Goal: Task Accomplishment & Management: Manage account settings

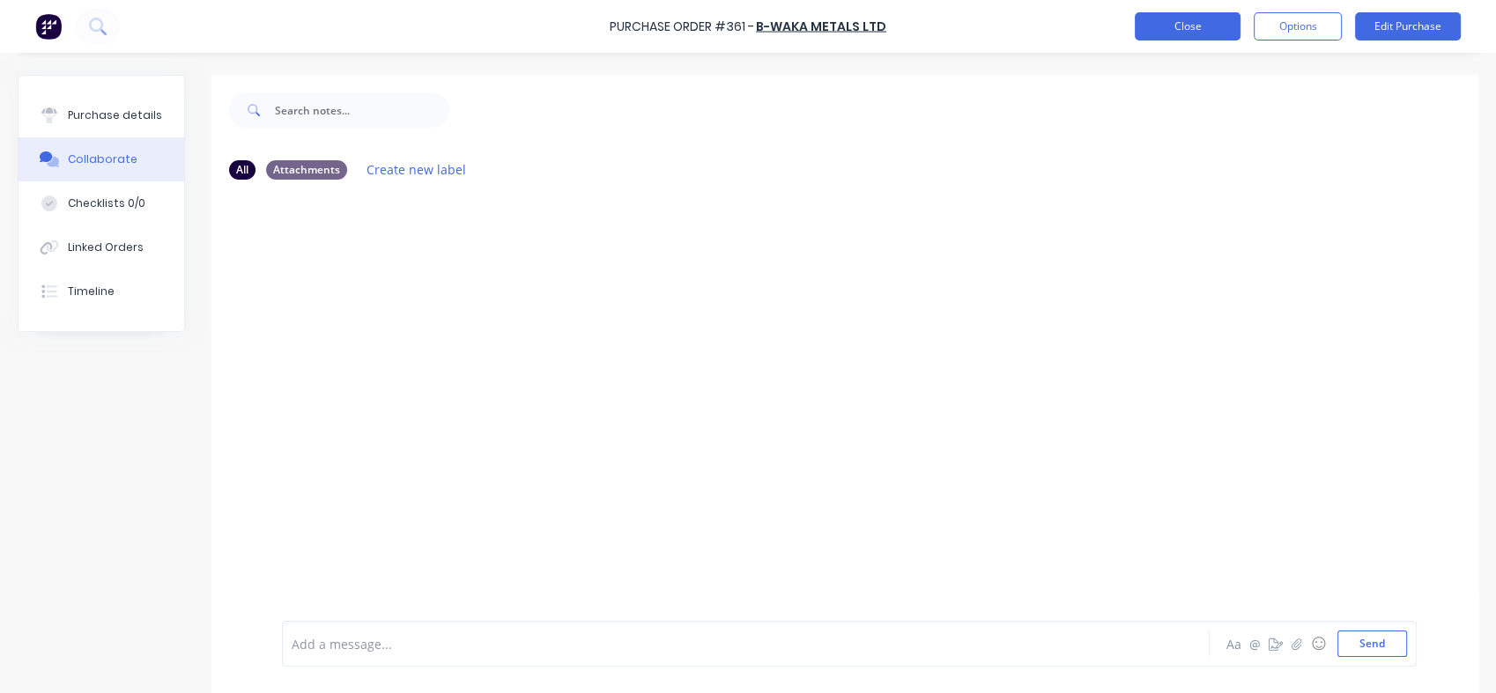
click at [1181, 31] on button "Close" at bounding box center [1187, 26] width 106 height 28
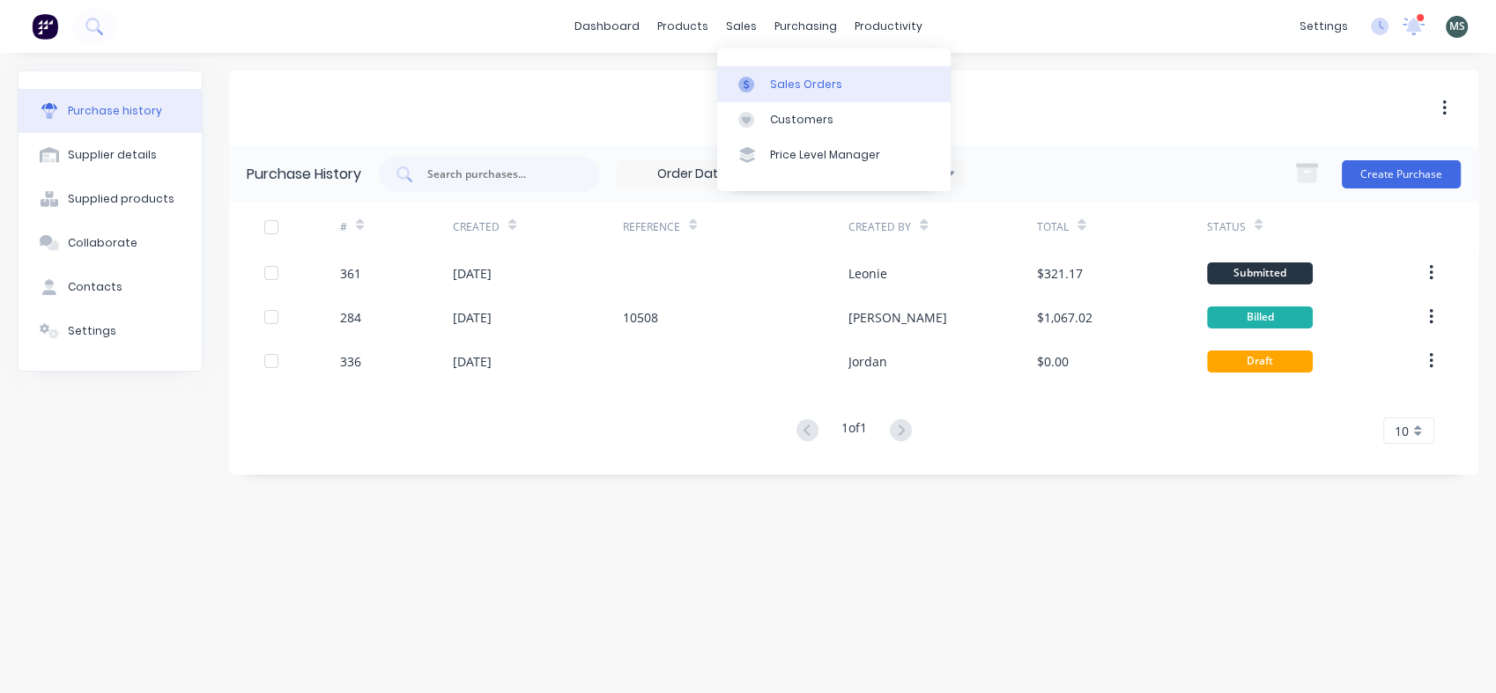
click at [791, 85] on div "Sales Orders" at bounding box center [806, 85] width 72 height 16
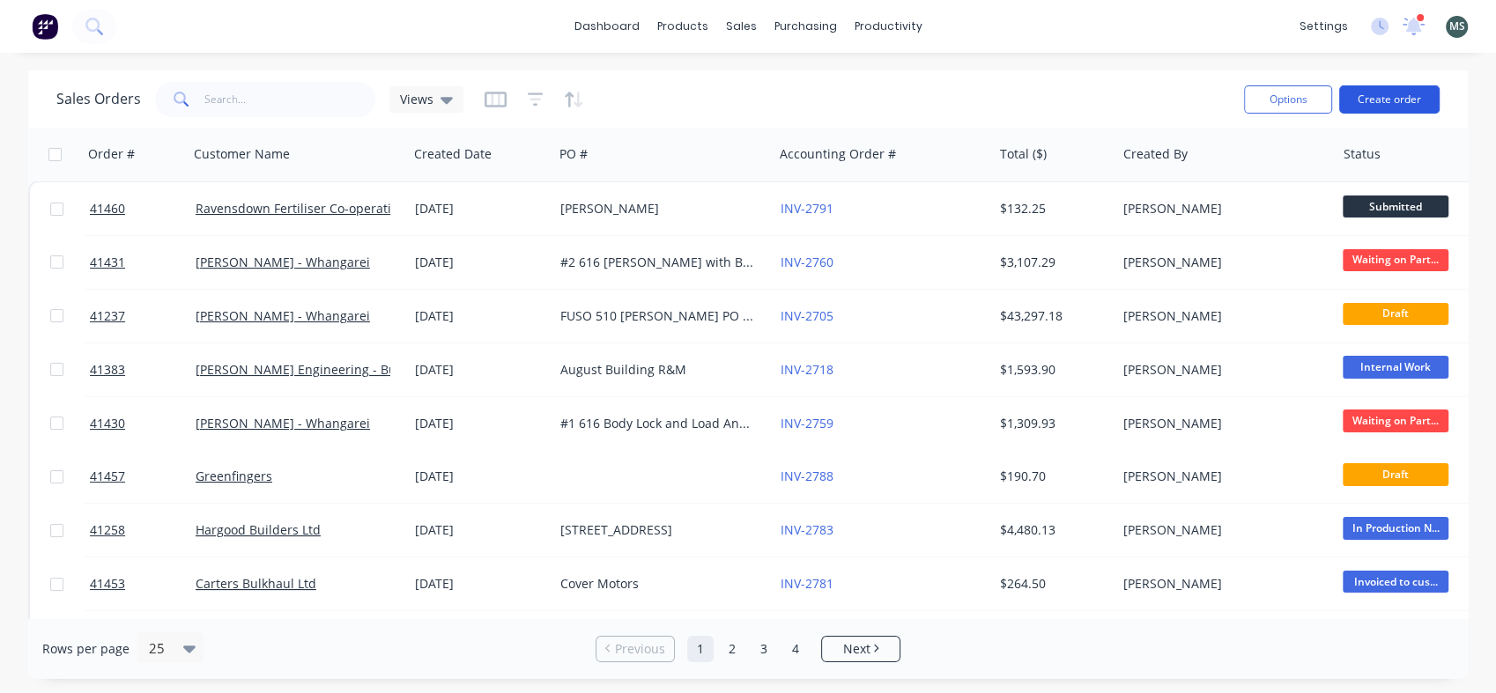
click at [1386, 104] on button "Create order" at bounding box center [1389, 99] width 100 height 28
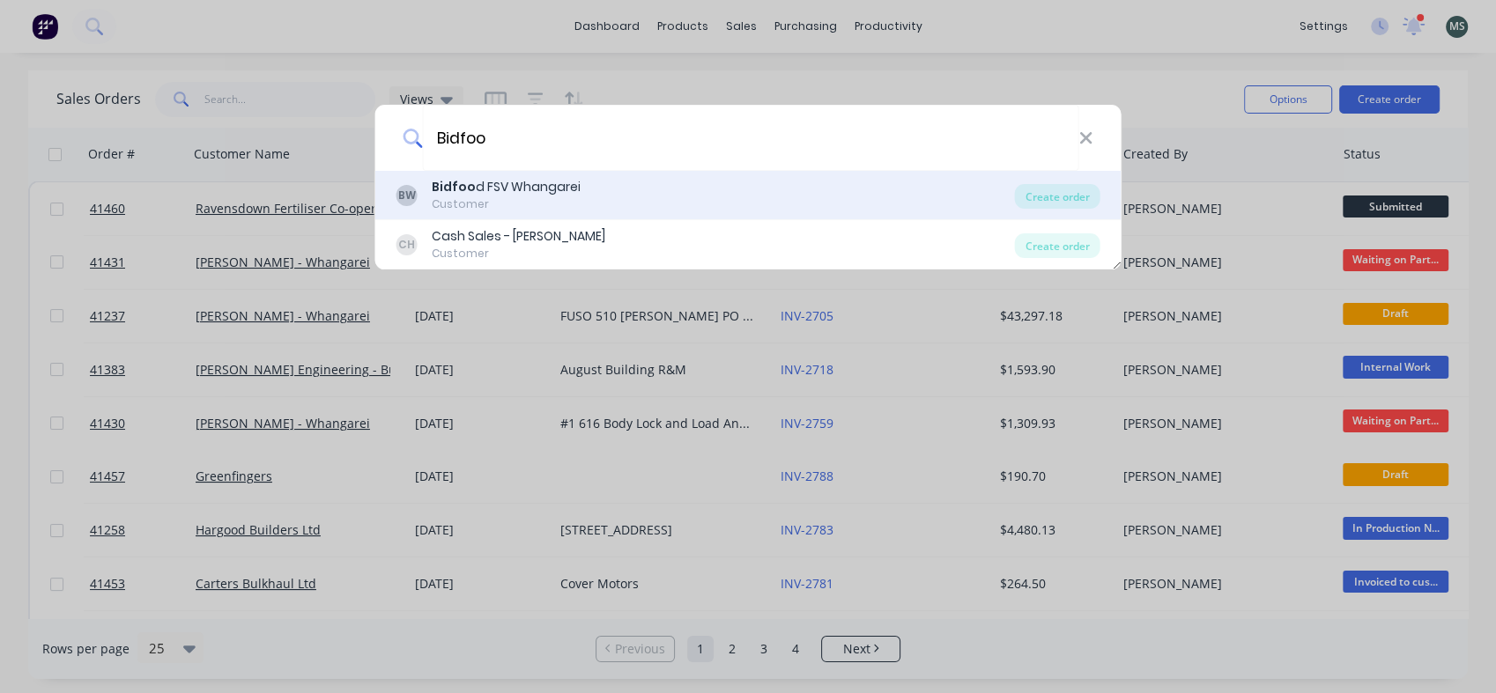
type input "Bidfoo"
click at [476, 187] on div "Bidfoo d FSV Whangarei" at bounding box center [506, 187] width 149 height 18
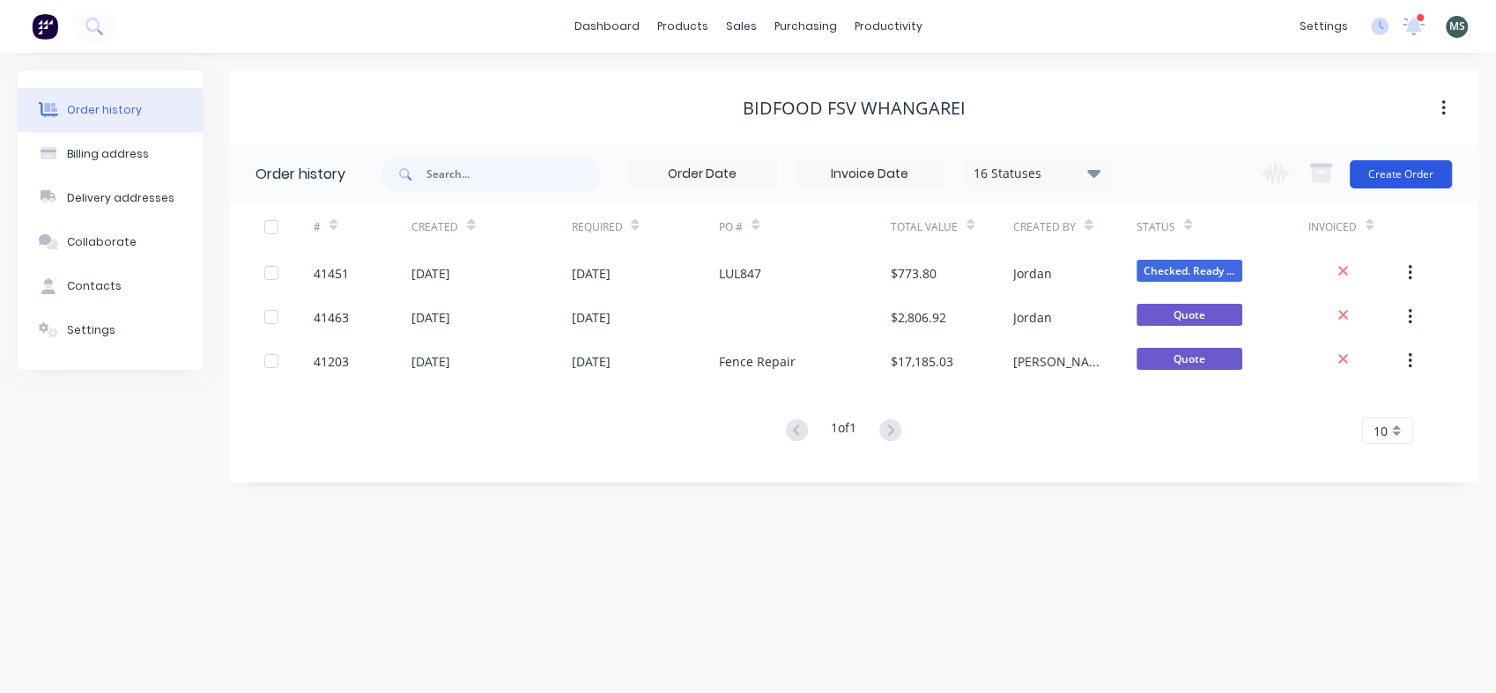
click at [1391, 180] on button "Create Order" at bounding box center [1400, 174] width 102 height 28
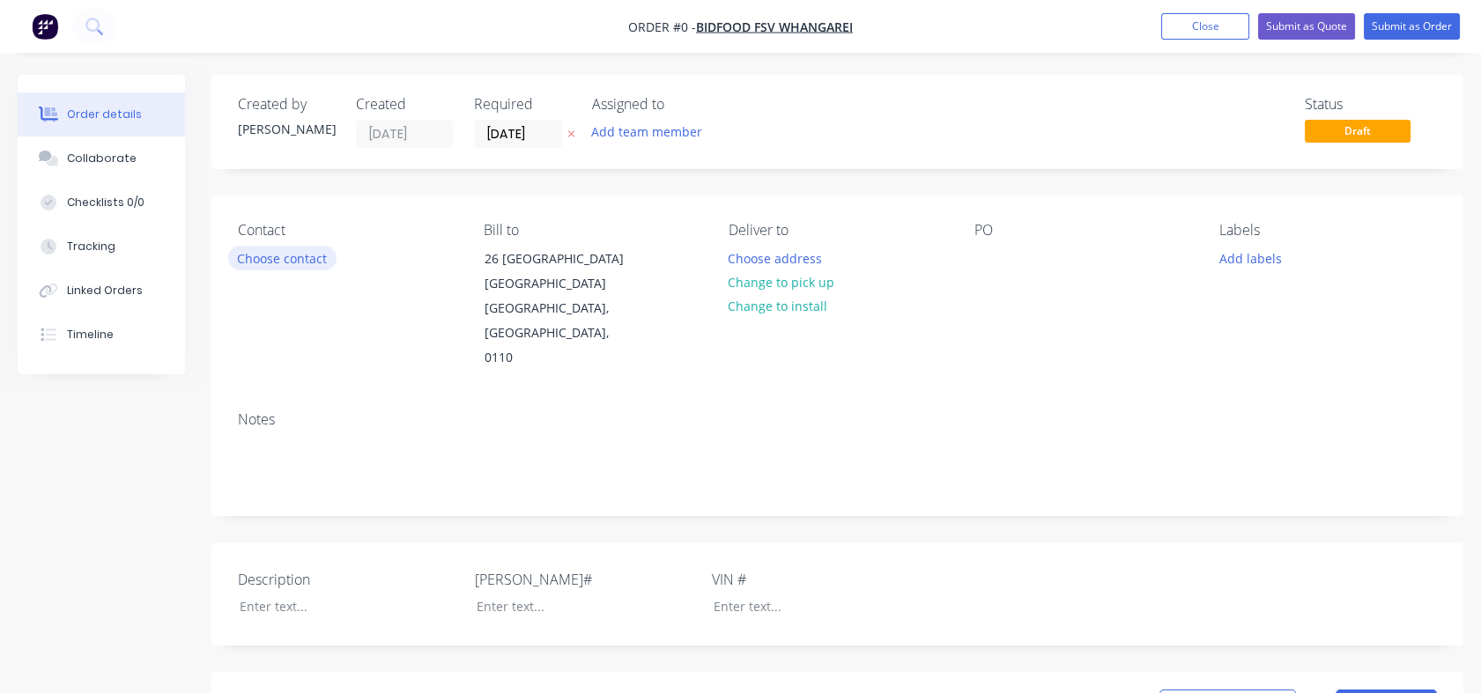
click at [296, 264] on button "Choose contact" at bounding box center [282, 258] width 108 height 24
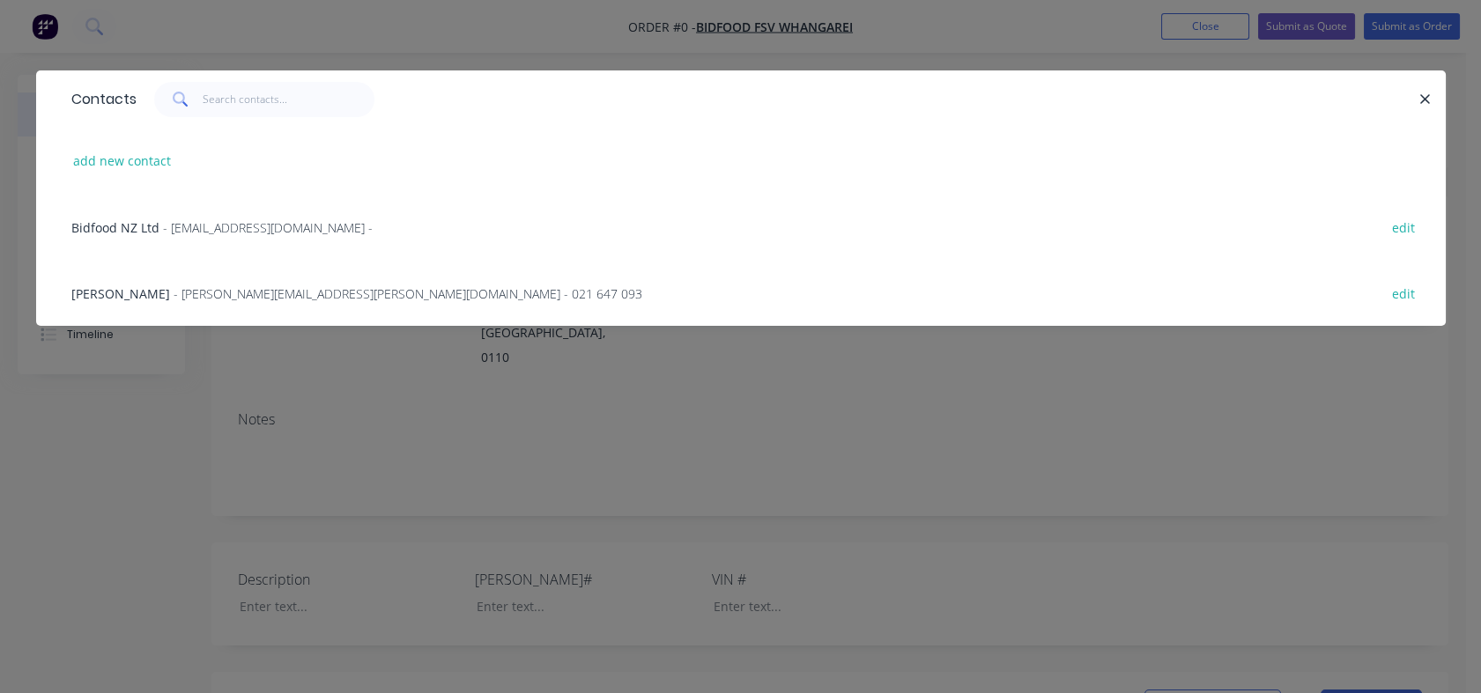
click at [194, 303] on div "Calvin Squire - [EMAIL_ADDRESS][PERSON_NAME][DOMAIN_NAME] - 021 647 093 edit" at bounding box center [741, 293] width 1356 height 66
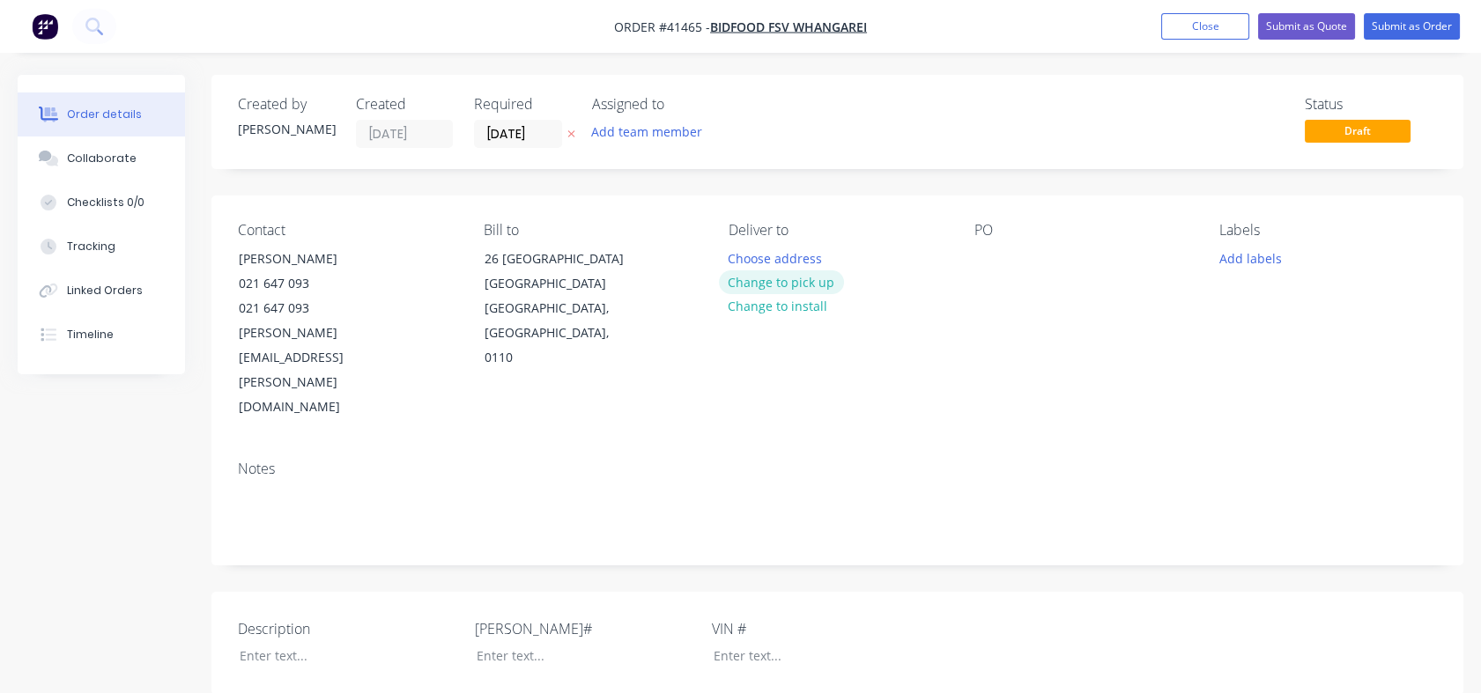
click at [810, 280] on button "Change to pick up" at bounding box center [781, 282] width 125 height 24
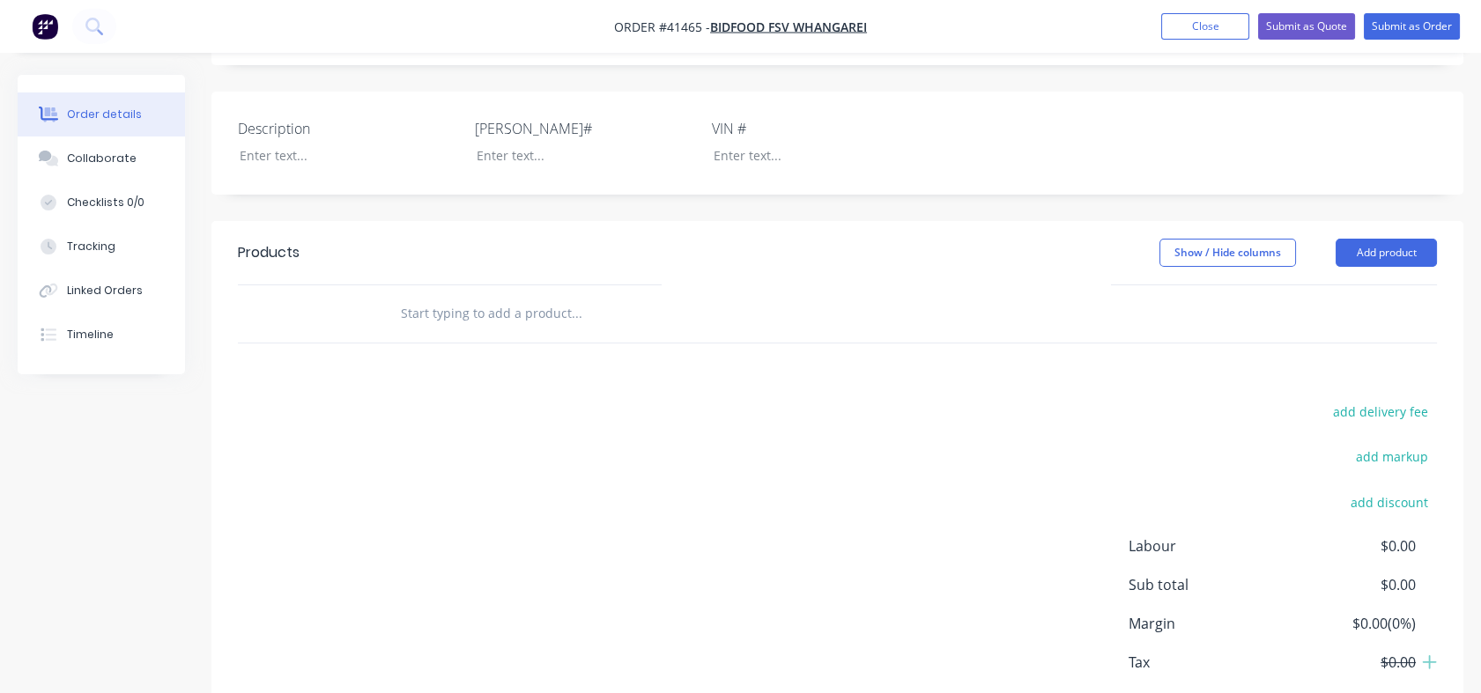
scroll to position [495, 0]
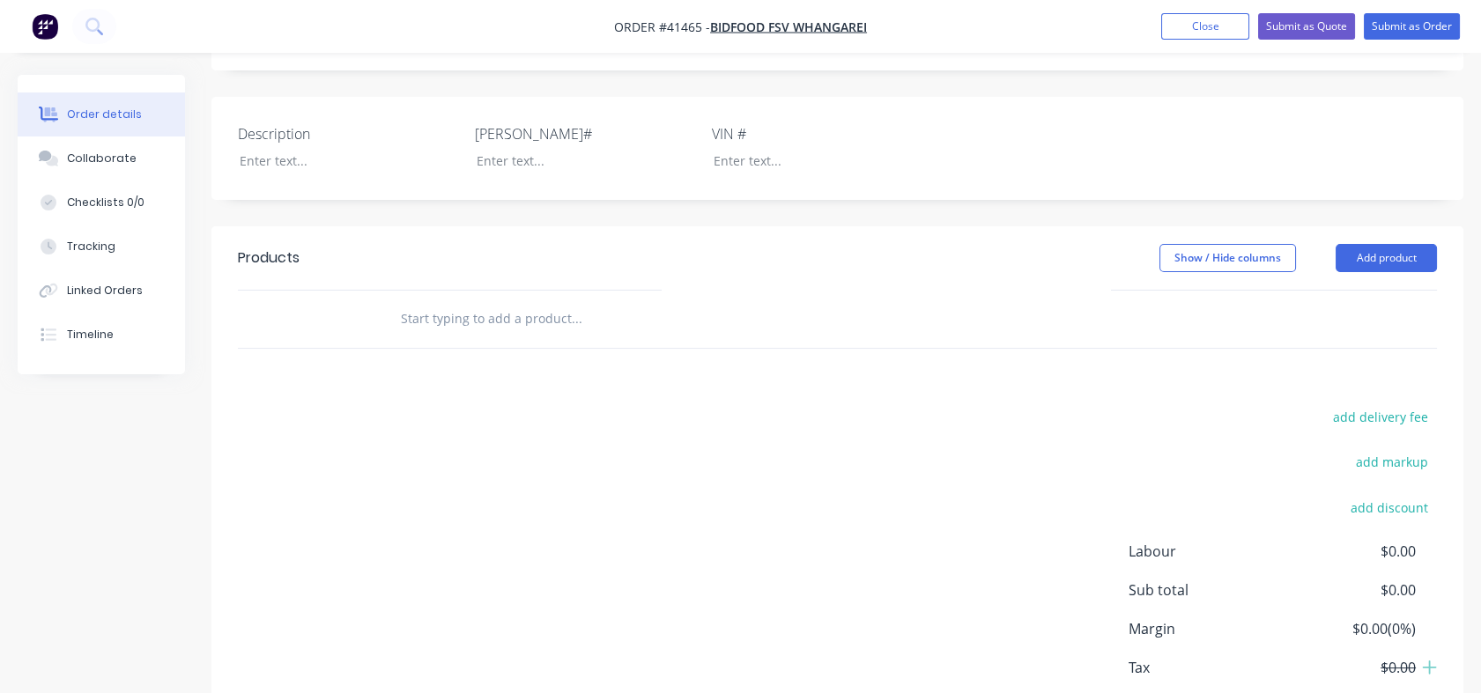
click at [435, 301] on input "text" at bounding box center [576, 318] width 352 height 35
type input "r"
type input "G"
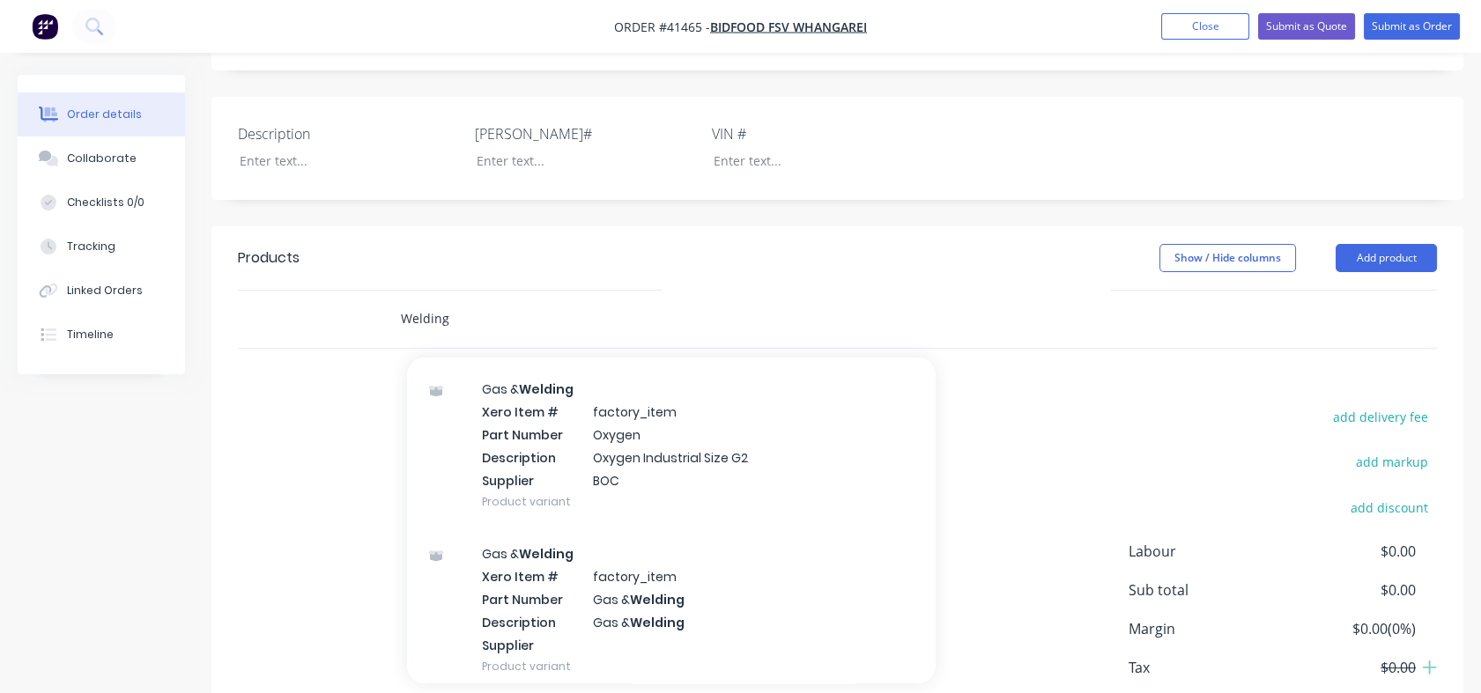
scroll to position [1524, 0]
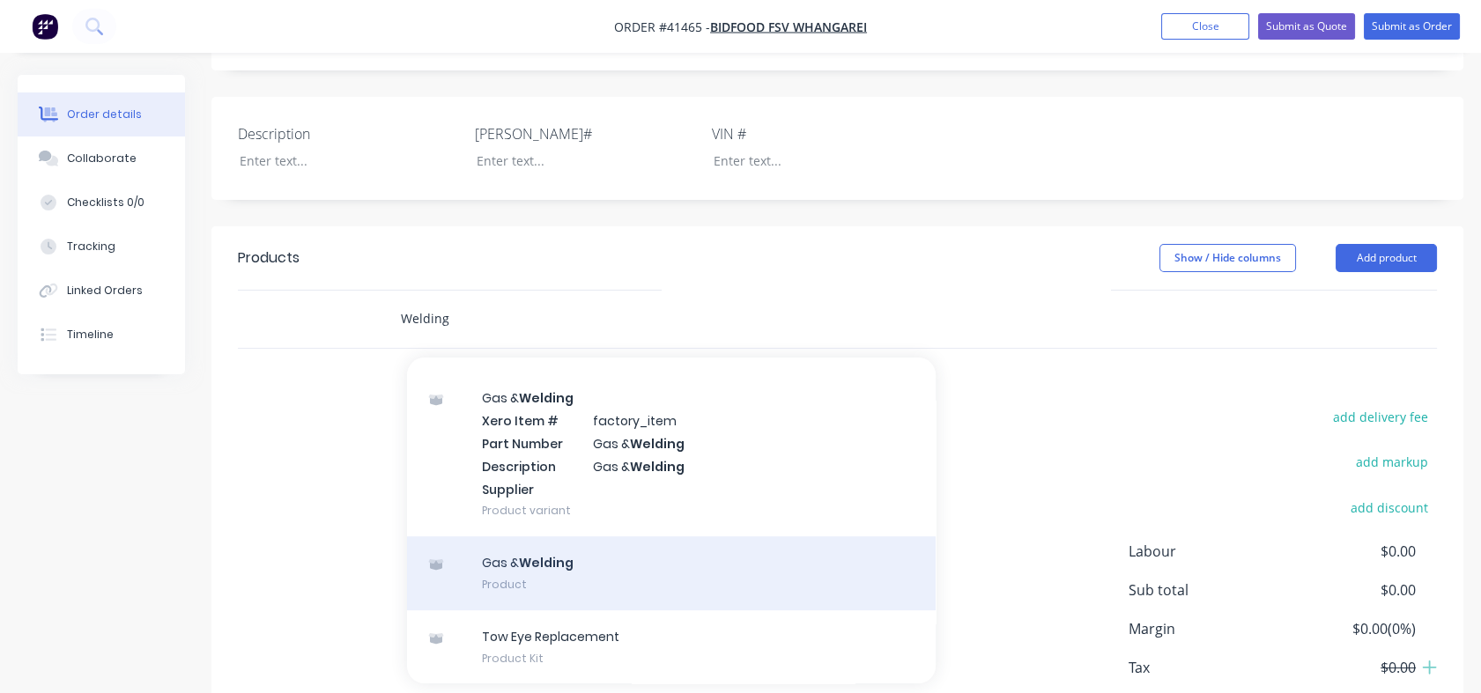
type input "Welding"
click at [529, 536] on div "Gas & Welding Product" at bounding box center [671, 573] width 528 height 74
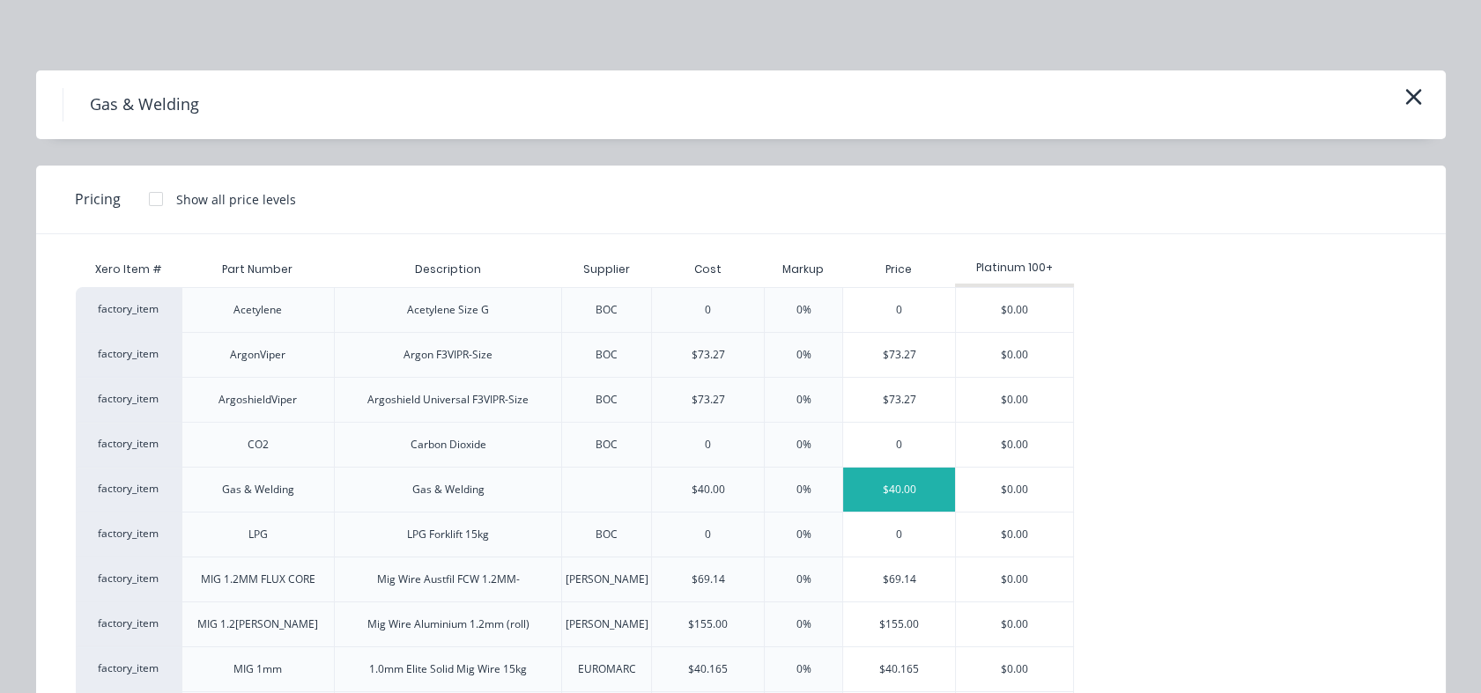
click at [891, 486] on div "$40.00" at bounding box center [899, 490] width 112 height 44
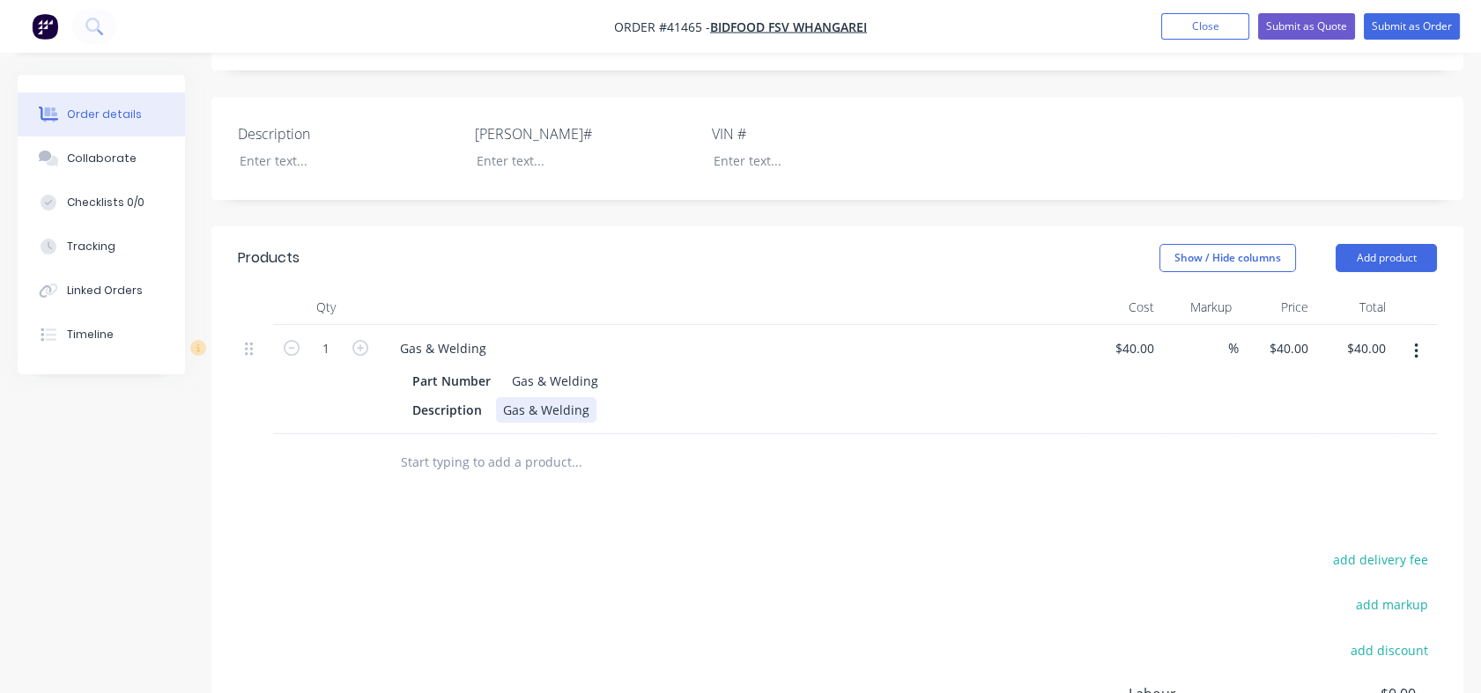
click at [509, 397] on div "Gas & Welding" at bounding box center [546, 410] width 100 height 26
drag, startPoint x: 501, startPoint y: 335, endPoint x: 602, endPoint y: 354, distance: 102.3
click at [602, 354] on div "Gas & Welding Part Number Gas & Welding Description Gas & Welding" at bounding box center [731, 379] width 705 height 109
click at [534, 397] on div "Weld up cracks in" at bounding box center [555, 410] width 119 height 26
click at [553, 397] on div "Weld up cracks in" at bounding box center [555, 410] width 119 height 26
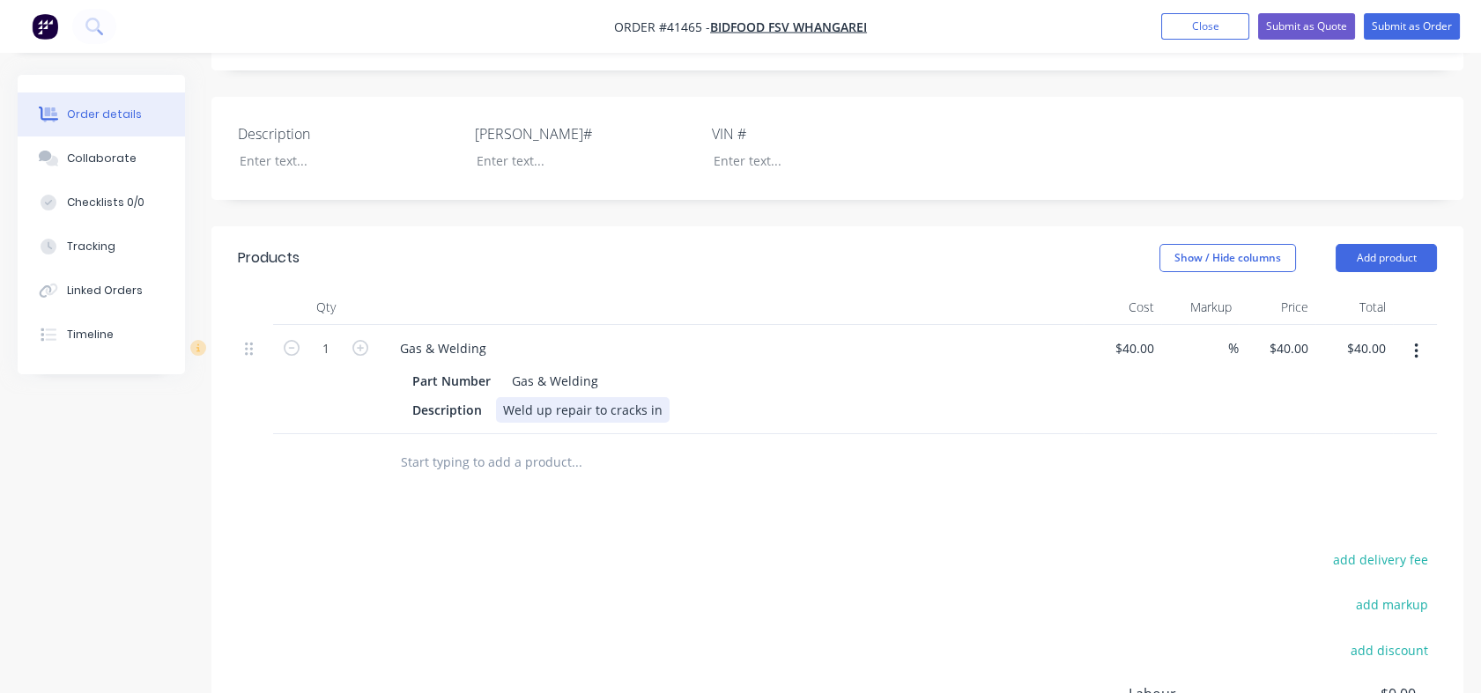
click at [662, 397] on div "Weld up repair to cracks in" at bounding box center [583, 410] width 174 height 26
click at [1127, 325] on div "40 $40.00" at bounding box center [1122, 379] width 78 height 109
type input "$40.00"
click at [1279, 325] on div "40 $40.00" at bounding box center [1277, 379] width 78 height 109
type input "185"
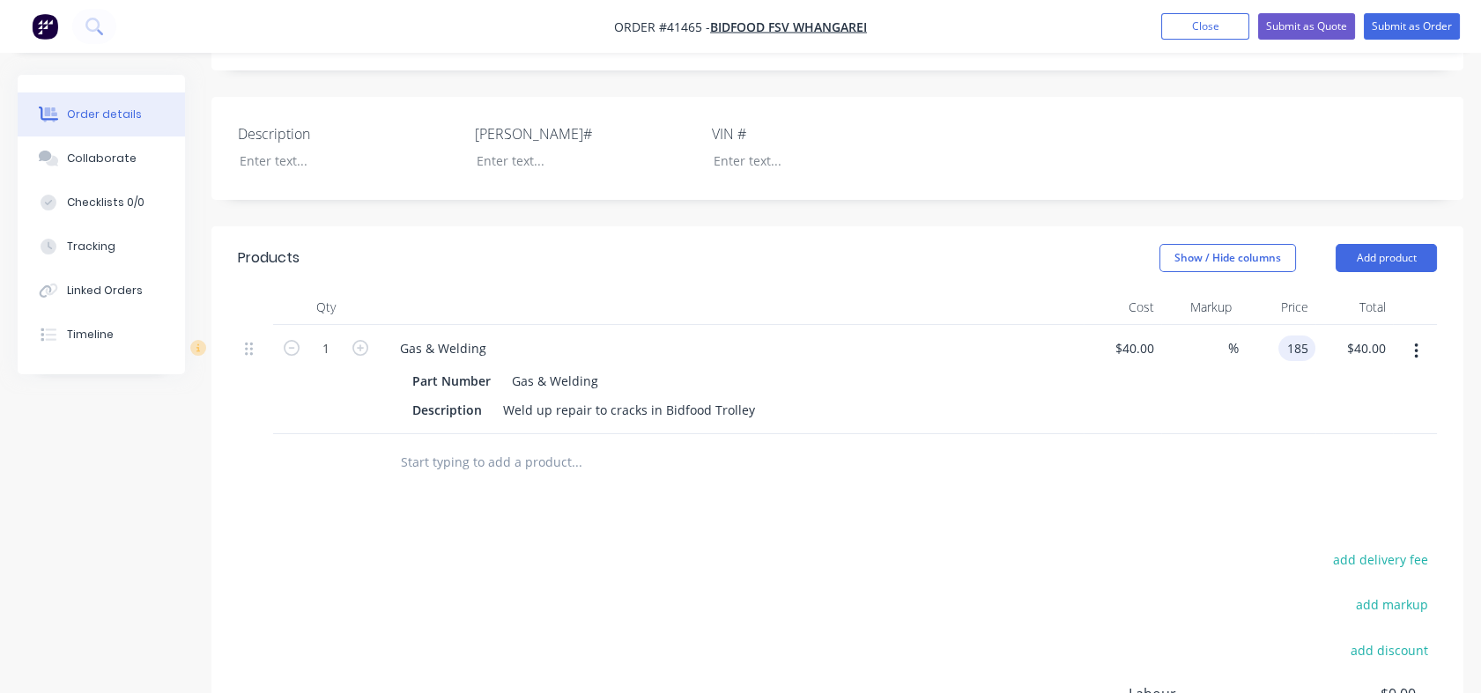
type input "362.5"
type input "$185.00"
click at [1268, 434] on div at bounding box center [837, 462] width 1199 height 57
click at [1130, 336] on div "40 $40.00" at bounding box center [1133, 349] width 55 height 26
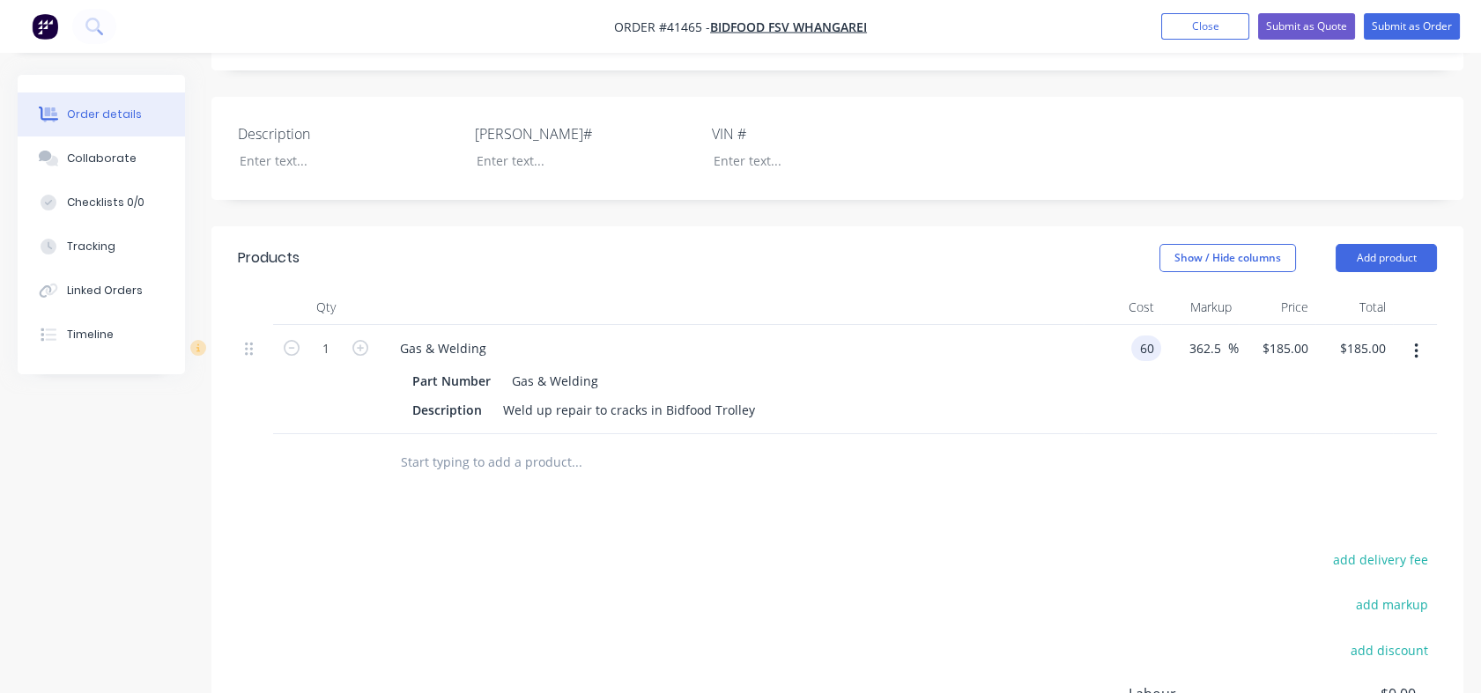
type input "$60.00"
type input "$277.50"
click at [1036, 434] on div at bounding box center [837, 462] width 1199 height 57
click at [1205, 336] on input "362.5" at bounding box center [1207, 349] width 41 height 26
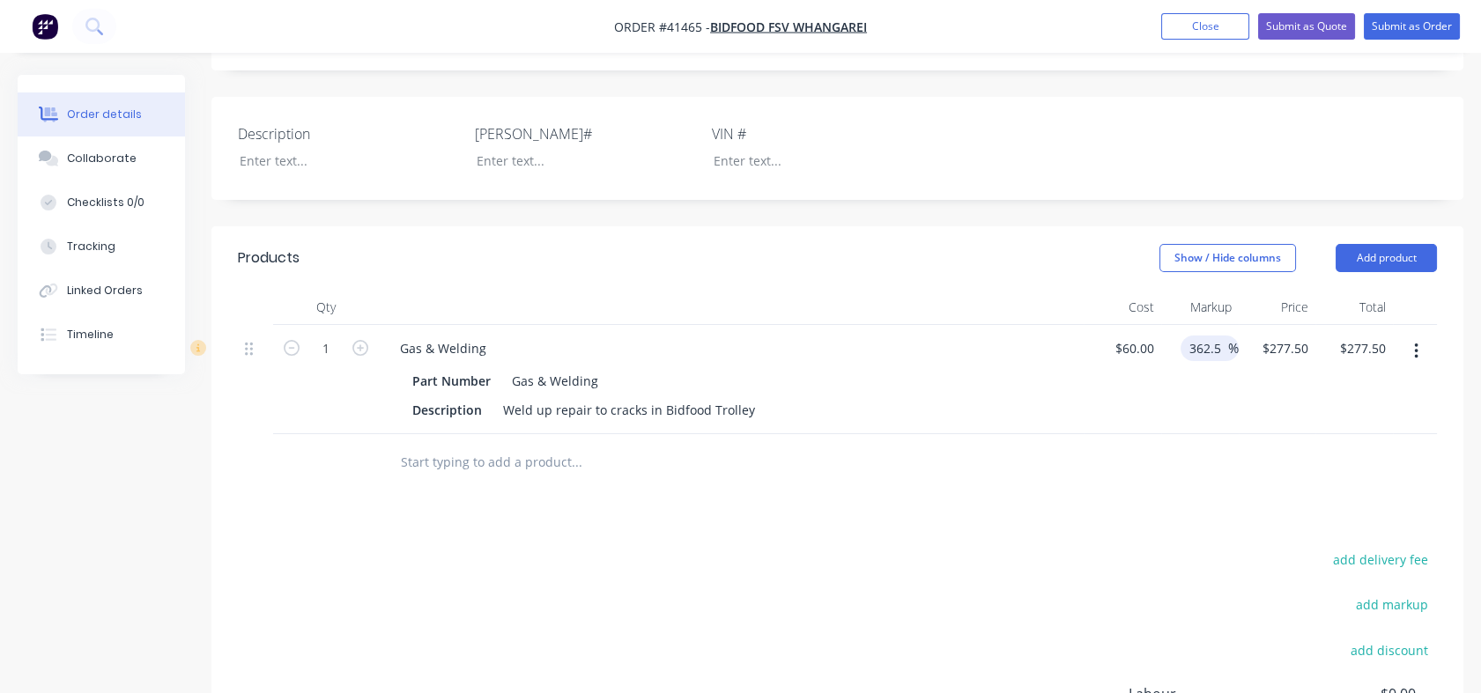
drag, startPoint x: 1191, startPoint y: 268, endPoint x: 1248, endPoint y: 278, distance: 58.2
click at [1248, 325] on div "1 Gas & Welding Part Number Gas & Welding Description Weld up repair to cracks …" at bounding box center [837, 379] width 1199 height 109
type input "185"
type input "$171.00"
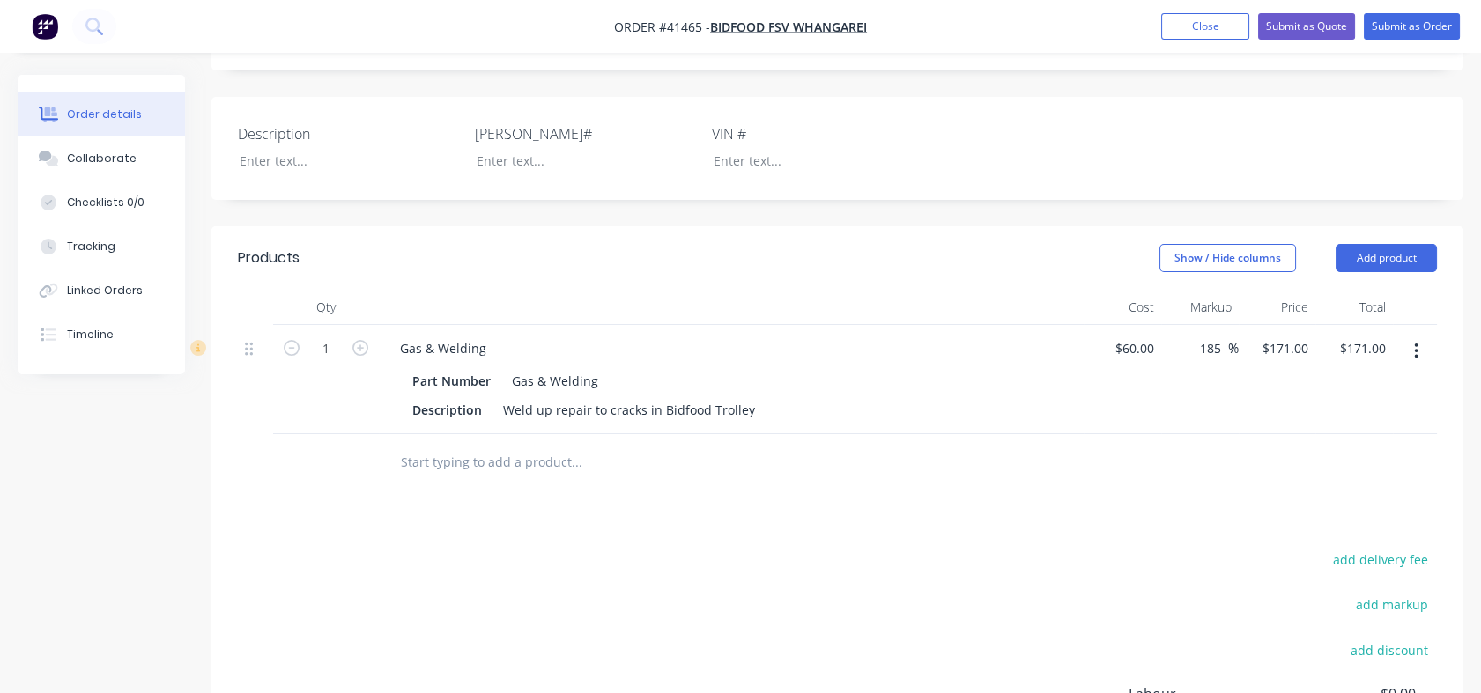
click at [1183, 349] on div "185 185 %" at bounding box center [1200, 379] width 78 height 109
drag, startPoint x: 745, startPoint y: 341, endPoint x: 499, endPoint y: 333, distance: 245.9
click at [499, 397] on div "Weld up repair to cracks in Bidfood Trolley" at bounding box center [629, 410] width 266 height 26
copy div "Weld up repair to cracks in Bidfood Trolley"
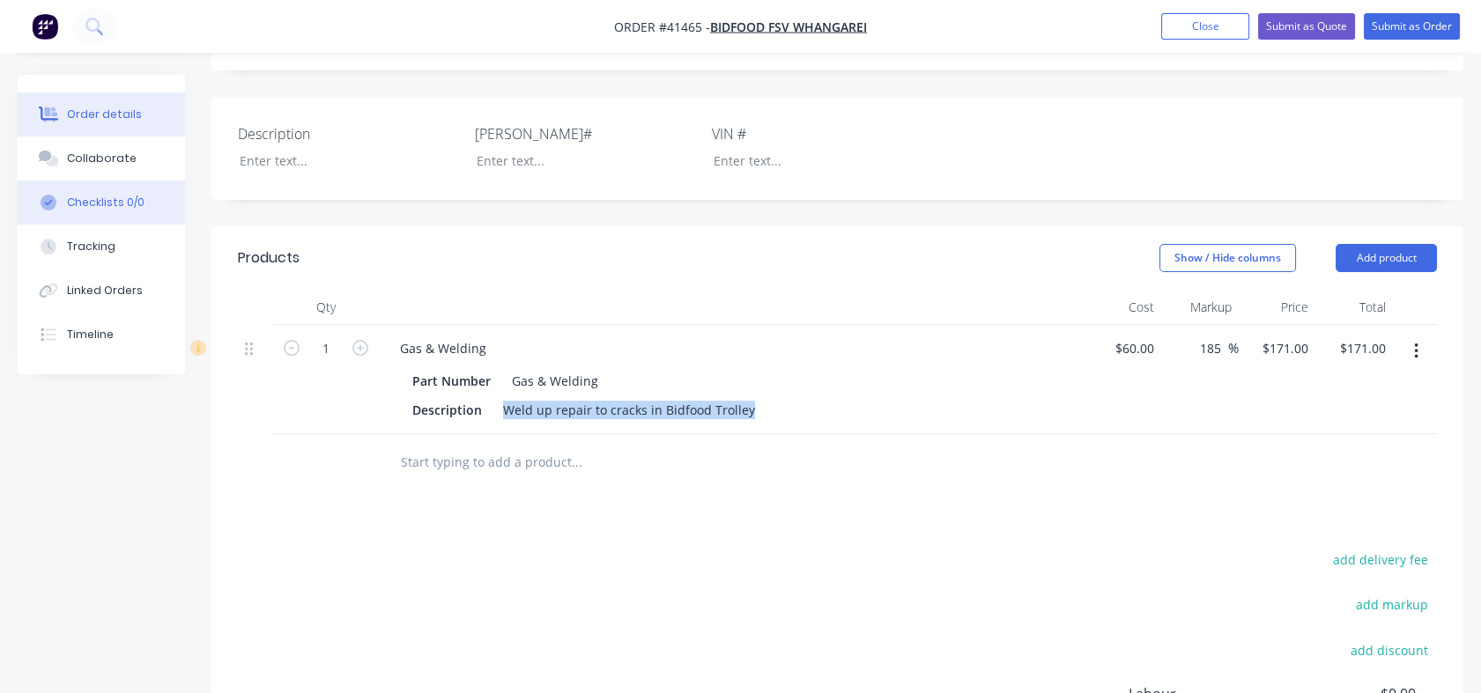
click at [87, 200] on div "Checklists 0/0" at bounding box center [106, 203] width 78 height 16
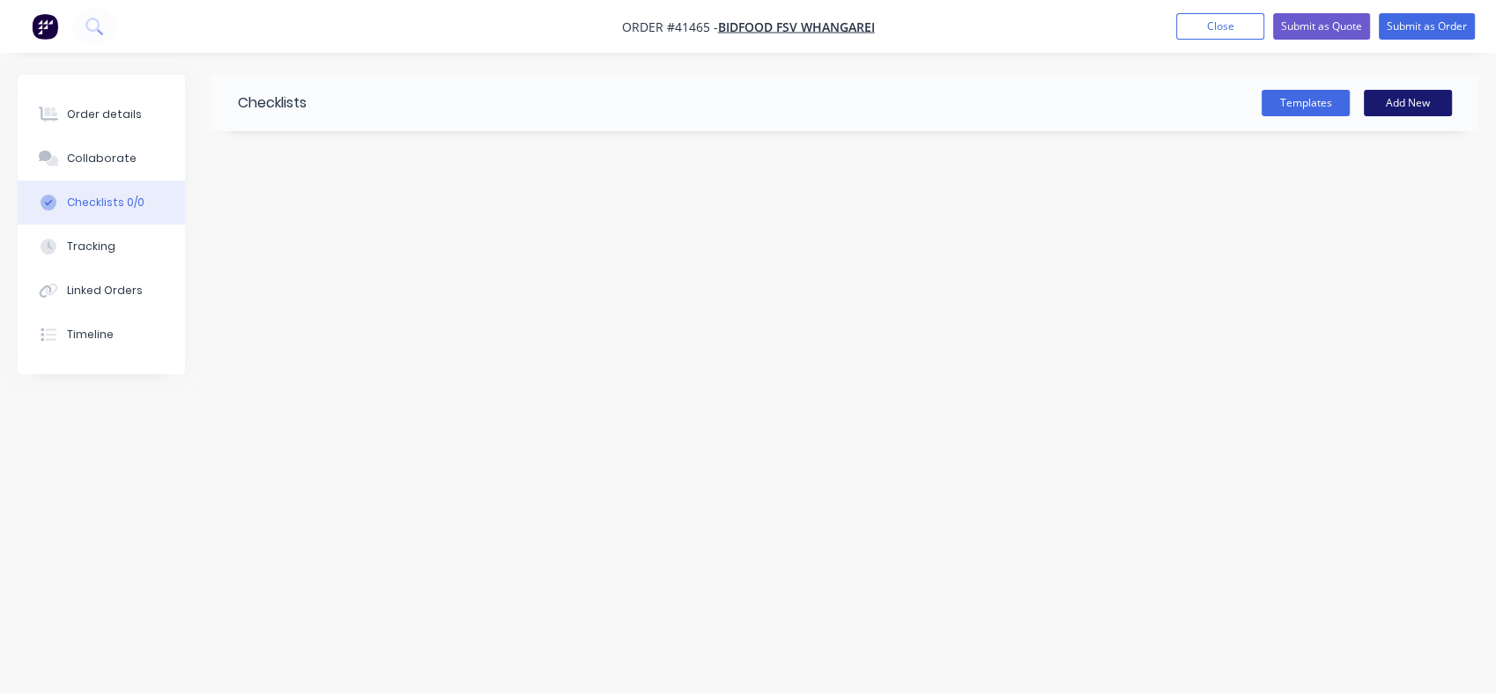
click at [1411, 104] on button "Add New" at bounding box center [1408, 103] width 88 height 26
click at [96, 204] on div "Checklists 0/0" at bounding box center [106, 203] width 78 height 16
click at [97, 154] on div "Collaborate" at bounding box center [102, 159] width 70 height 16
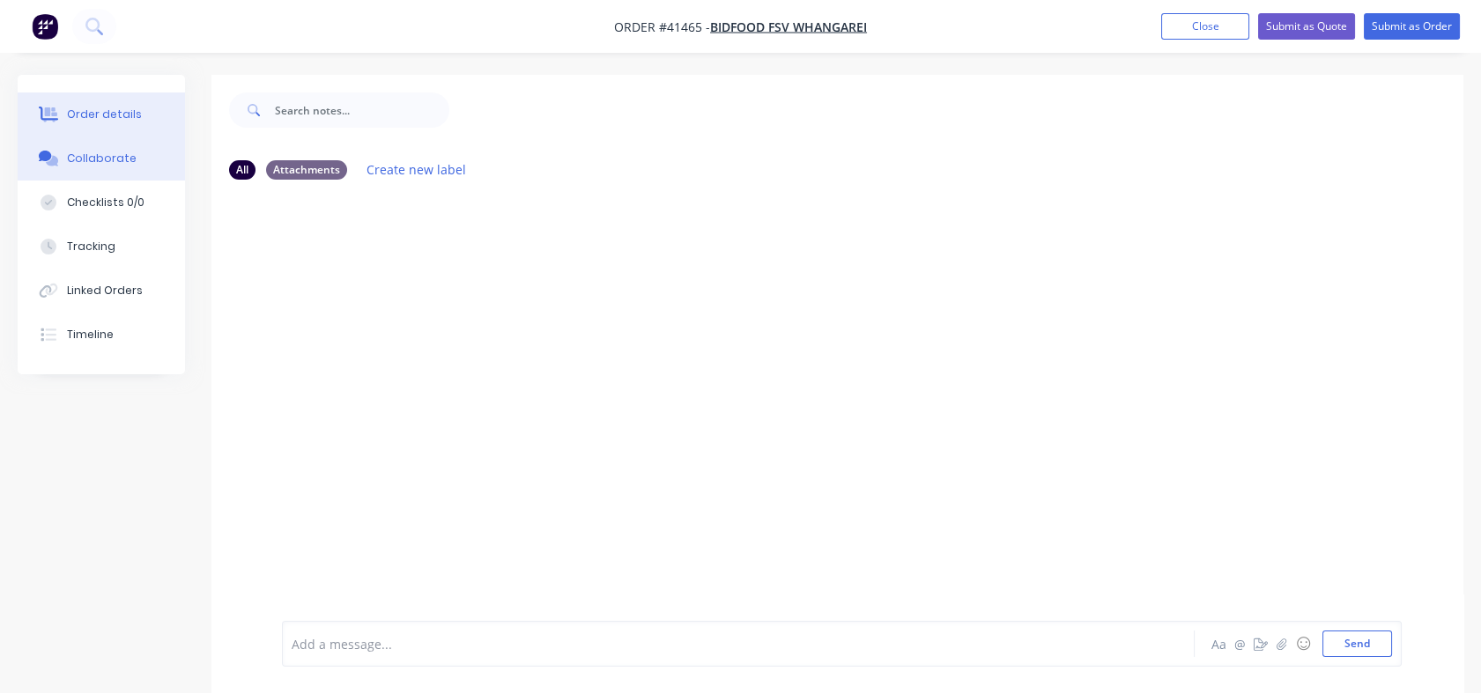
click at [90, 114] on div "Order details" at bounding box center [104, 115] width 75 height 16
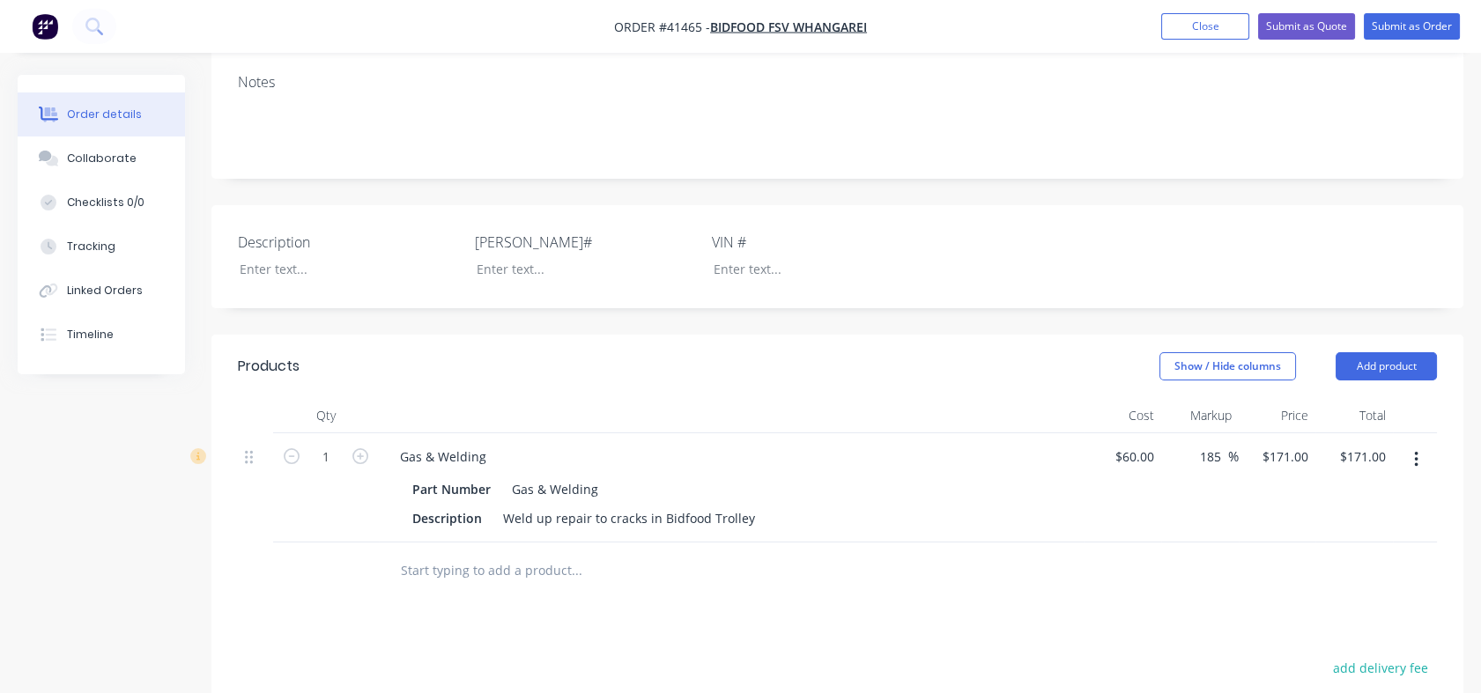
scroll to position [381, 0]
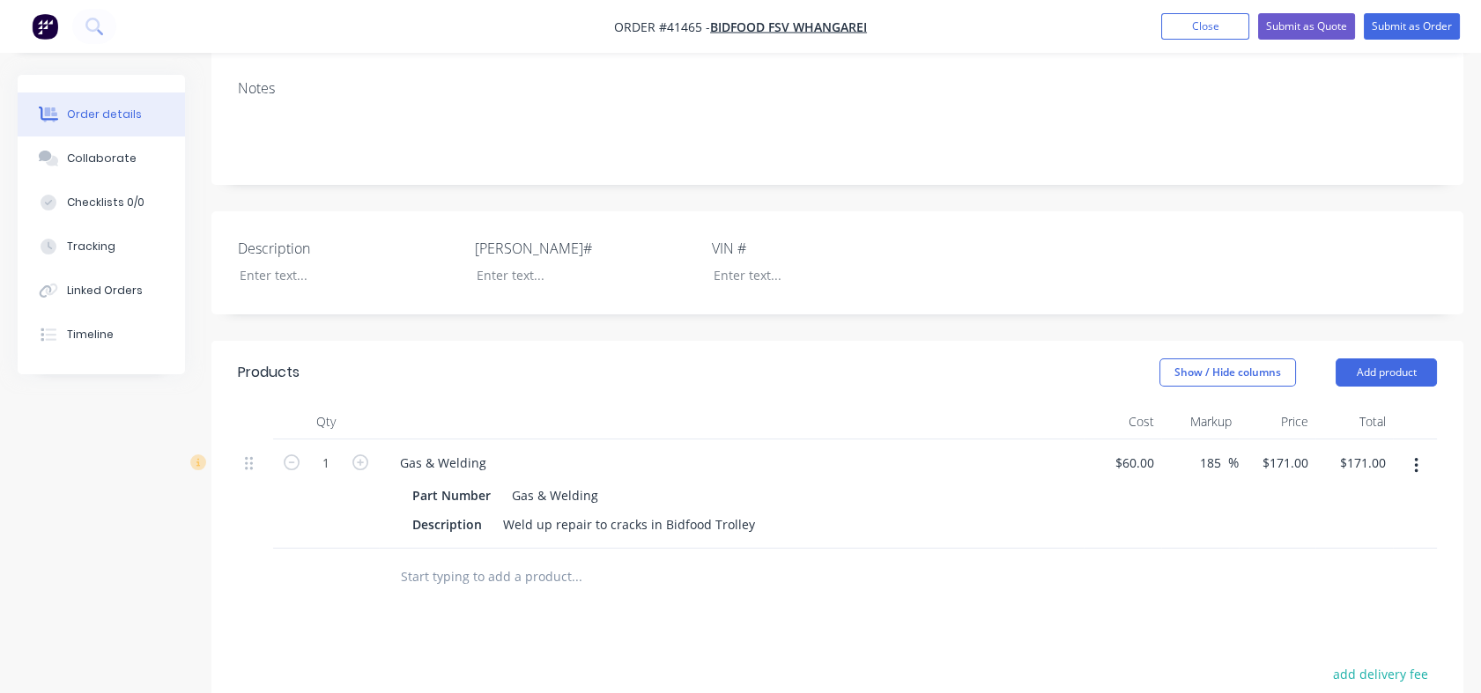
click at [412, 559] on input "text" at bounding box center [576, 576] width 352 height 35
click at [1370, 358] on button "Add product" at bounding box center [1385, 372] width 101 height 28
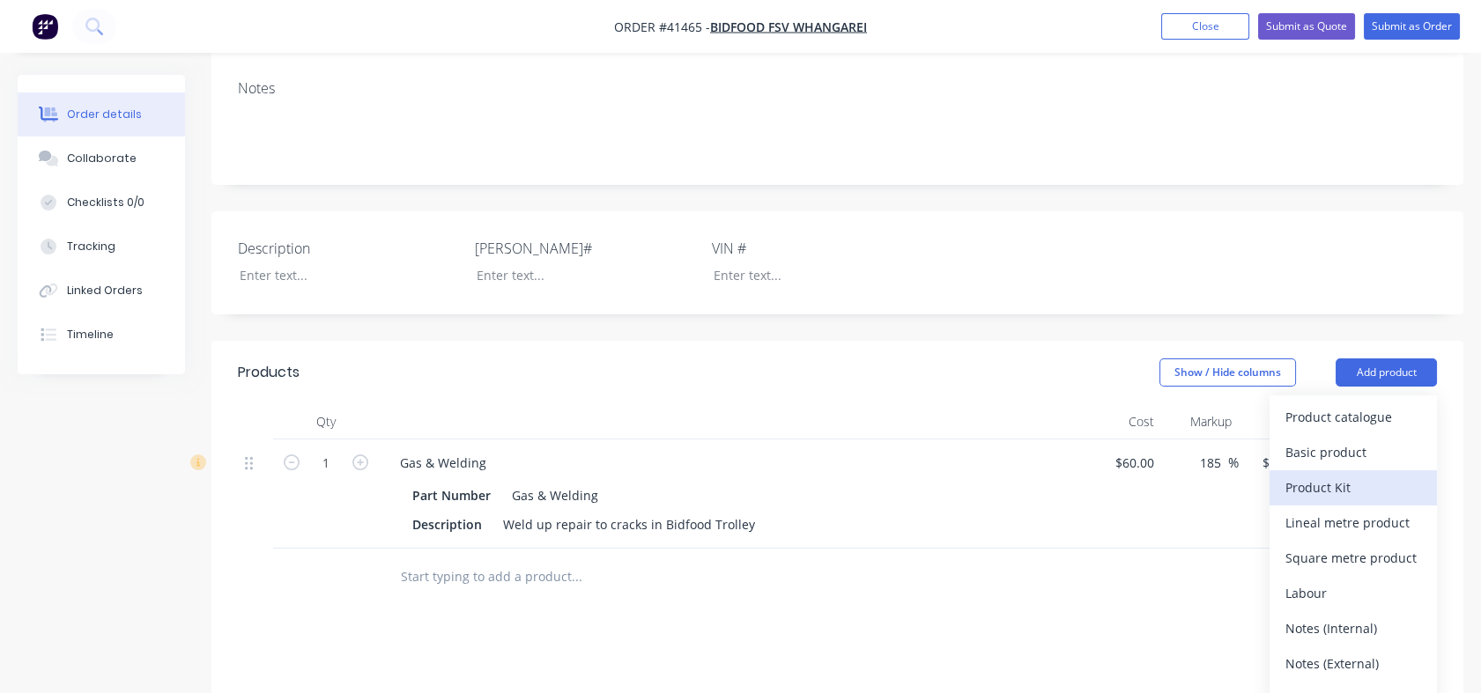
click at [1306, 475] on div "Product Kit" at bounding box center [1353, 488] width 136 height 26
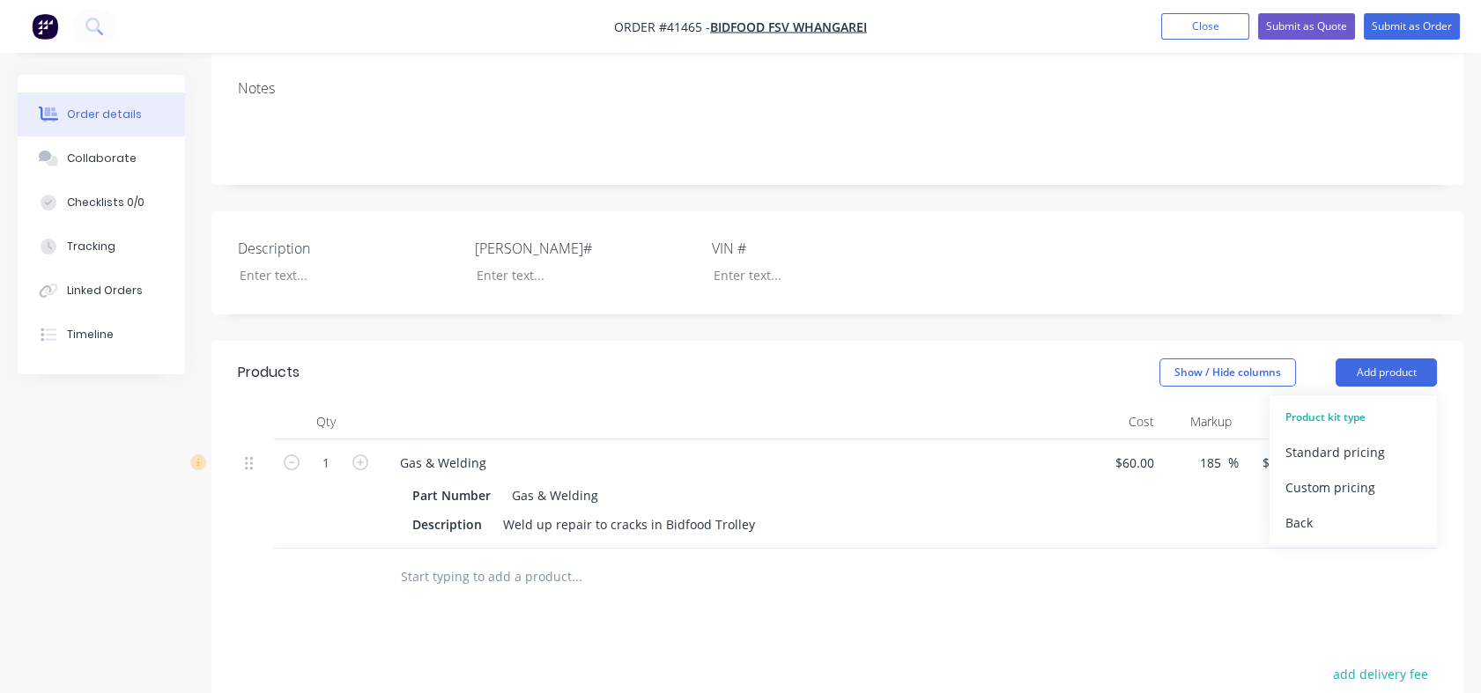
click at [1183, 549] on div at bounding box center [837, 577] width 1199 height 57
click at [1385, 358] on button "Add product" at bounding box center [1385, 372] width 101 height 28
click at [1321, 406] on div "Product kit type" at bounding box center [1353, 417] width 136 height 23
click at [1360, 358] on button "Add product" at bounding box center [1385, 372] width 101 height 28
click at [411, 549] on div at bounding box center [696, 577] width 634 height 57
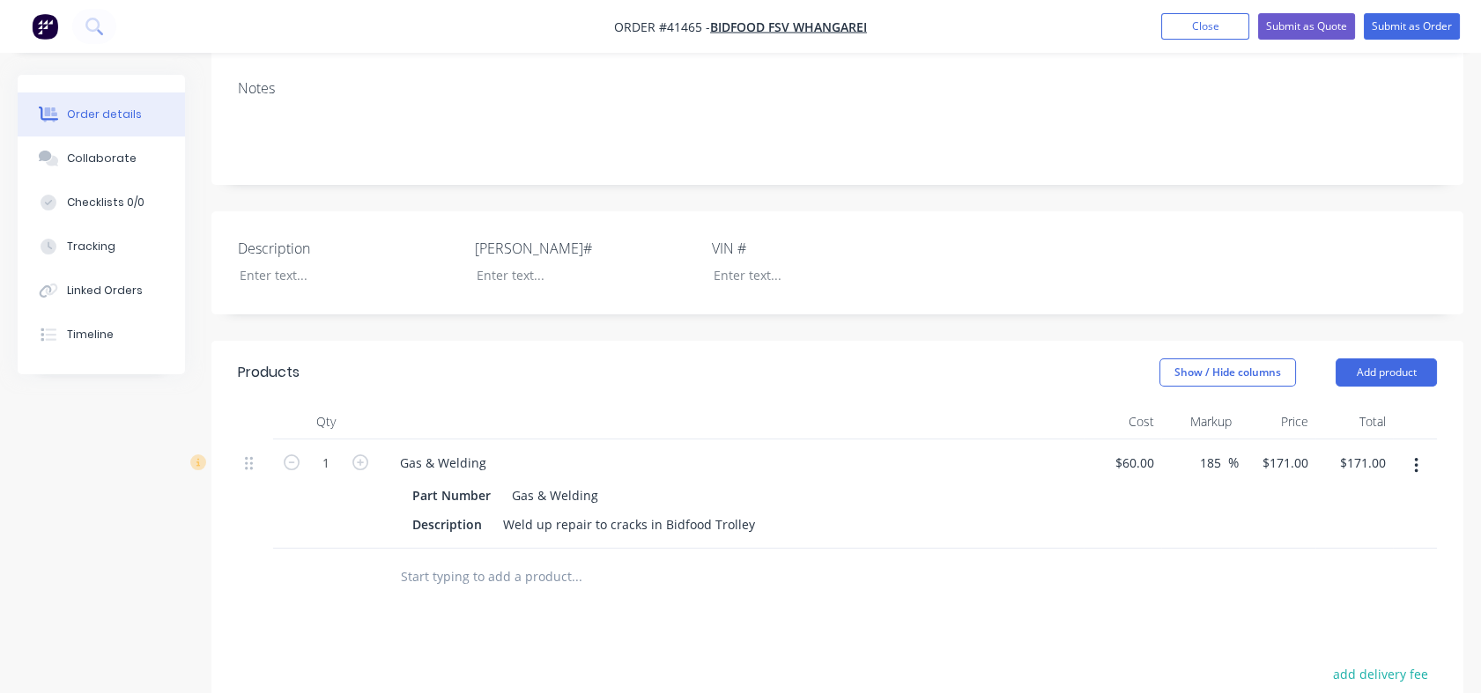
click at [426, 559] on input "text" at bounding box center [576, 576] width 352 height 35
click at [1380, 358] on button "Add product" at bounding box center [1385, 372] width 101 height 28
click at [438, 559] on input "text" at bounding box center [576, 576] width 352 height 35
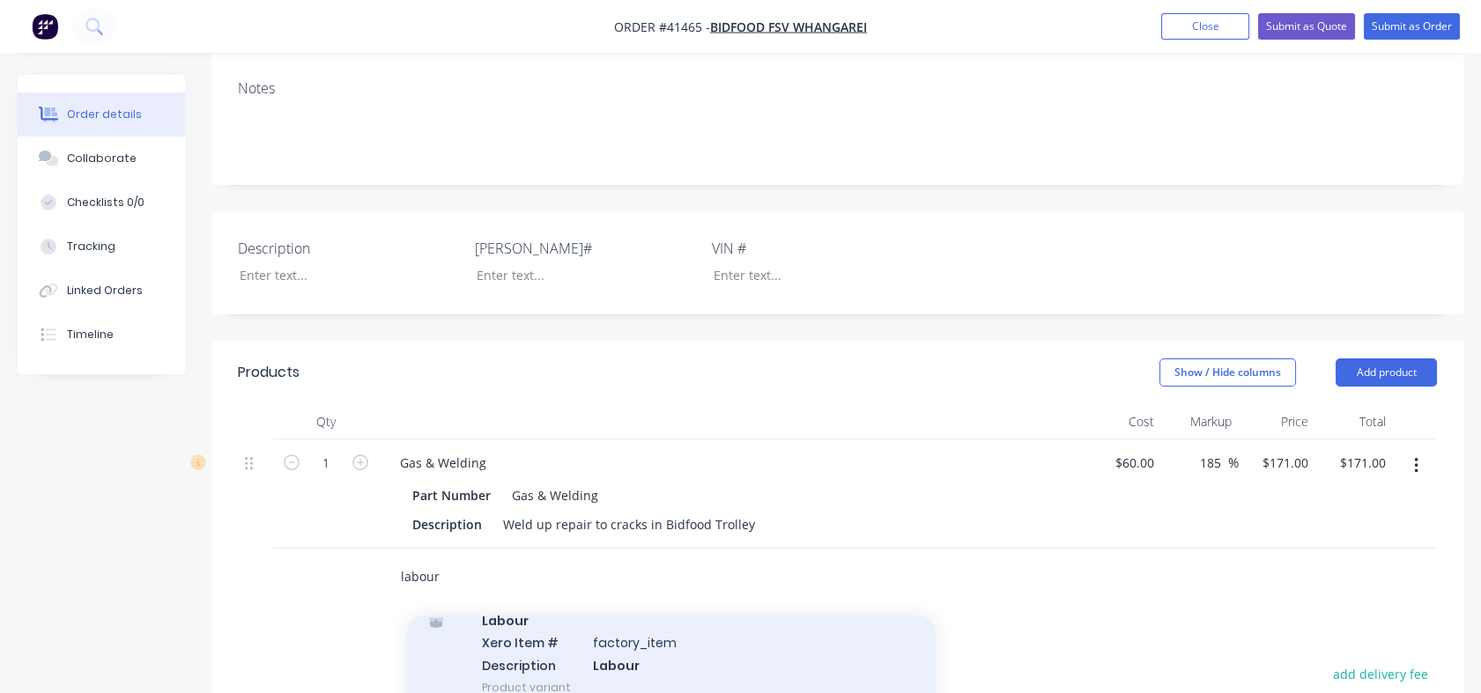
type input "labour"
click at [520, 595] on div "Labour Xero Item # factory_item Description Labour Product variant" at bounding box center [671, 654] width 528 height 119
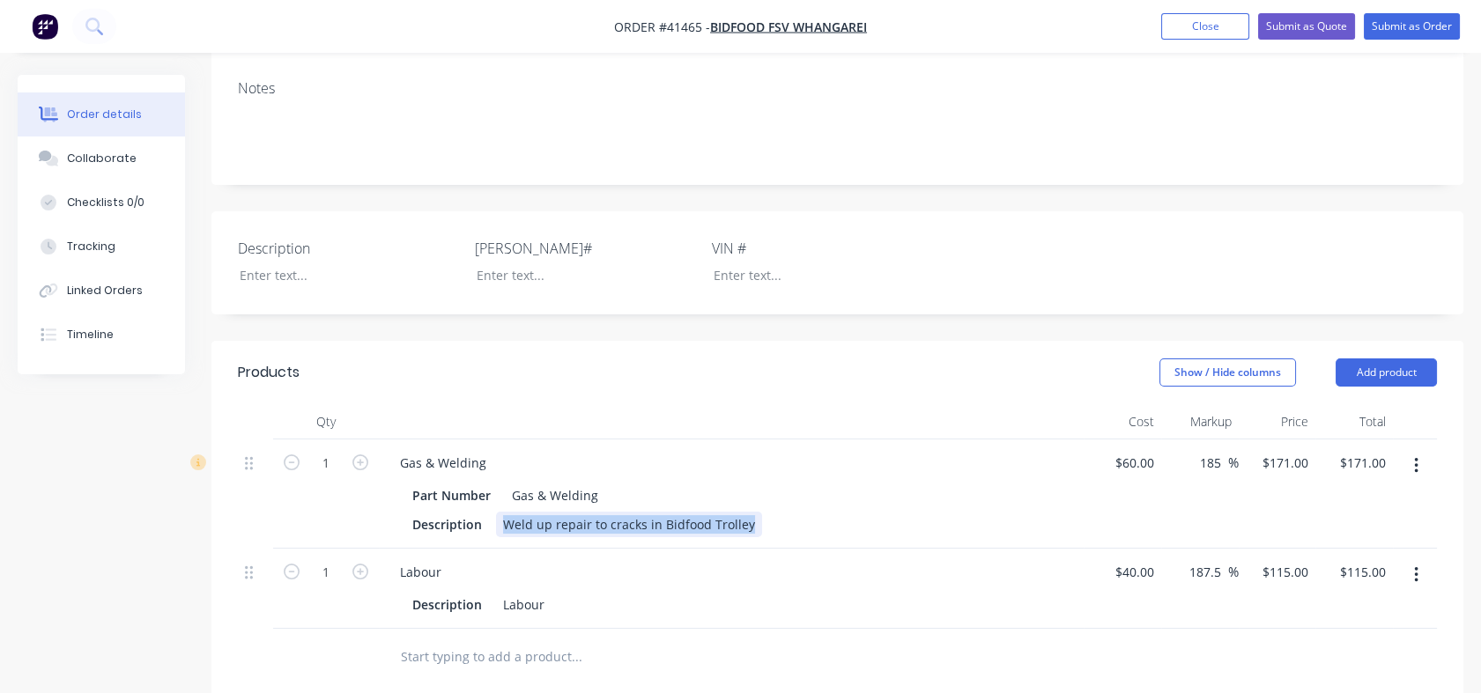
drag, startPoint x: 506, startPoint y: 447, endPoint x: 786, endPoint y: 466, distance: 280.8
click at [786, 466] on div "Gas & Welding Part Number Gas & Welding Description Weld up repair to cracks in…" at bounding box center [731, 494] width 705 height 109
copy div "Weld up repair to cracks in Bidfood Trolley"
click at [532, 592] on div "Labour" at bounding box center [523, 605] width 55 height 26
drag, startPoint x: 551, startPoint y: 527, endPoint x: 479, endPoint y: 525, distance: 72.2
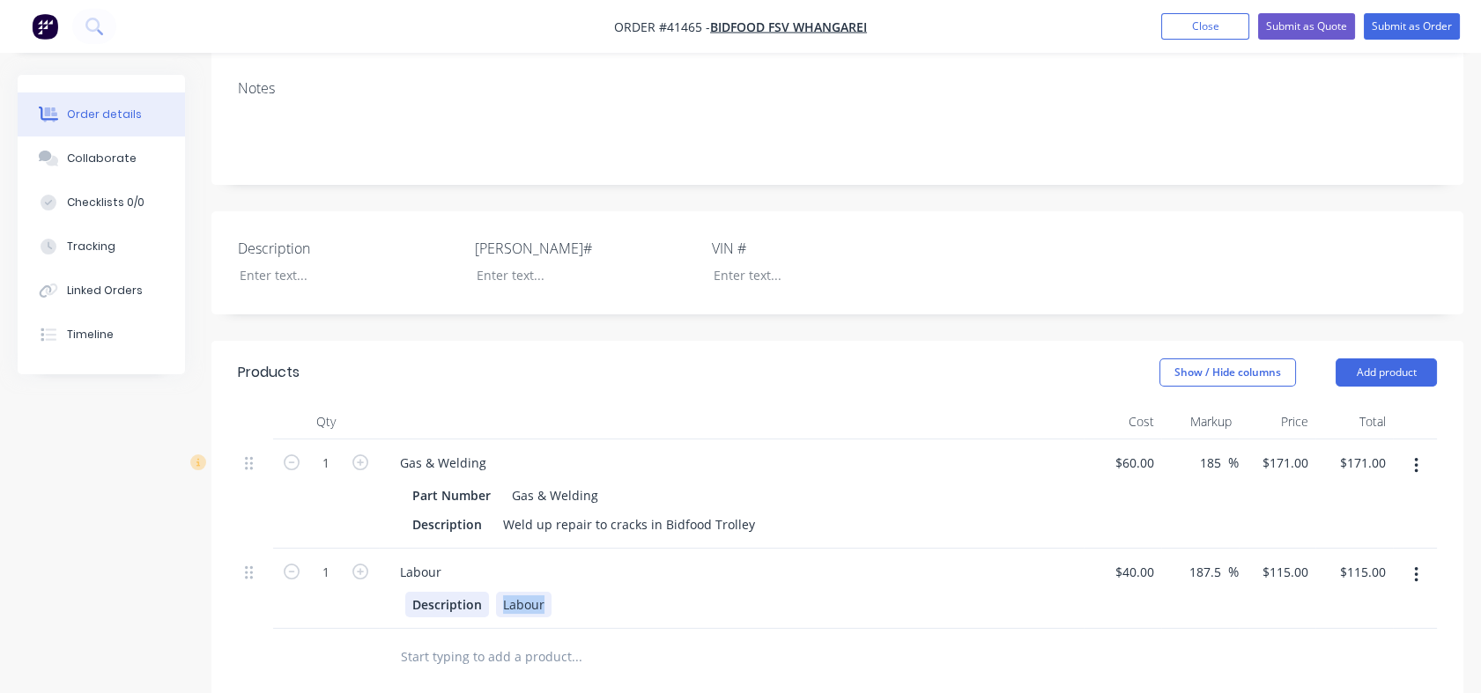
click at [479, 592] on div "Description Labour" at bounding box center [727, 605] width 645 height 26
paste div
click at [1122, 549] on div "40 $40.00" at bounding box center [1122, 589] width 78 height 80
type input "$40.00"
click at [1282, 549] on div "$115.00 $115.00" at bounding box center [1277, 589] width 78 height 80
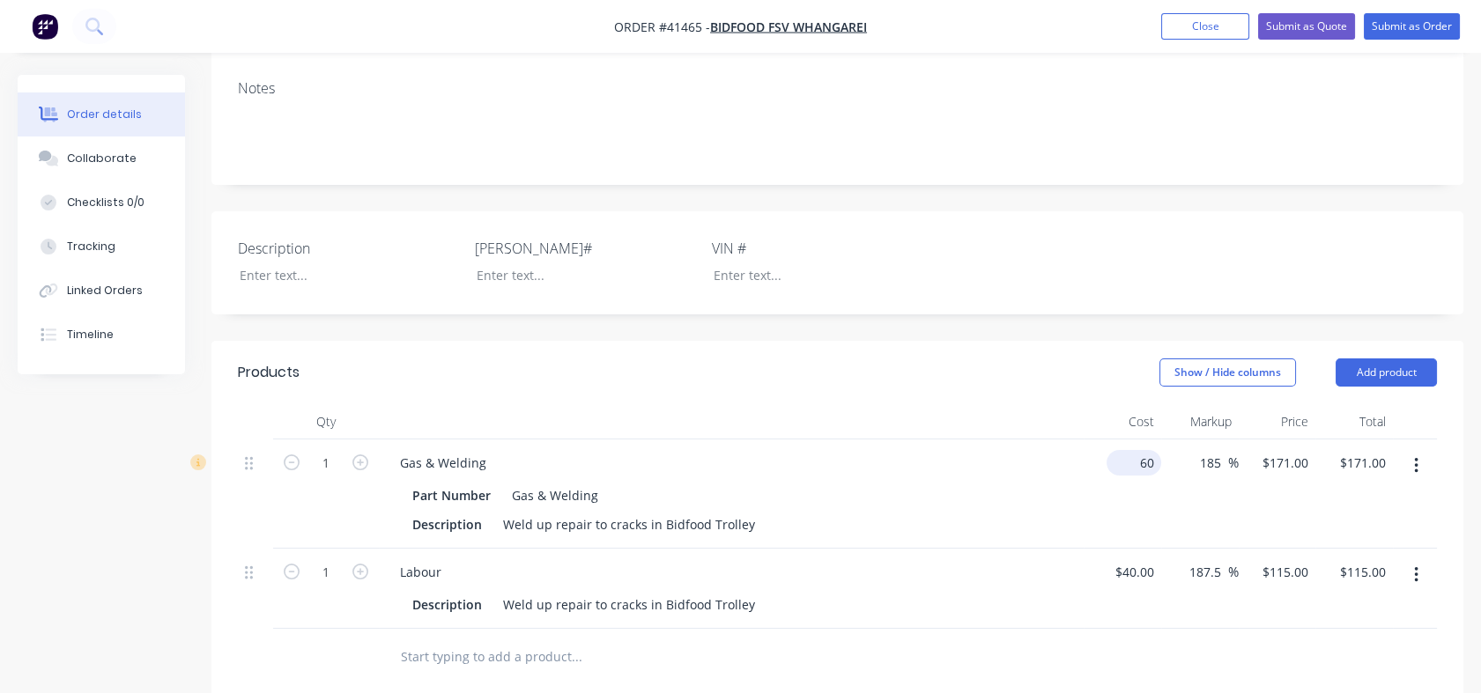
click at [1122, 440] on div "60 $60.00" at bounding box center [1122, 494] width 78 height 109
type input "$10.00"
type input "$28.50"
click at [1253, 440] on div "$28.50 $171.00" at bounding box center [1277, 494] width 78 height 109
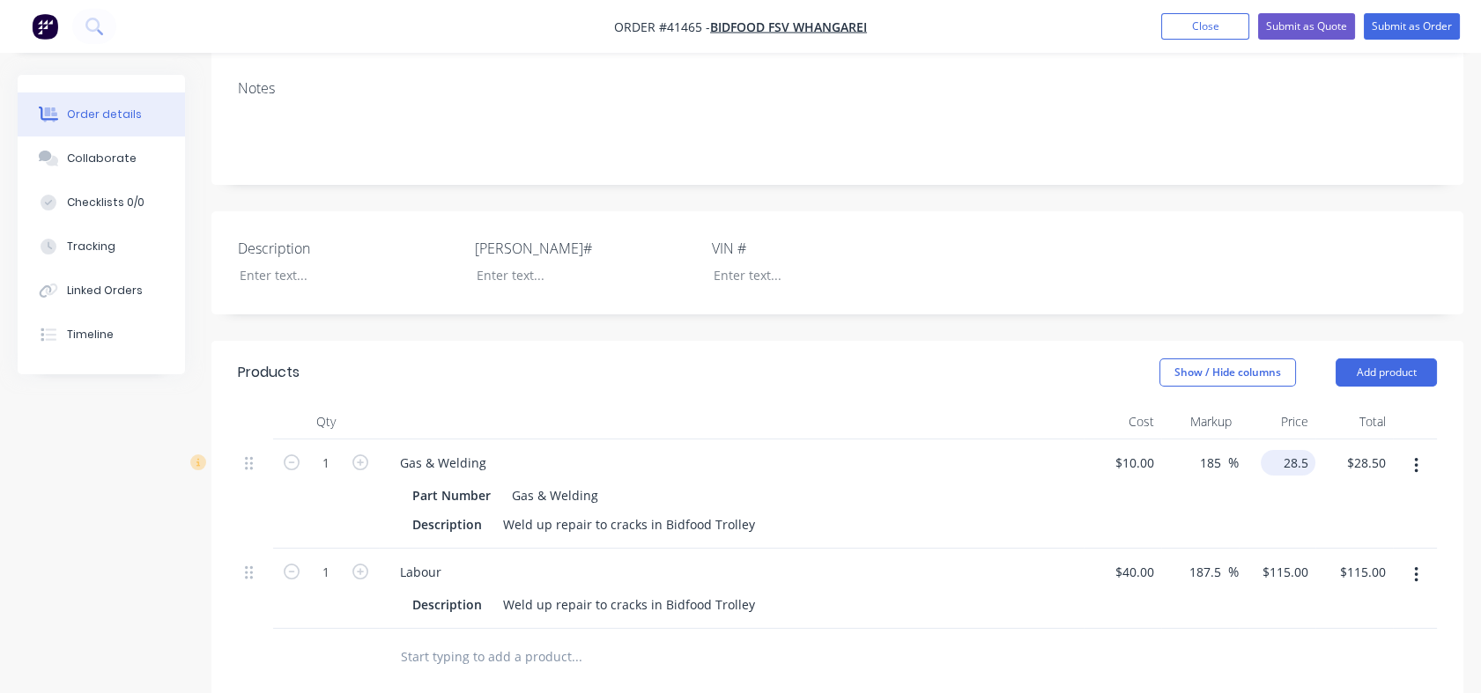
click at [1282, 450] on input "28.5" at bounding box center [1291, 463] width 48 height 26
type input "20"
type input "100"
type input "$20.00"
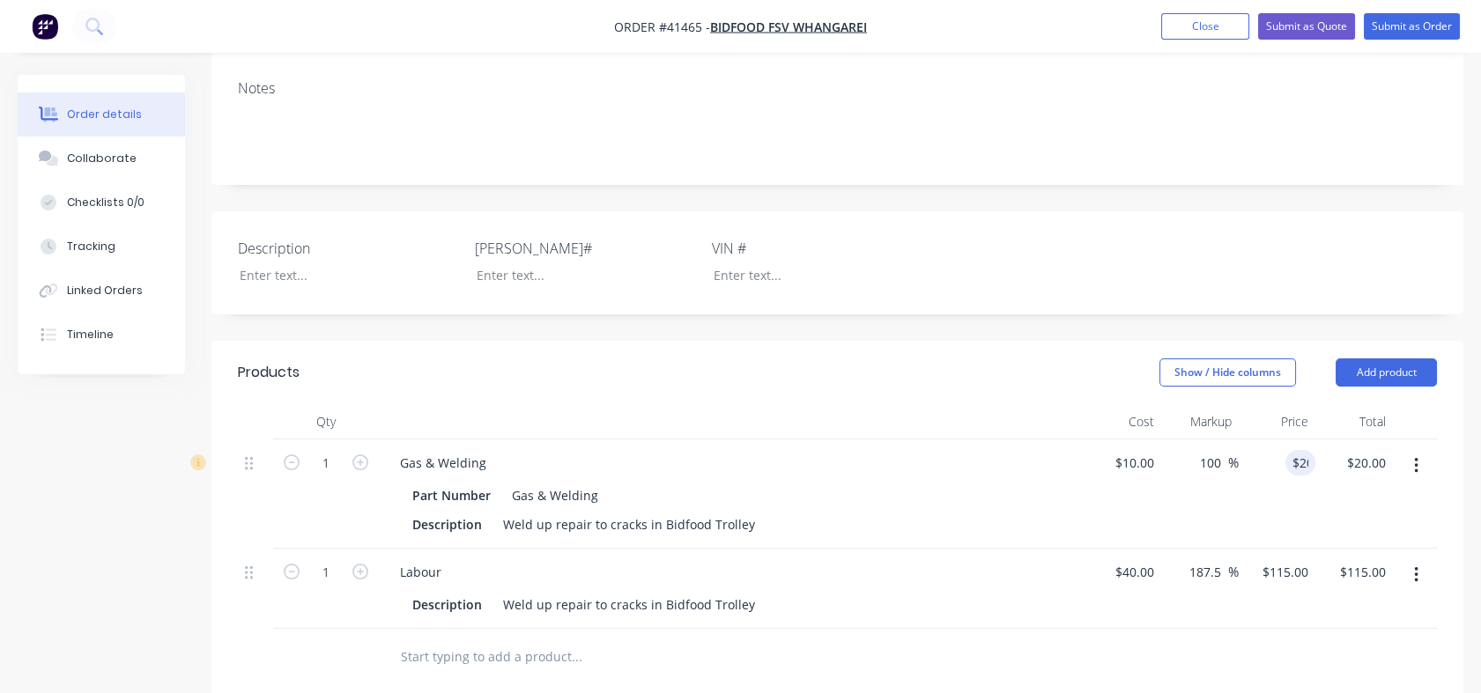
click at [1255, 440] on div "$20.00 20" at bounding box center [1277, 494] width 78 height 109
click at [742, 512] on div "Weld up repair to cracks in Bidfood Trolley" at bounding box center [629, 525] width 266 height 26
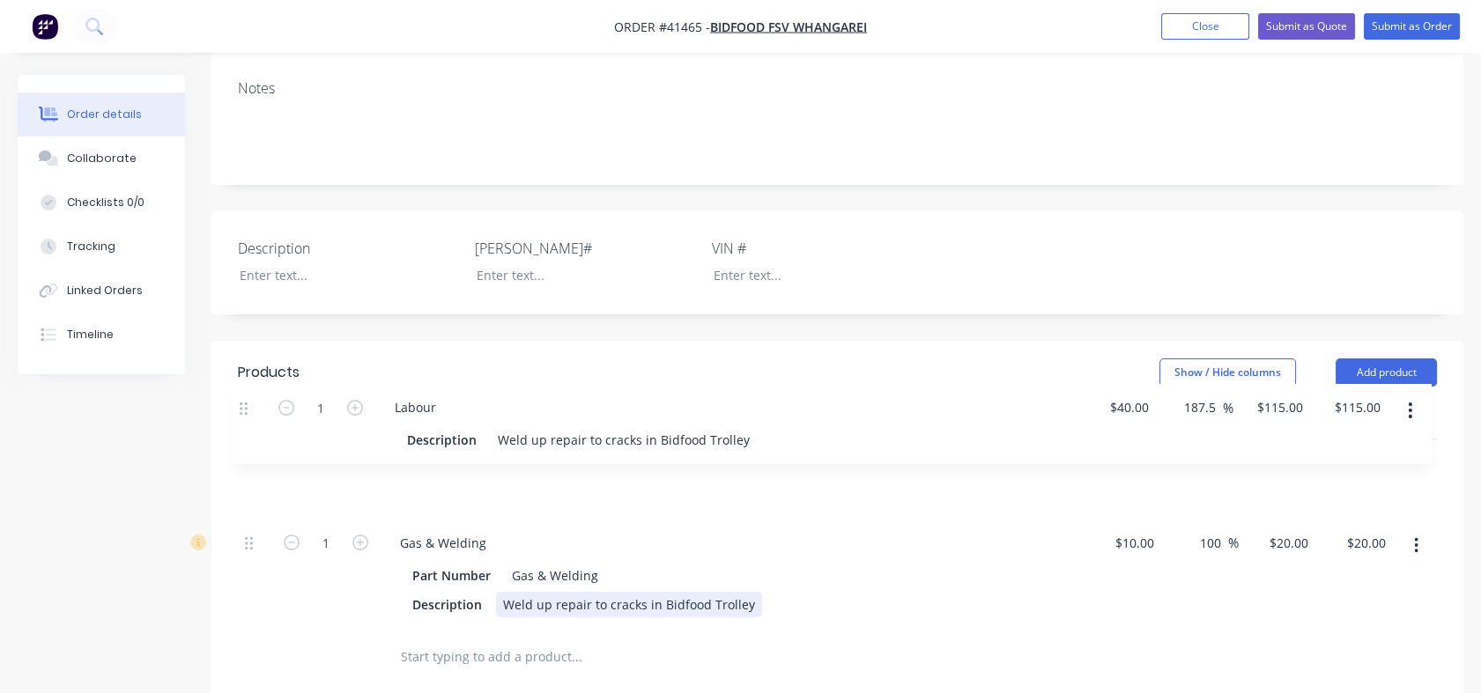
drag, startPoint x: 245, startPoint y: 499, endPoint x: 238, endPoint y: 401, distance: 98.0
click at [238, 440] on div "1 Gas & Welding Part Number Gas & Welding Description Weld up repair to cracks …" at bounding box center [837, 534] width 1199 height 189
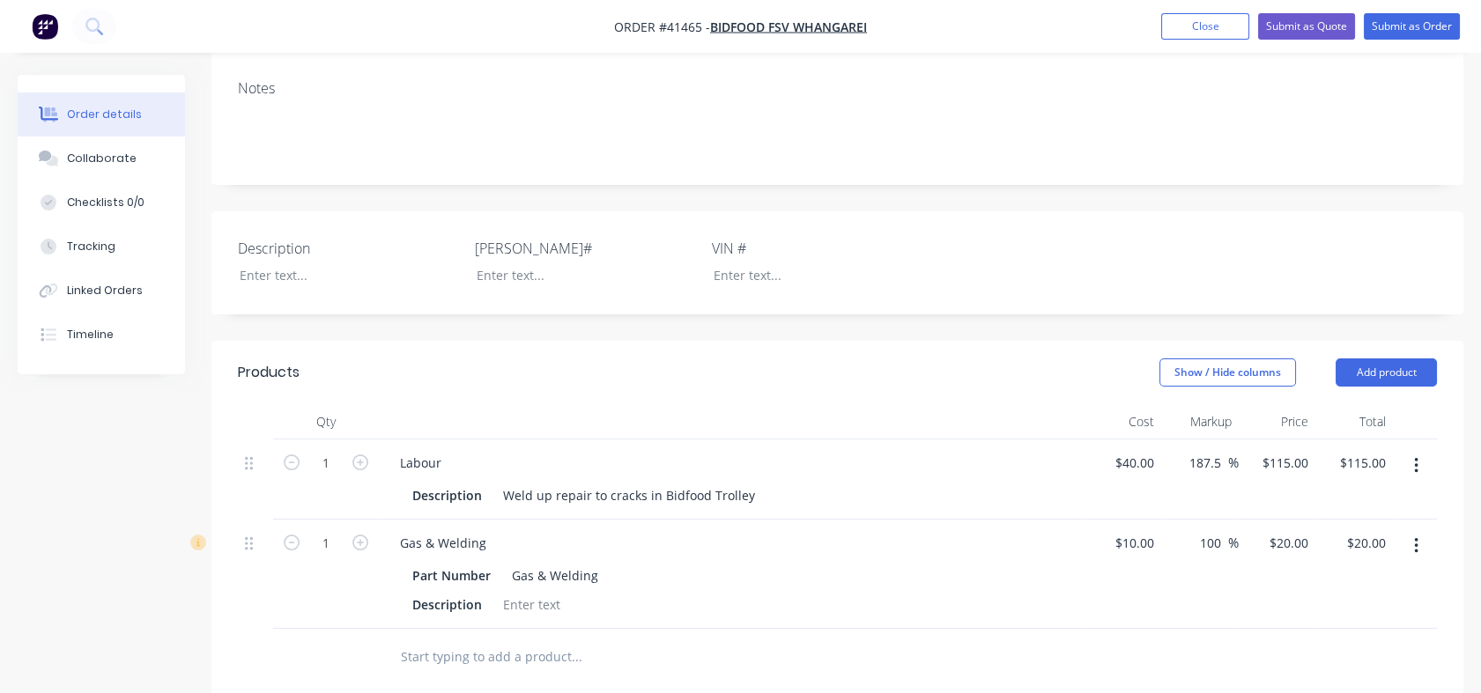
click at [303, 520] on div "1" at bounding box center [326, 574] width 106 height 109
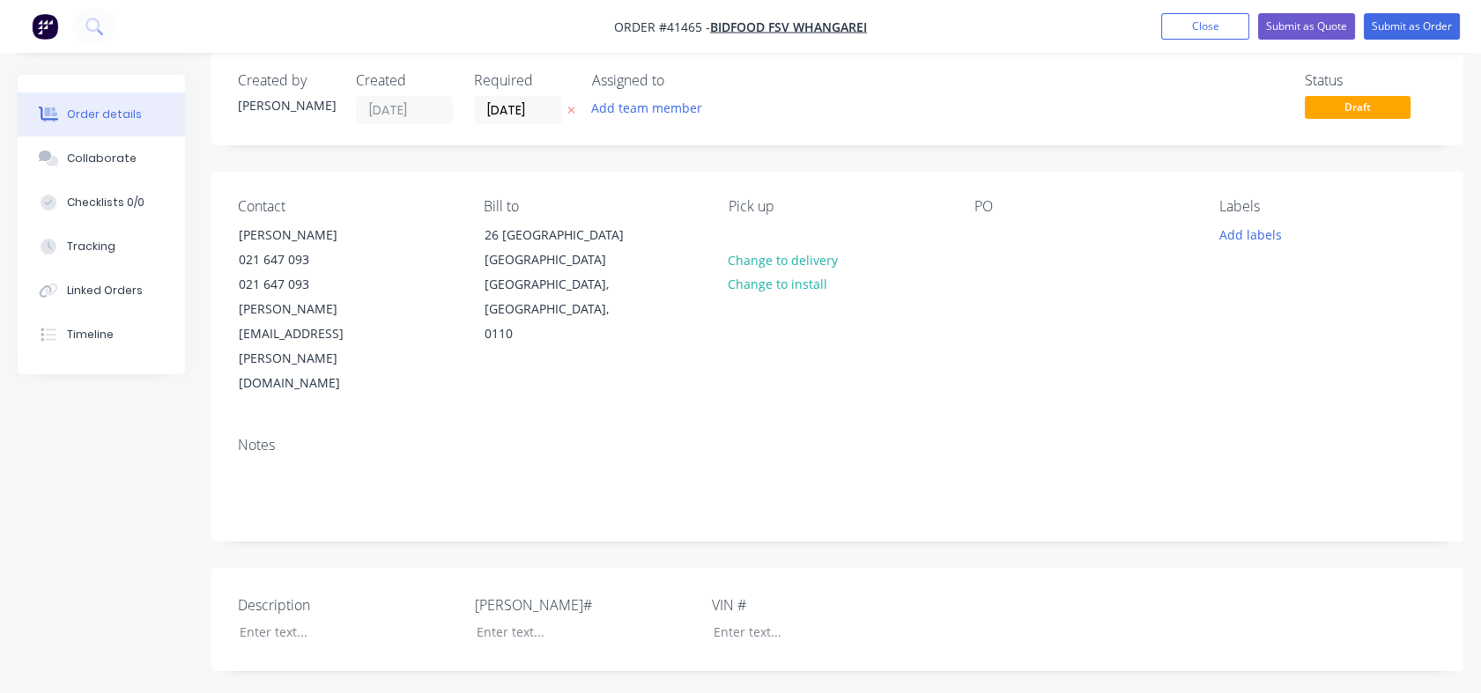
scroll to position [0, 0]
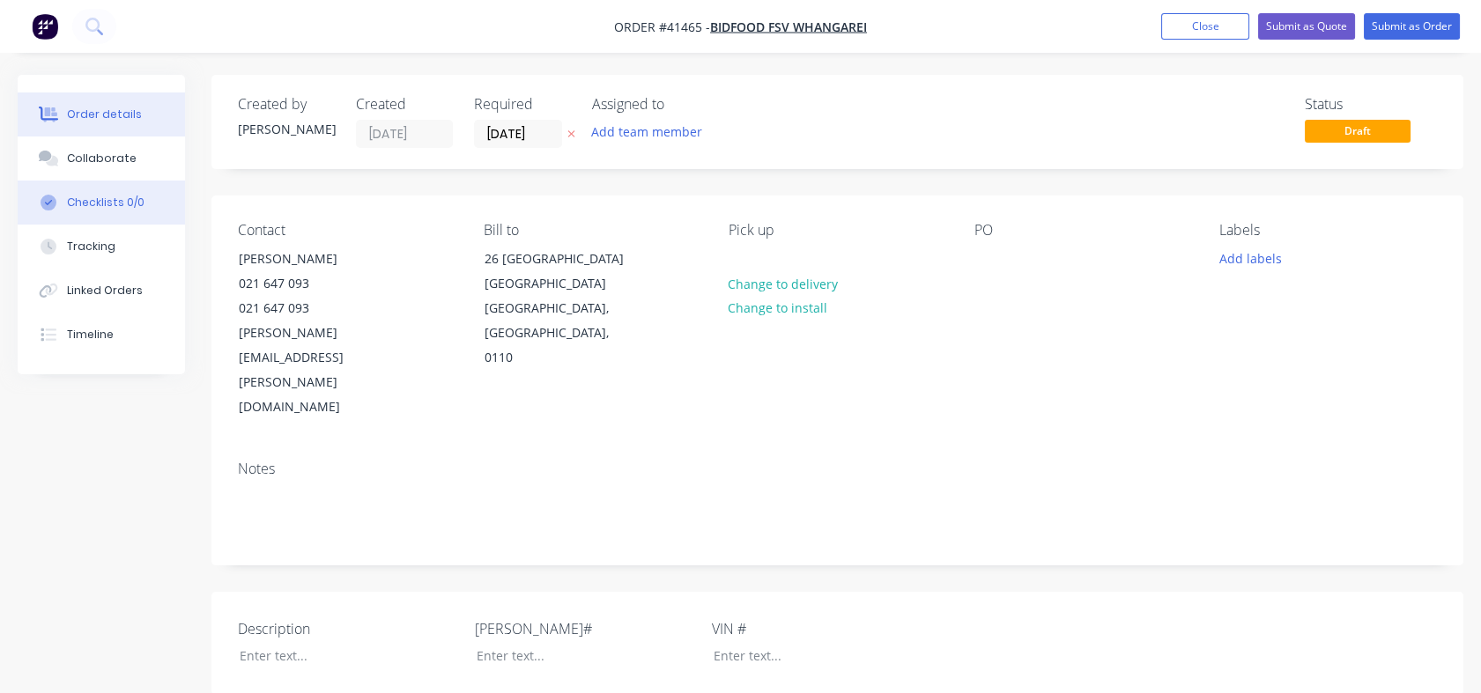
click at [103, 201] on div "Checklists 0/0" at bounding box center [106, 203] width 78 height 16
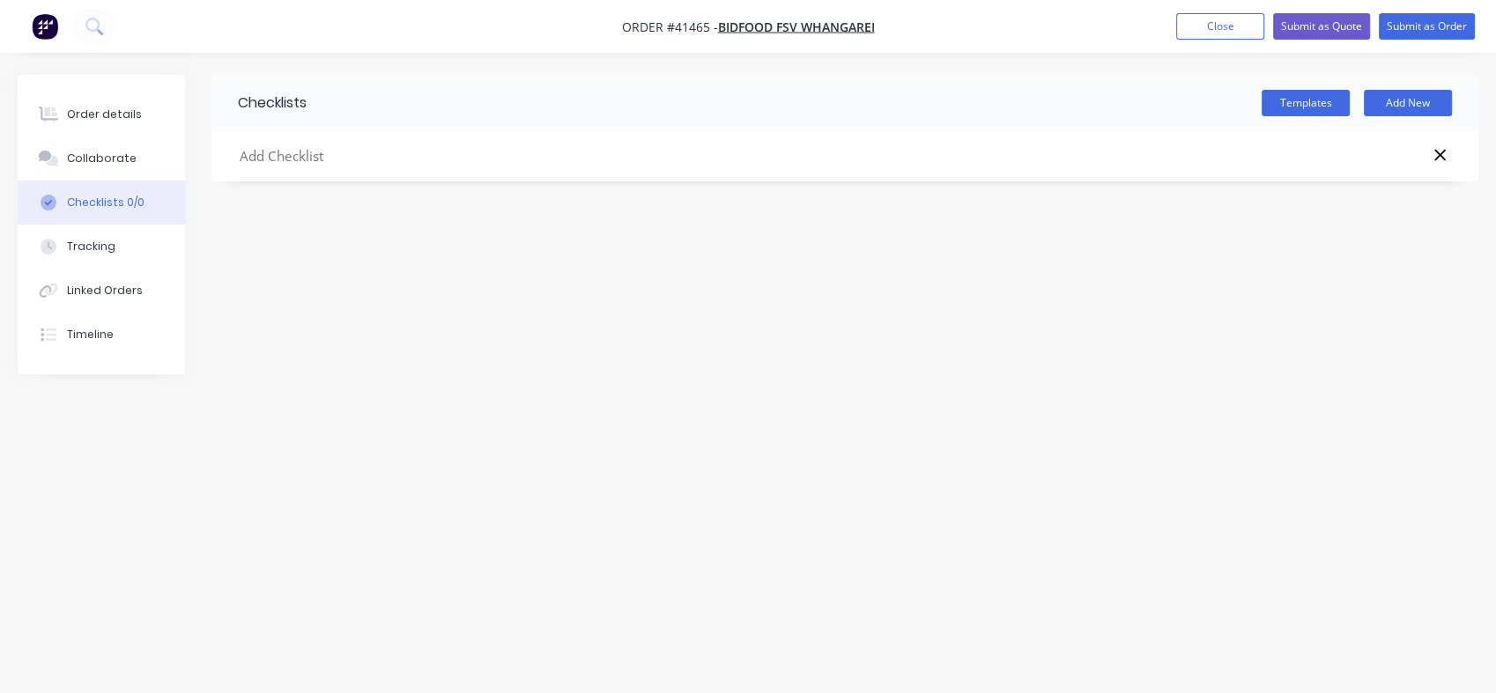
click at [294, 159] on input "text" at bounding box center [663, 156] width 850 height 22
drag, startPoint x: 294, startPoint y: 159, endPoint x: 241, endPoint y: 157, distance: 52.9
click at [241, 157] on input "text" at bounding box center [663, 156] width 850 height 22
click at [254, 242] on div "Checklists Templates Add New" at bounding box center [748, 313] width 1460 height 477
click at [253, 160] on input "text" at bounding box center [663, 156] width 850 height 22
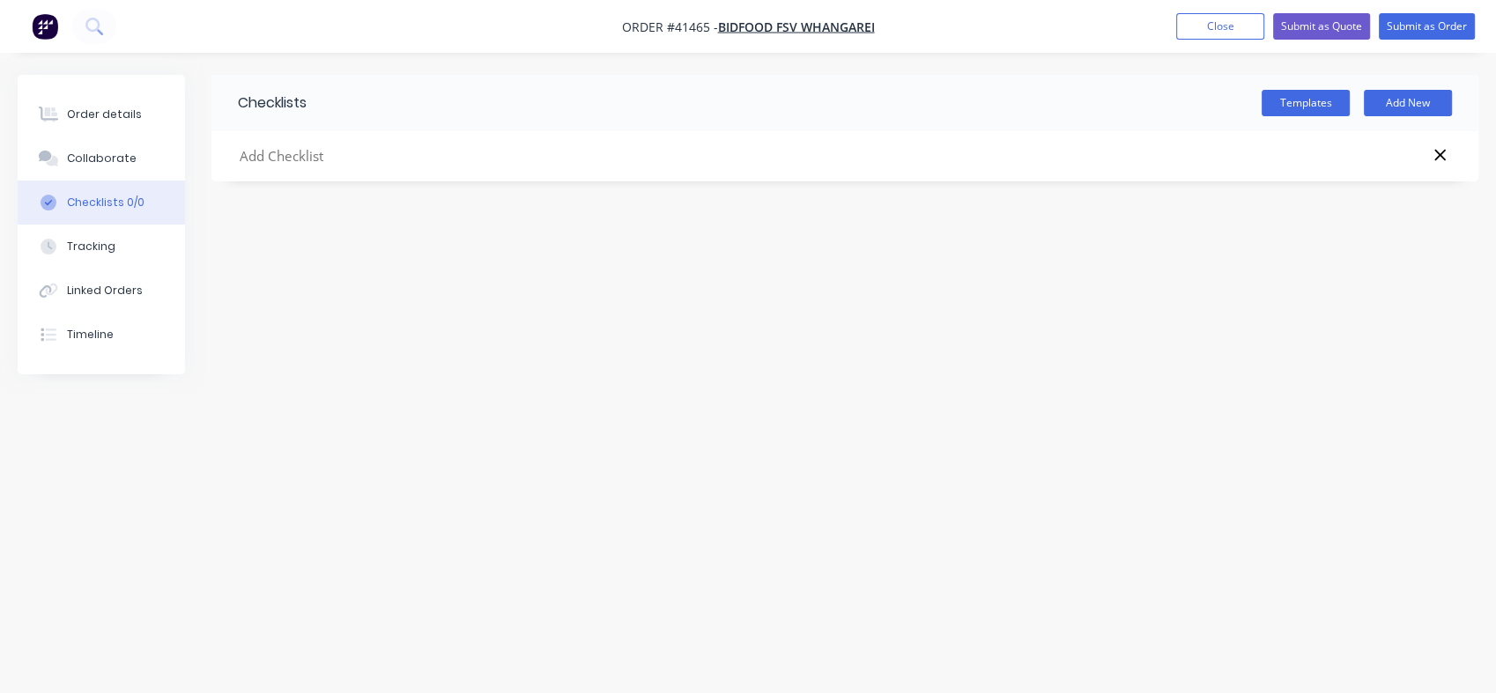
click at [269, 160] on input "text" at bounding box center [663, 156] width 850 height 22
click at [794, 413] on div "Checklists Templates Add New" at bounding box center [748, 313] width 1460 height 477
click at [294, 160] on input "text" at bounding box center [663, 156] width 850 height 22
type input "Weld Cracks both sides below bottom axle supports"
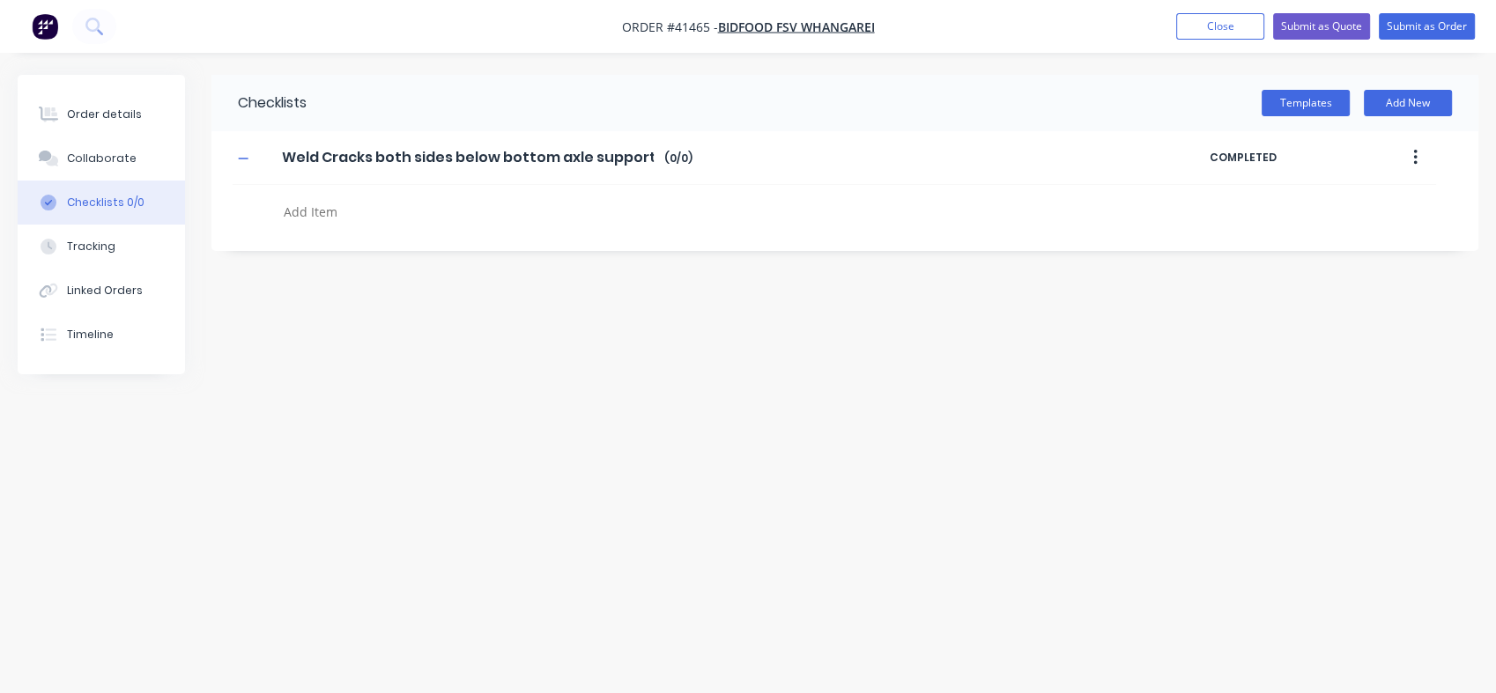
click at [327, 207] on textarea at bounding box center [663, 212] width 772 height 26
type textarea "x"
type textarea "t"
type textarea "x"
type textarea "ta"
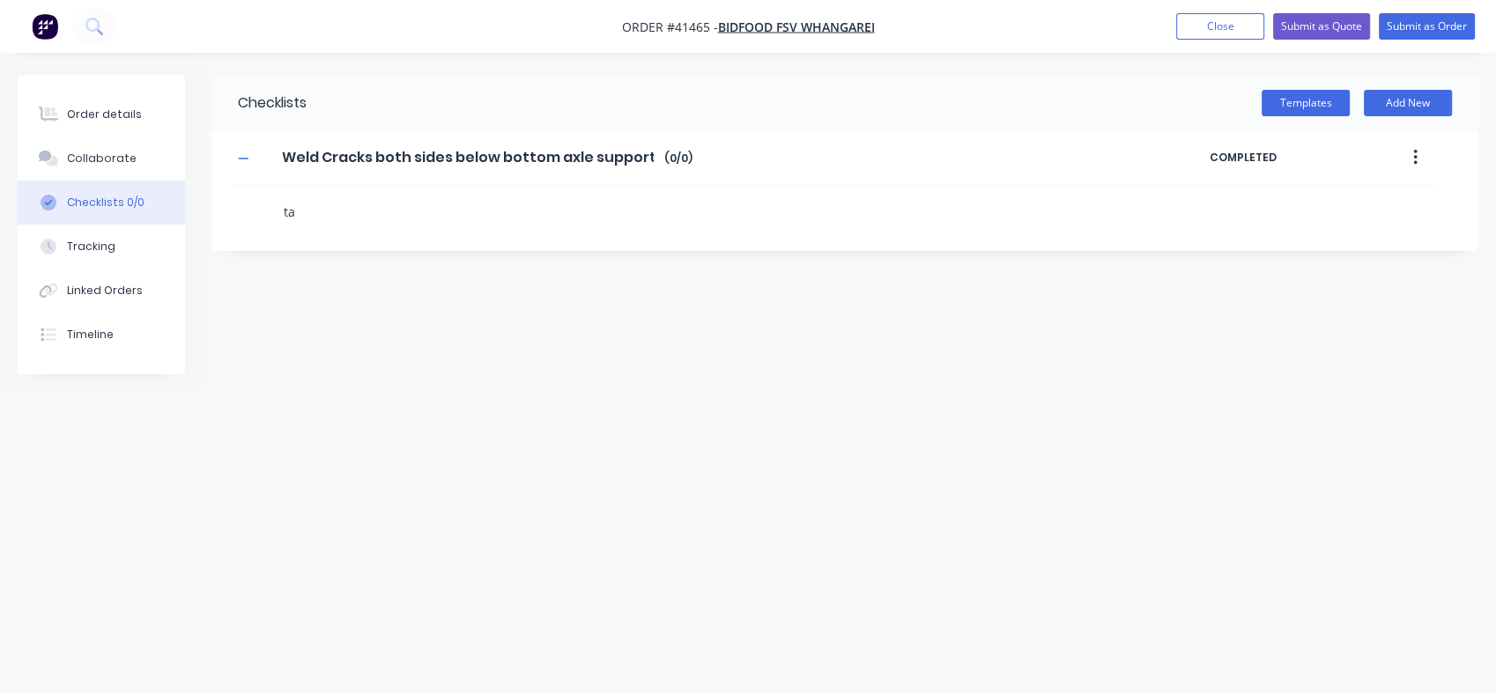
type textarea "x"
type textarea "tak"
type textarea "x"
type textarea "tak"
type textarea "x"
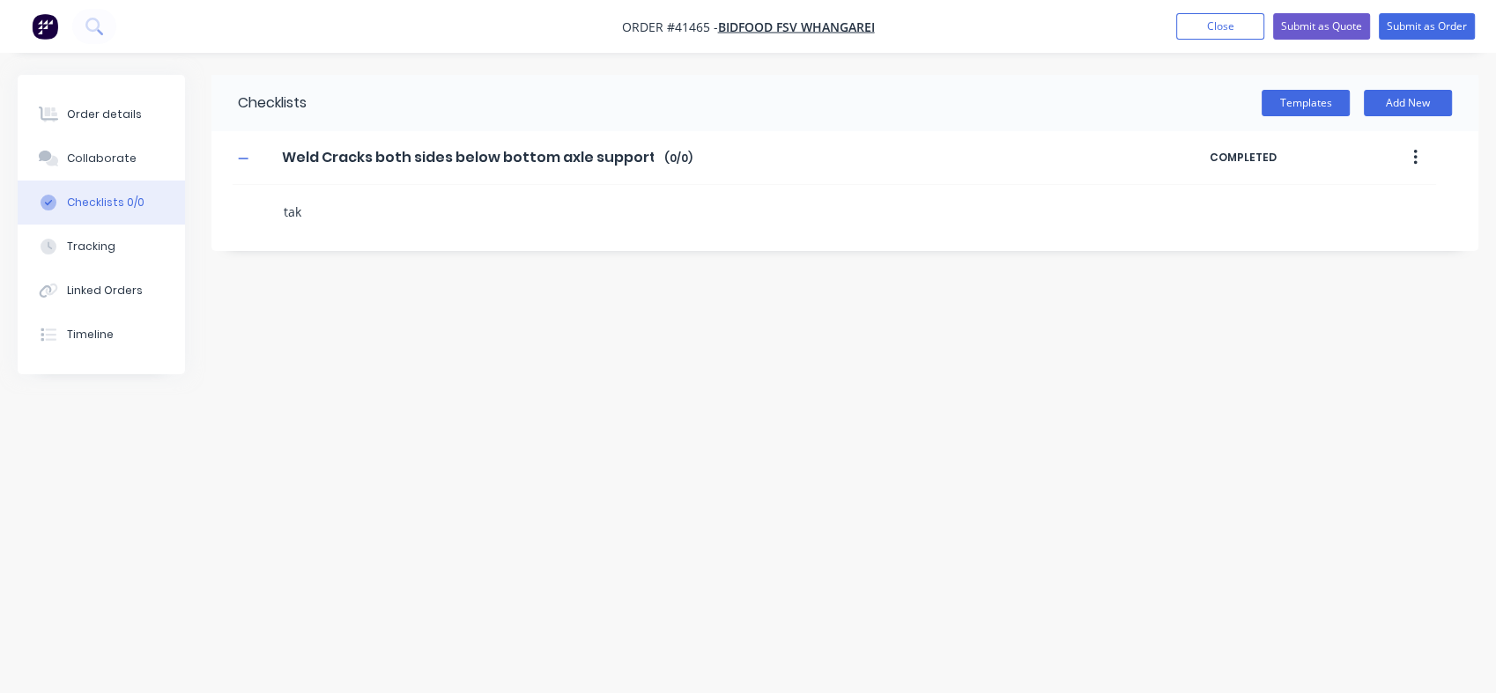
type textarea "tak"
type textarea "x"
type textarea "take"
type textarea "x"
type textarea "take"
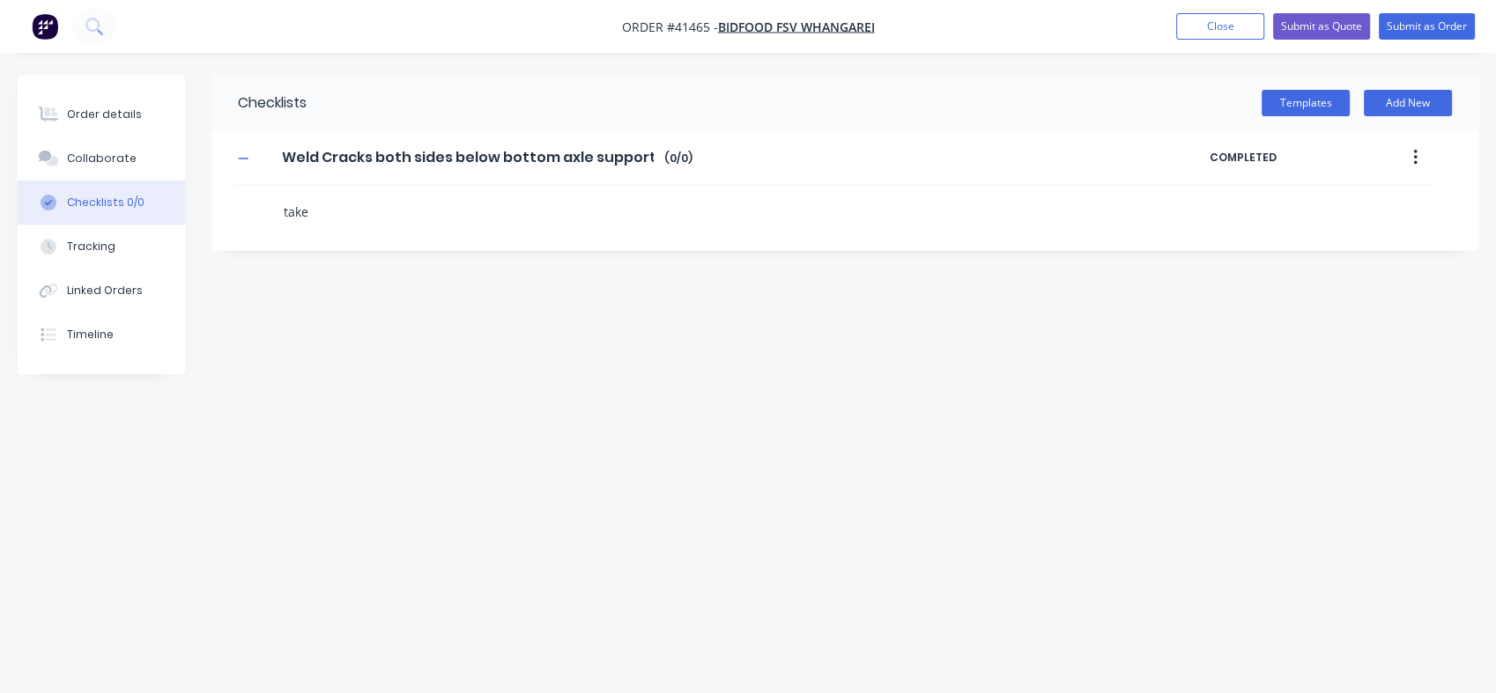
type textarea "x"
type textarea "take a"
type textarea "x"
type textarea "take a"
type textarea "x"
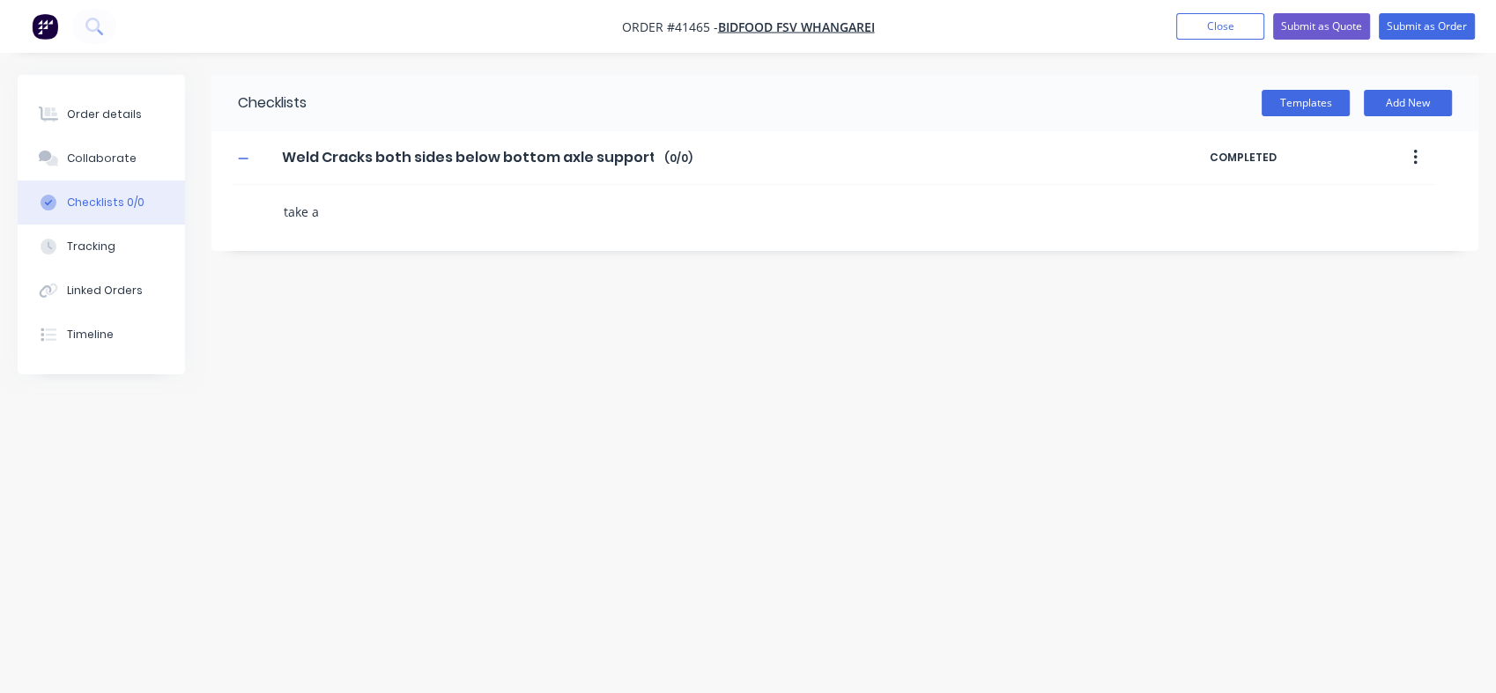
type textarea "take a p"
type textarea "x"
type textarea "take a pi"
type textarea "x"
type textarea "take a pic"
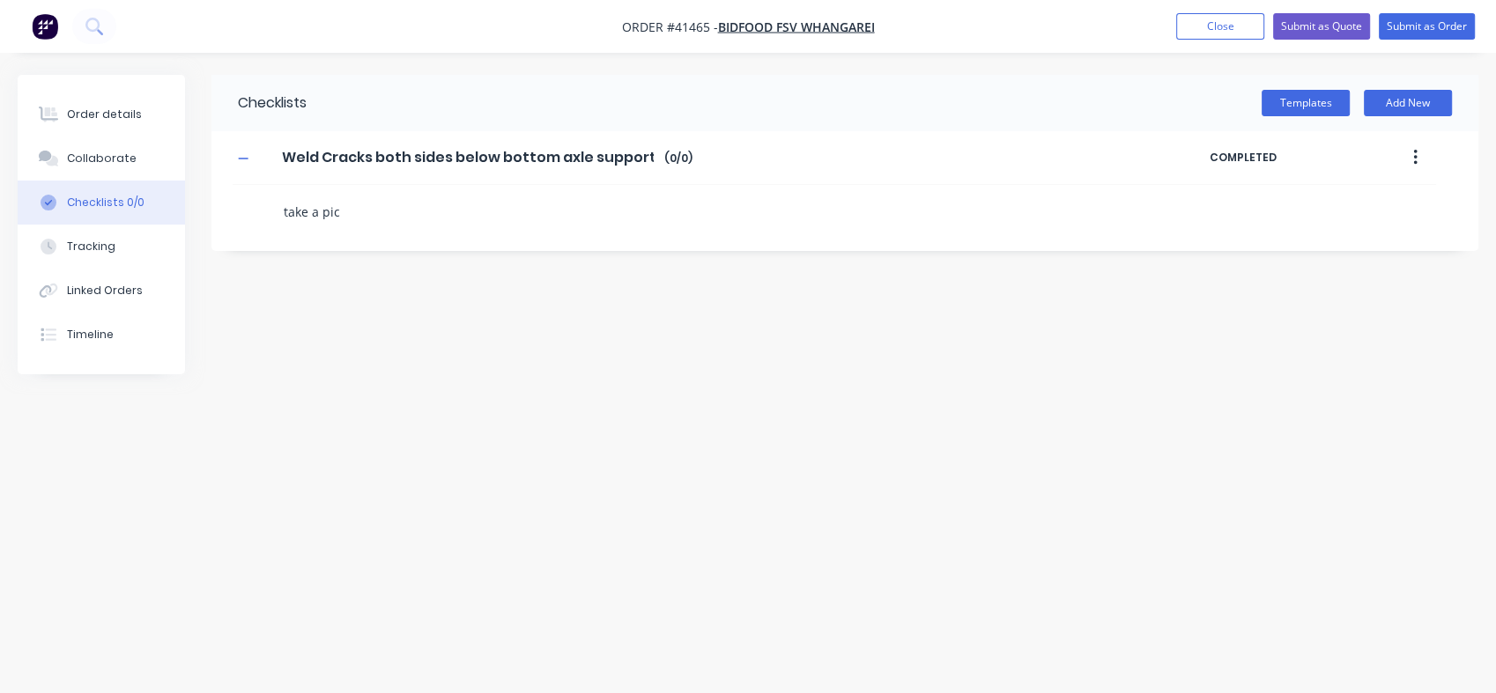
type textarea "x"
type textarea "take a pic"
type textarea "x"
type textarea "take a pic o"
type textarea "x"
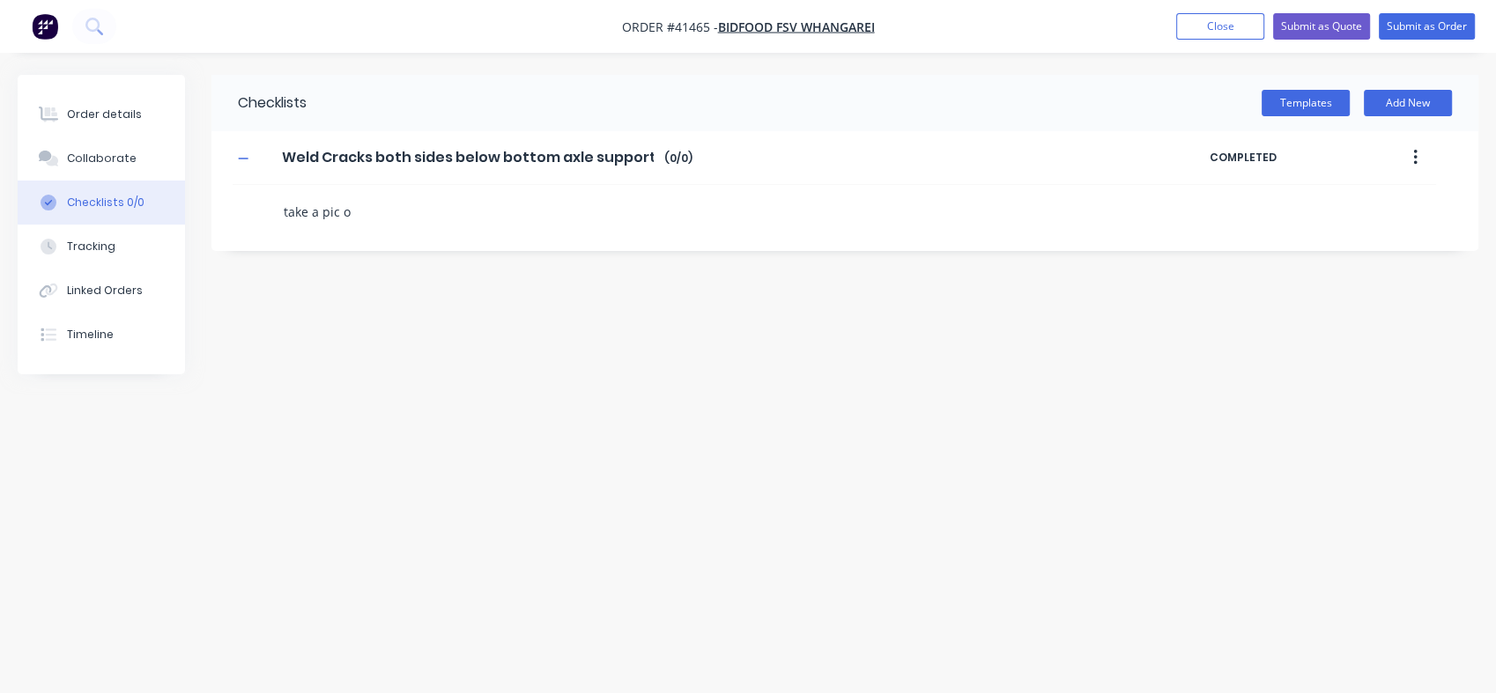
type textarea "take a pic or"
type textarea "x"
type textarea "take a pic or"
type textarea "x"
type textarea "take a pic or"
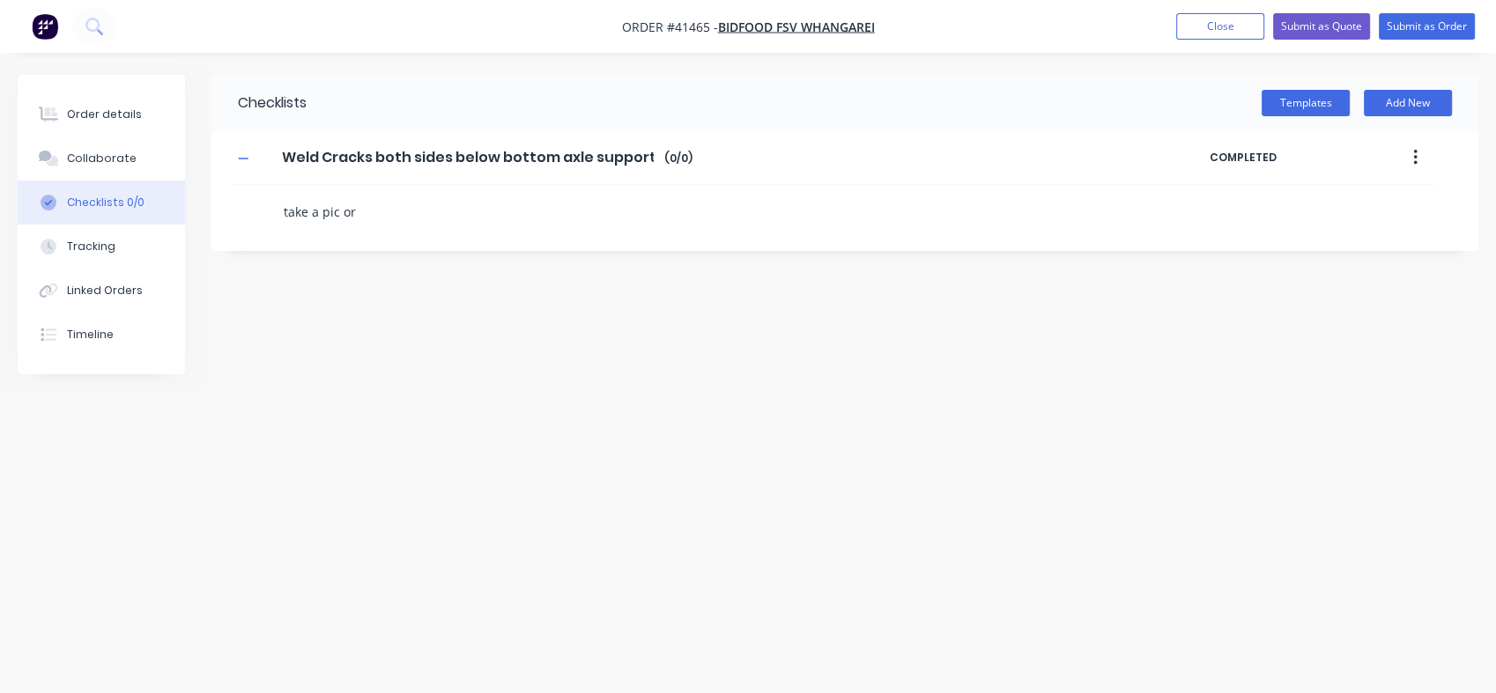
type textarea "x"
type textarea "take a pic o"
type textarea "x"
type textarea "take a pic"
type textarea "x"
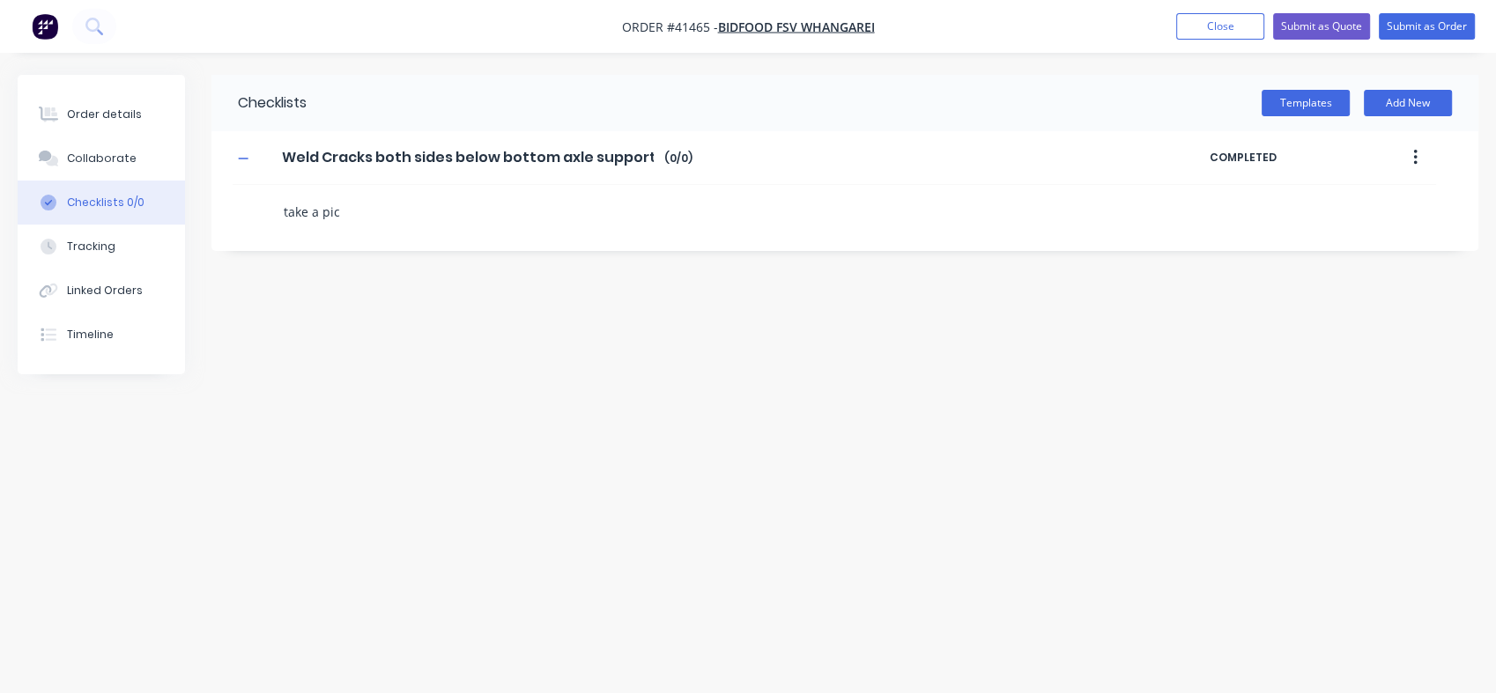
type textarea "take a pic o"
type textarea "x"
type textarea "take a pic of"
type textarea "x"
type textarea "take a pic of"
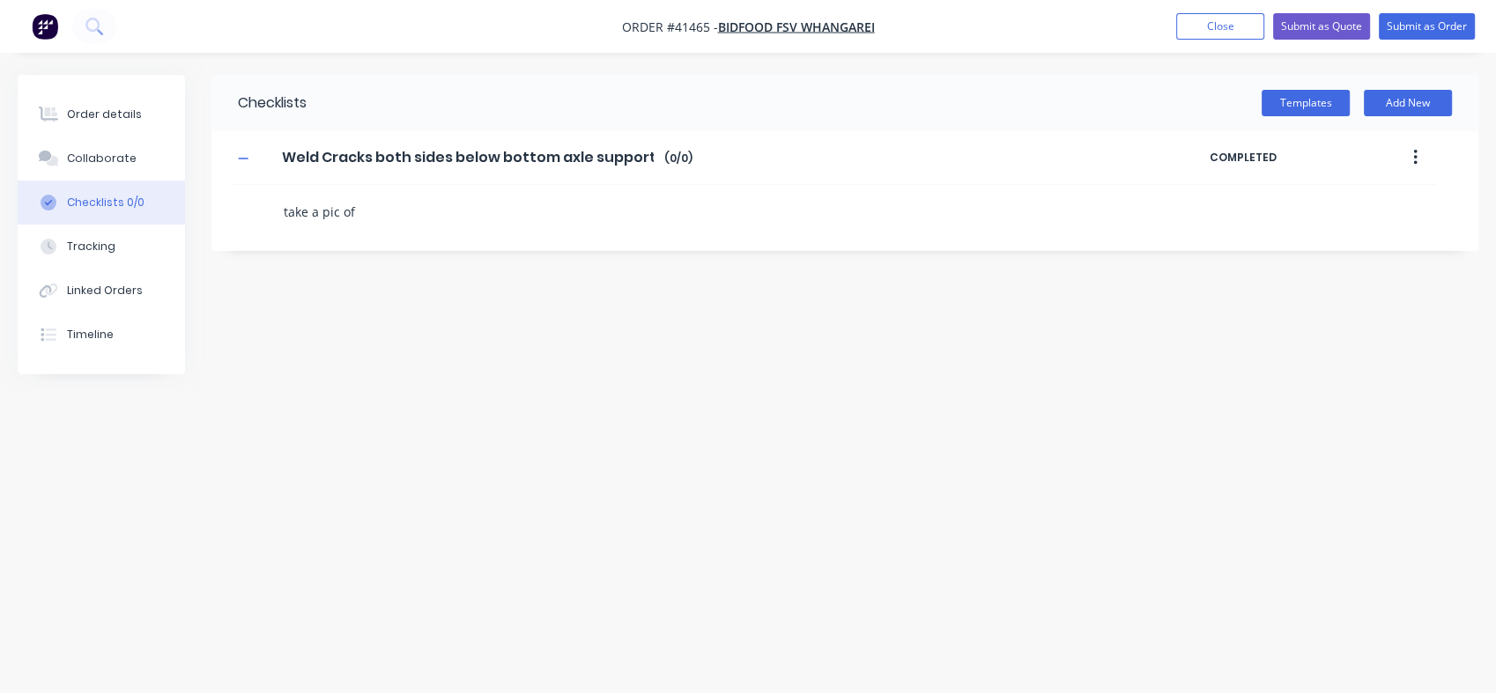
type textarea "x"
type textarea "take a pic of y"
type textarea "x"
type textarea "take a pic of yo"
type textarea "x"
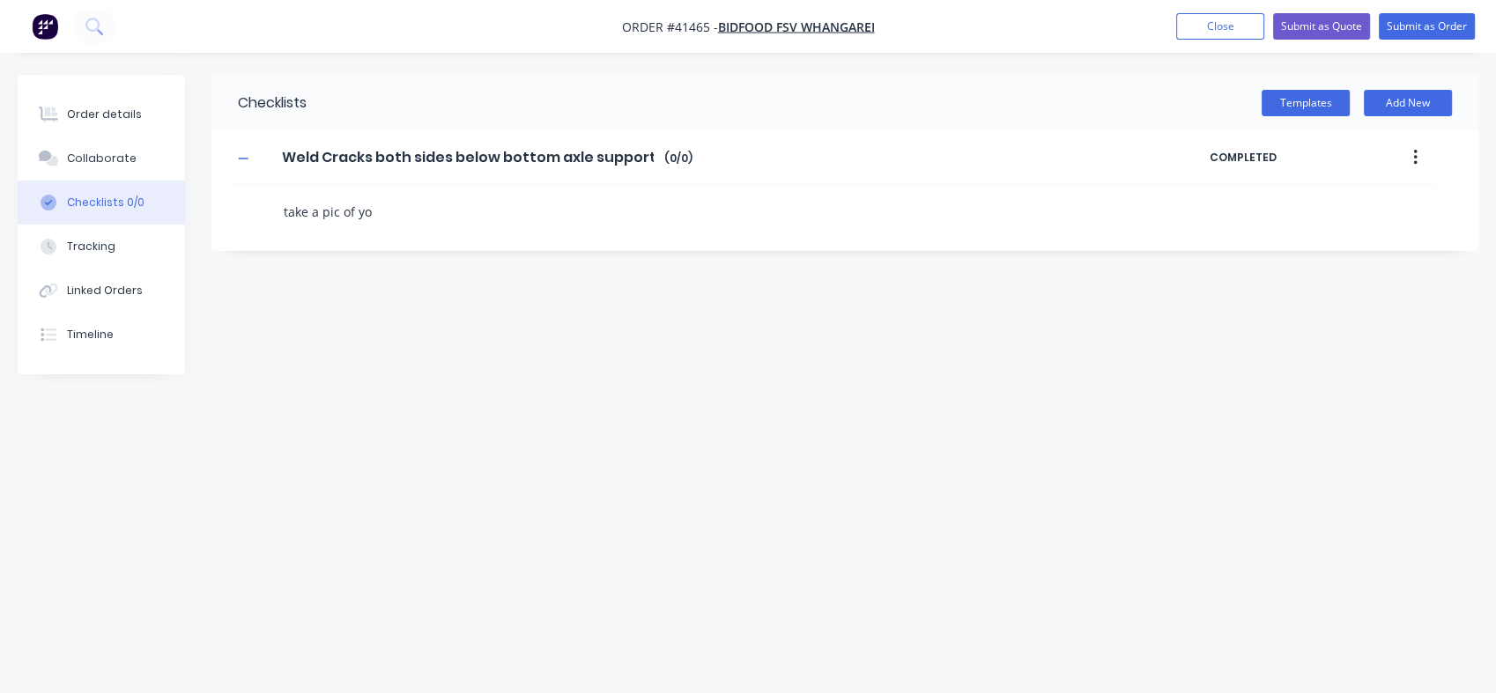
type textarea "take a pic of you"
type textarea "x"
type textarea "take a pic of your"
type textarea "x"
type textarea "take a pic of your"
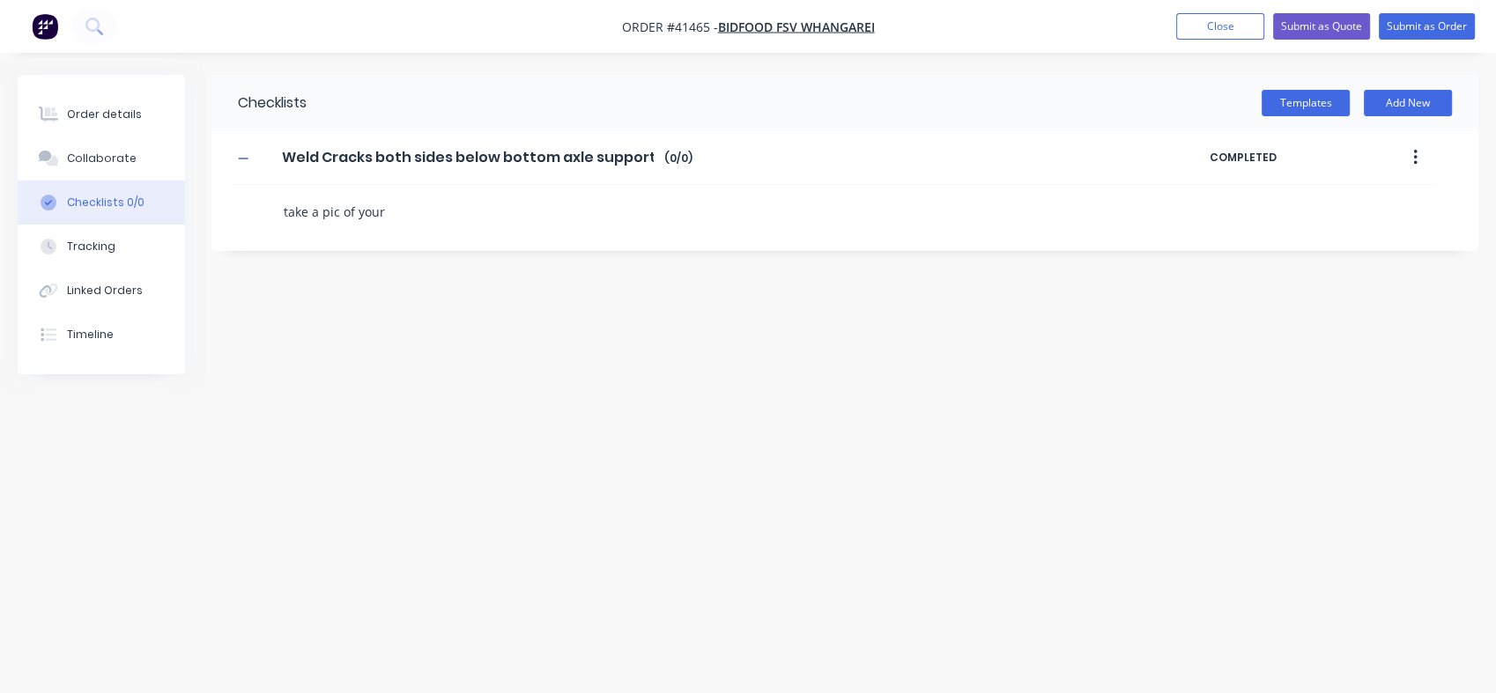
type textarea "x"
type textarea "take a pic of your w"
type textarea "x"
type textarea "take a pic of your wo"
type textarea "x"
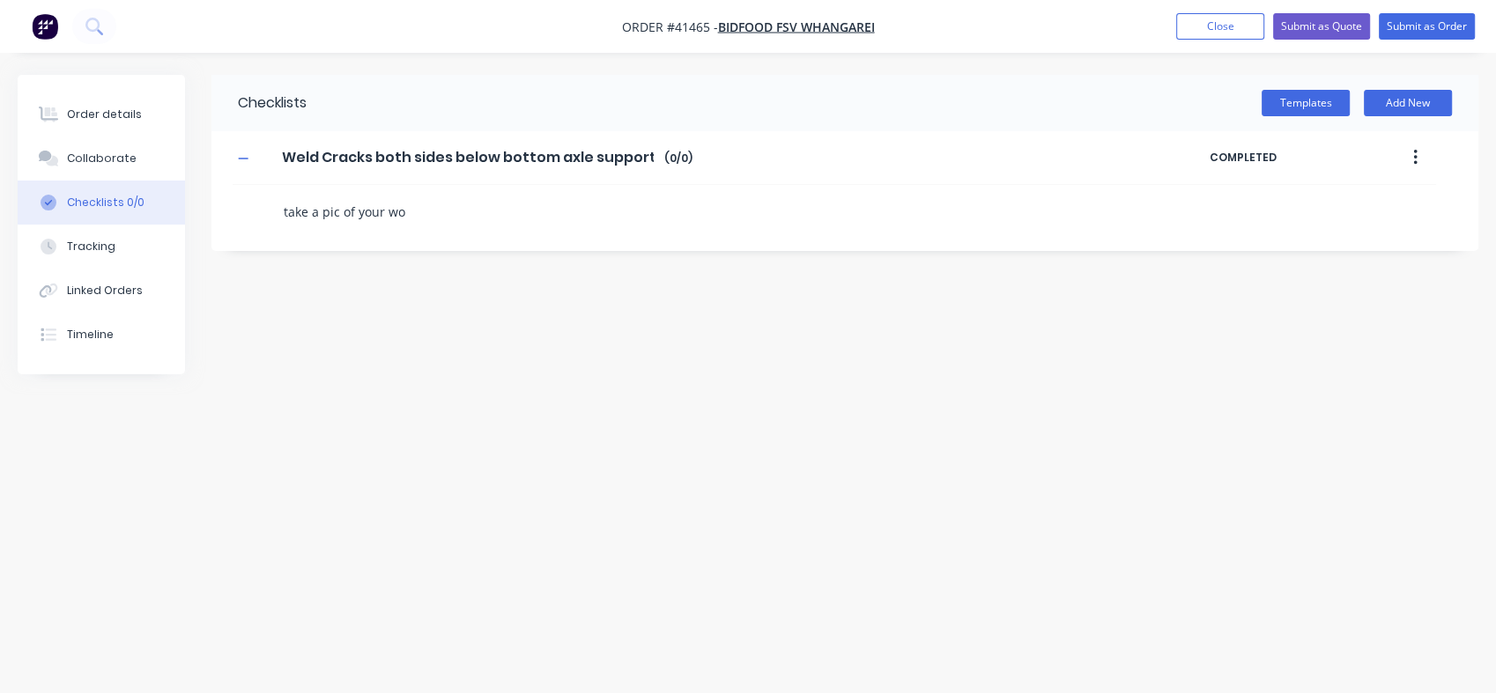
type textarea "take a pic of your wor"
type textarea "x"
type textarea "take a pic of your work"
type textarea "x"
type textarea "take a pic of your work"
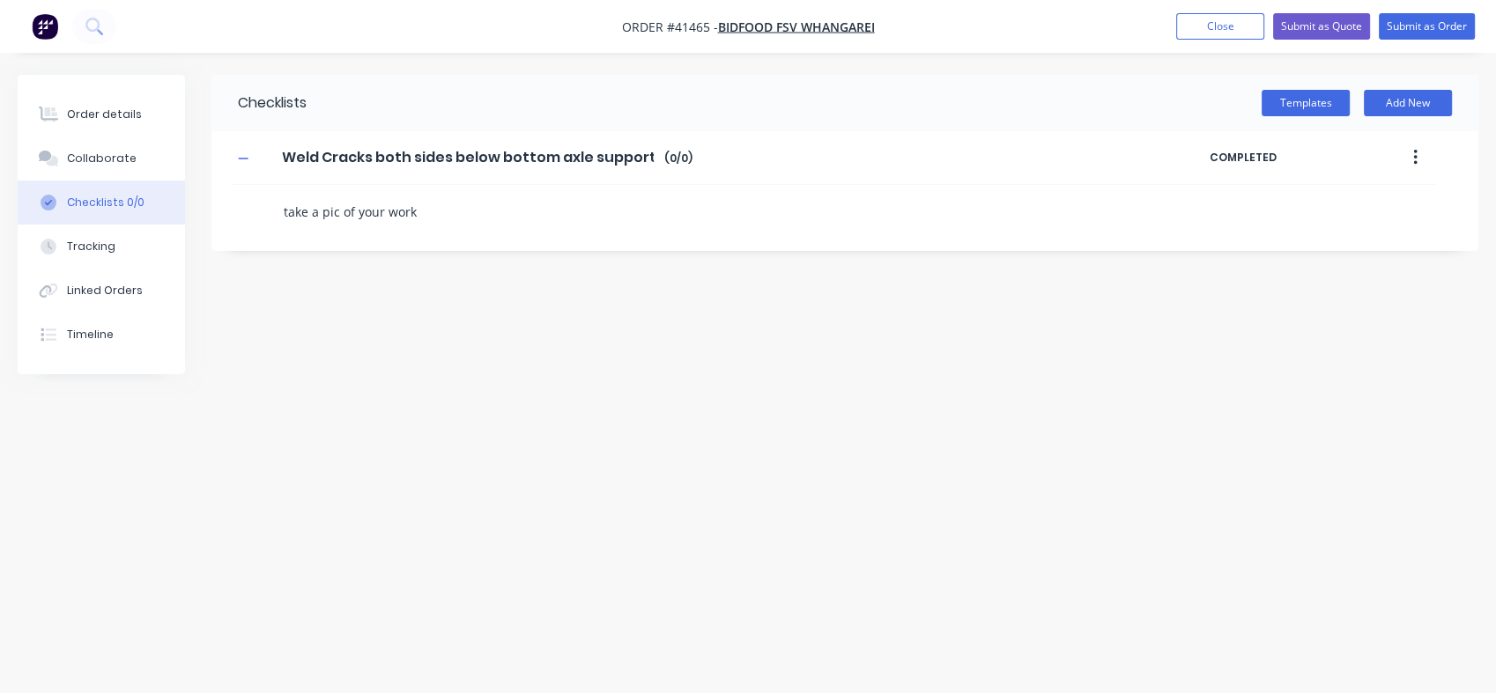
type textarea "x"
type textarea "take a pic of your work a"
type textarea "x"
type textarea "take a pic of your work an"
type textarea "x"
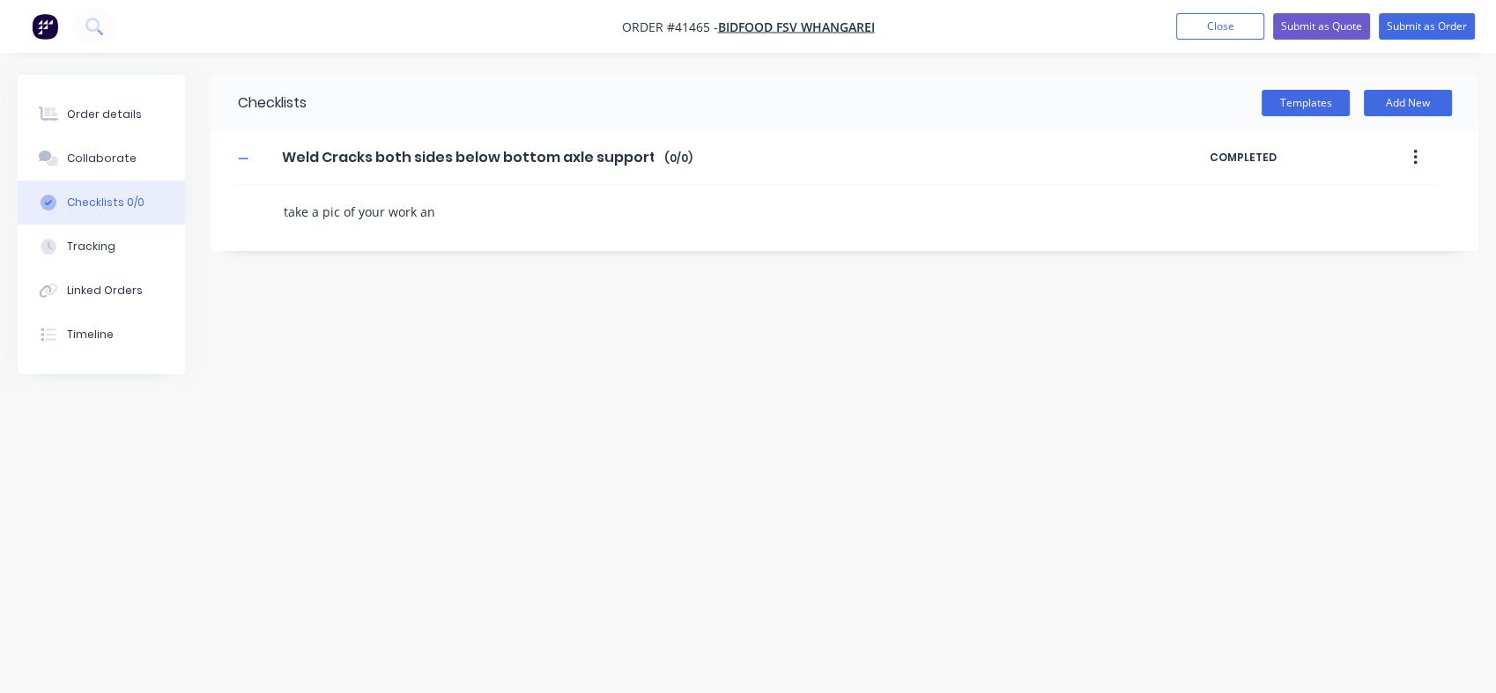
type textarea "take a pic of your work and"
type textarea "x"
type textarea "take a pic of your work and"
type textarea "x"
type textarea "take a pic of your work and a"
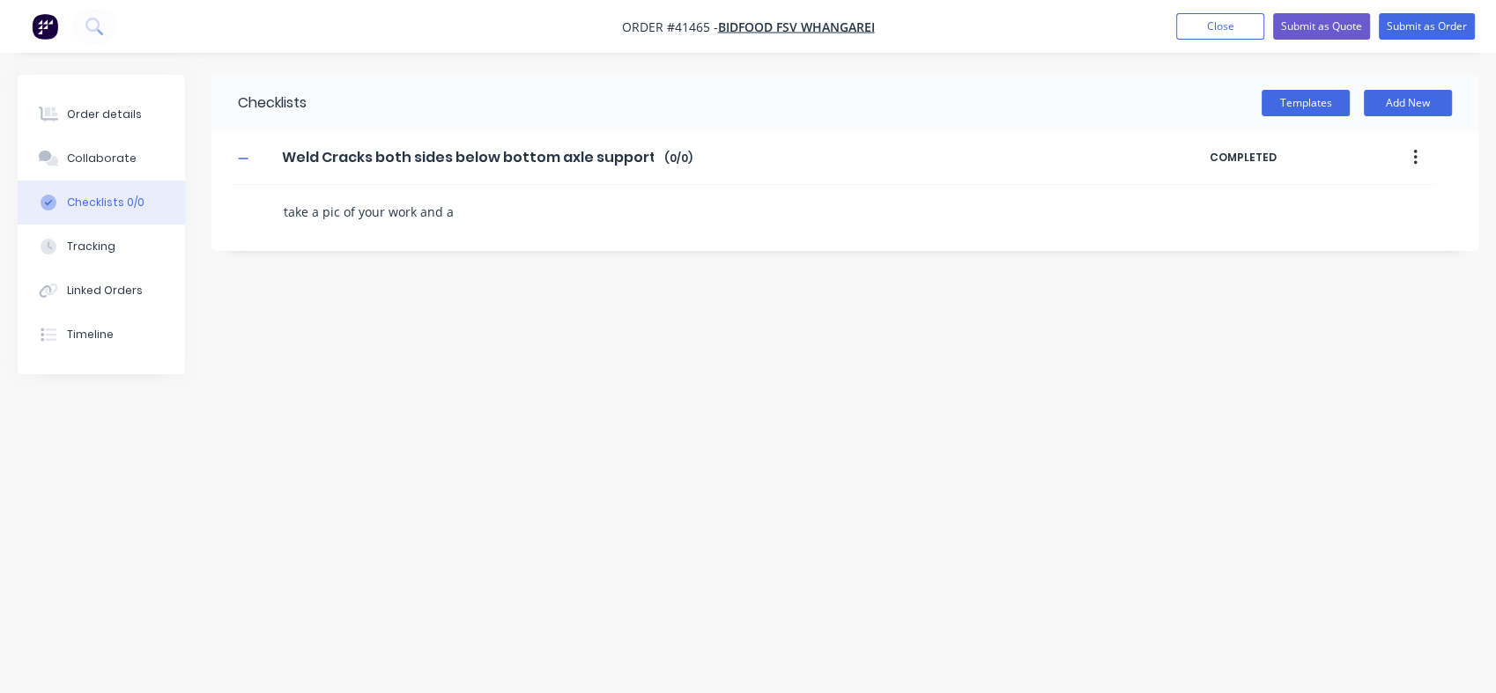
type textarea "x"
type textarea "take a pic of your work and ad"
type textarea "x"
type textarea "take a pic of your work and add t"
type textarea "x"
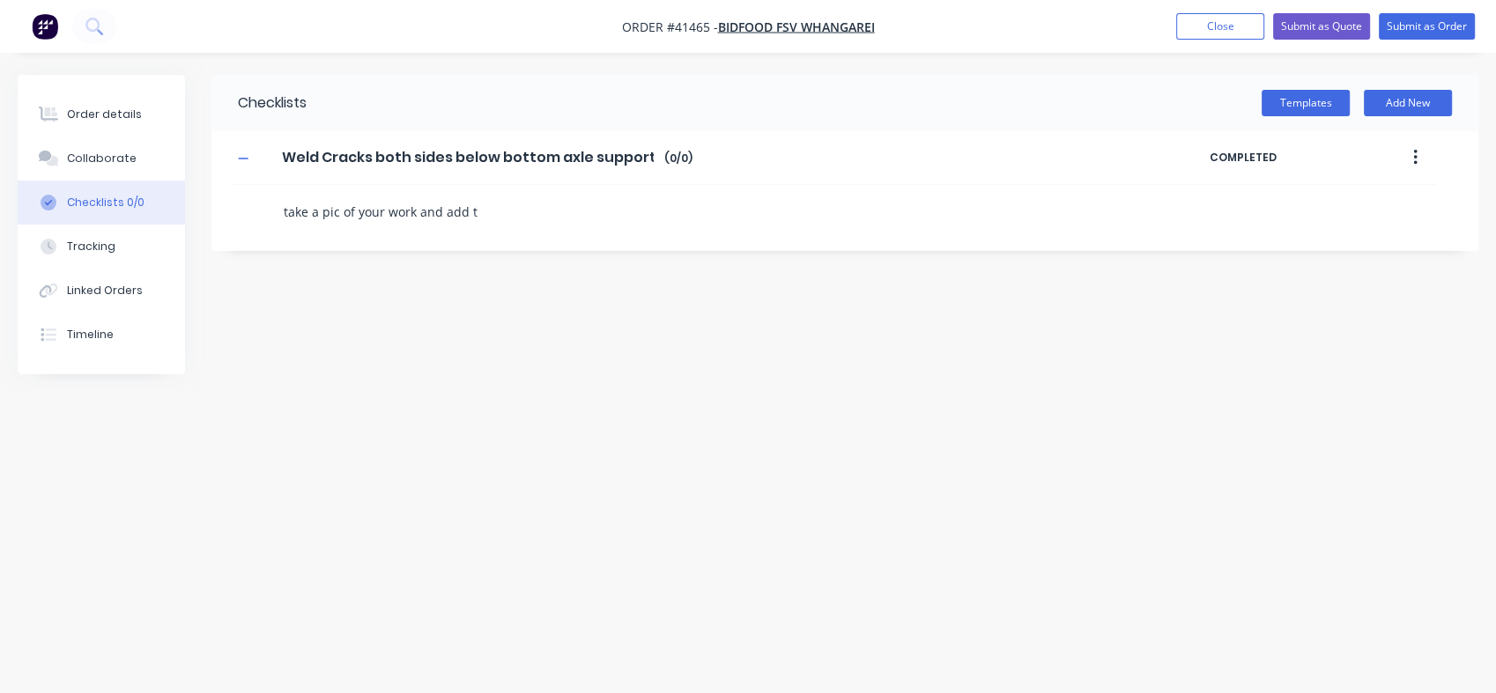
type textarea "take a pic of your work and add to"
type textarea "x"
type textarea "take a pic of your work and add to"
type textarea "x"
type textarea "take a pic of your work and add to c"
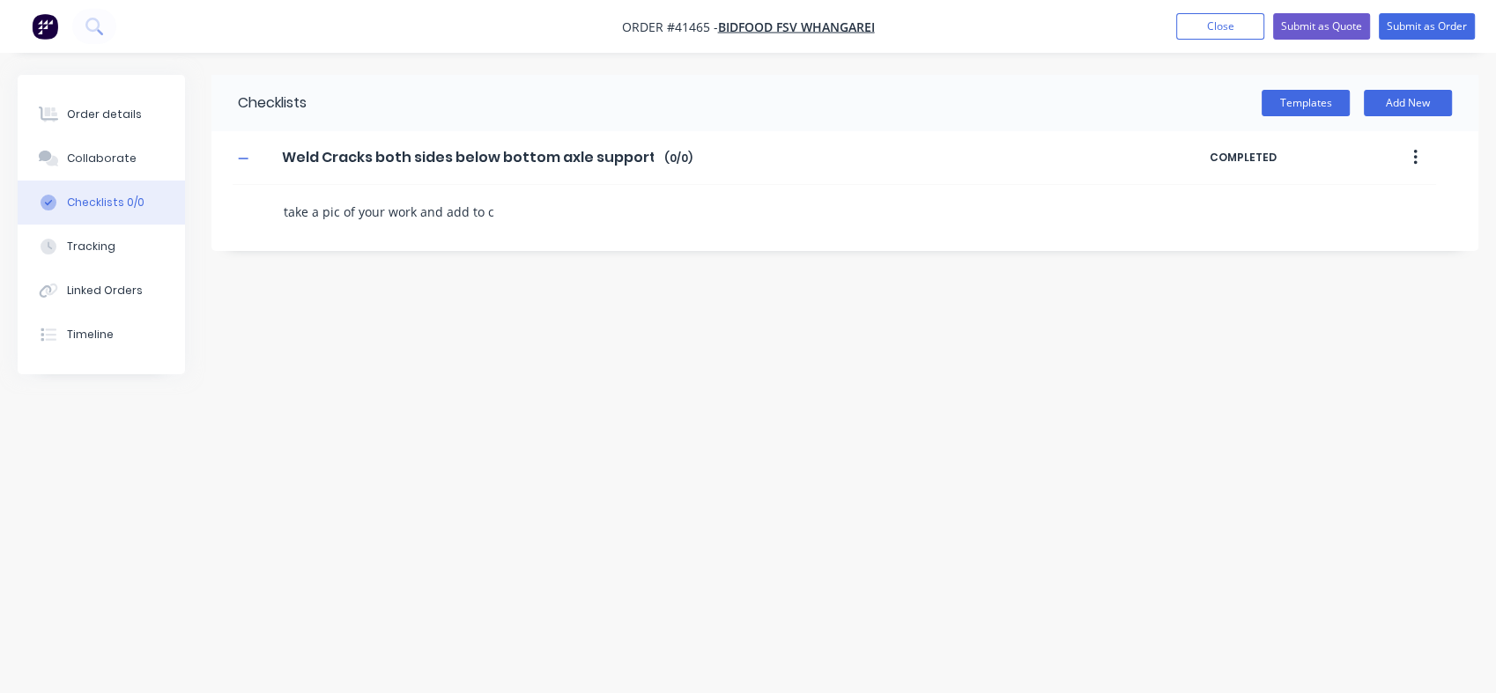
type textarea "x"
type textarea "take a pic of your work and add to co"
type textarea "x"
type textarea "take a pic of your work and add to col"
type textarea "x"
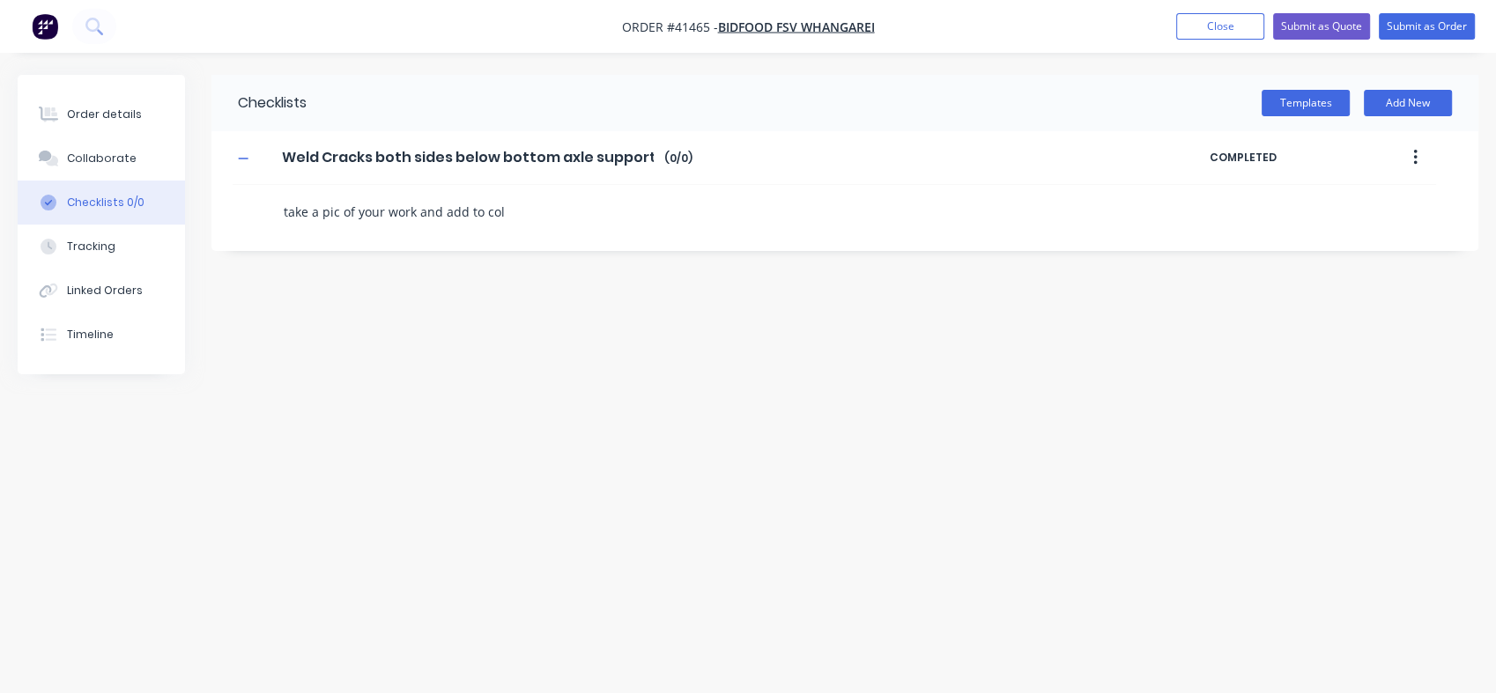
type textarea "take a pic of your work and add to coll"
type textarea "x"
type textarea "take a pic of your work and add to colla"
type textarea "x"
type textarea "take a pic of your work and add to collar"
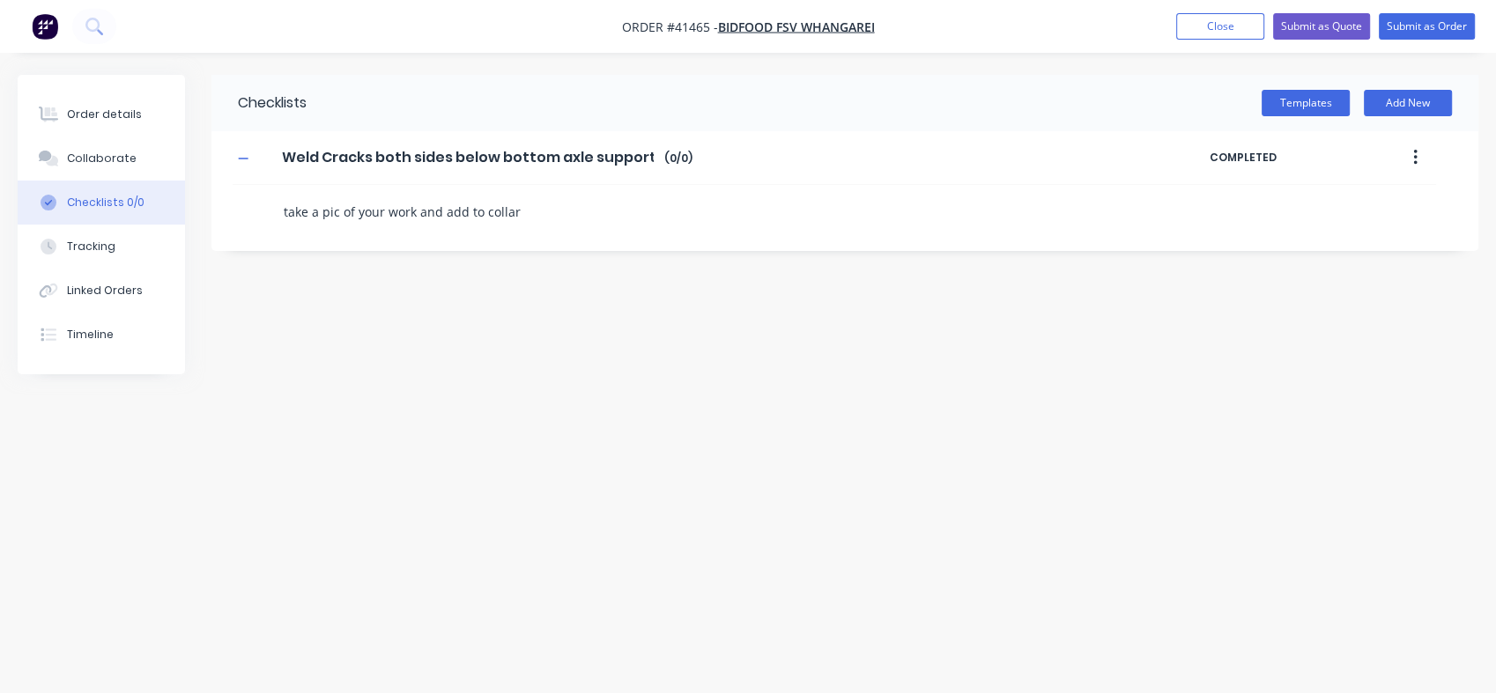
type textarea "x"
type textarea "take a pic of your work and add to colla"
type textarea "x"
type textarea "take a pic of your work and add to collab"
type textarea "x"
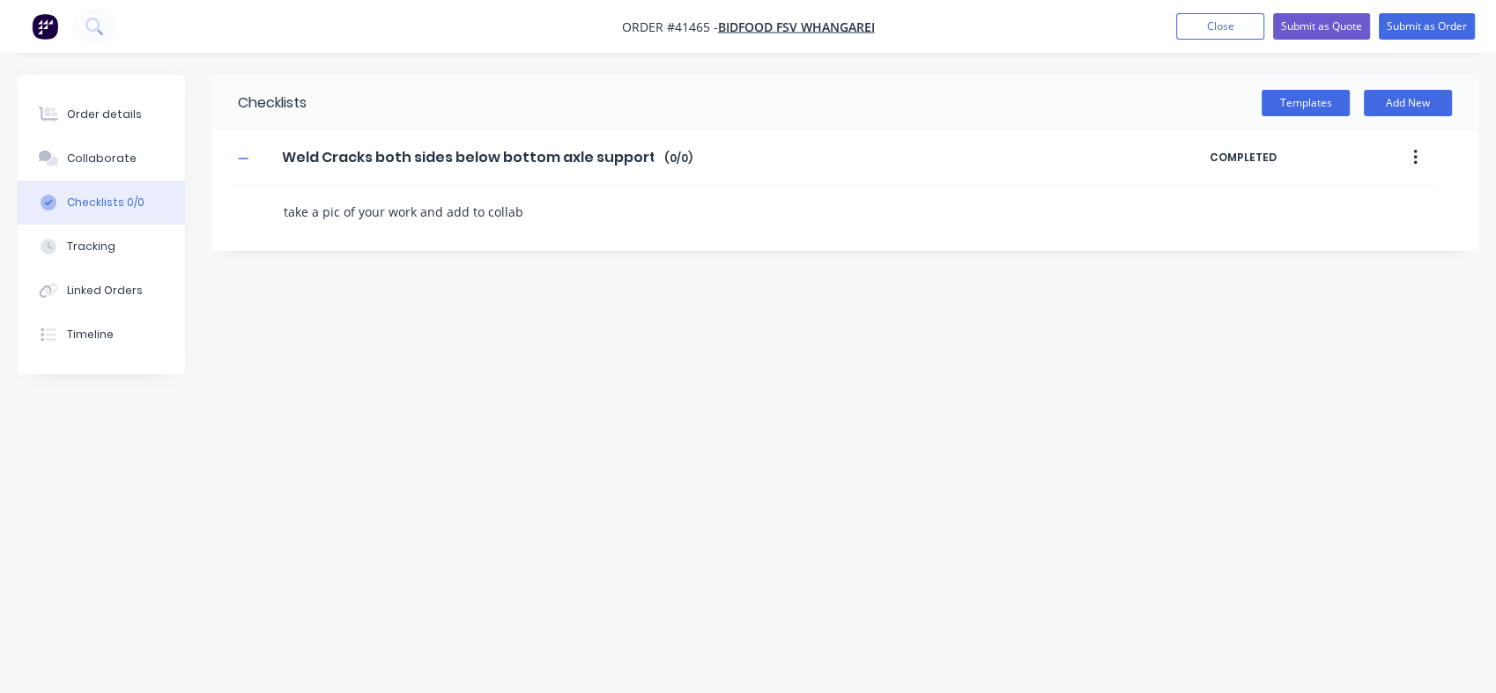
type textarea "take a pic of your work and add to collabe"
type textarea "x"
type textarea "take a pic of your work and add to collaber"
type textarea "x"
type textarea "take a pic of your work and add to collabe"
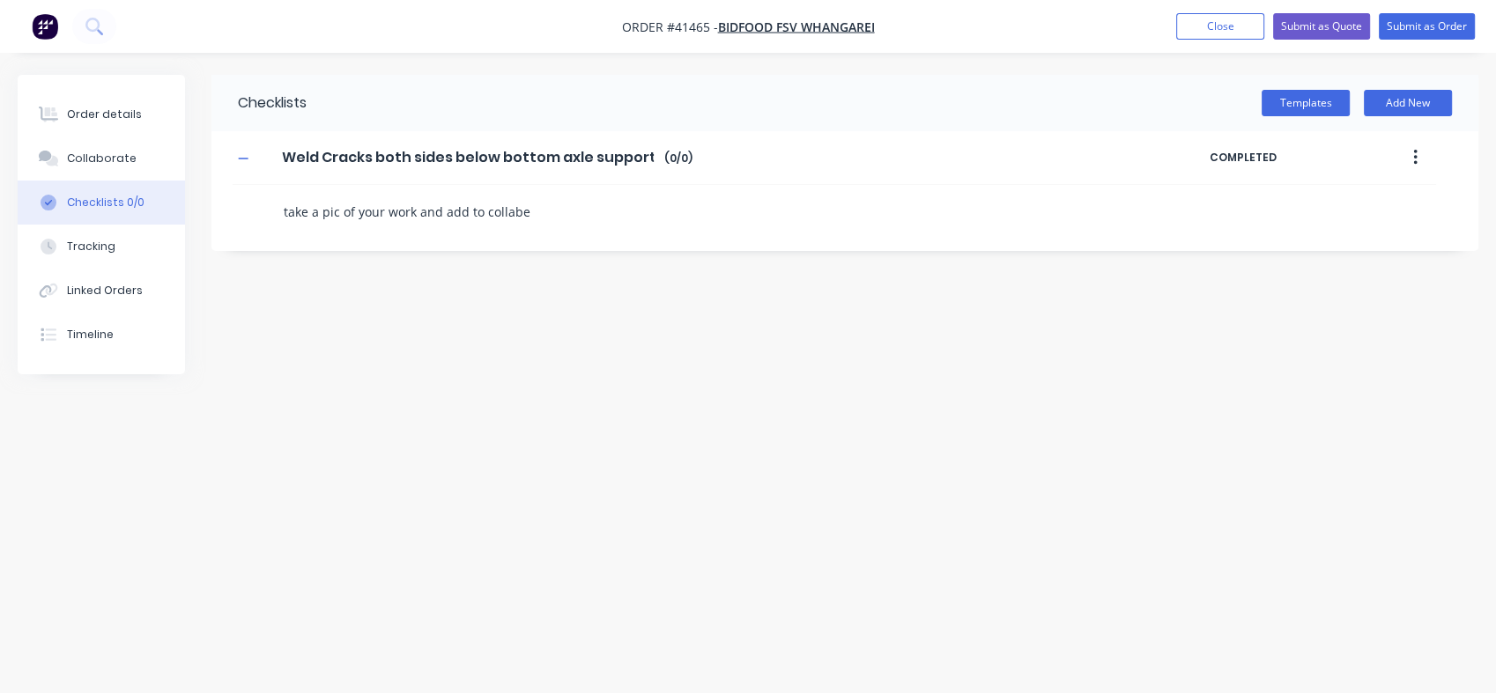
type textarea "x"
type textarea "take a pic of your work and add to collab"
type textarea "x"
type textarea "take a pic of your work and add to collabo"
type textarea "x"
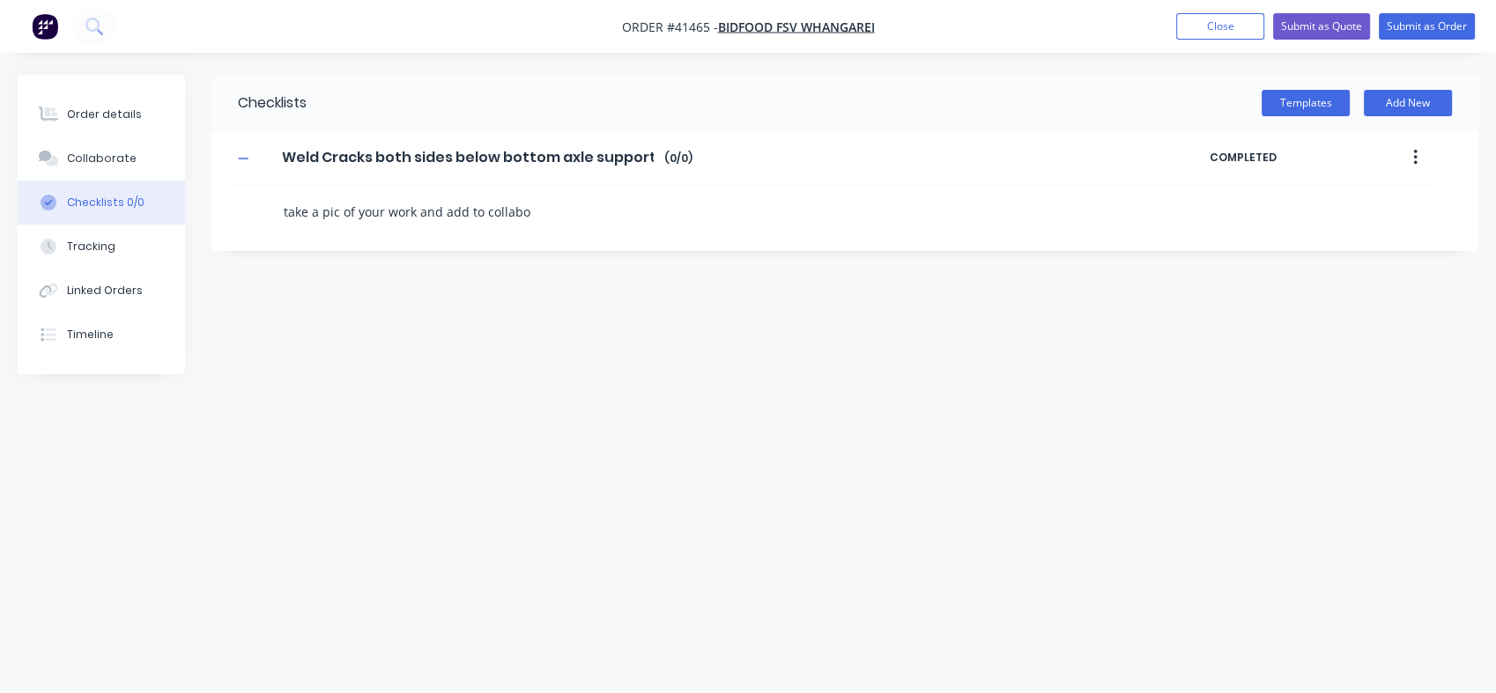
type textarea "take a pic of your work and add to collabor"
type textarea "x"
type textarea "take a pic of your work and add to collabora"
type textarea "x"
type textarea "take a pic of your work and add to collaborat"
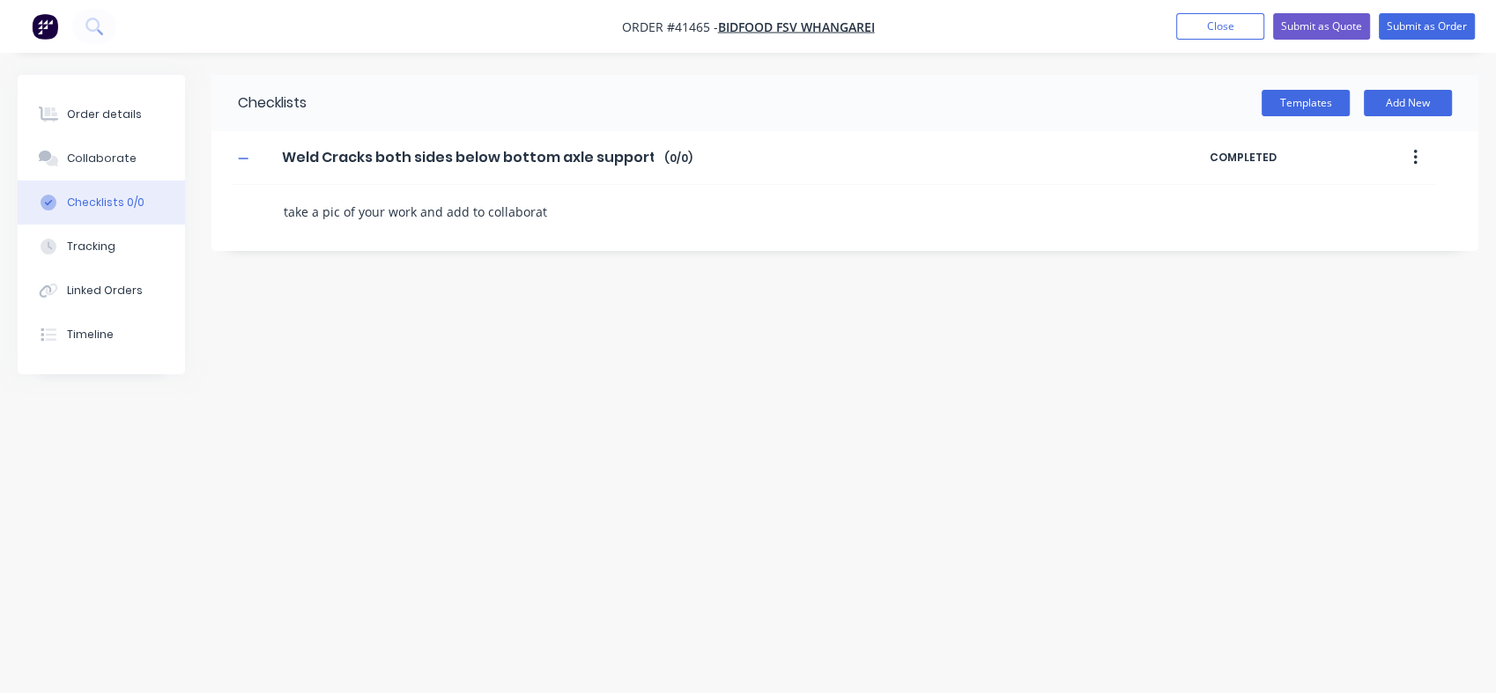
type textarea "x"
type textarea "take a pic of your work and add to collaborate"
type textarea "x"
type textarea "take a pic of your work and add to collaborate"
type textarea "x"
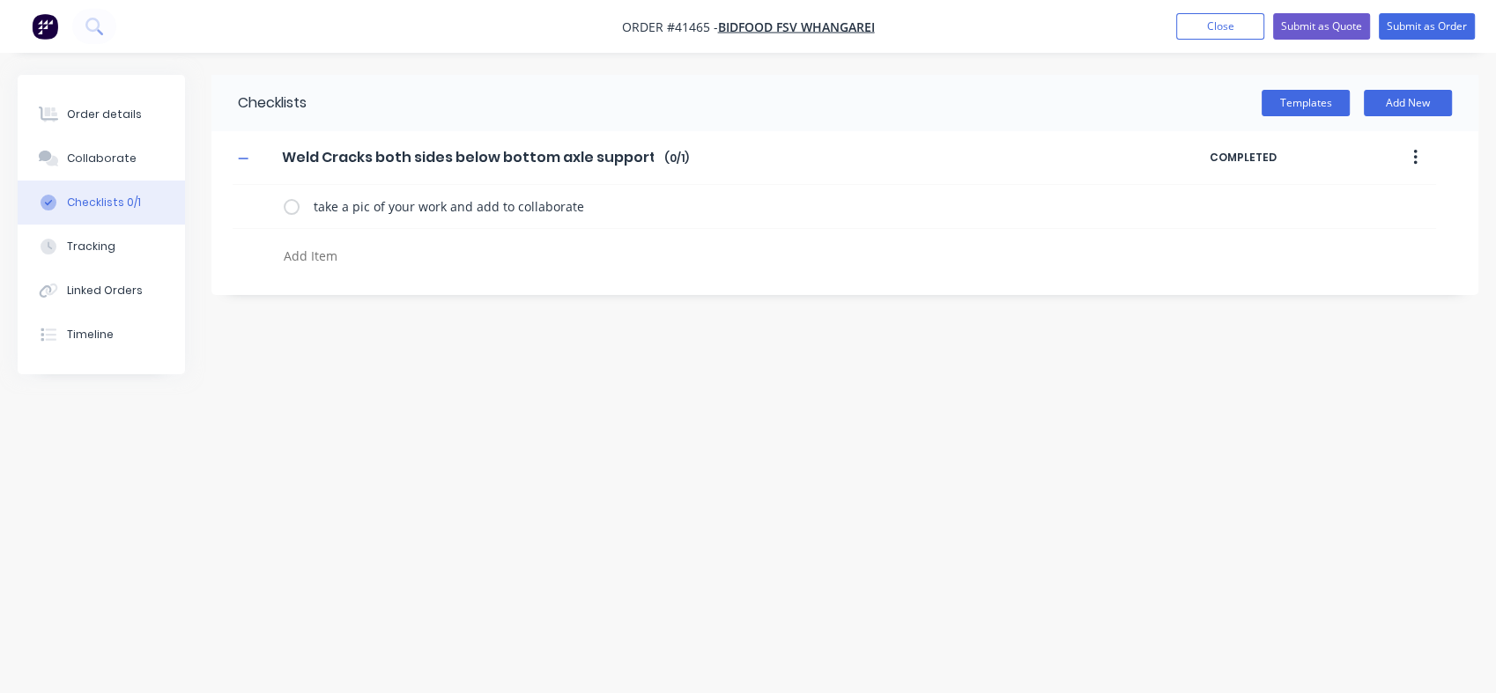
type textarea "x"
click at [1409, 154] on button "button" at bounding box center [1414, 158] width 41 height 32
click at [1310, 234] on div "Delete" at bounding box center [1352, 239] width 136 height 26
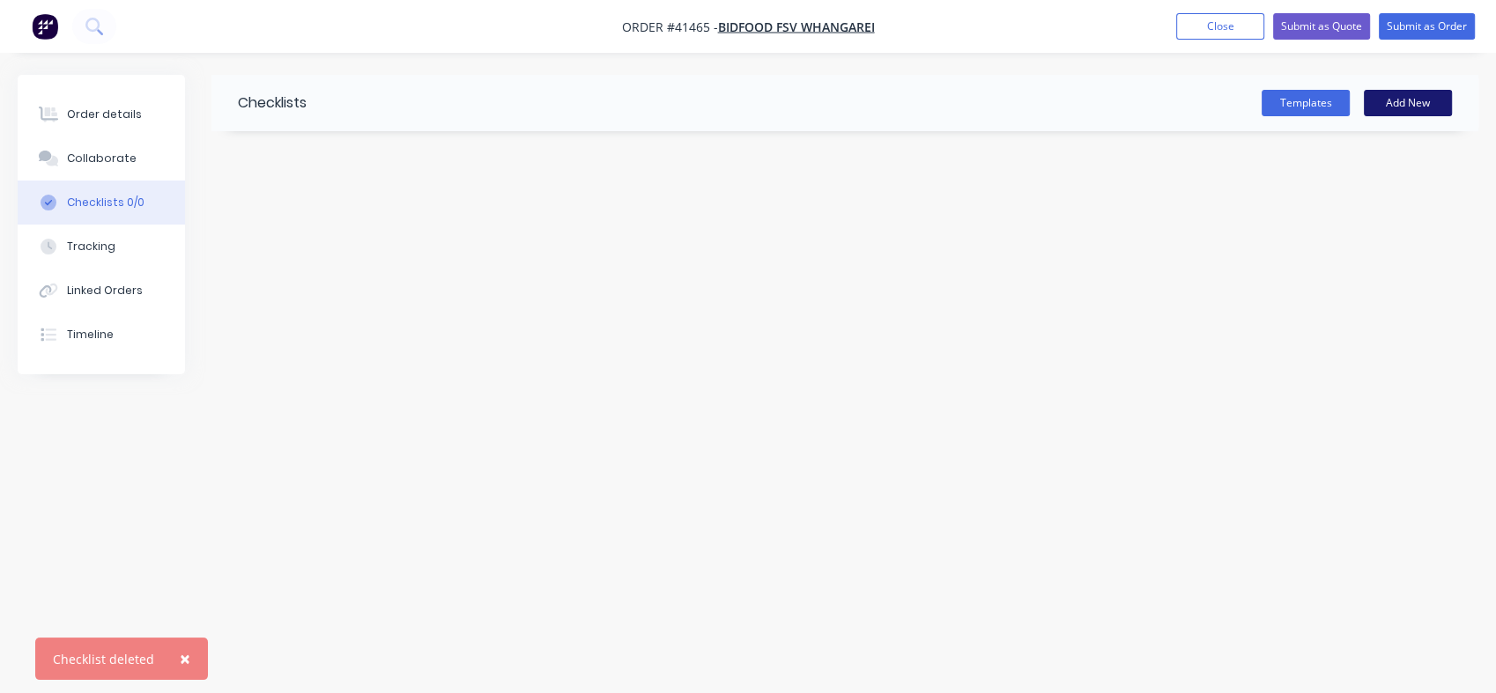
click at [1405, 96] on button "Add New" at bounding box center [1408, 103] width 88 height 26
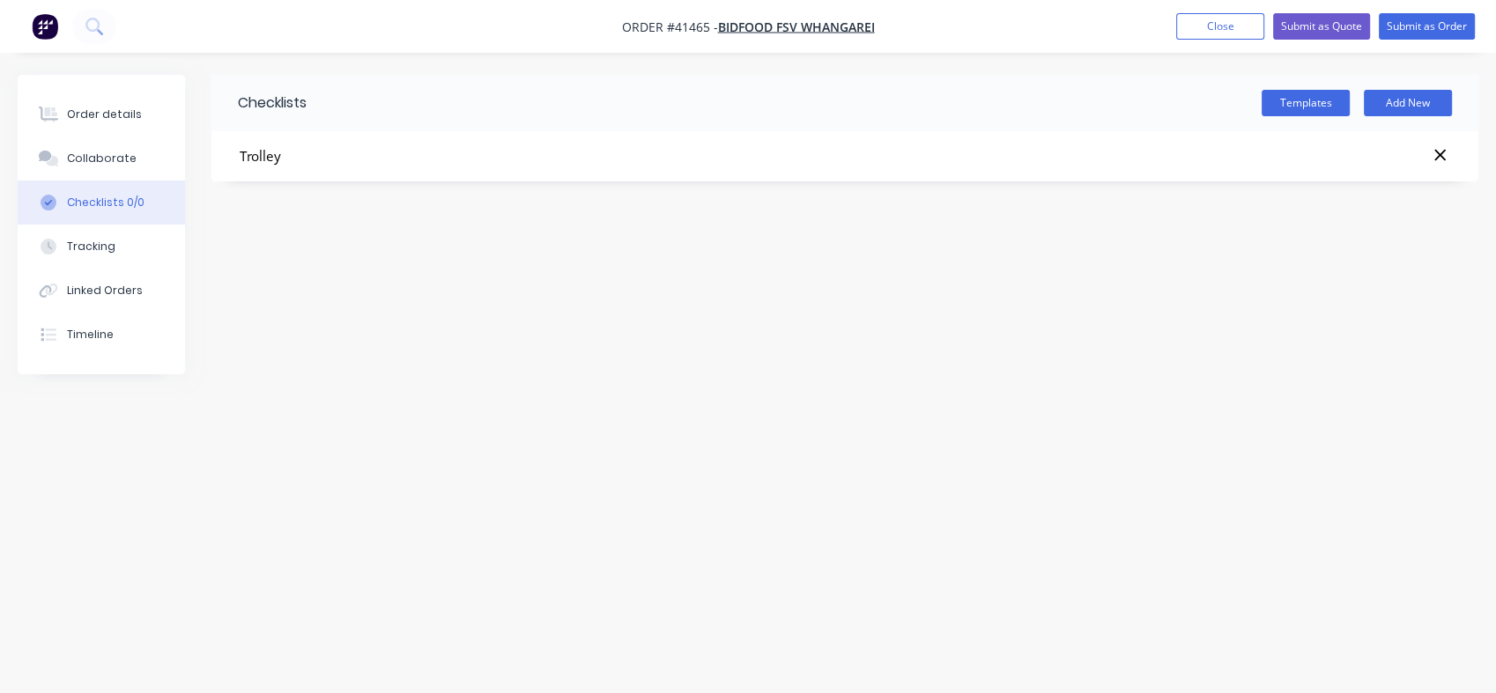
click at [240, 153] on input "Trolley" at bounding box center [663, 156] width 850 height 22
click at [346, 154] on input "Bidfood Trolley" at bounding box center [663, 156] width 850 height 22
type input "Bidfood Trolley repair"
click at [312, 205] on textarea at bounding box center [663, 212] width 772 height 26
type textarea "x"
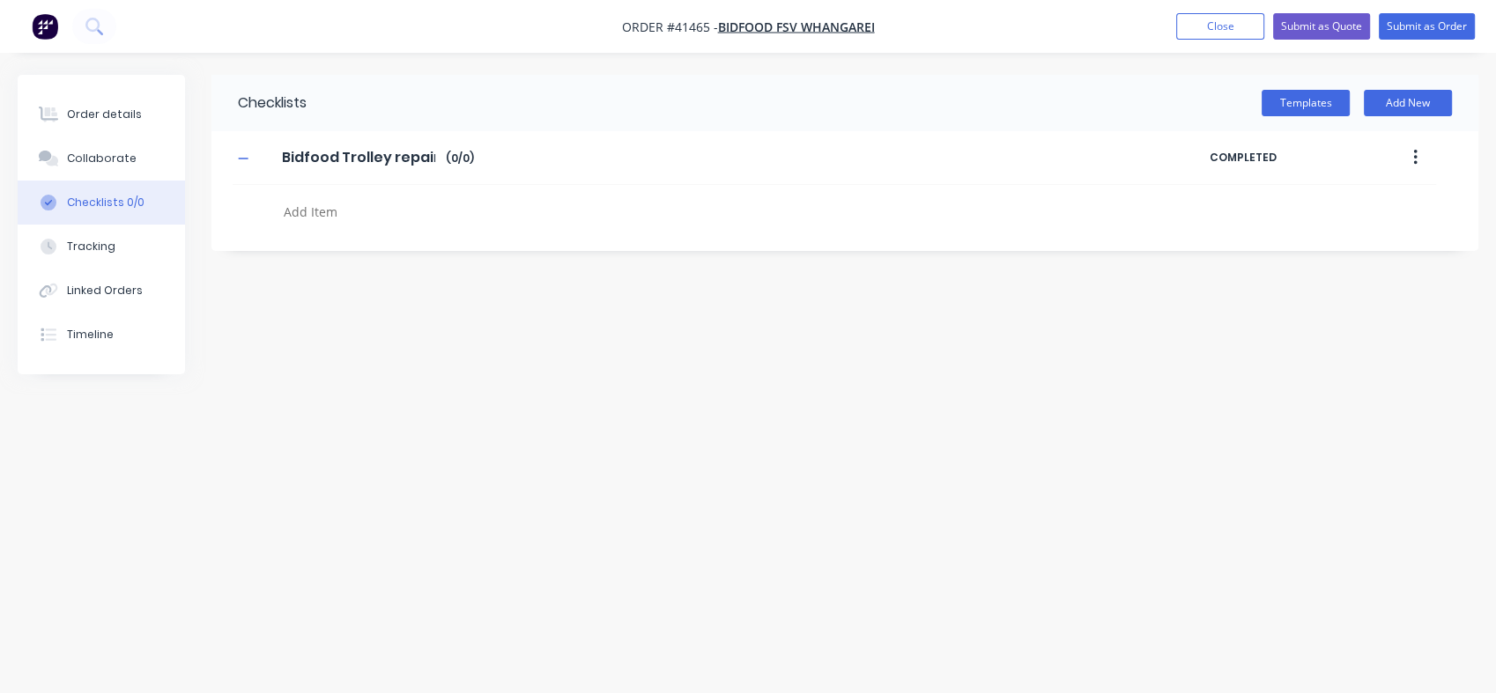
type textarea "r"
type textarea "x"
type textarea "re"
type textarea "x"
type textarea "rep"
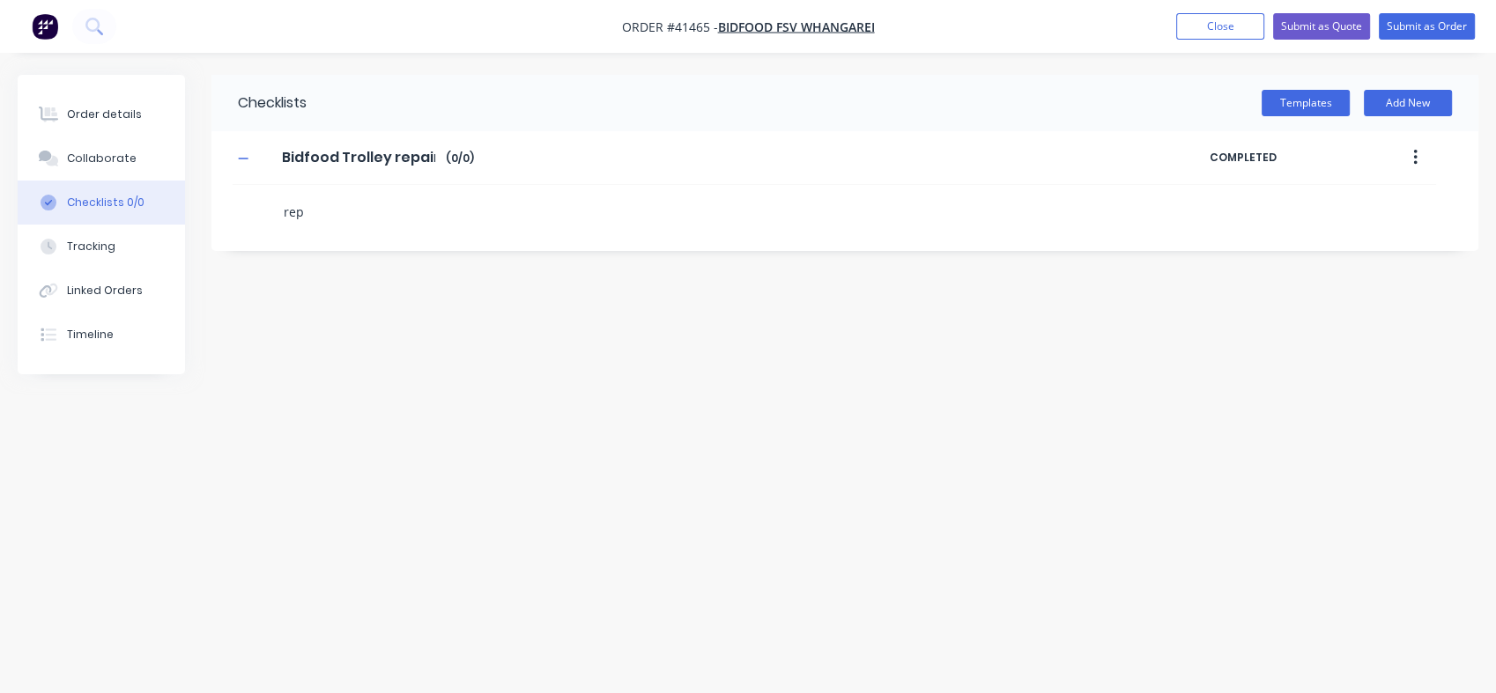
type textarea "x"
type textarea "repa"
type textarea "x"
type textarea "repai"
type textarea "x"
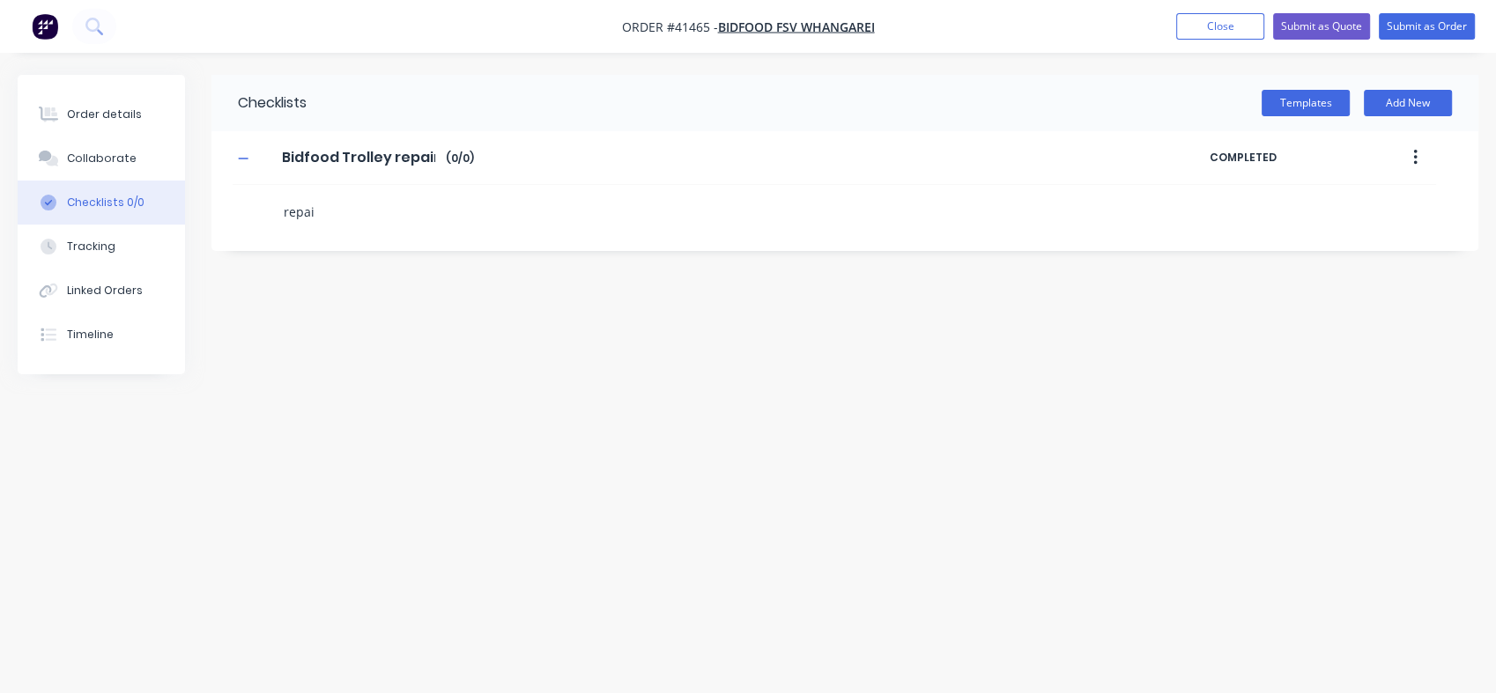
type textarea "repair"
type textarea "x"
type textarea "repair"
type textarea "x"
type textarea "repair t"
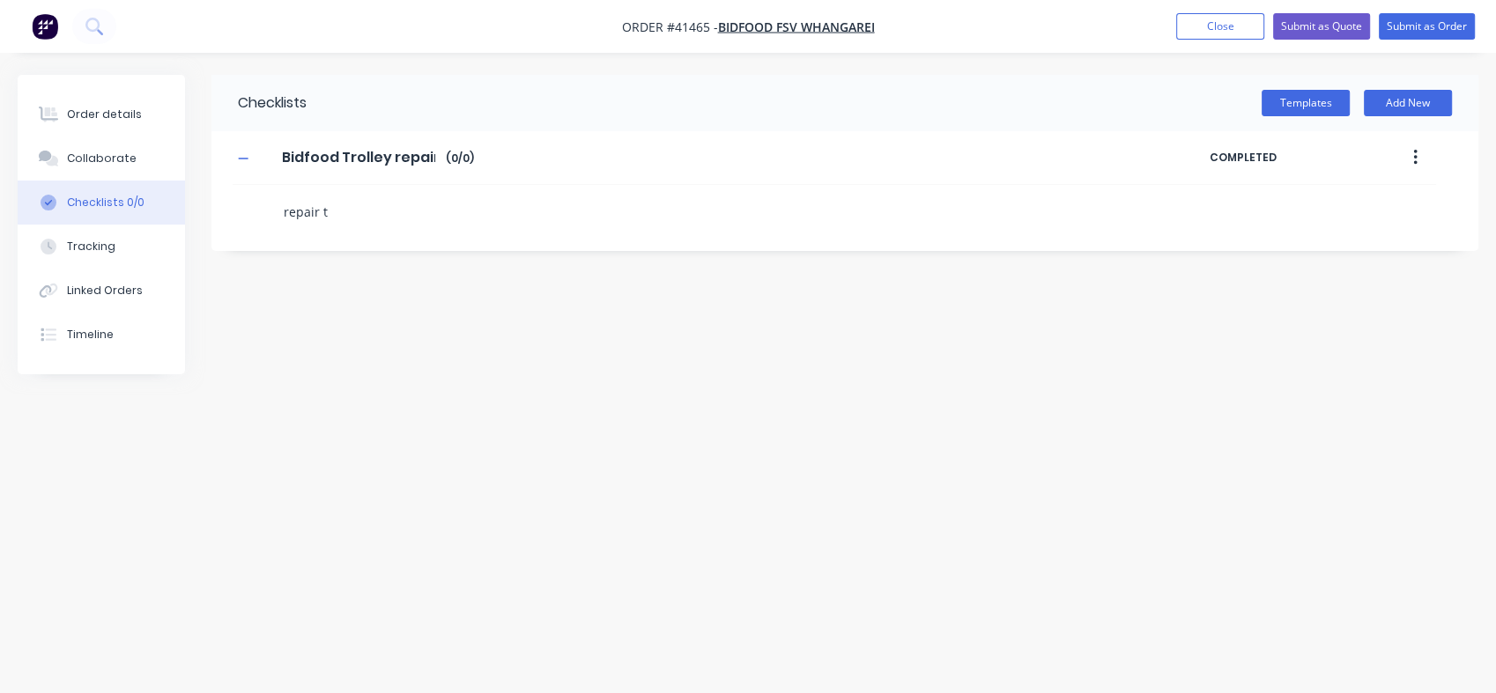
type textarea "x"
type textarea "repair tor"
type textarea "x"
type textarea "repair to"
type textarea "x"
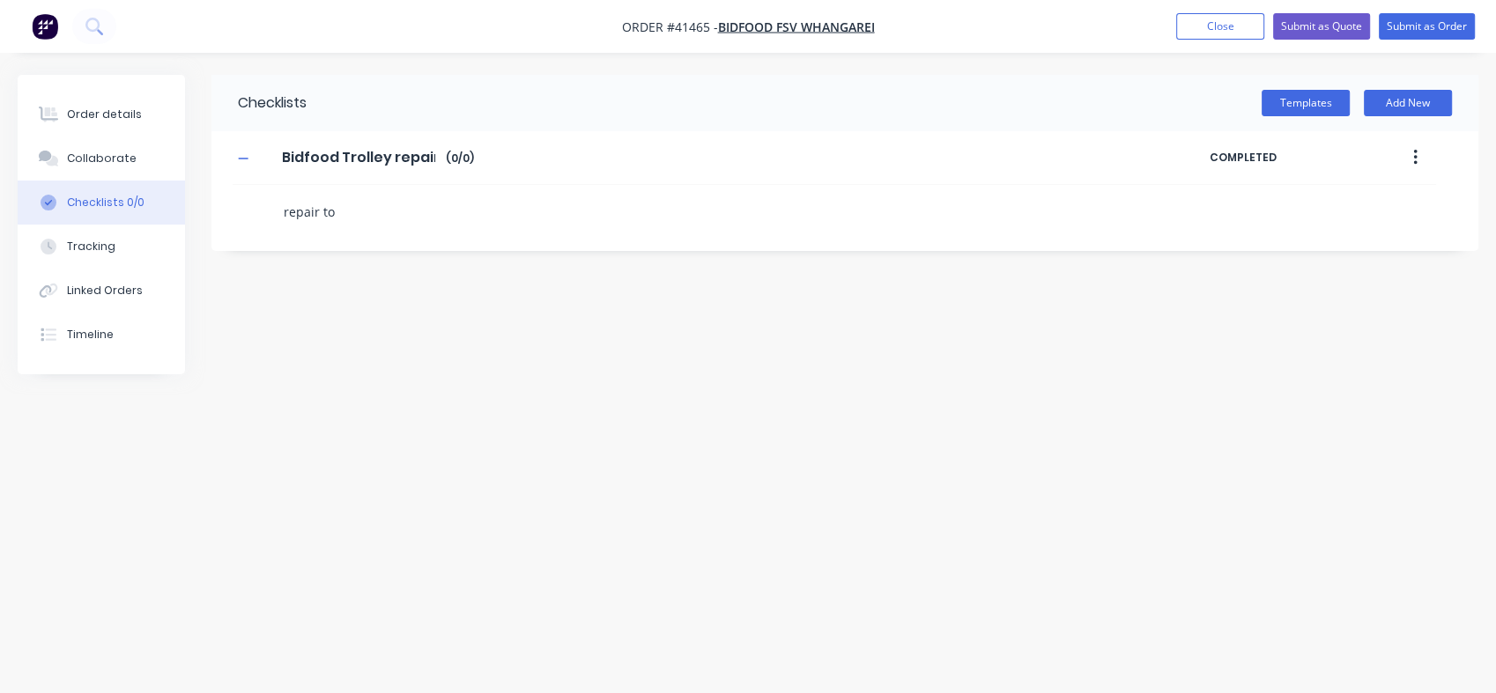
type textarea "repair t"
type textarea "x"
type textarea "repair tr"
type textarea "x"
type textarea "repair tro"
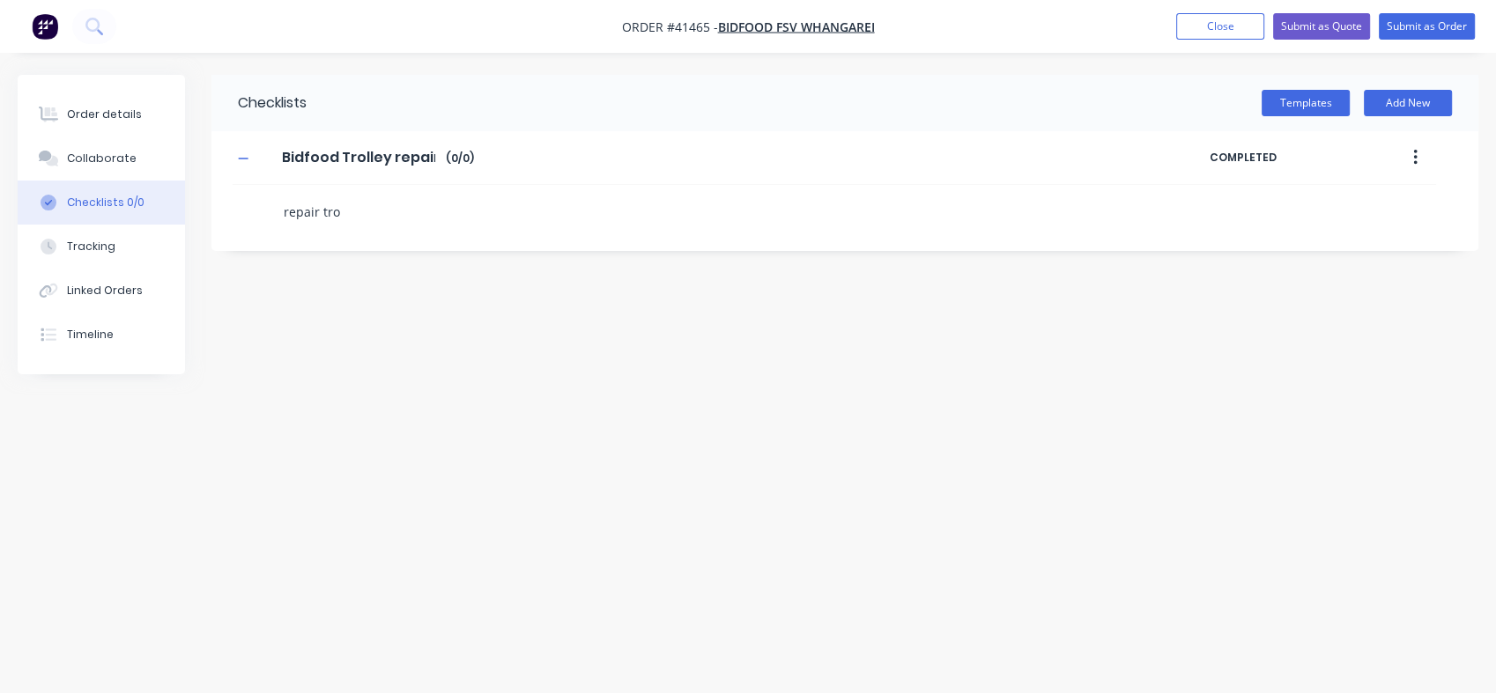
type textarea "x"
type textarea "repair trol"
type textarea "x"
type textarea "repair troll"
type textarea "x"
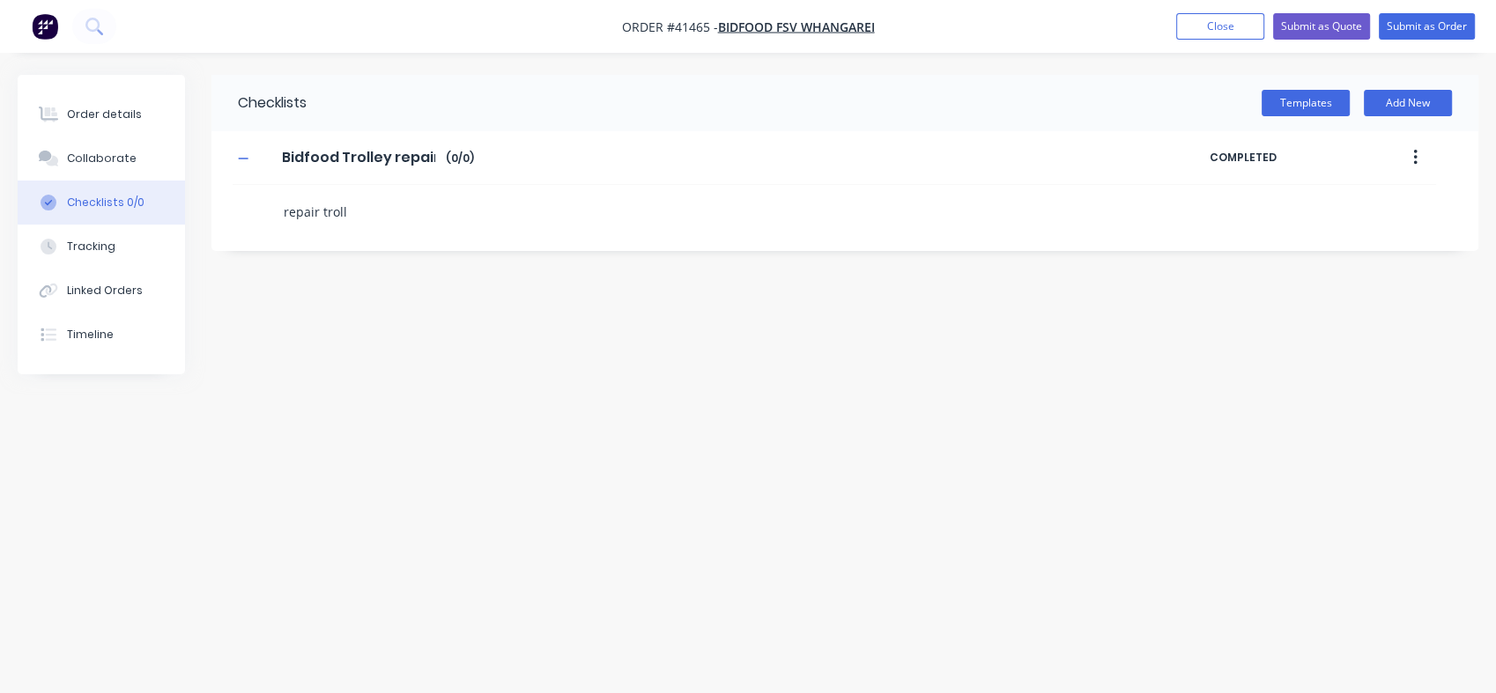
type textarea "repair trolle"
type textarea "x"
type textarea "repair trolley"
type textarea "x"
type textarea "repair trolley"
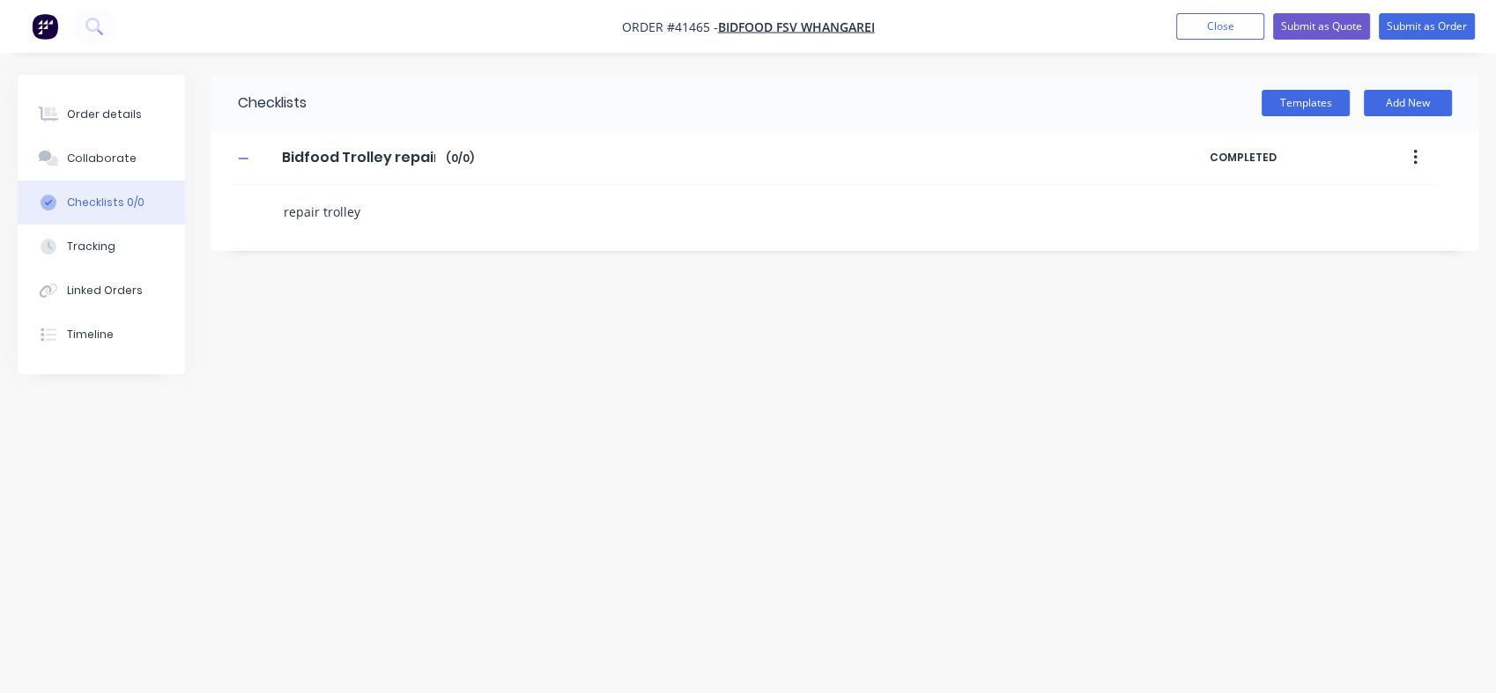
type textarea "x"
type textarea "repair trolley c"
type textarea "x"
type textarea "repair trolley cr"
type textarea "x"
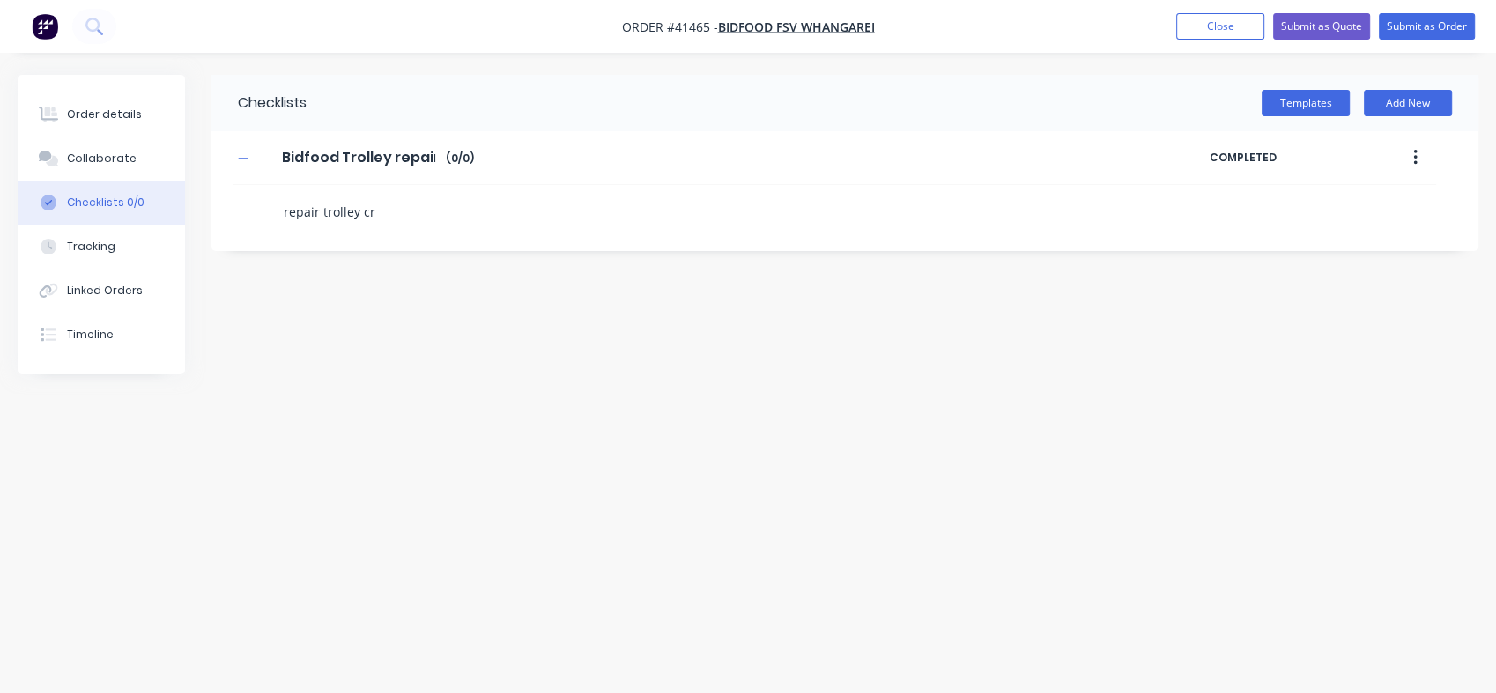
type textarea "repair trolley cra"
type textarea "x"
type textarea "repair trolley crac"
type textarea "x"
type textarea "repair trolley crack"
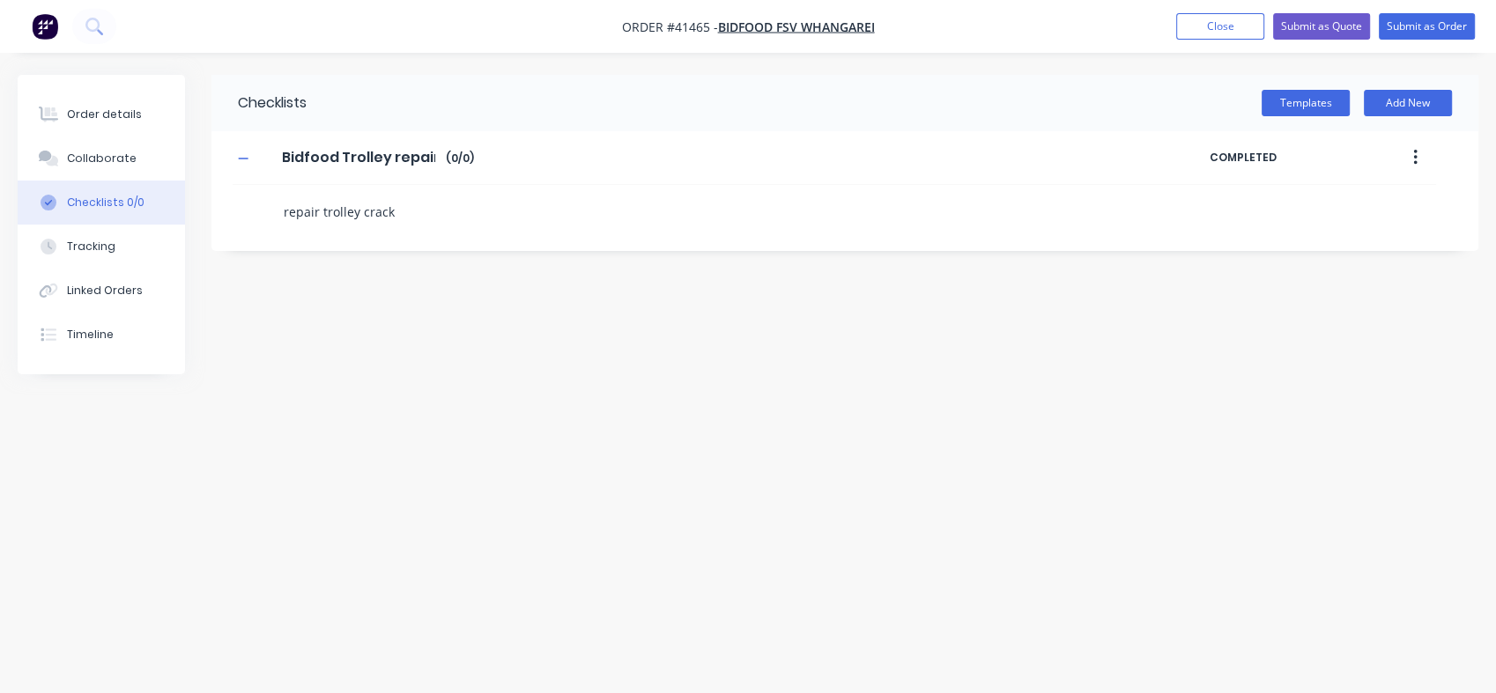
type textarea "x"
type textarea "repair trolley cracks"
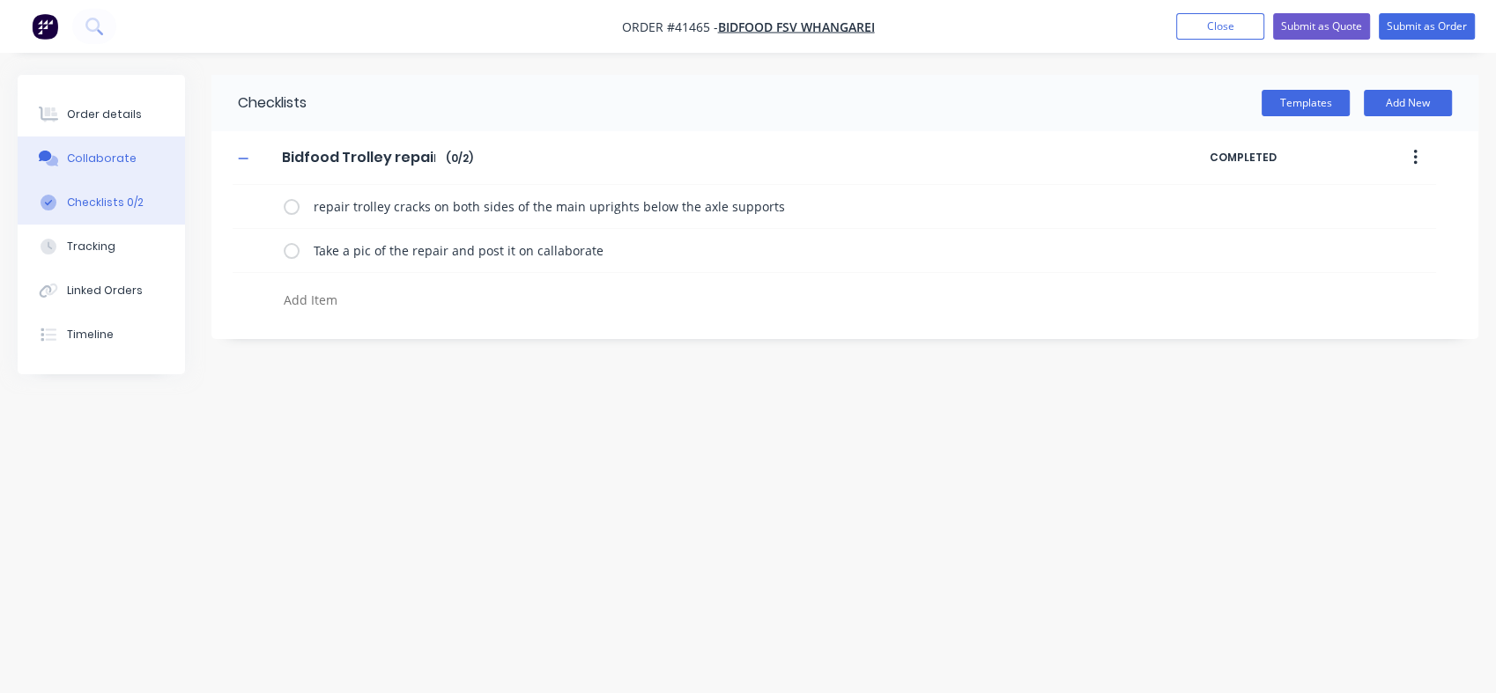
click at [92, 155] on div "Collaborate" at bounding box center [102, 159] width 70 height 16
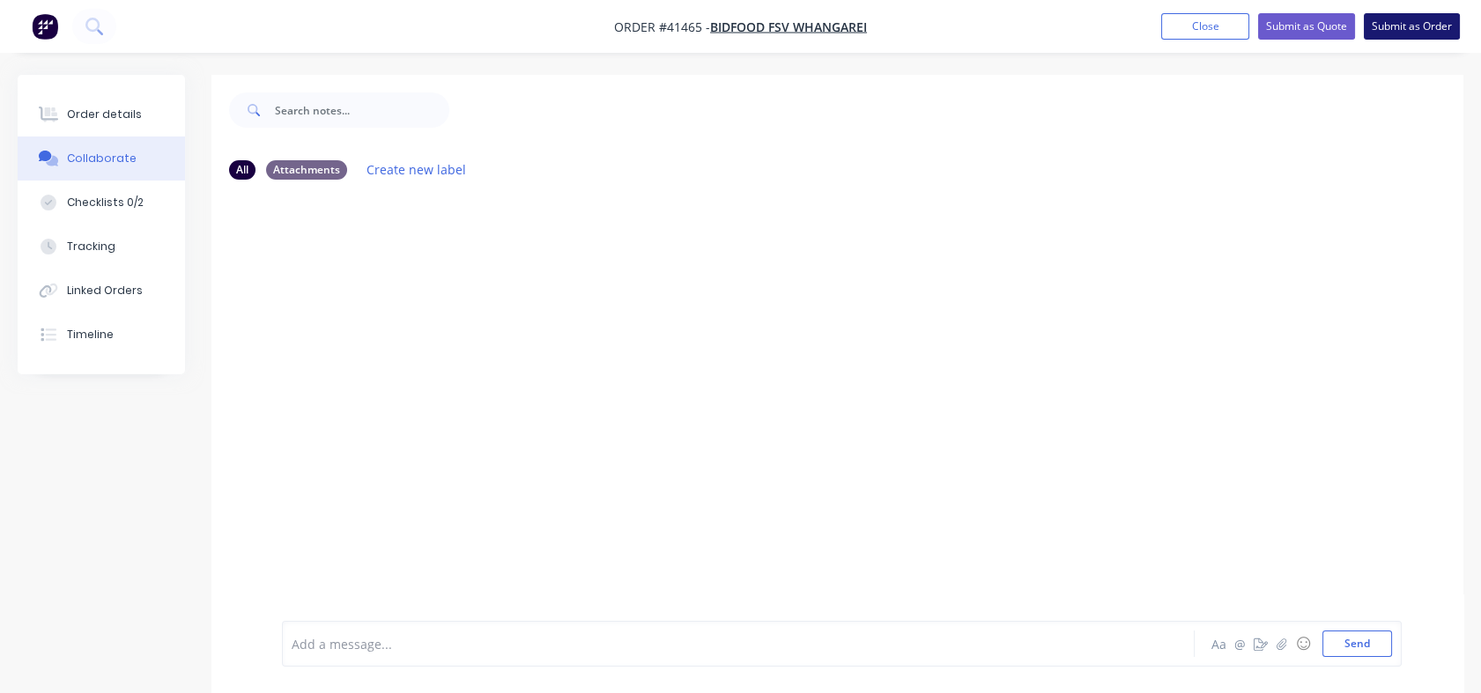
click at [1415, 20] on button "Submit as Order" at bounding box center [1412, 26] width 96 height 26
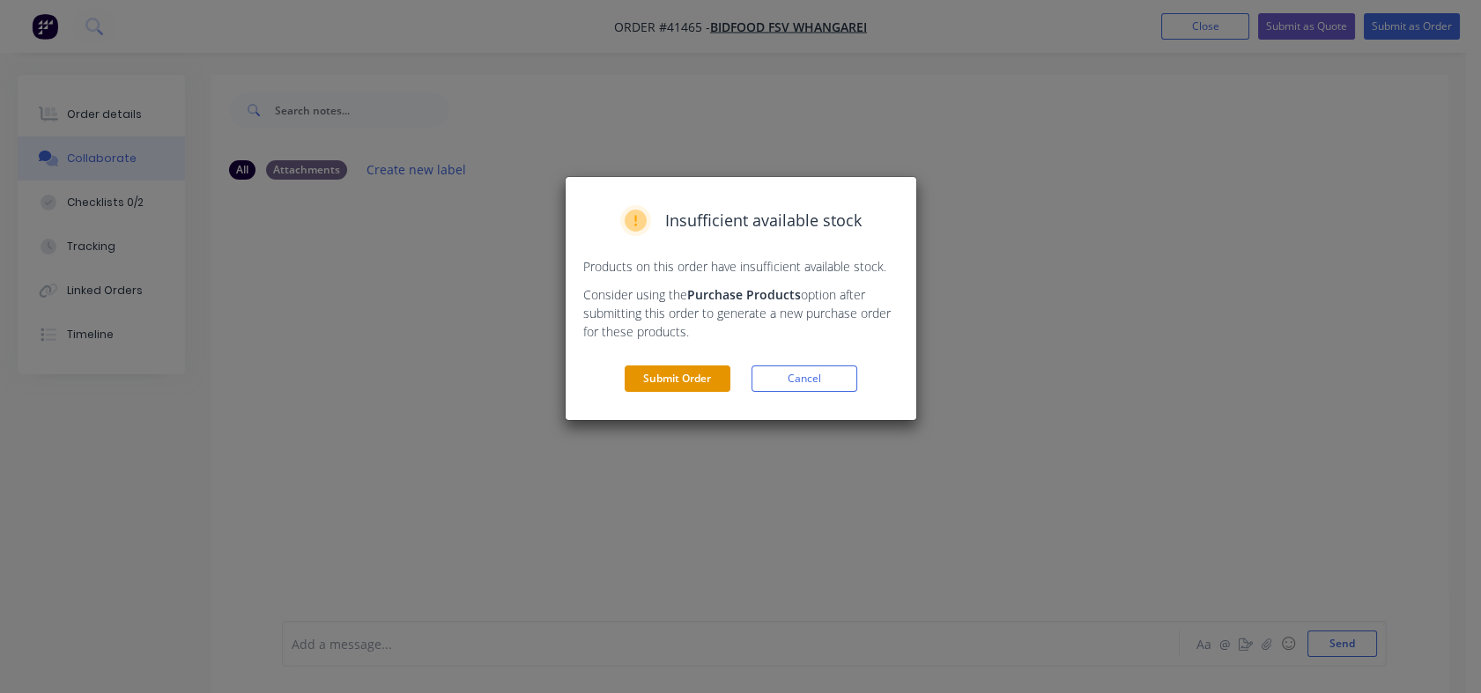
click at [681, 384] on button "Submit Order" at bounding box center [677, 379] width 106 height 26
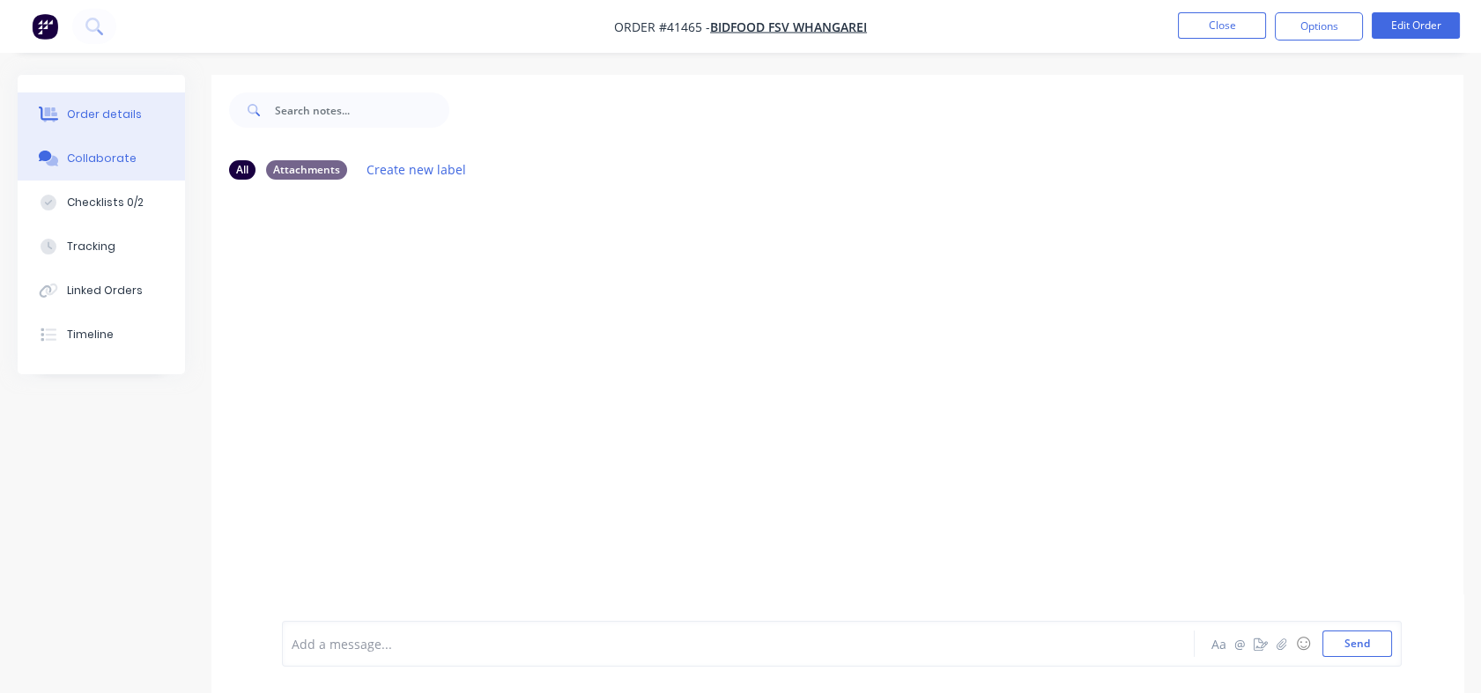
click at [70, 103] on button "Order details" at bounding box center [101, 114] width 167 height 44
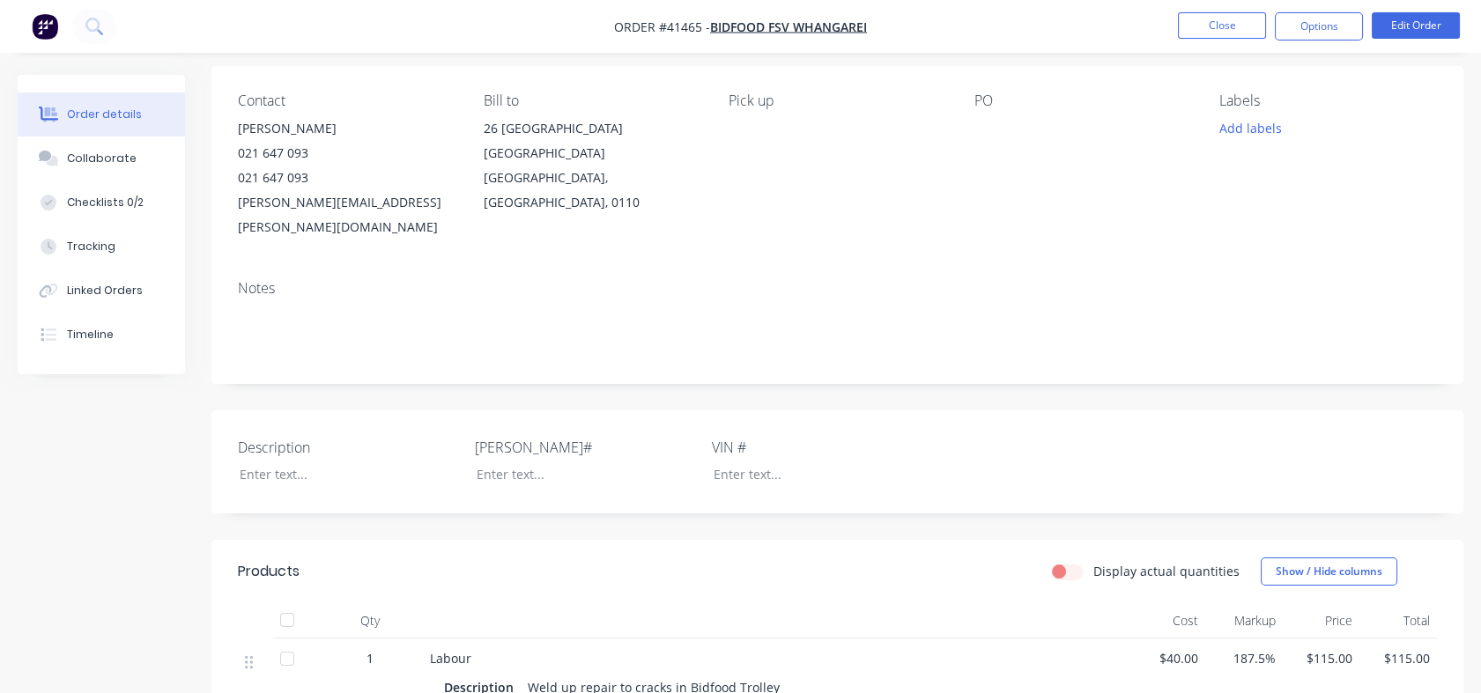
scroll to position [119, 0]
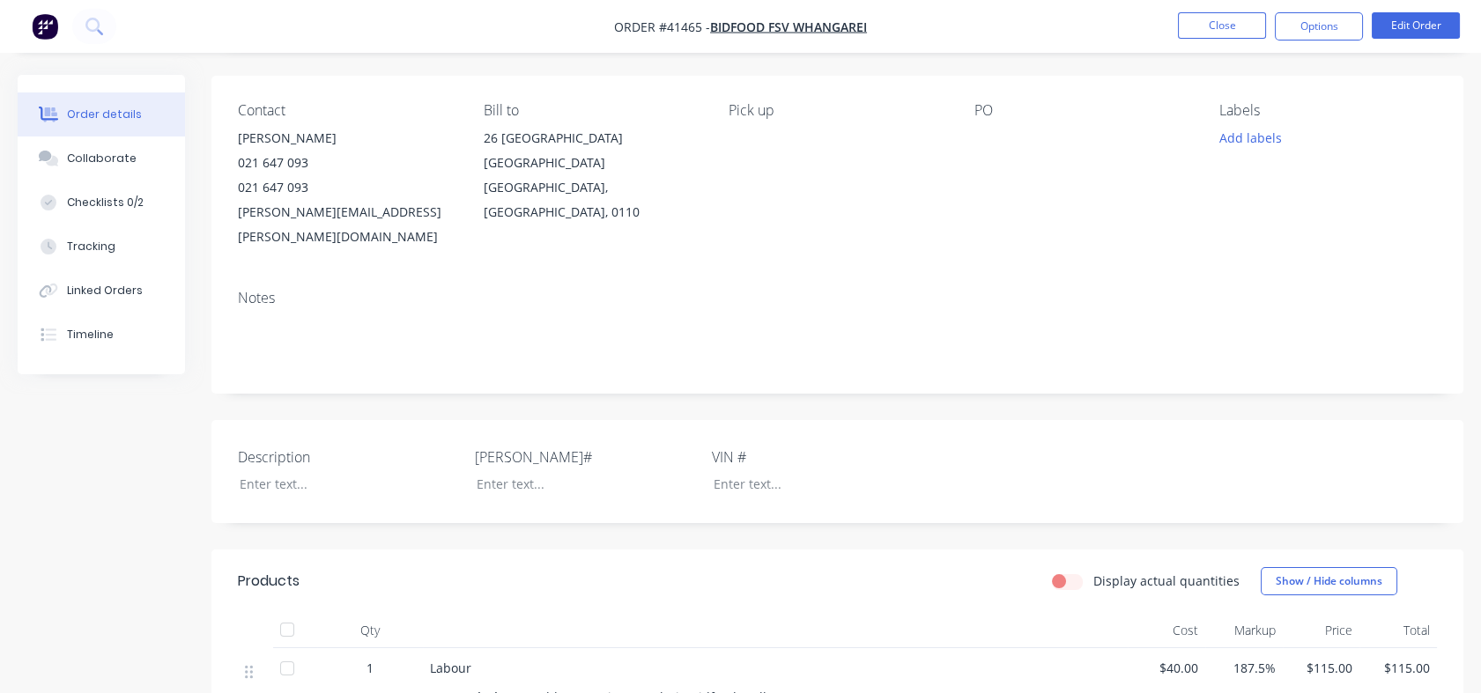
click at [979, 147] on div at bounding box center [1083, 138] width 218 height 25
click at [1420, 31] on button "Edit Order" at bounding box center [1415, 25] width 88 height 26
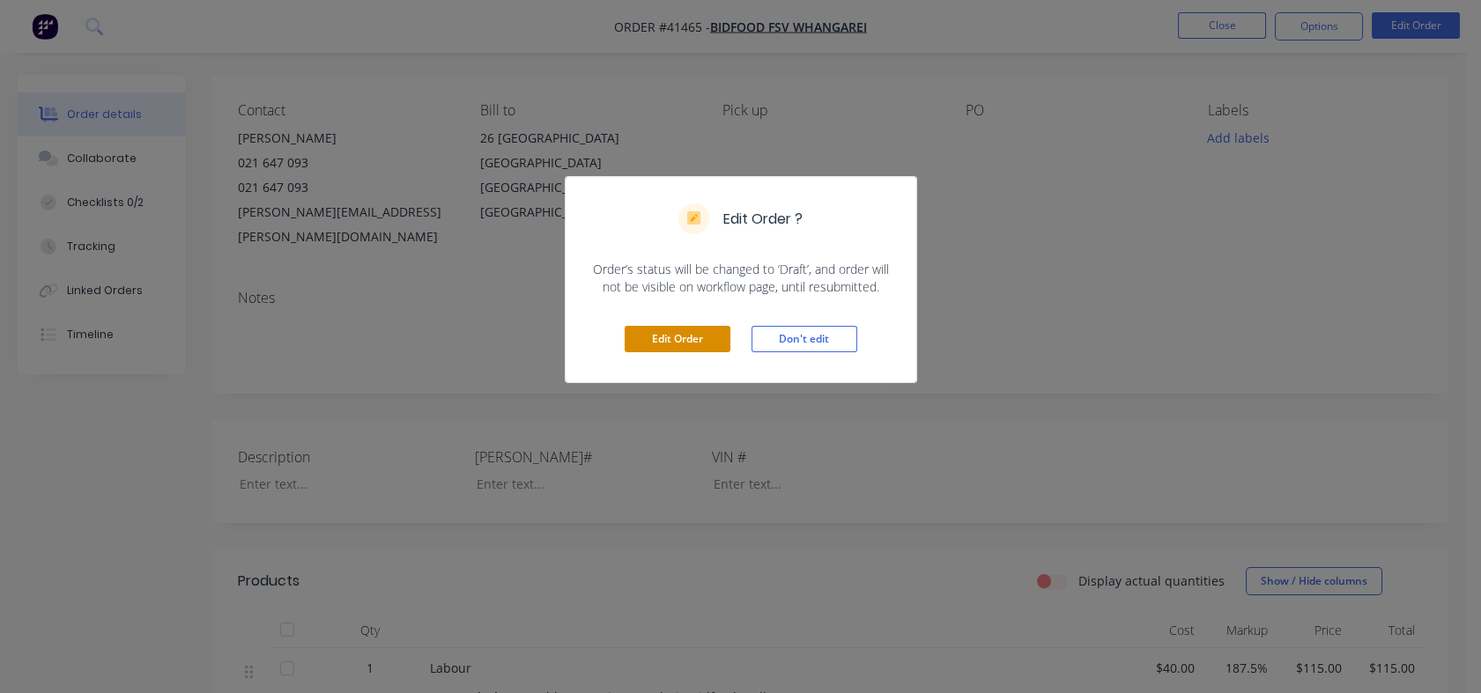
click at [661, 336] on button "Edit Order" at bounding box center [677, 339] width 106 height 26
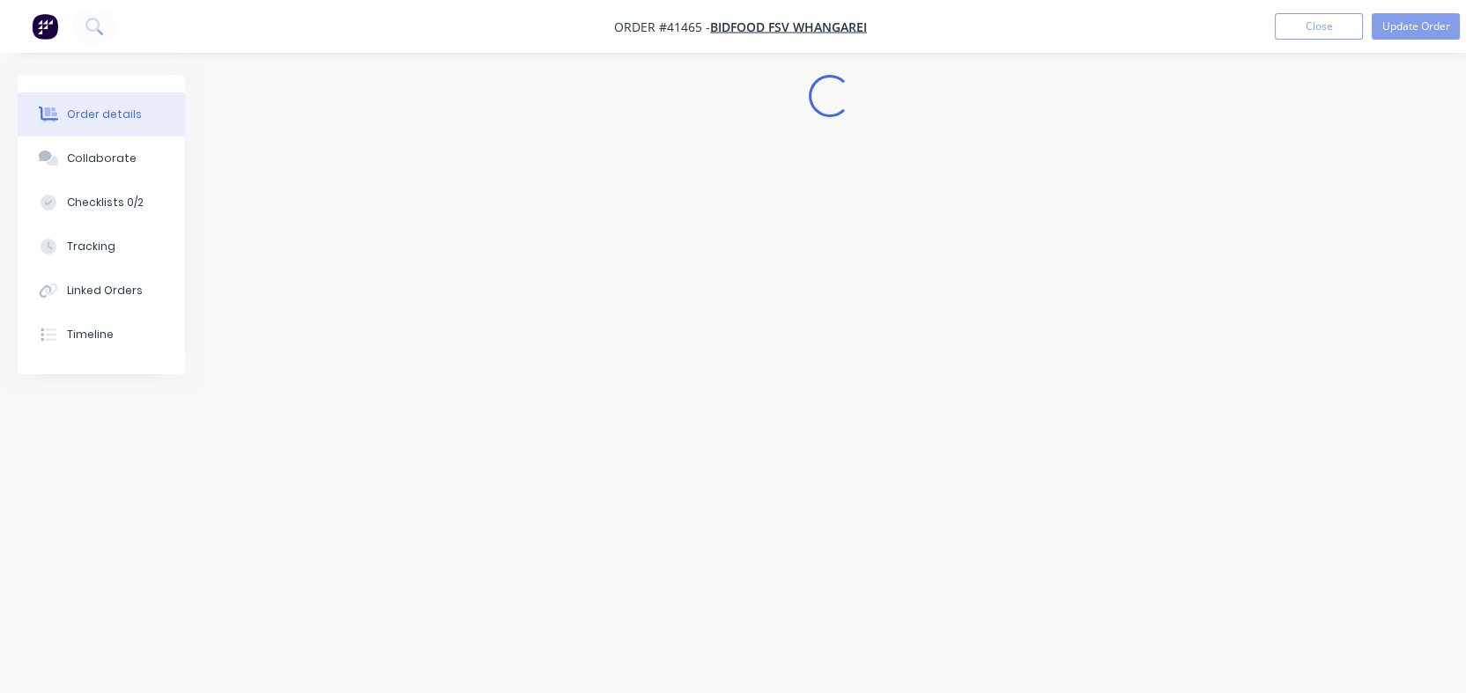
scroll to position [0, 0]
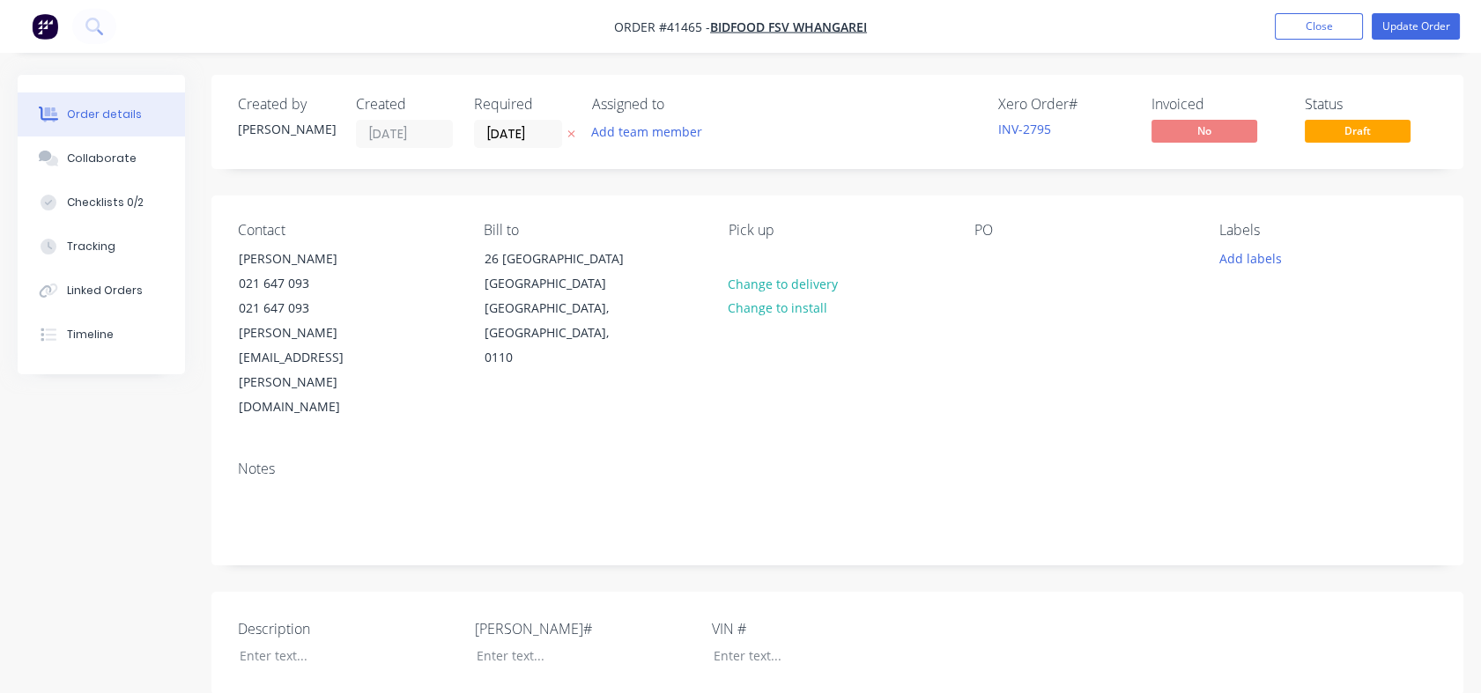
click at [979, 271] on div "PO" at bounding box center [1083, 321] width 218 height 198
click at [981, 263] on div at bounding box center [988, 259] width 28 height 26
click at [1017, 324] on div "PO Trolley repair" at bounding box center [1083, 321] width 218 height 198
click at [1416, 35] on button "Update Order" at bounding box center [1415, 26] width 88 height 26
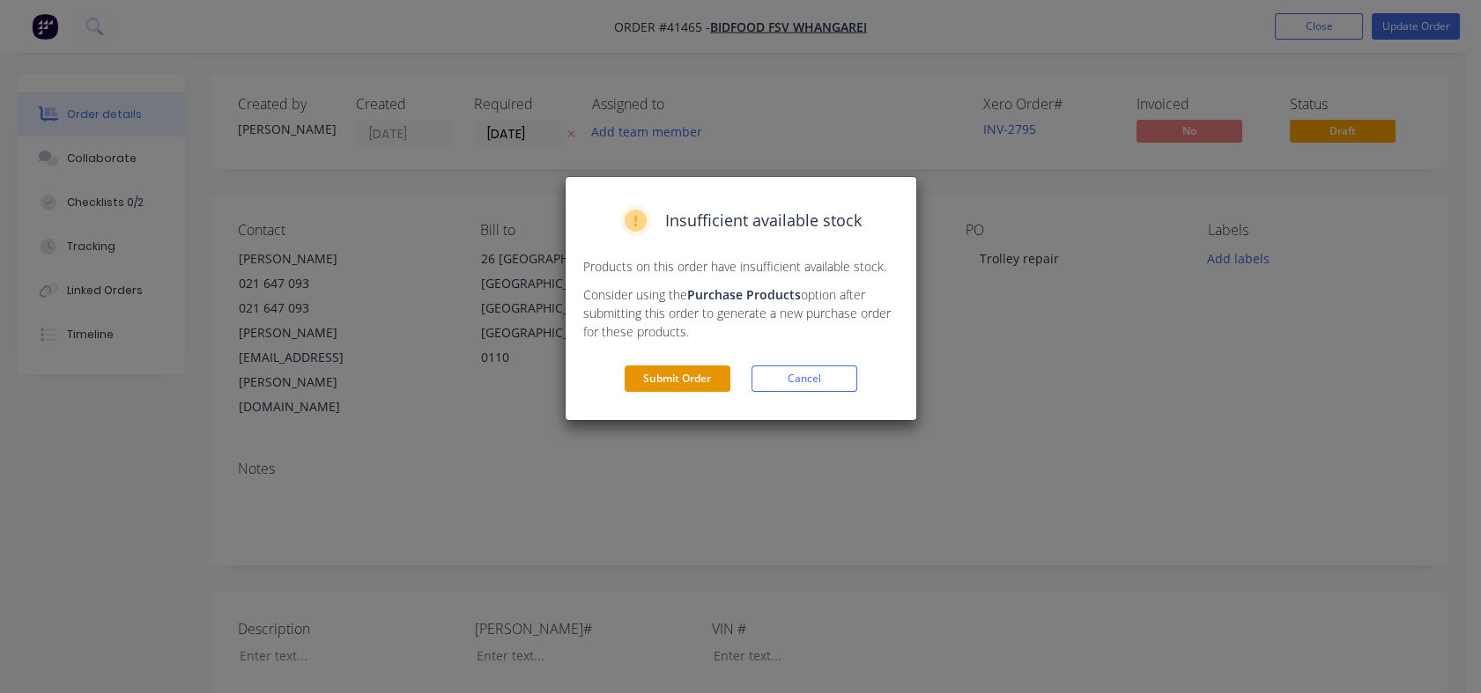
click at [686, 380] on button "Submit Order" at bounding box center [677, 379] width 106 height 26
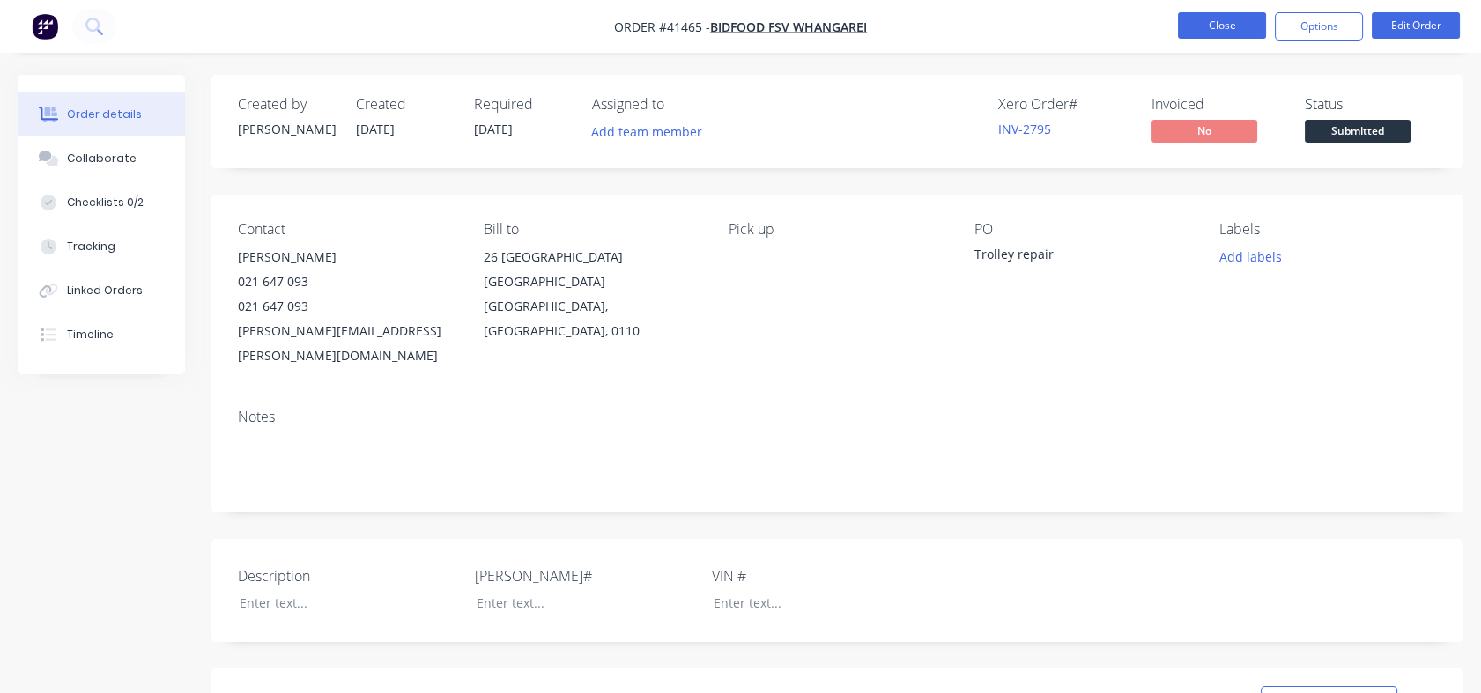
click at [1241, 29] on button "Close" at bounding box center [1222, 25] width 88 height 26
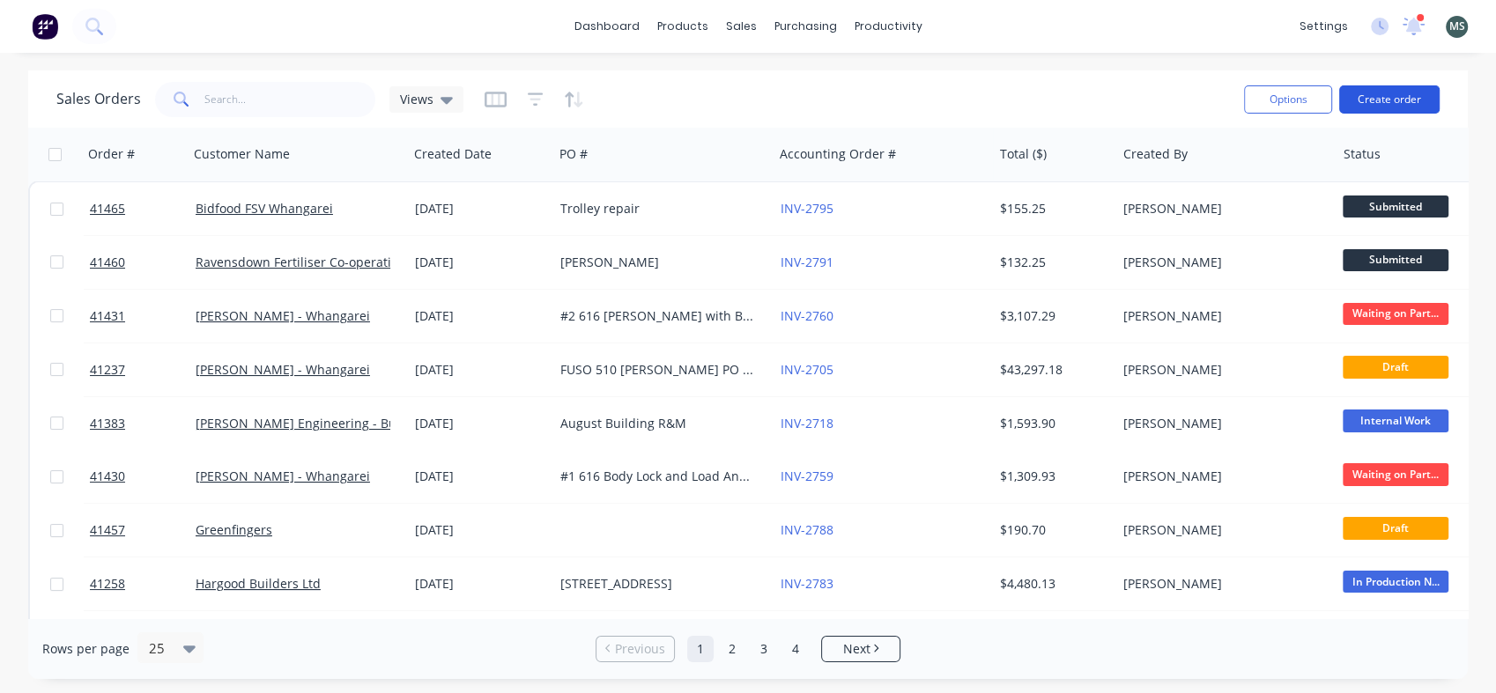
click at [1375, 106] on button "Create order" at bounding box center [1389, 99] width 100 height 28
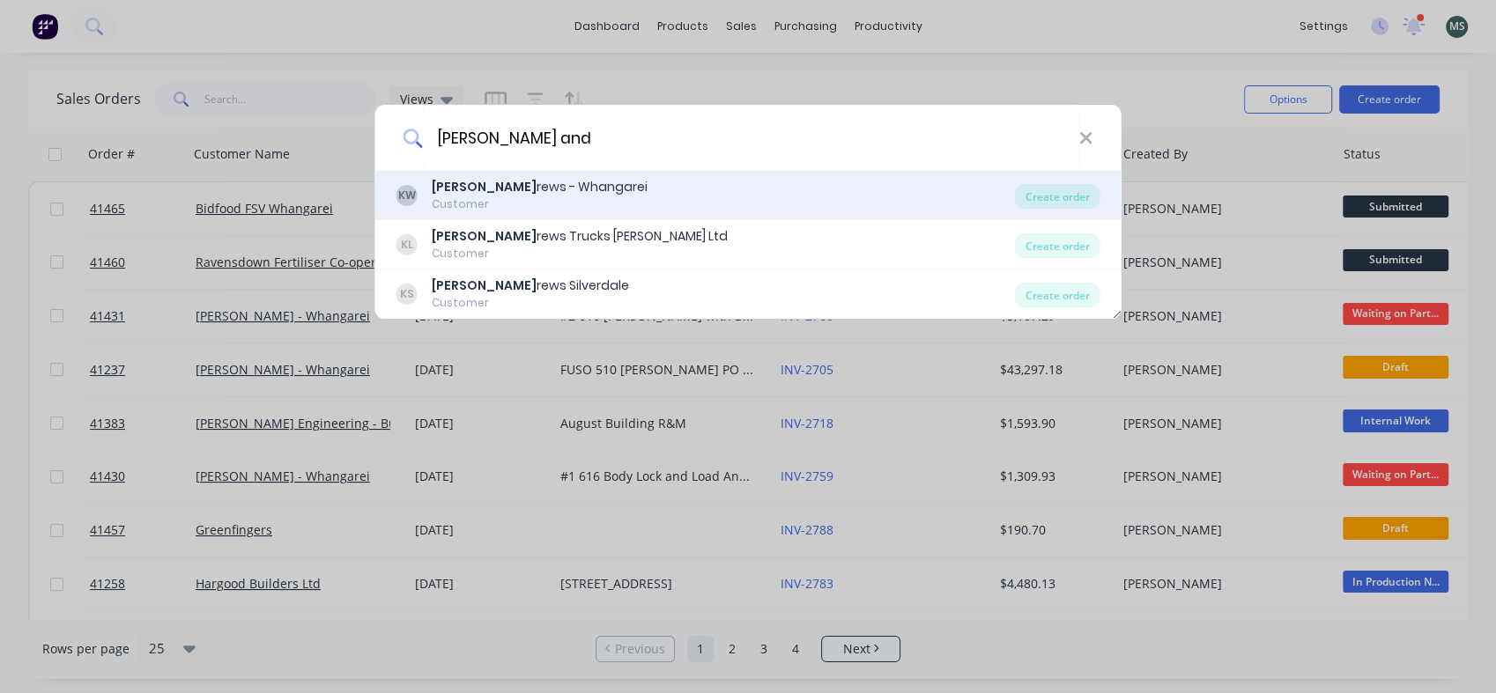
click at [515, 190] on div "[PERSON_NAME] And rews - Whangarei" at bounding box center [540, 187] width 216 height 18
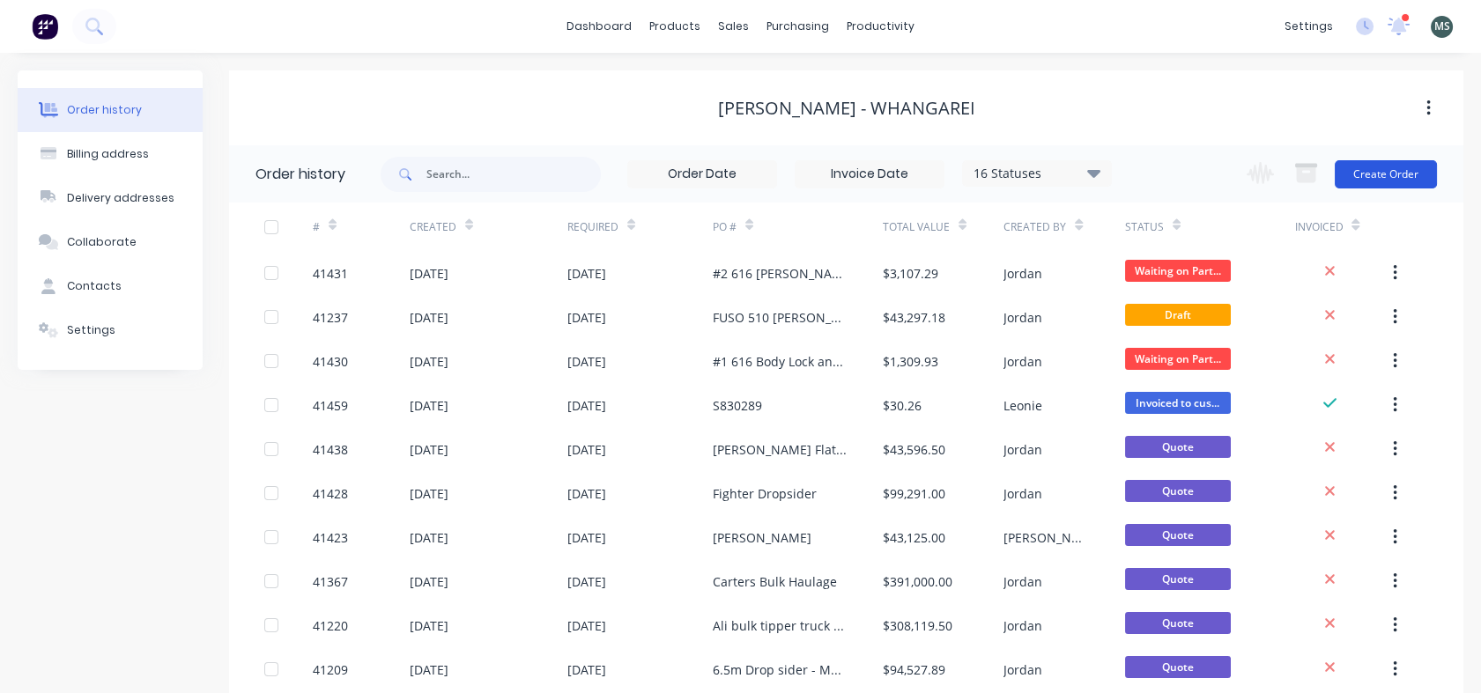
click at [1374, 165] on button "Create Order" at bounding box center [1385, 174] width 102 height 28
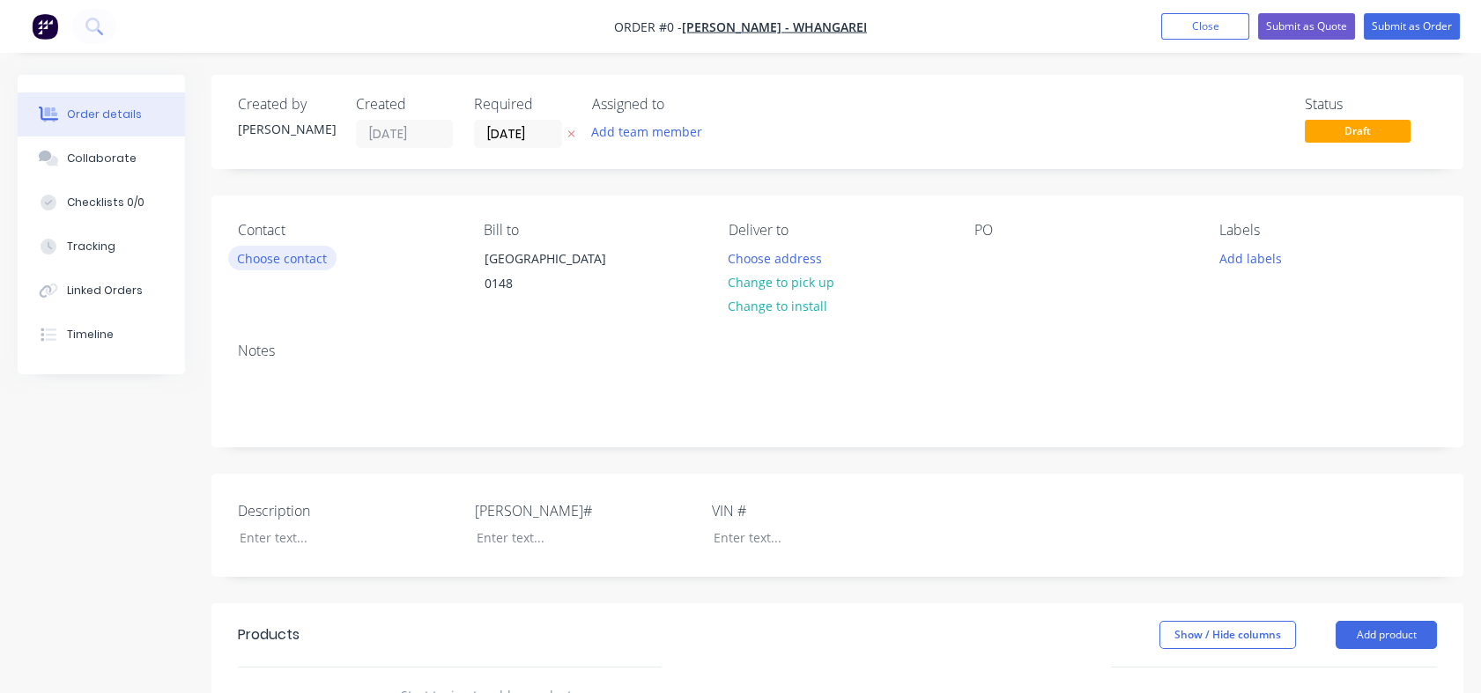
click at [258, 257] on button "Choose contact" at bounding box center [282, 258] width 108 height 24
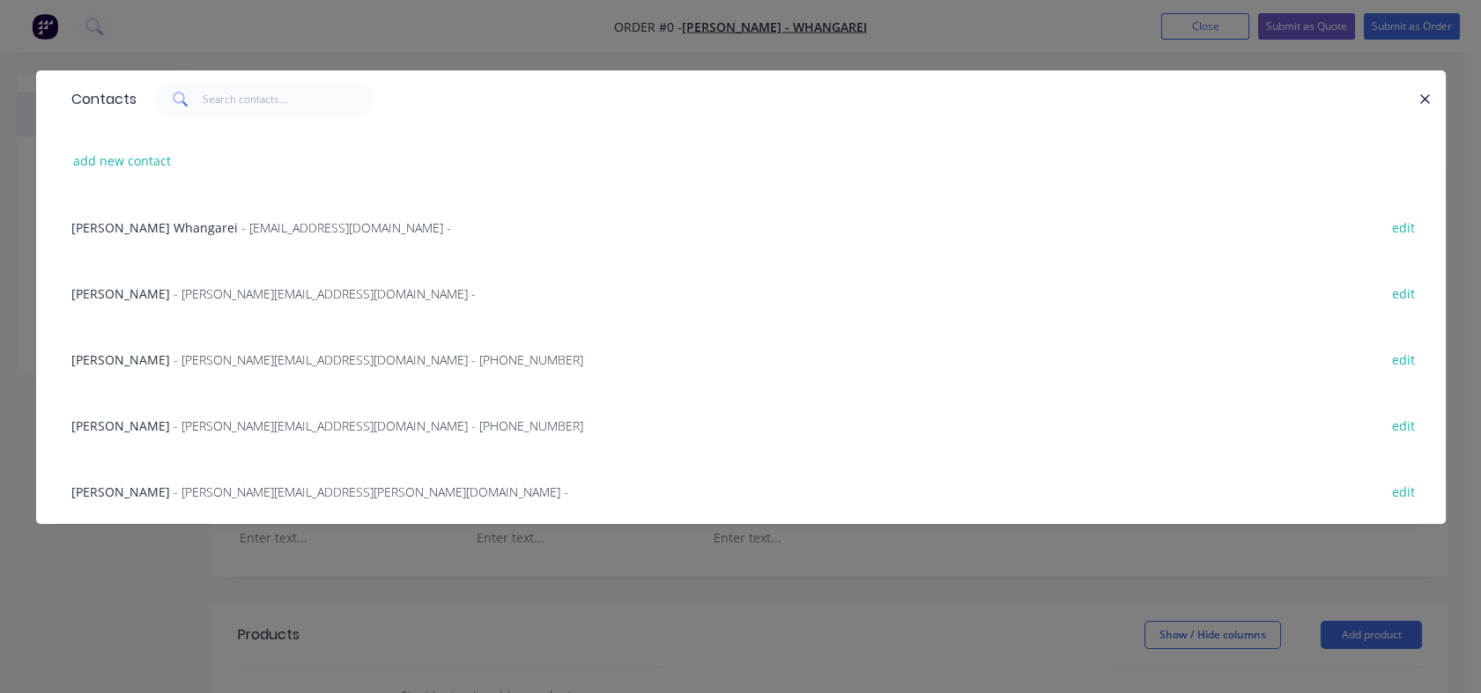
click at [241, 226] on span "- [EMAIL_ADDRESS][DOMAIN_NAME] -" at bounding box center [346, 227] width 210 height 17
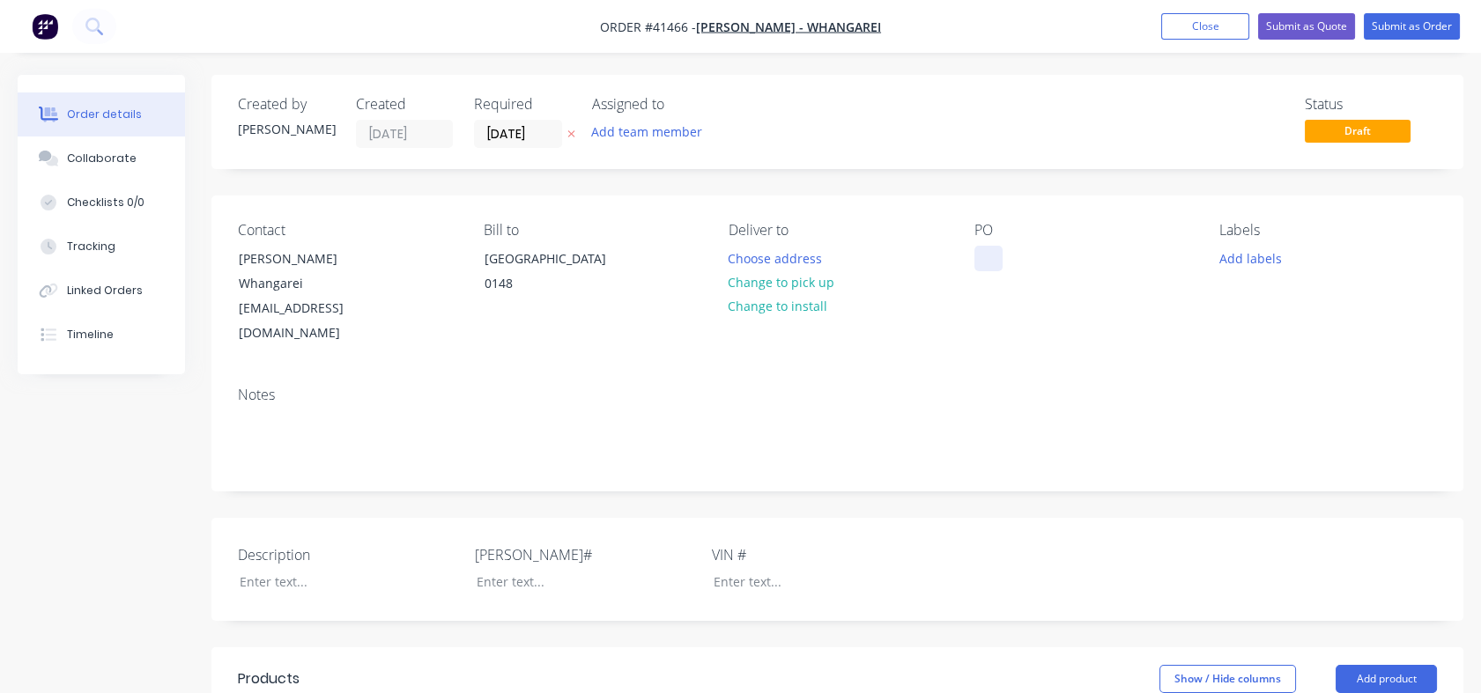
click at [1001, 249] on div at bounding box center [988, 259] width 28 height 26
click at [300, 569] on div at bounding box center [335, 582] width 220 height 26
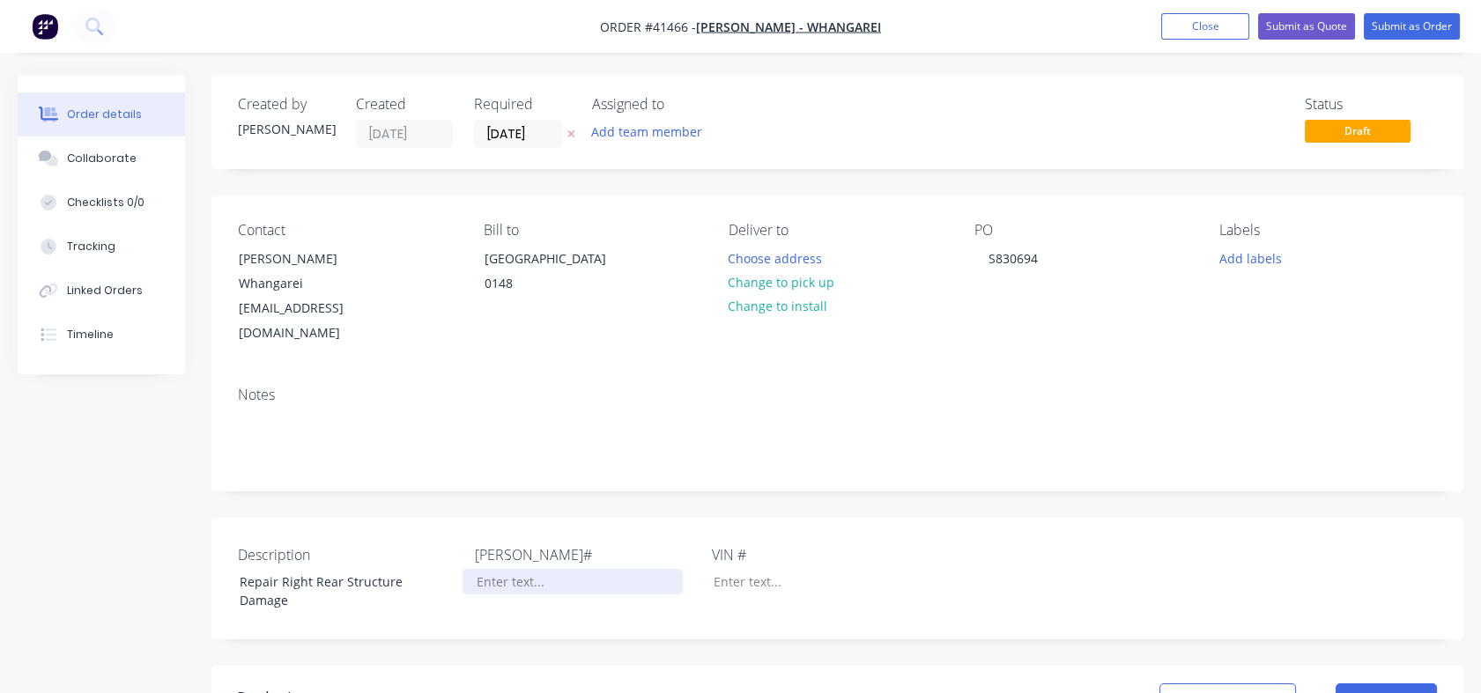
click at [490, 569] on div at bounding box center [572, 582] width 220 height 26
click at [747, 569] on div at bounding box center [809, 582] width 220 height 26
click at [1049, 569] on div "Description Repair Right Rear Structure Damage [PERSON_NAME]# EGR130 VIN # [US_…" at bounding box center [837, 579] width 1252 height 122
click at [775, 282] on button "Change to pick up" at bounding box center [781, 282] width 125 height 24
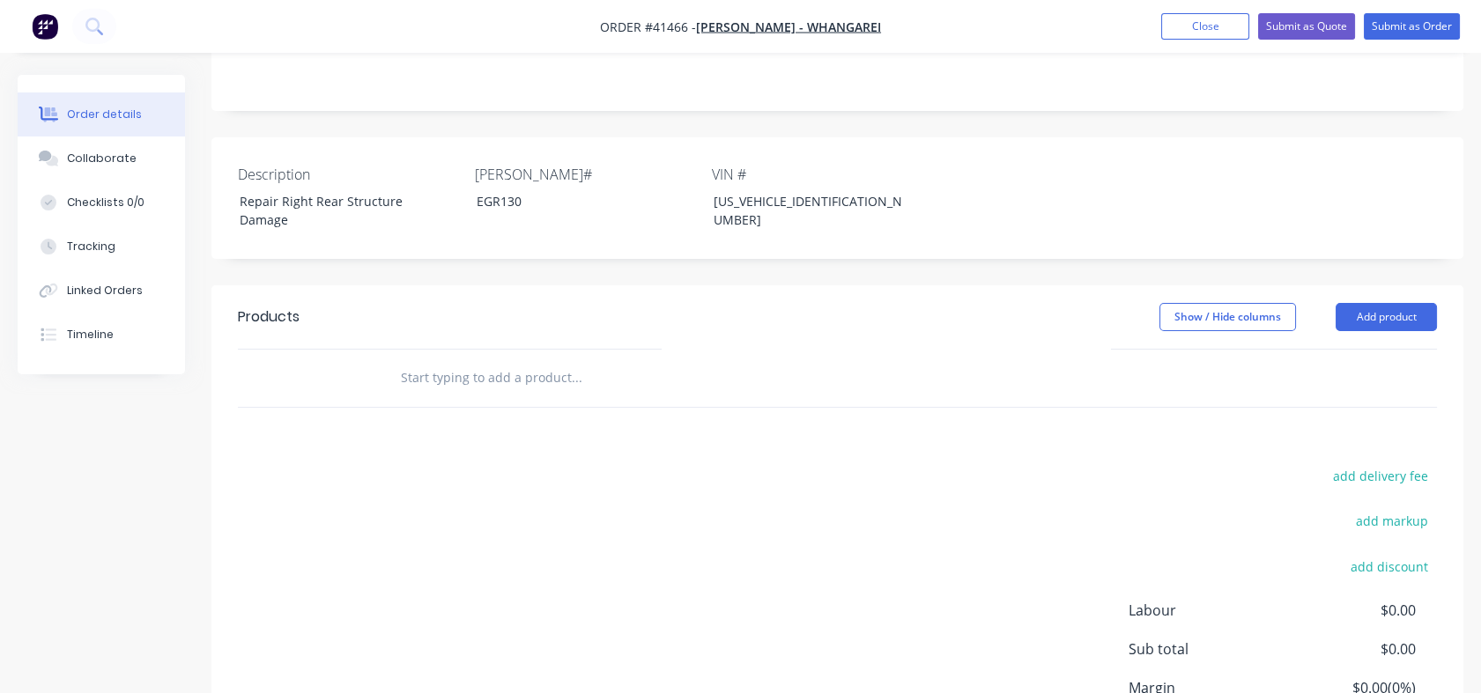
scroll to position [398, 0]
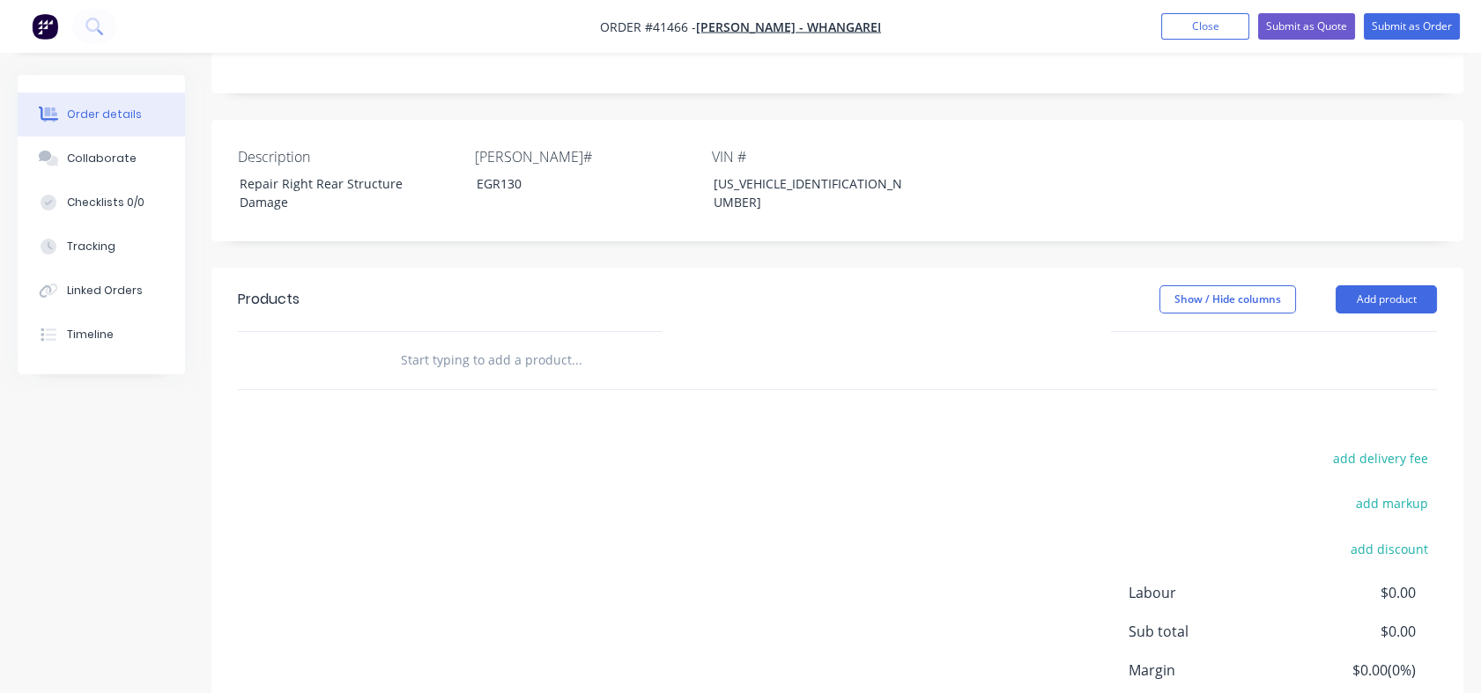
click at [413, 343] on input "text" at bounding box center [576, 360] width 352 height 35
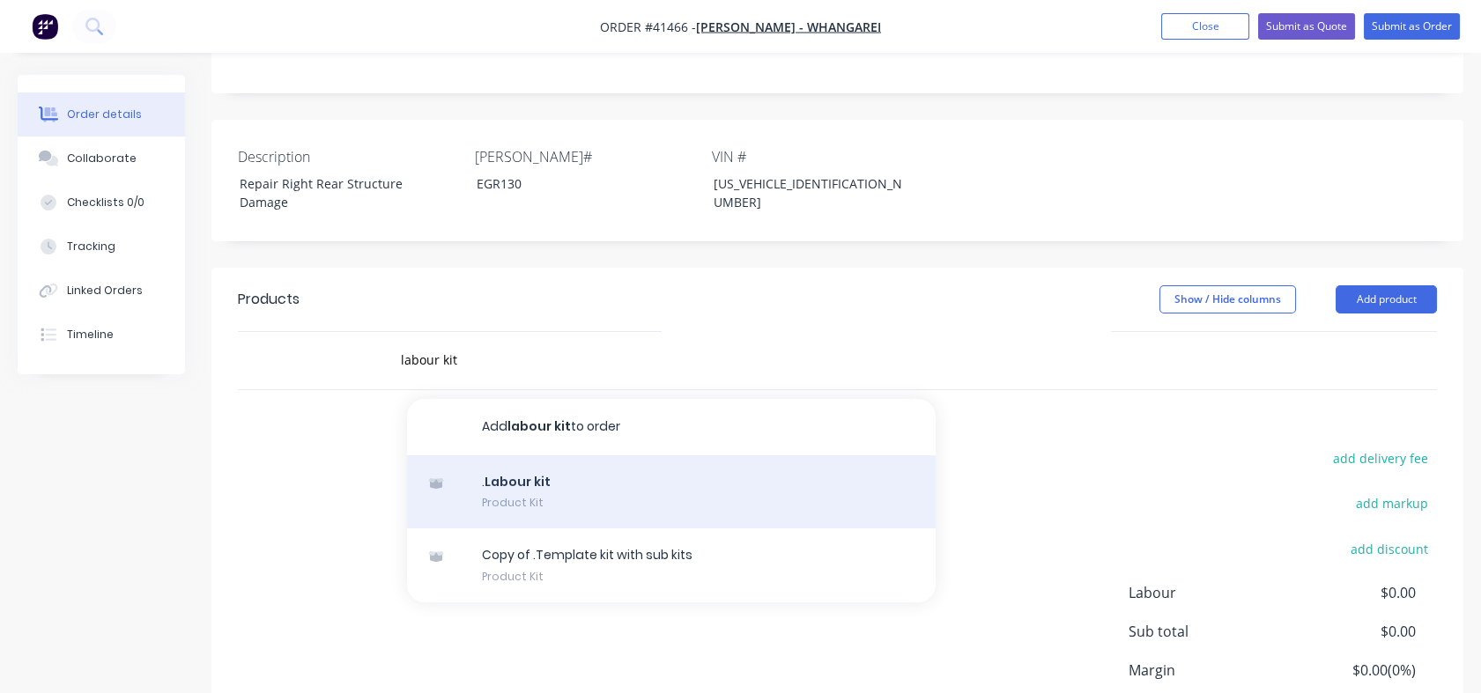
click at [514, 477] on div ". Labour kit Product Kit" at bounding box center [671, 492] width 528 height 74
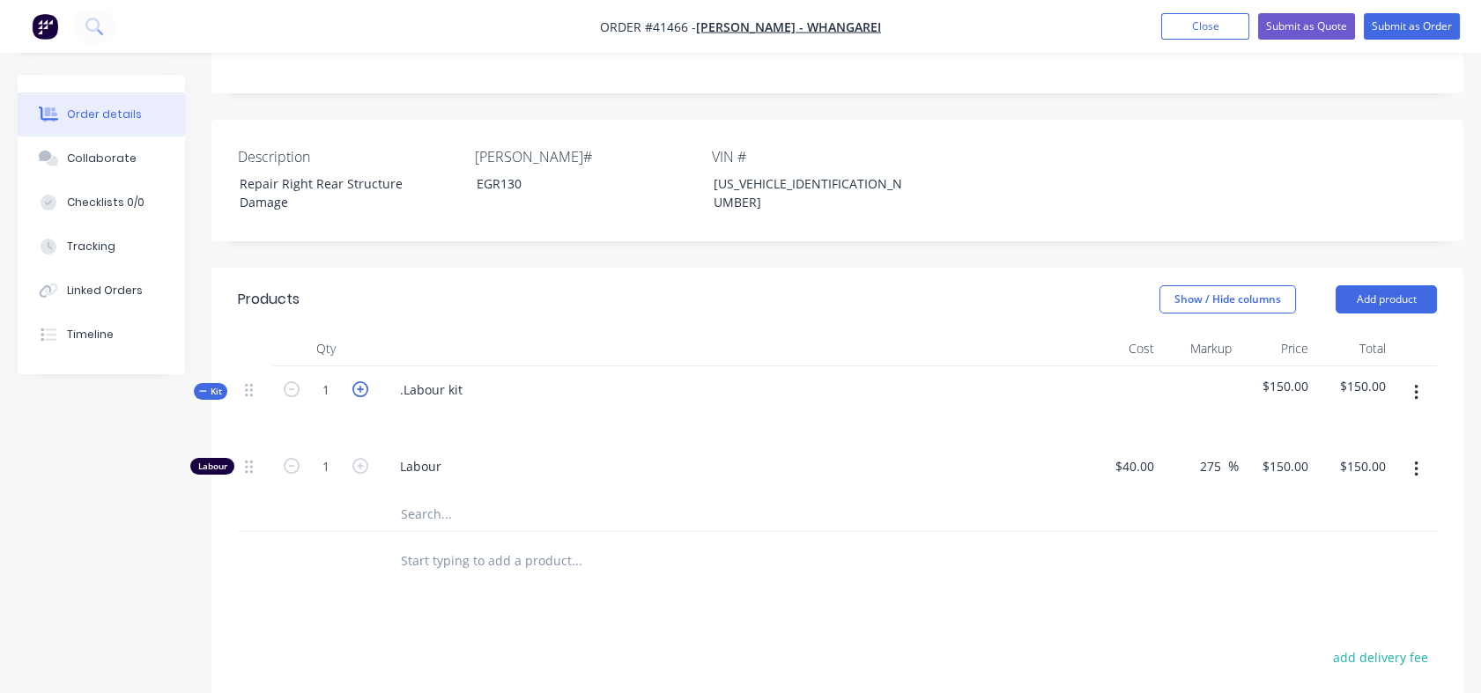
click at [358, 381] on icon "button" at bounding box center [360, 389] width 16 height 16
click at [333, 377] on input "3" at bounding box center [326, 390] width 46 height 26
click at [718, 443] on div "Labour" at bounding box center [731, 470] width 705 height 54
click at [412, 496] on input "text" at bounding box center [576, 513] width 352 height 35
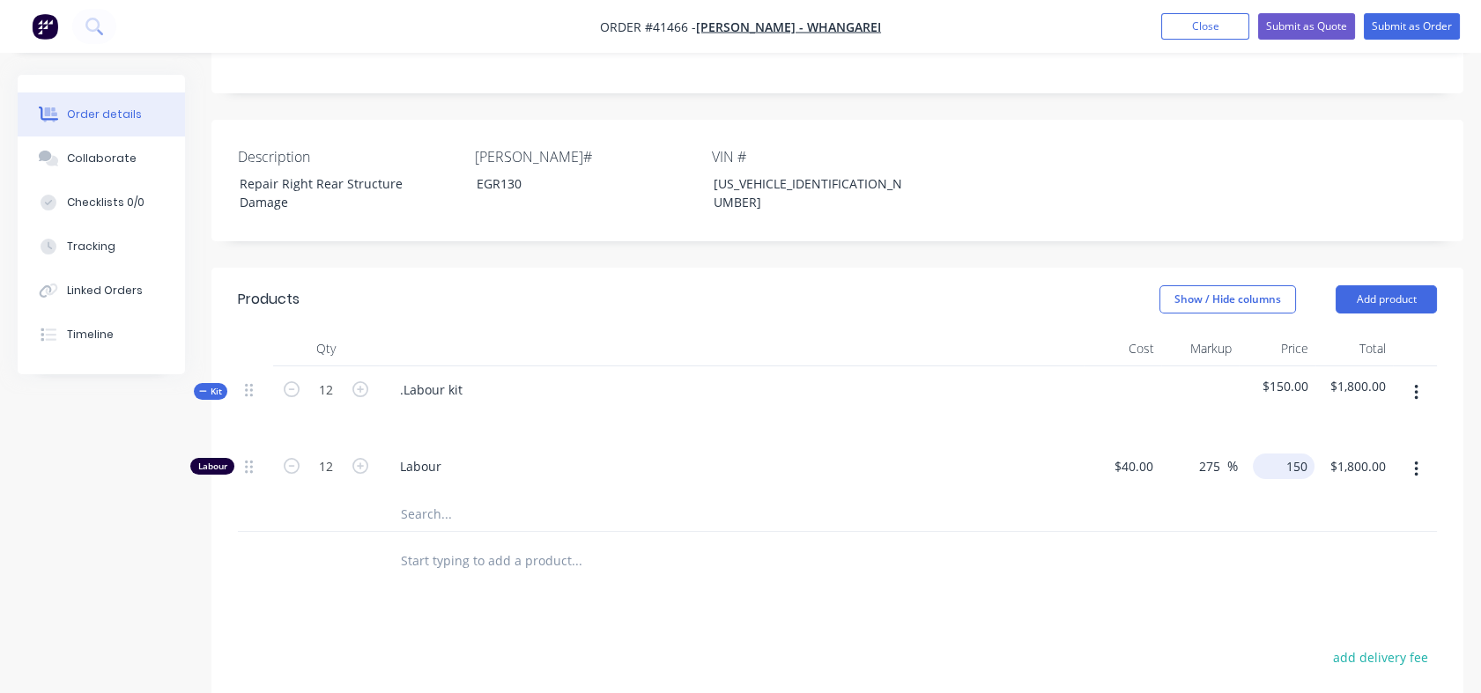
click at [1275, 443] on div "150 $150.00" at bounding box center [1276, 470] width 77 height 54
click at [1246, 498] on div at bounding box center [837, 514] width 1199 height 36
click at [423, 543] on input "text" at bounding box center [576, 560] width 352 height 35
click at [106, 202] on div "Checklists 0/0" at bounding box center [106, 203] width 78 height 16
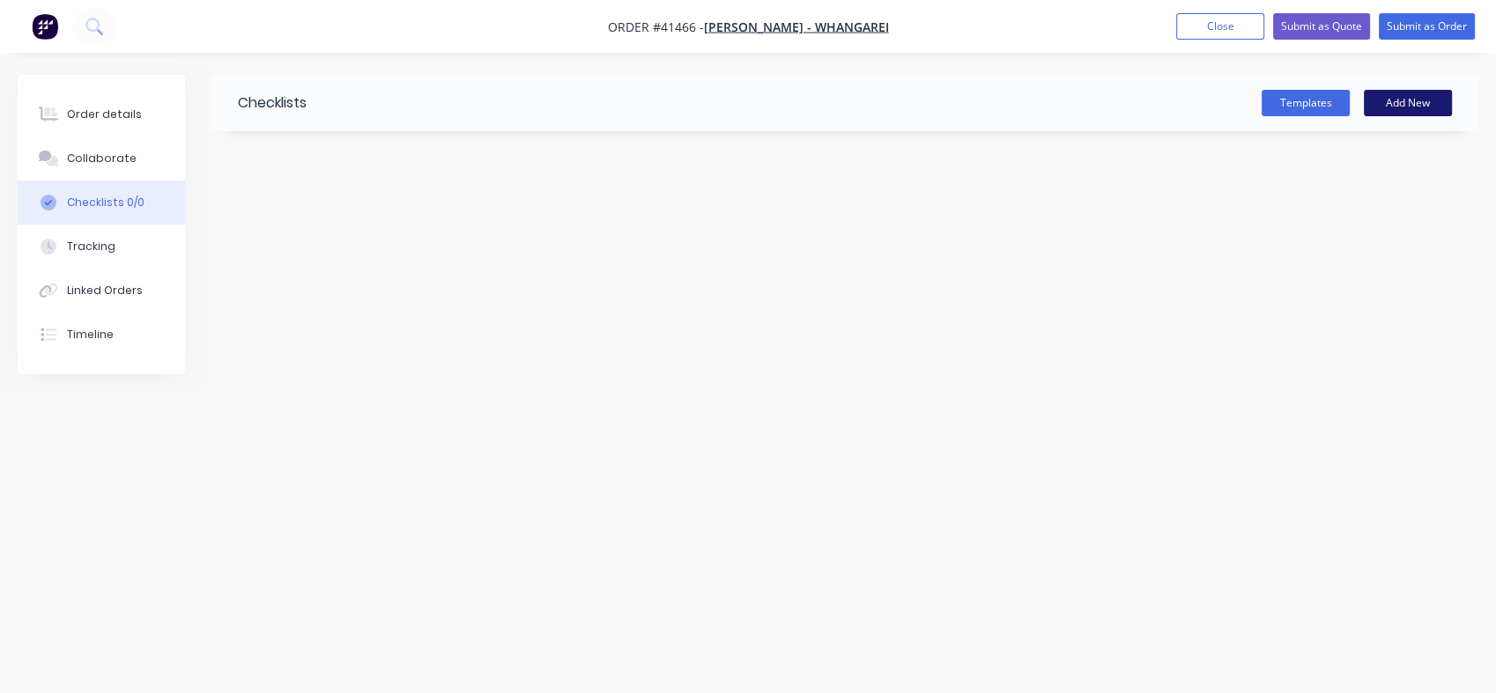
click at [1414, 96] on button "Add New" at bounding box center [1408, 103] width 88 height 26
click at [321, 211] on textarea at bounding box center [663, 212] width 772 height 26
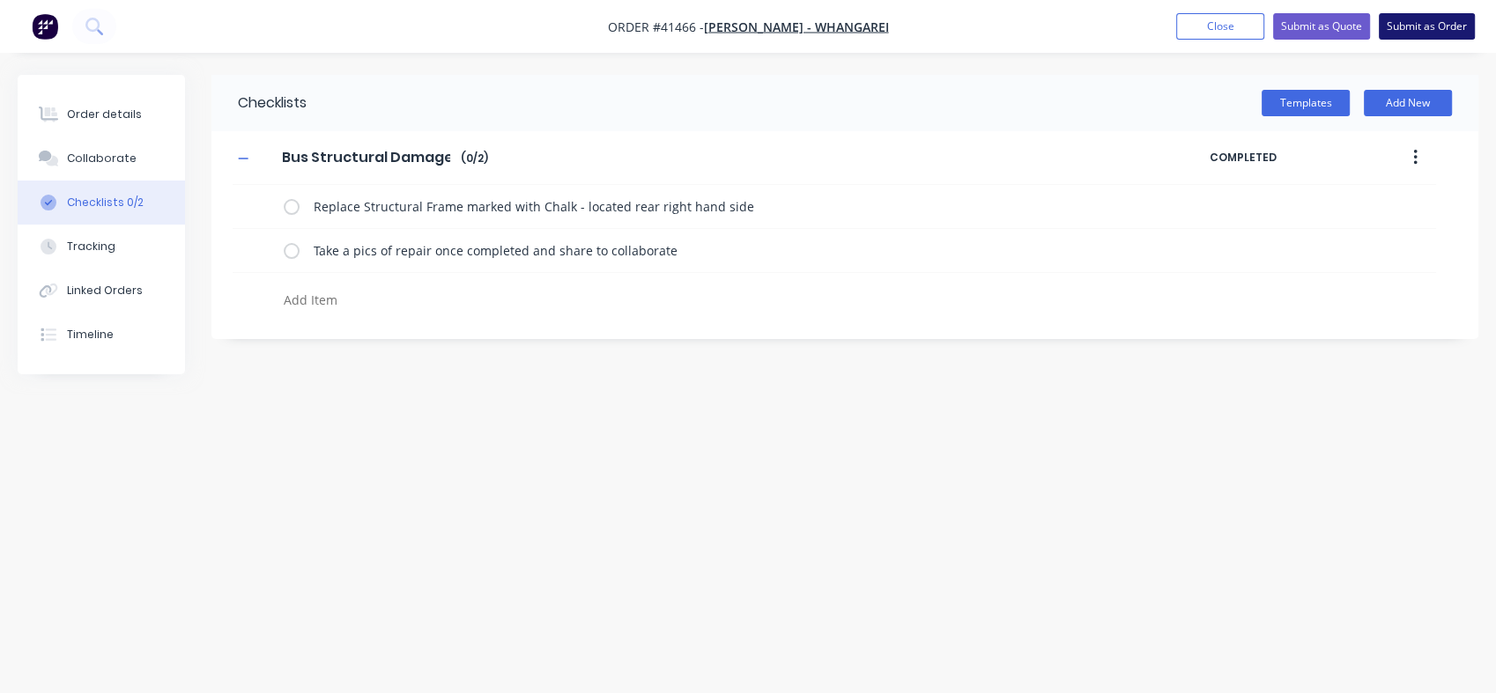
click at [1415, 20] on button "Submit as Order" at bounding box center [1426, 26] width 96 height 26
drag, startPoint x: 229, startPoint y: 247, endPoint x: 218, endPoint y: 245, distance: 10.7
click at [218, 245] on div "Bus Structural Damage Bus Structural Damage Enter Checklist name ( 0 / 2 ) COMP…" at bounding box center [844, 224] width 1267 height 187
click at [315, 303] on textarea at bounding box center [663, 300] width 772 height 26
drag, startPoint x: 1405, startPoint y: 305, endPoint x: 1383, endPoint y: 307, distance: 22.1
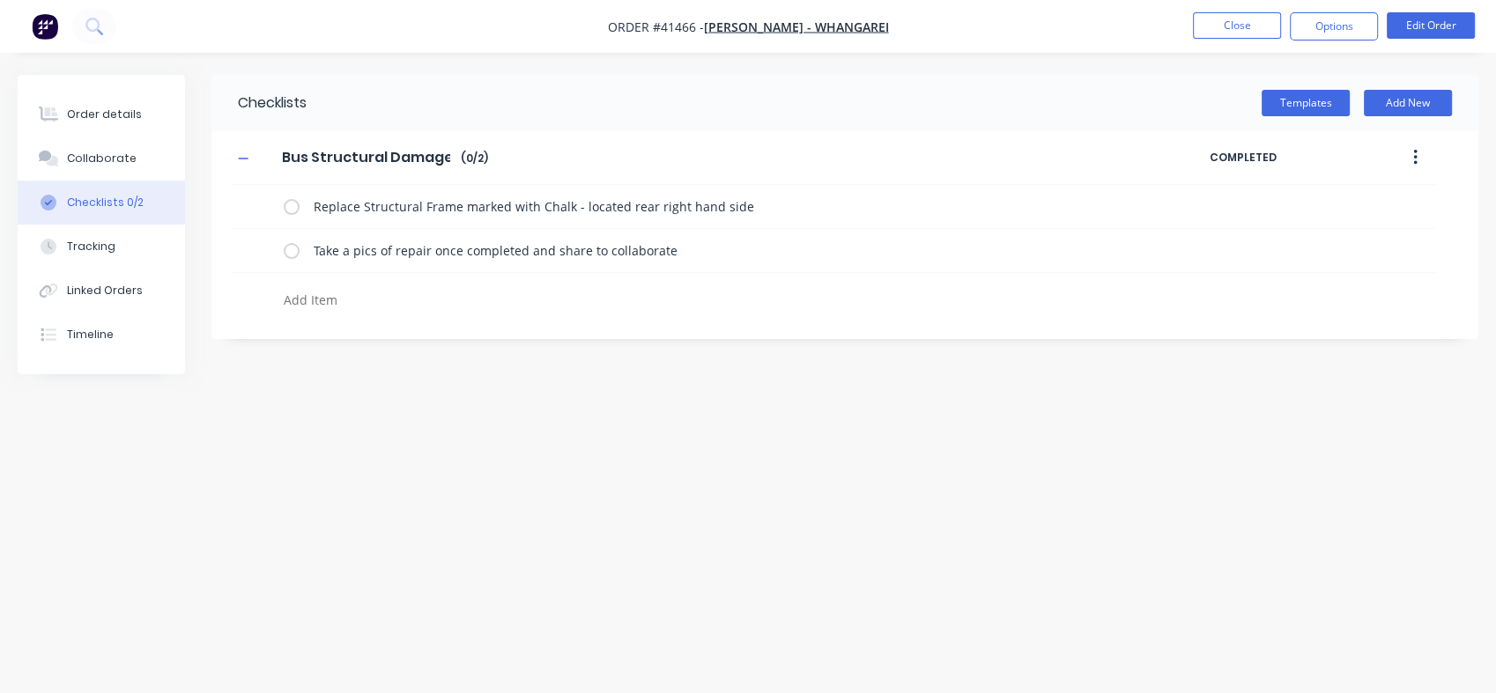
click at [1383, 307] on div "Replace Structural Frame marked with Chalk - located rear right hand side Take …" at bounding box center [834, 251] width 1203 height 133
click at [1406, 246] on div "Take a pics of repair once completed and share to collaborate" at bounding box center [834, 251] width 1203 height 44
click at [310, 304] on textarea at bounding box center [663, 300] width 772 height 26
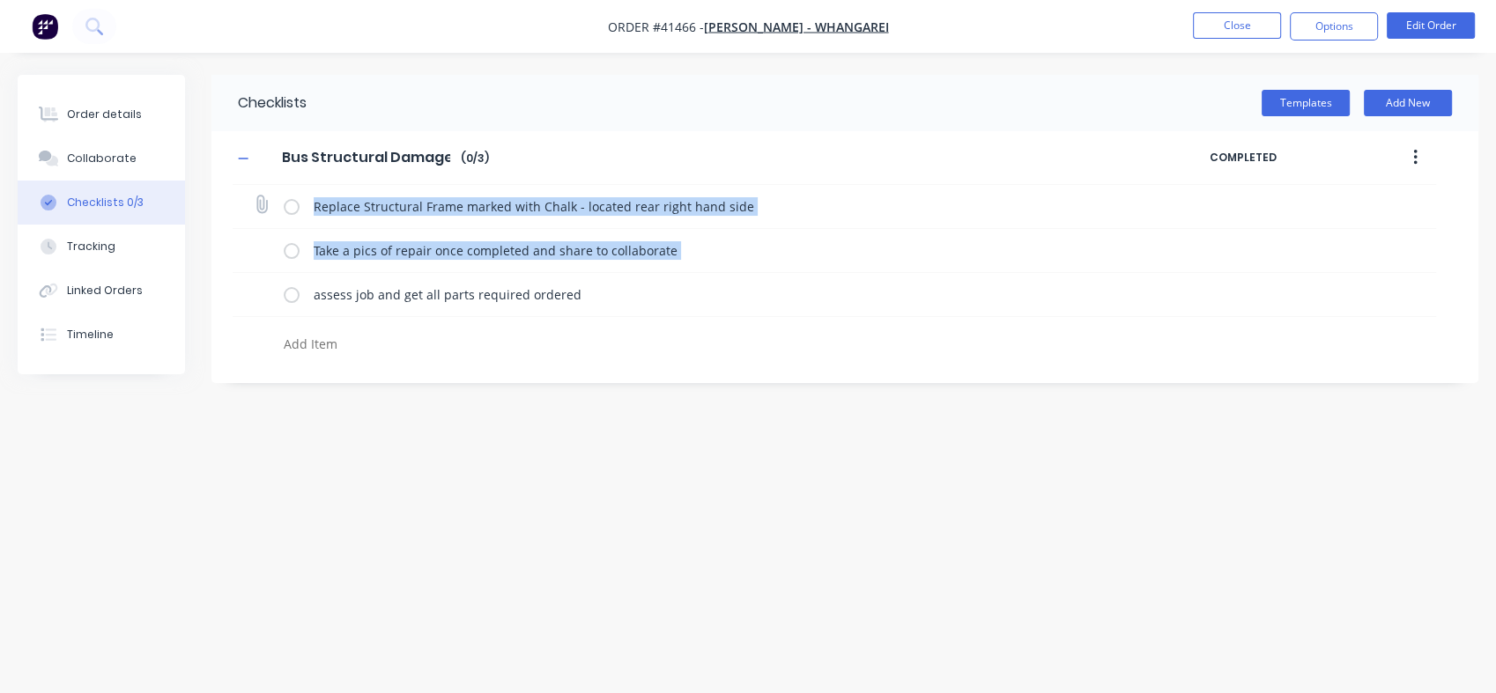
drag, startPoint x: 262, startPoint y: 289, endPoint x: 254, endPoint y: 212, distance: 77.1
click at [254, 212] on div "Replace Structural Frame marked with Chalk - located rear right hand side Take …" at bounding box center [834, 273] width 1203 height 177
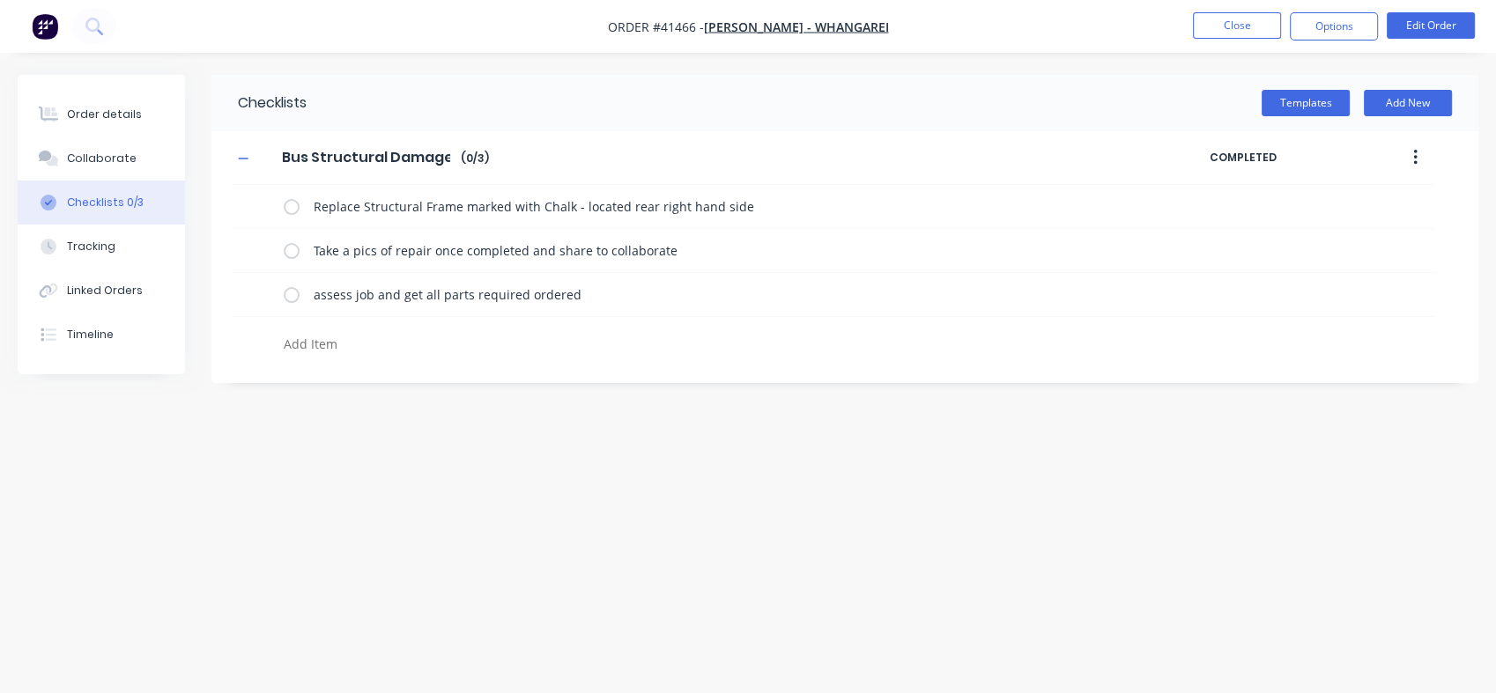
click at [357, 411] on div "Checklists Templates Add New Bus Structural Damage Bus Structural Damage Enter …" at bounding box center [748, 313] width 1460 height 477
click at [333, 344] on textarea at bounding box center [663, 344] width 772 height 26
drag, startPoint x: 1255, startPoint y: 234, endPoint x: 1430, endPoint y: 259, distance: 177.0
click at [1430, 259] on div "Take a pics of repair once completed and share to collaborate" at bounding box center [834, 251] width 1203 height 44
click at [1415, 159] on icon "button" at bounding box center [1415, 157] width 4 height 19
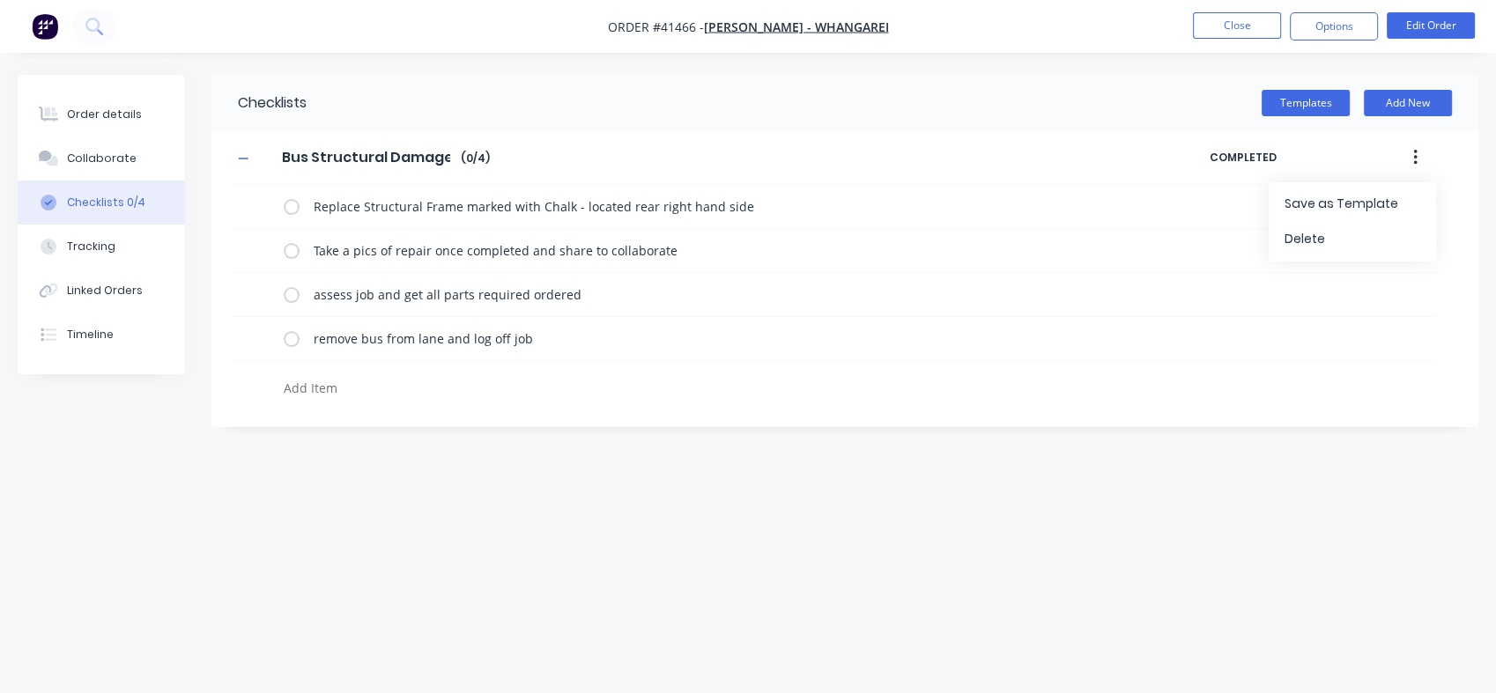
click at [515, 514] on div "Checklists Templates Add New Bus Structural Damage Bus Structural Damage Enter …" at bounding box center [748, 313] width 1460 height 477
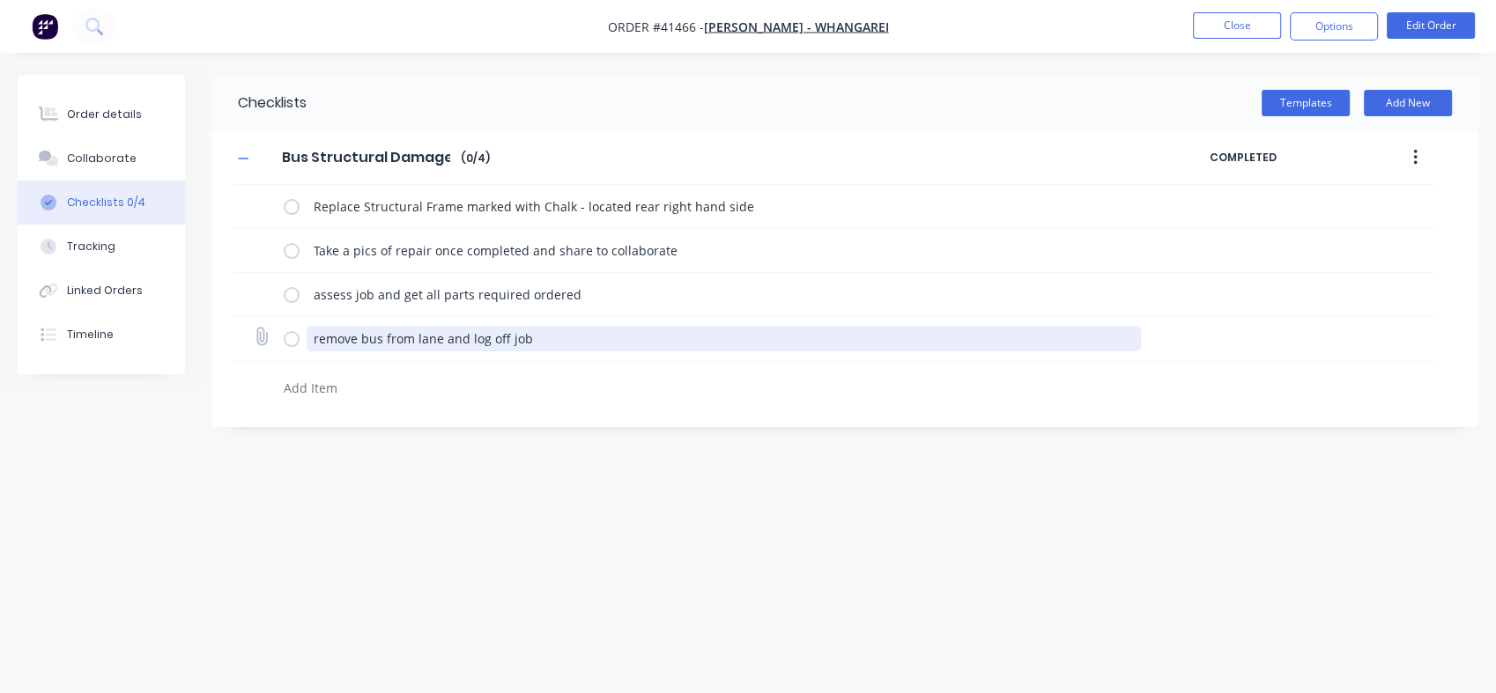
click at [463, 336] on textarea "remove bus from lane and log off job" at bounding box center [724, 339] width 834 height 26
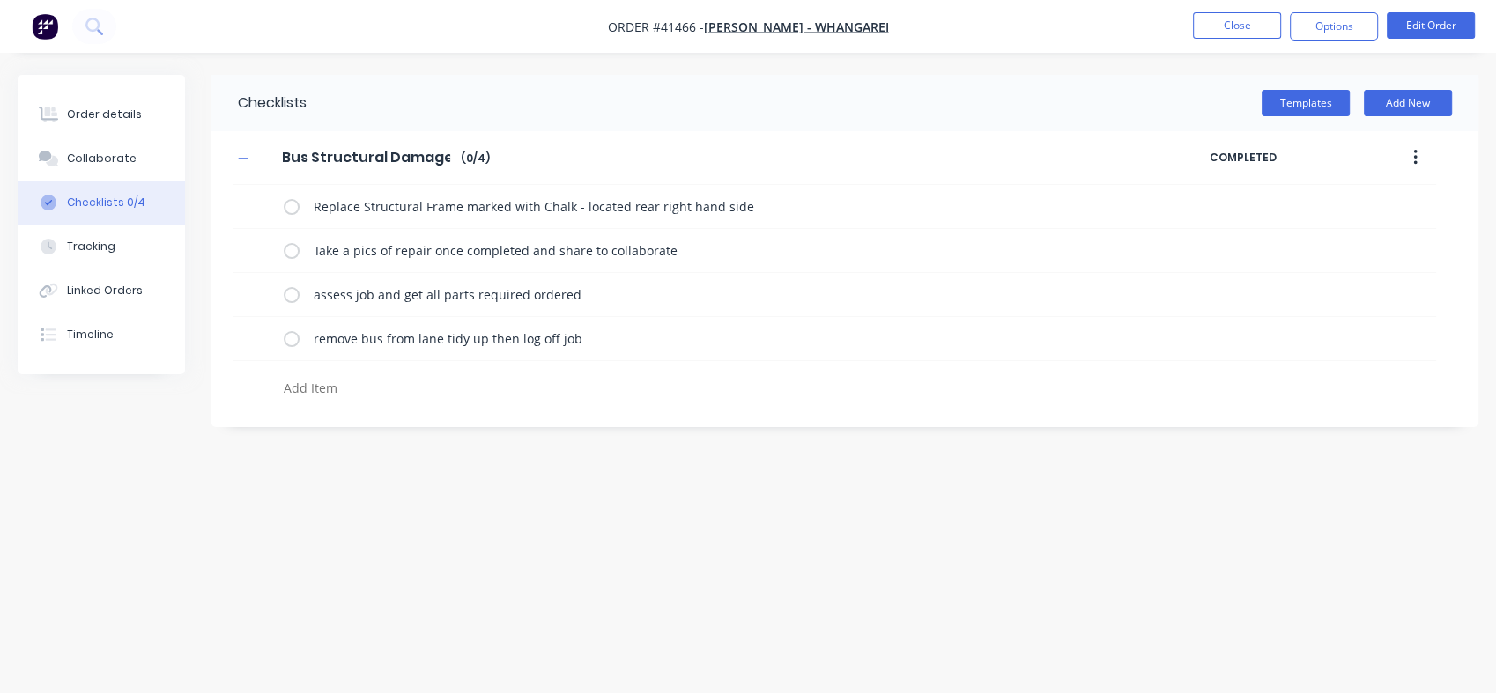
click at [599, 370] on div at bounding box center [654, 383] width 842 height 45
click at [99, 239] on div "Tracking" at bounding box center [91, 247] width 48 height 16
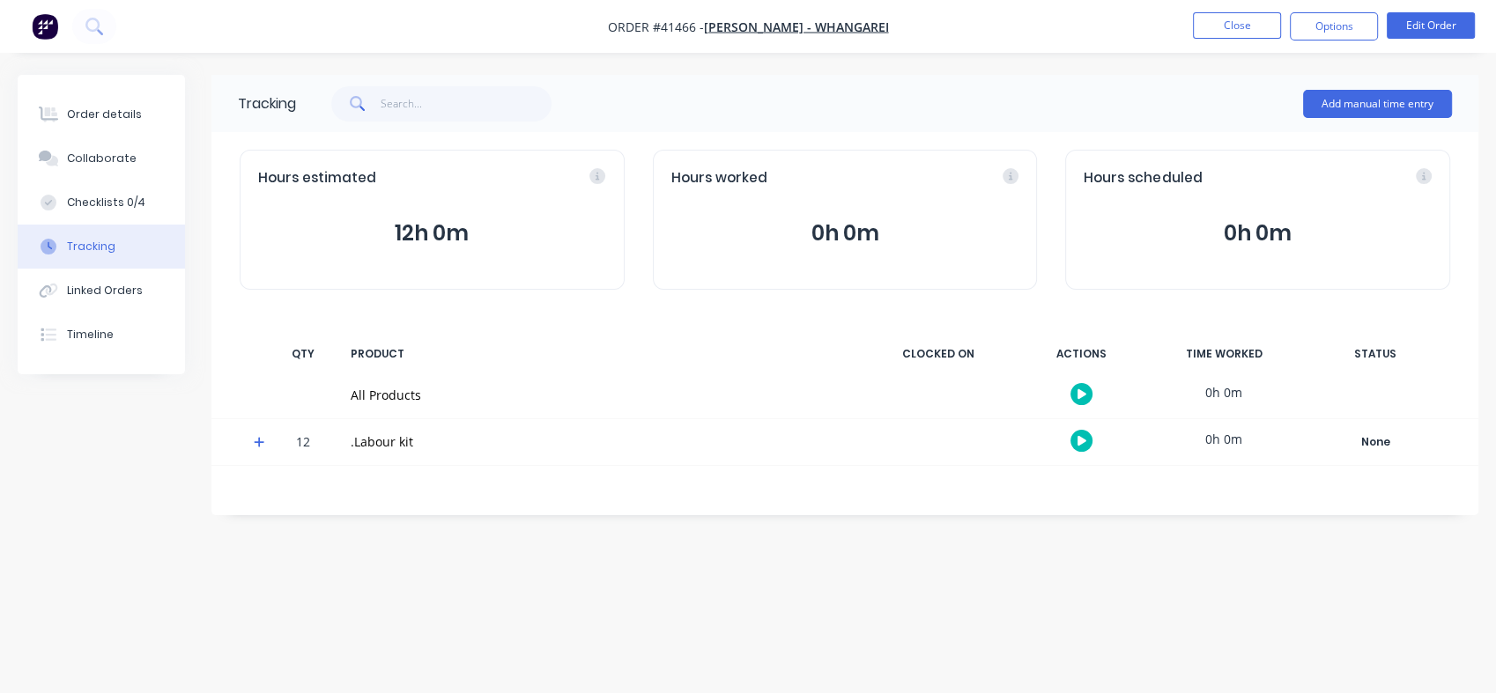
click at [297, 439] on div "12" at bounding box center [303, 443] width 53 height 43
click at [99, 114] on div "Order details" at bounding box center [104, 115] width 75 height 16
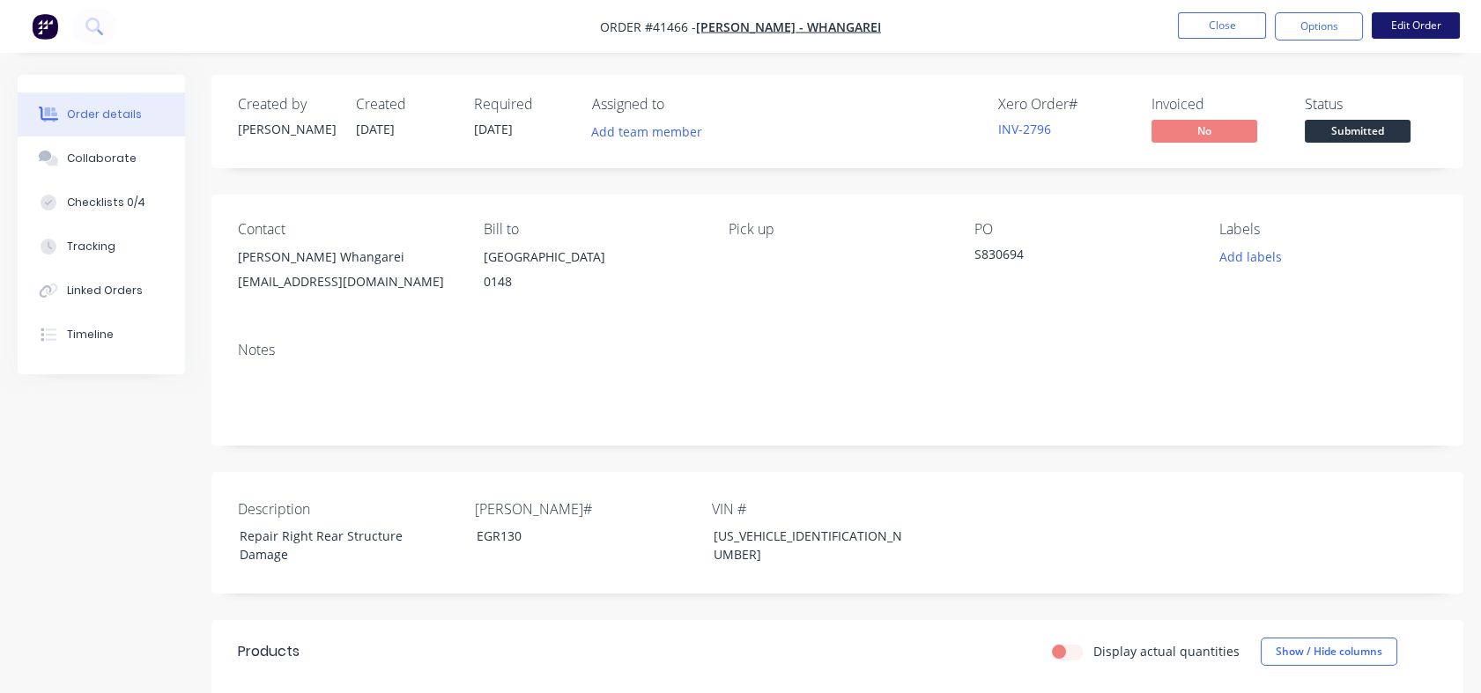
click at [1428, 27] on button "Edit Order" at bounding box center [1415, 25] width 88 height 26
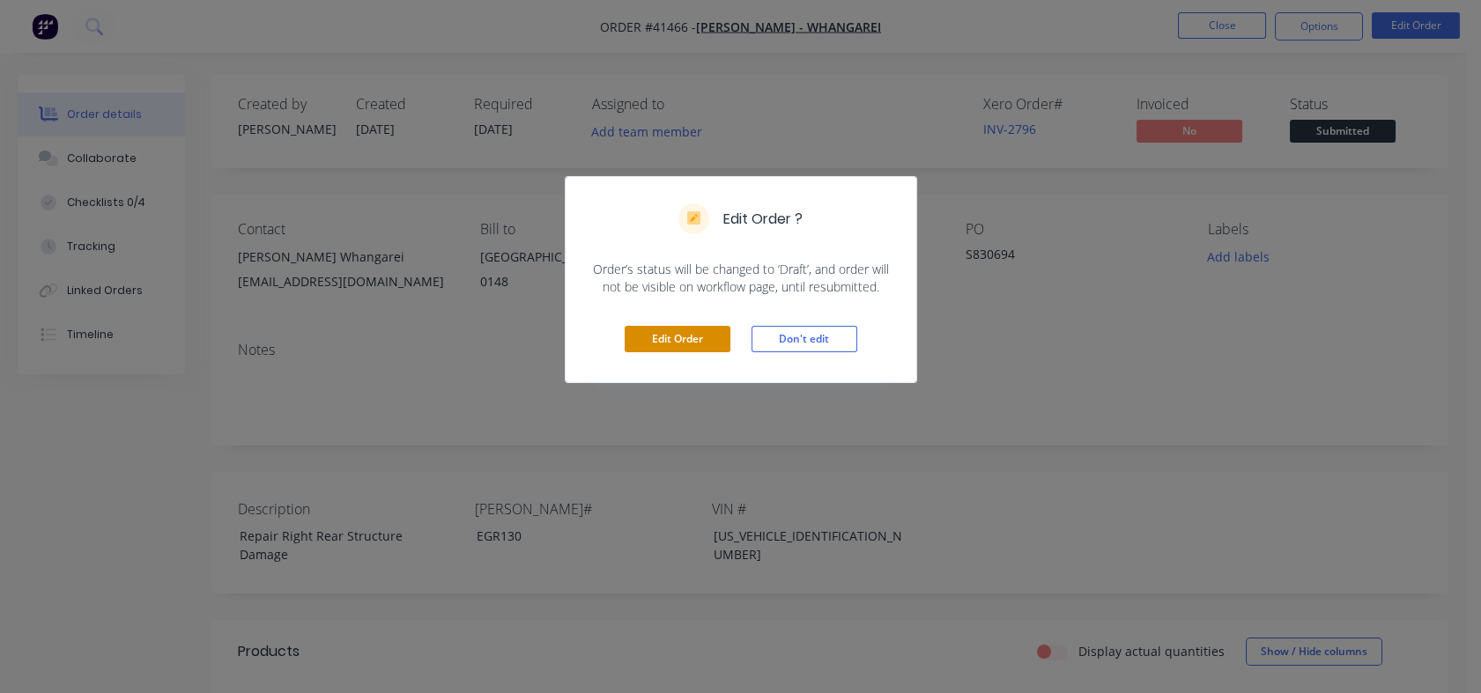
click at [689, 343] on button "Edit Order" at bounding box center [677, 339] width 106 height 26
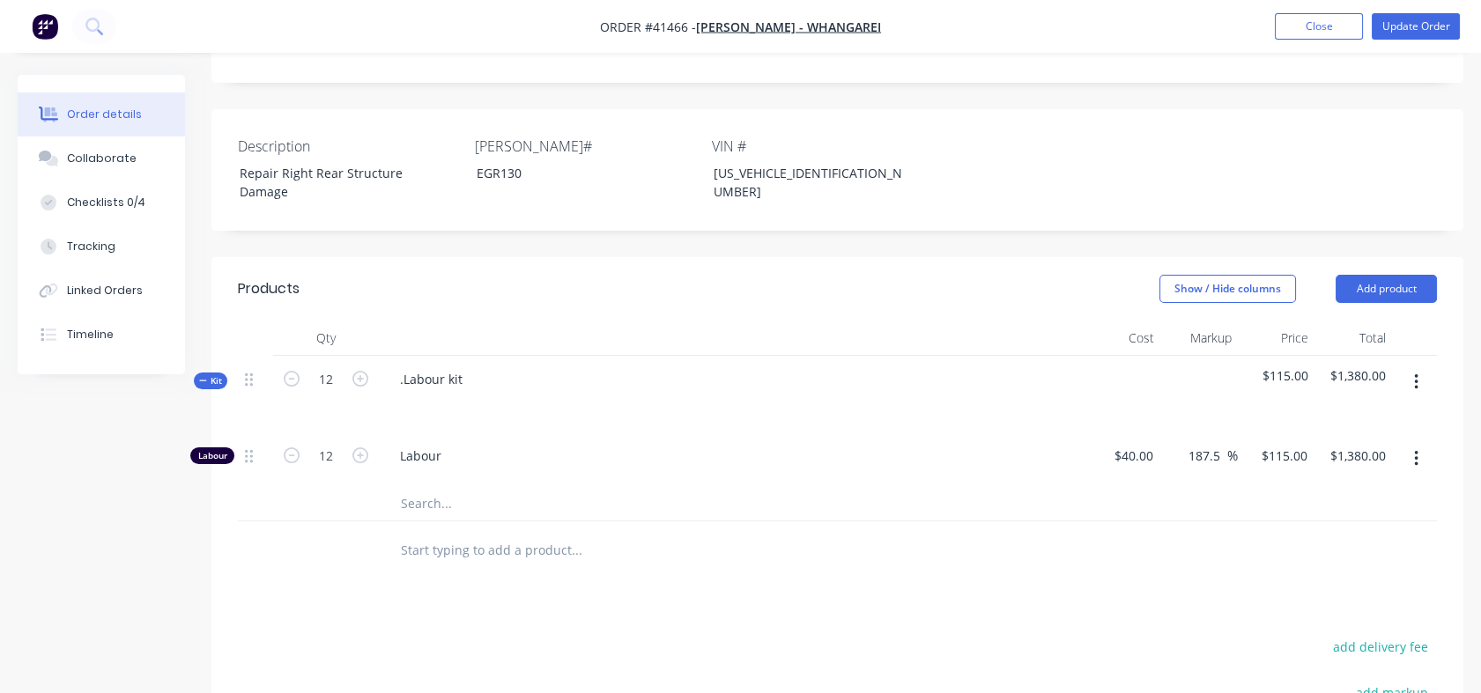
scroll to position [411, 0]
click at [285, 368] on icon "button" at bounding box center [292, 376] width 16 height 16
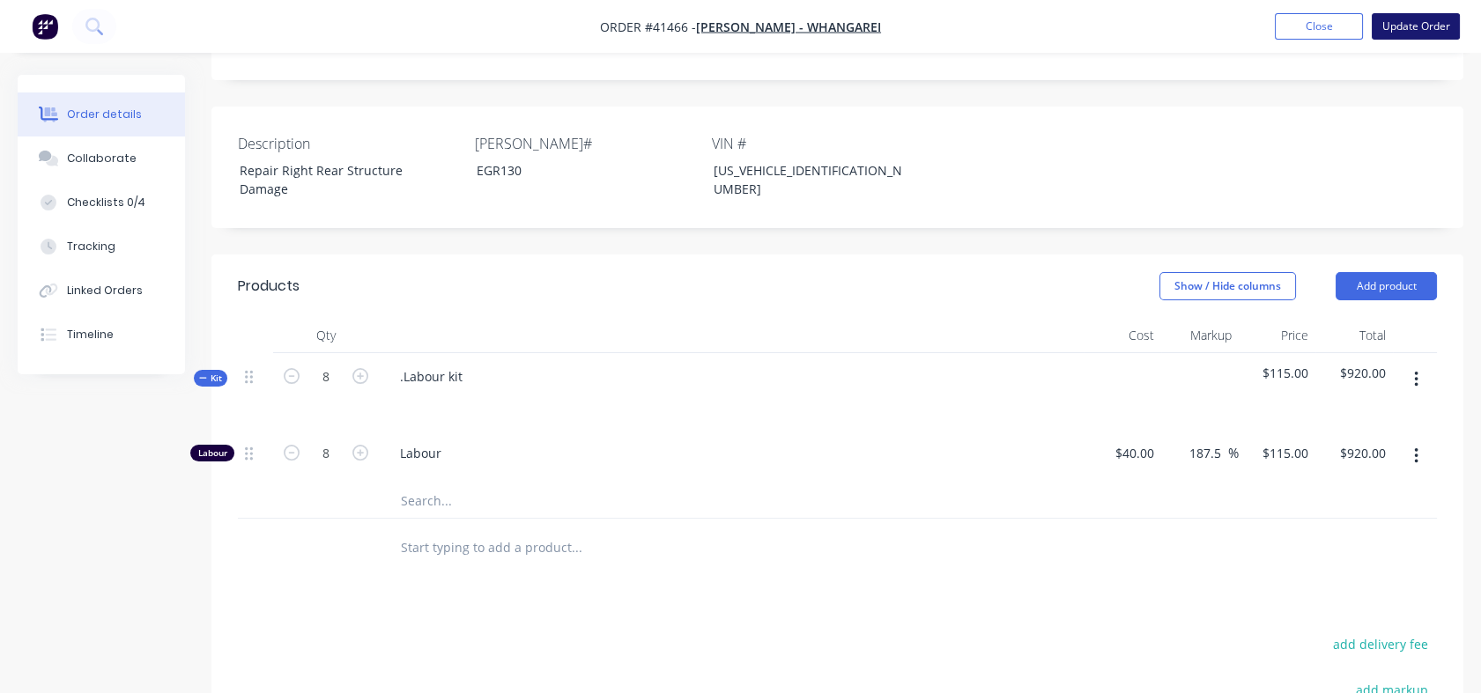
click at [1409, 26] on button "Update Order" at bounding box center [1415, 26] width 88 height 26
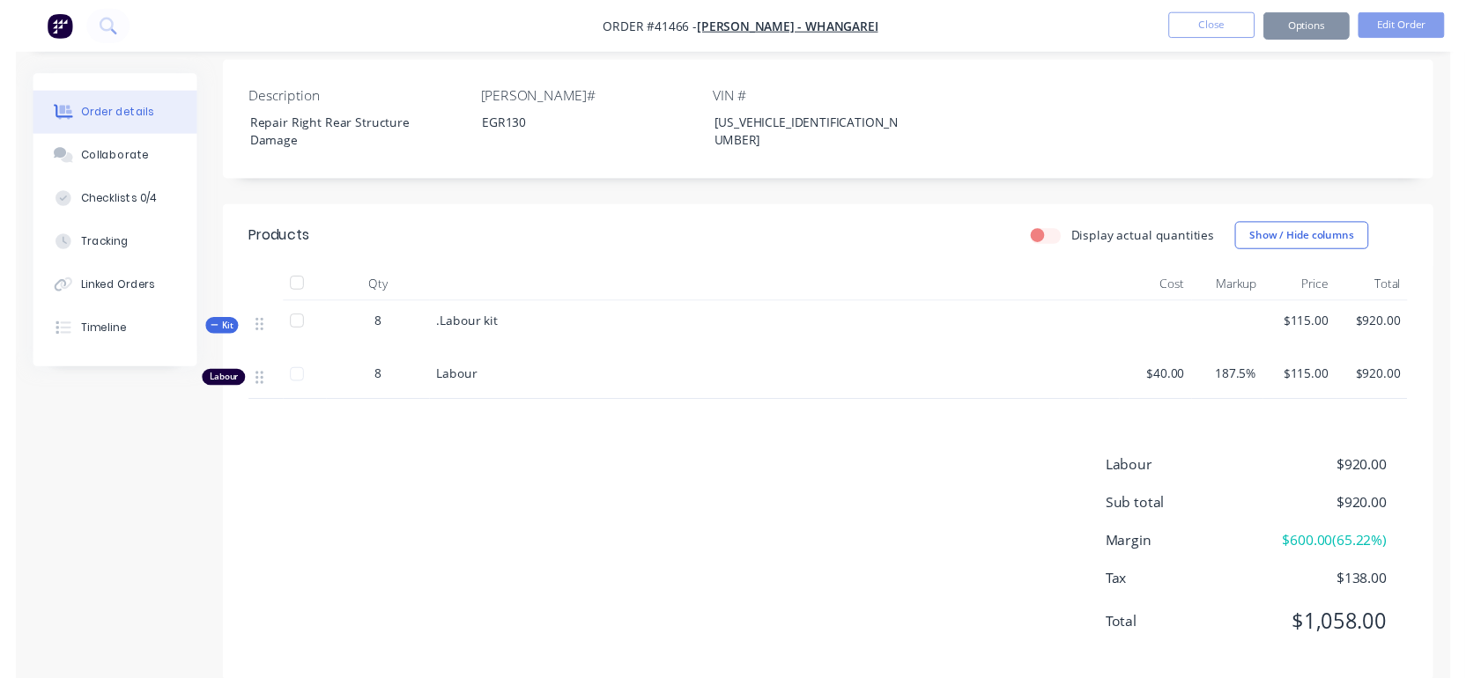
scroll to position [0, 0]
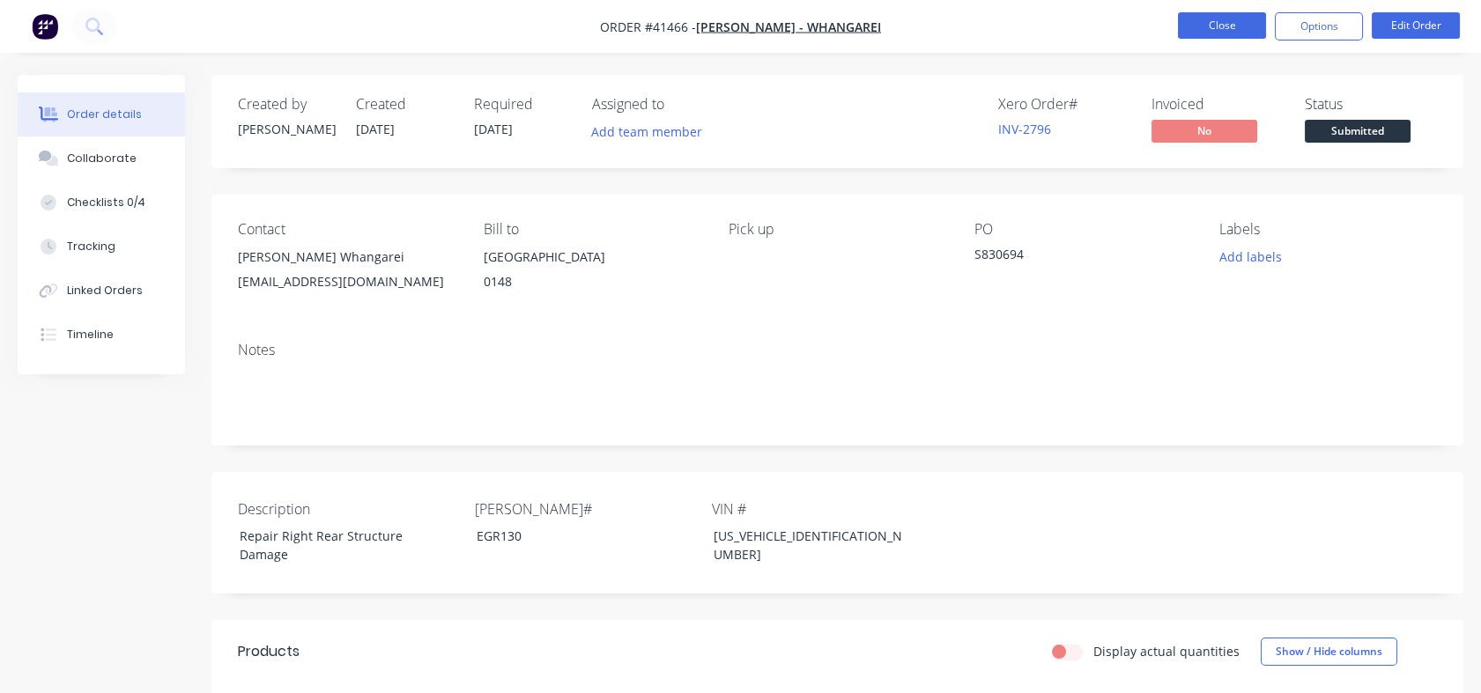
click at [1212, 16] on button "Close" at bounding box center [1222, 25] width 88 height 26
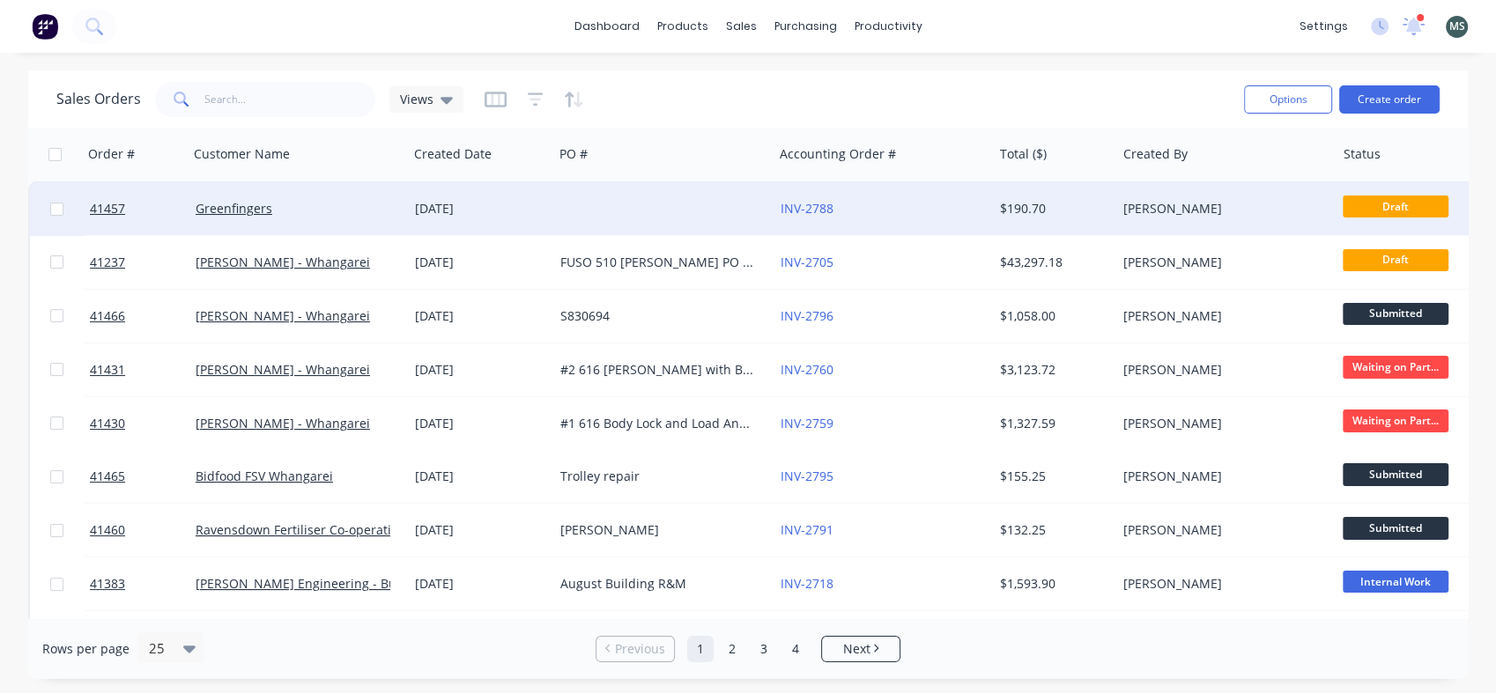
click at [1372, 208] on span "Draft" at bounding box center [1395, 207] width 106 height 22
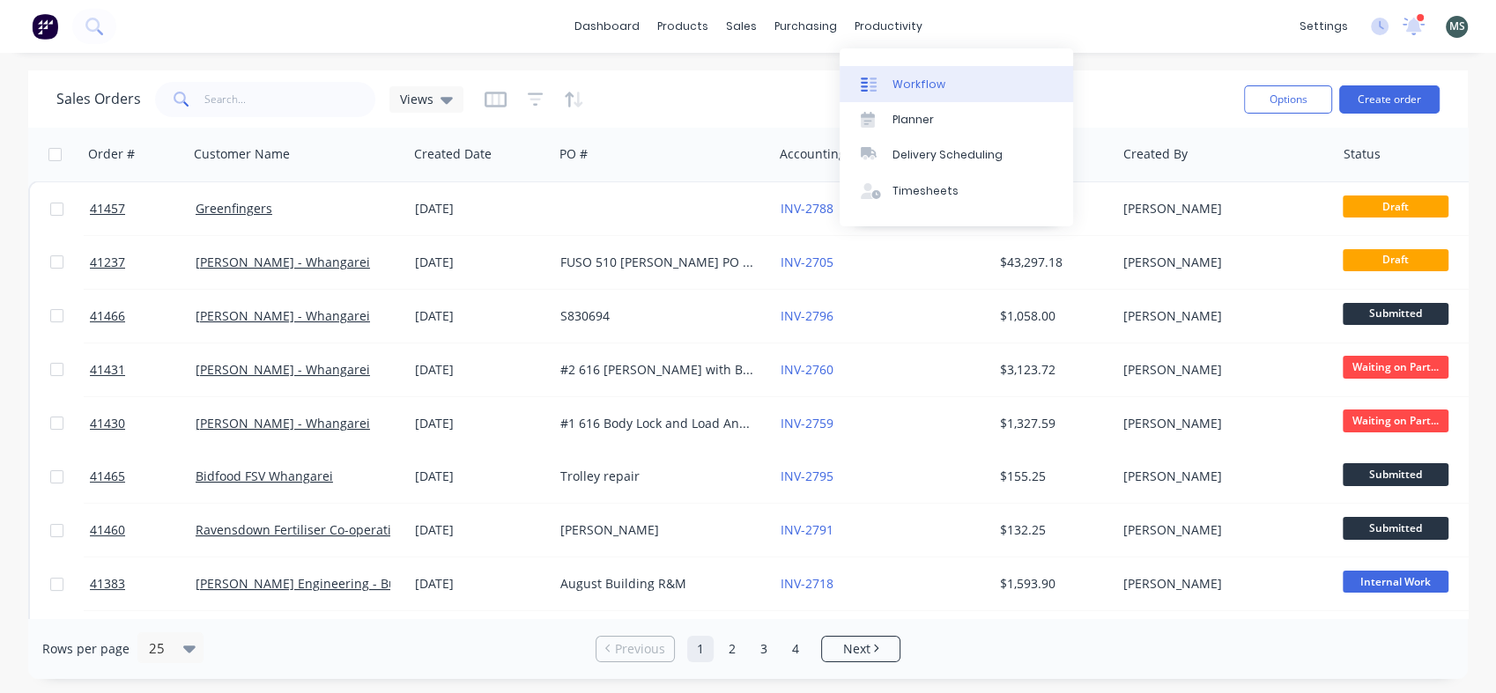
click at [903, 90] on div "Workflow" at bounding box center [918, 85] width 53 height 16
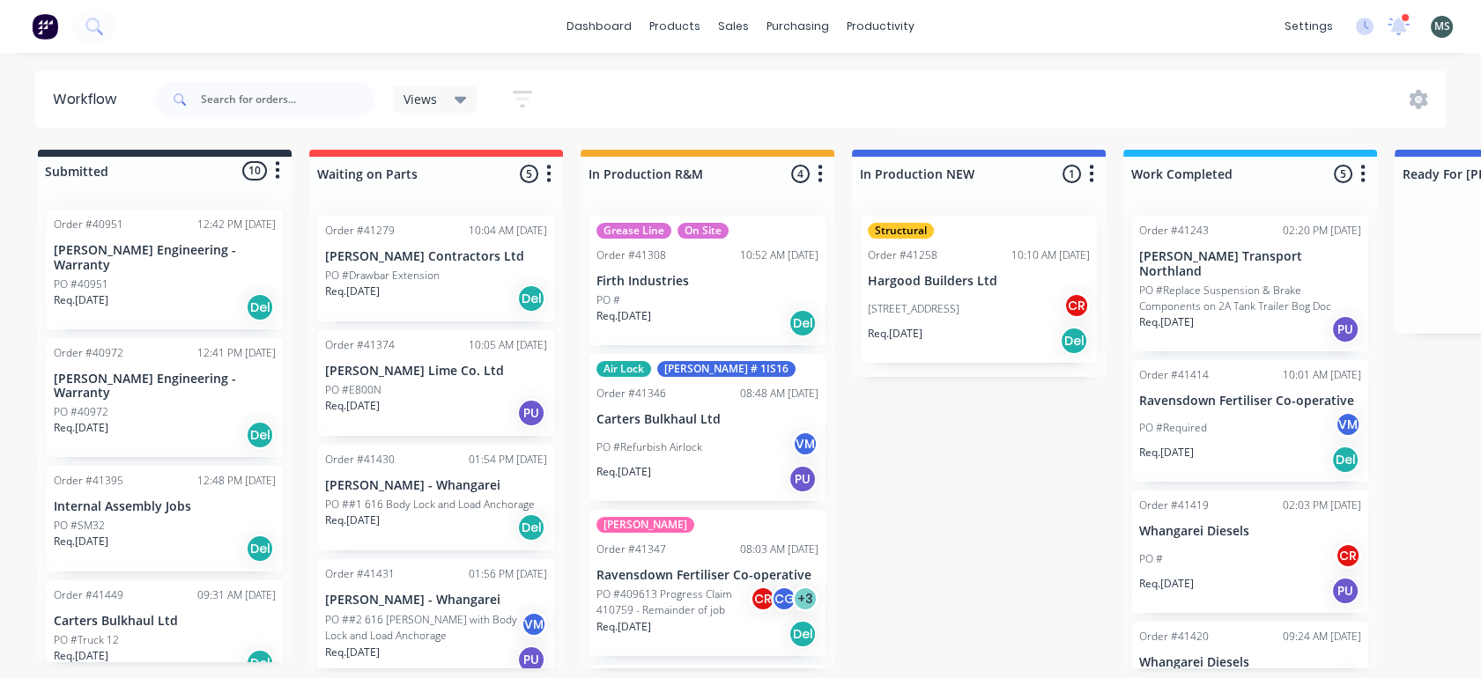
scroll to position [101, 0]
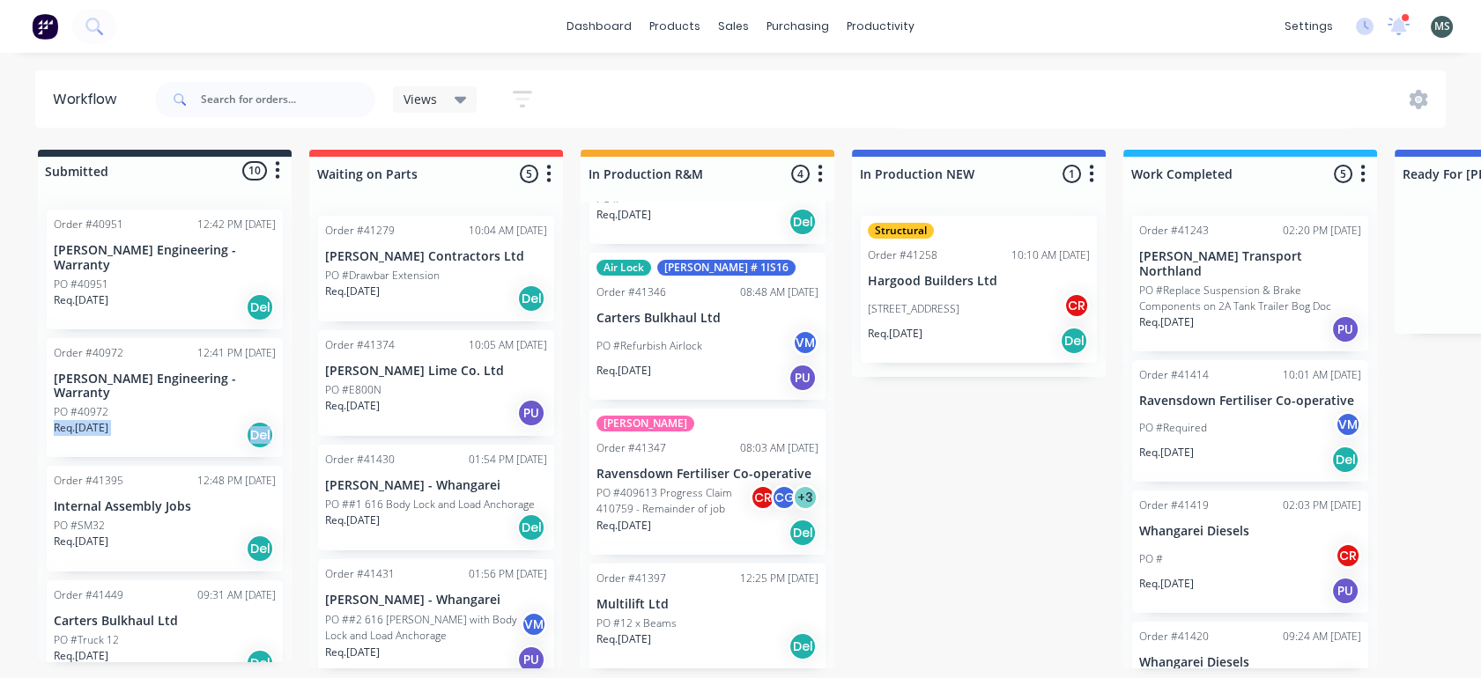
drag, startPoint x: 291, startPoint y: 381, endPoint x: 292, endPoint y: 411, distance: 30.9
click at [292, 411] on div "Submitted 10 Status colour #273444 hex #273444 Save Cancel Summaries Total orde…" at bounding box center [1456, 409] width 2938 height 519
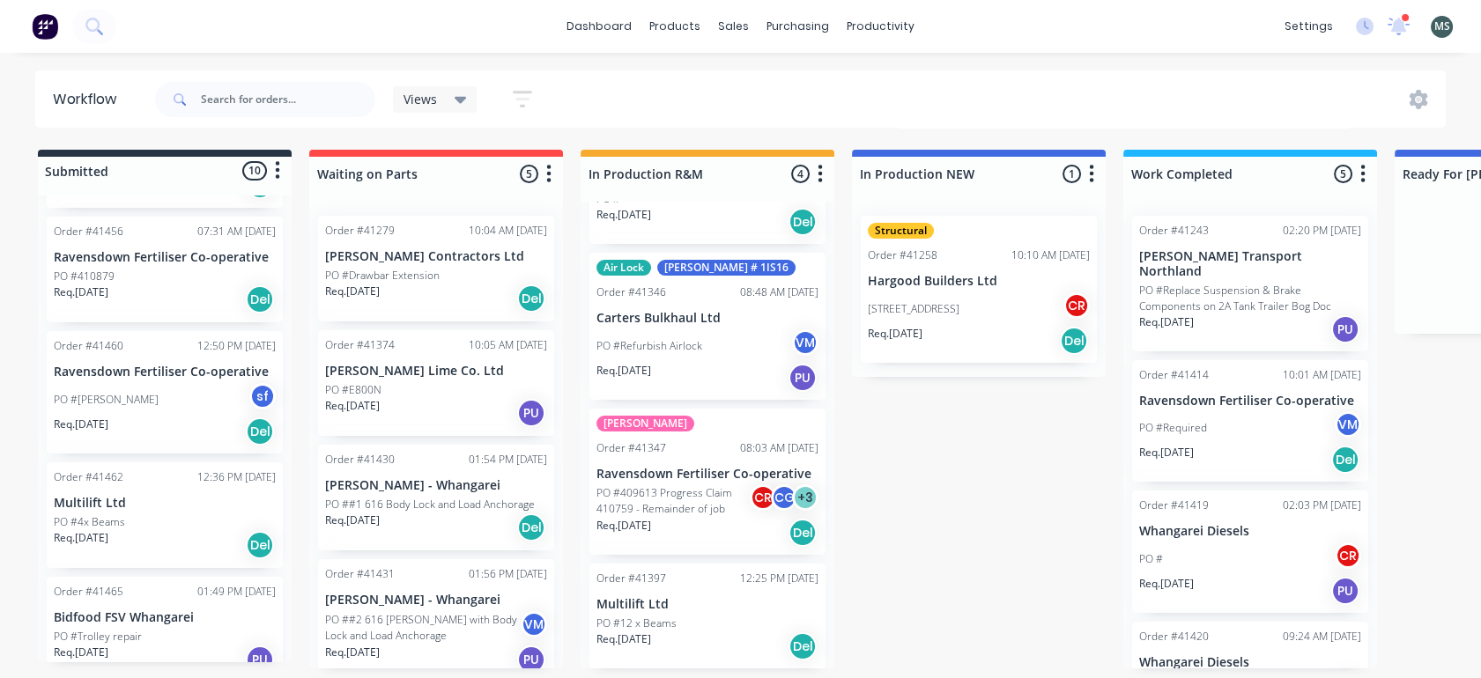
scroll to position [698, 0]
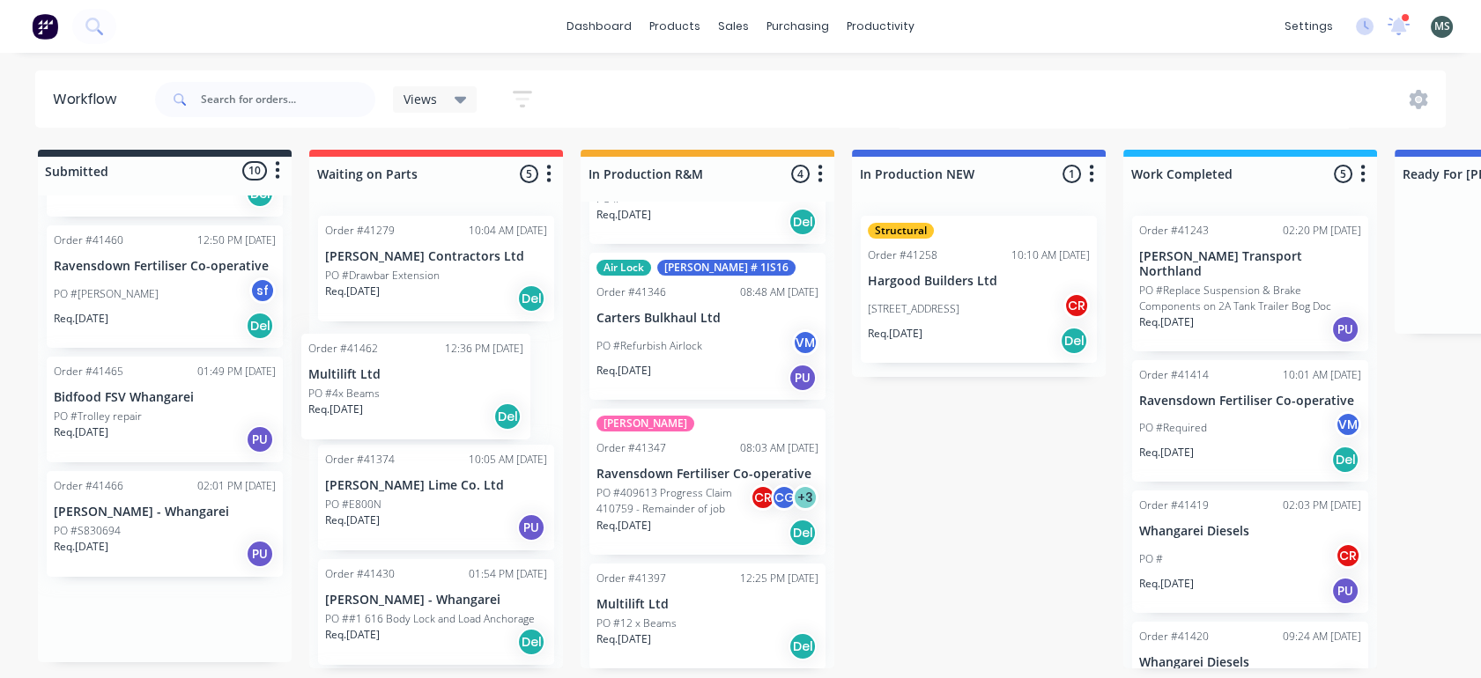
drag, startPoint x: 144, startPoint y: 407, endPoint x: 403, endPoint y: 414, distance: 259.9
click at [403, 414] on div "Submitted 10 Status colour #273444 hex #273444 Save Cancel Summaries Total orde…" at bounding box center [1456, 409] width 2938 height 519
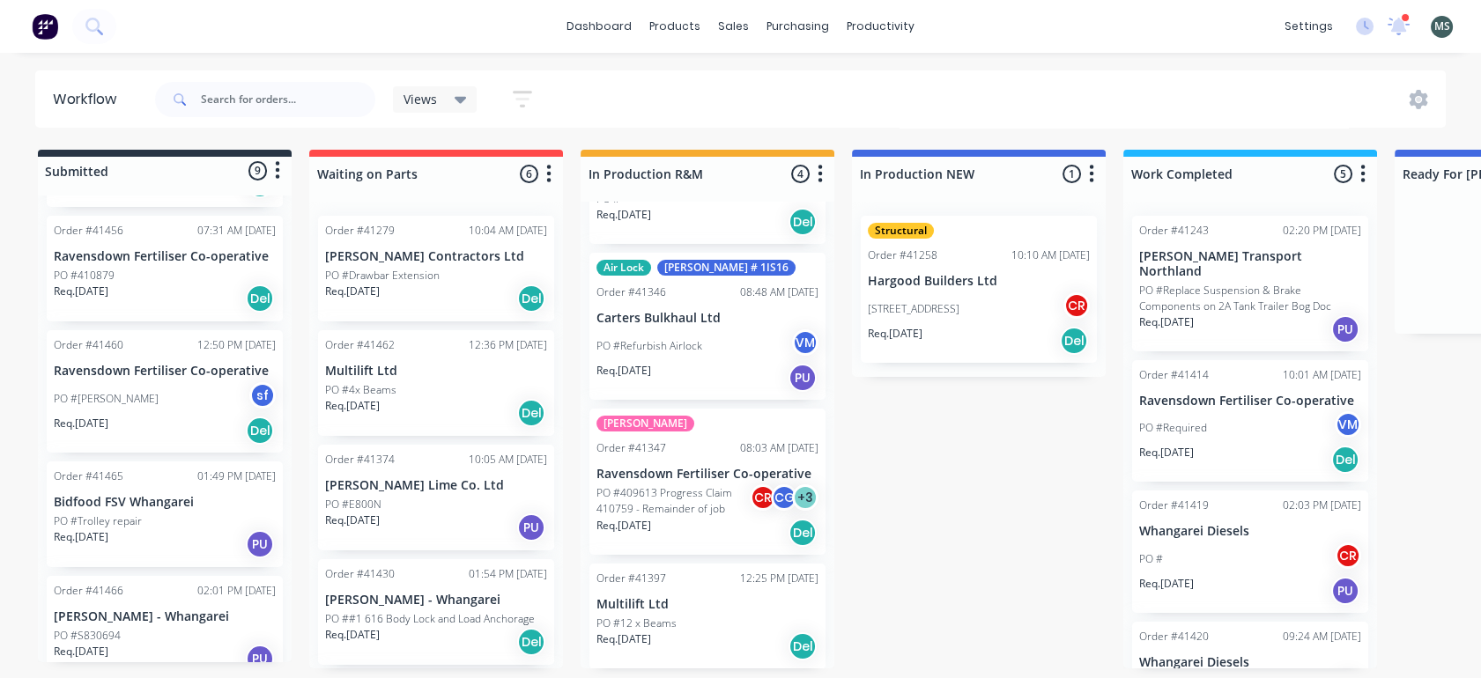
scroll to position [585, 0]
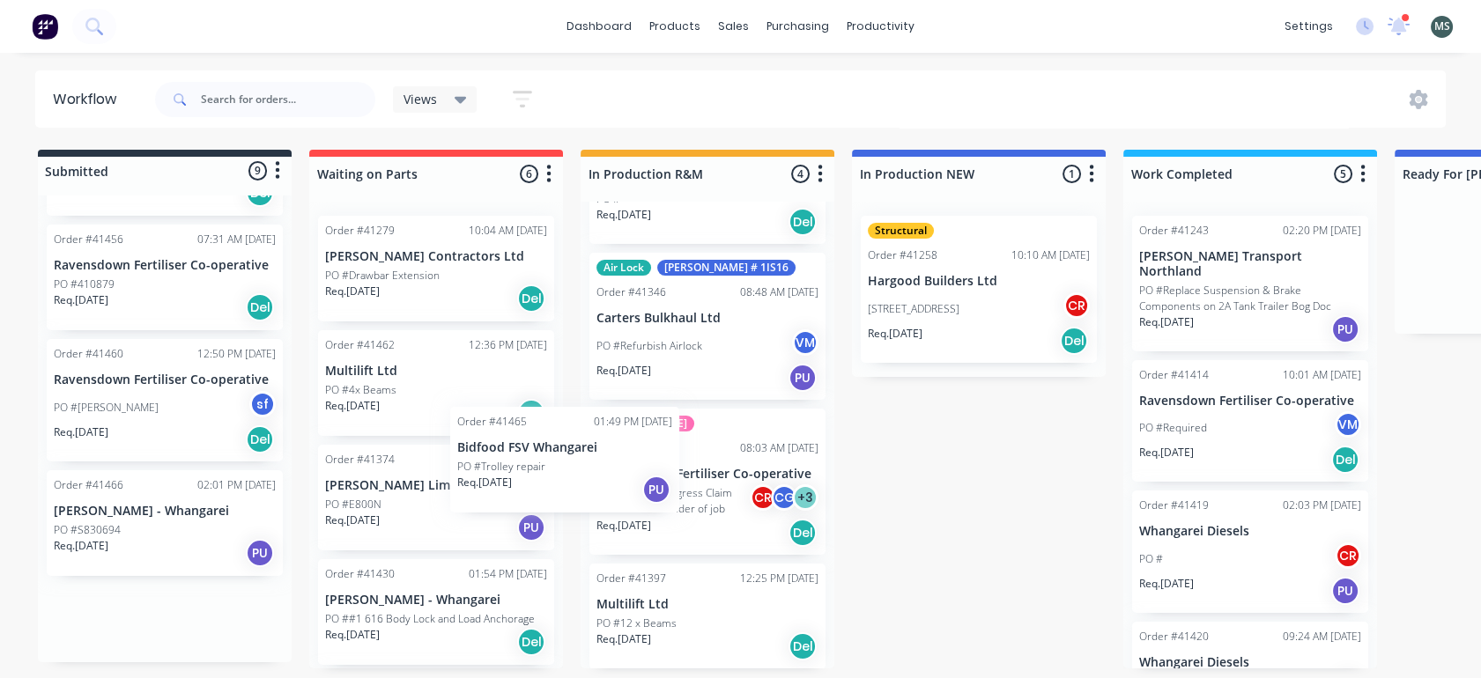
drag, startPoint x: 134, startPoint y: 491, endPoint x: 551, endPoint y: 452, distance: 419.4
click at [551, 452] on div "Submitted 9 Status colour #273444 hex #273444 Save Cancel Summaries Total order…" at bounding box center [1456, 409] width 2938 height 519
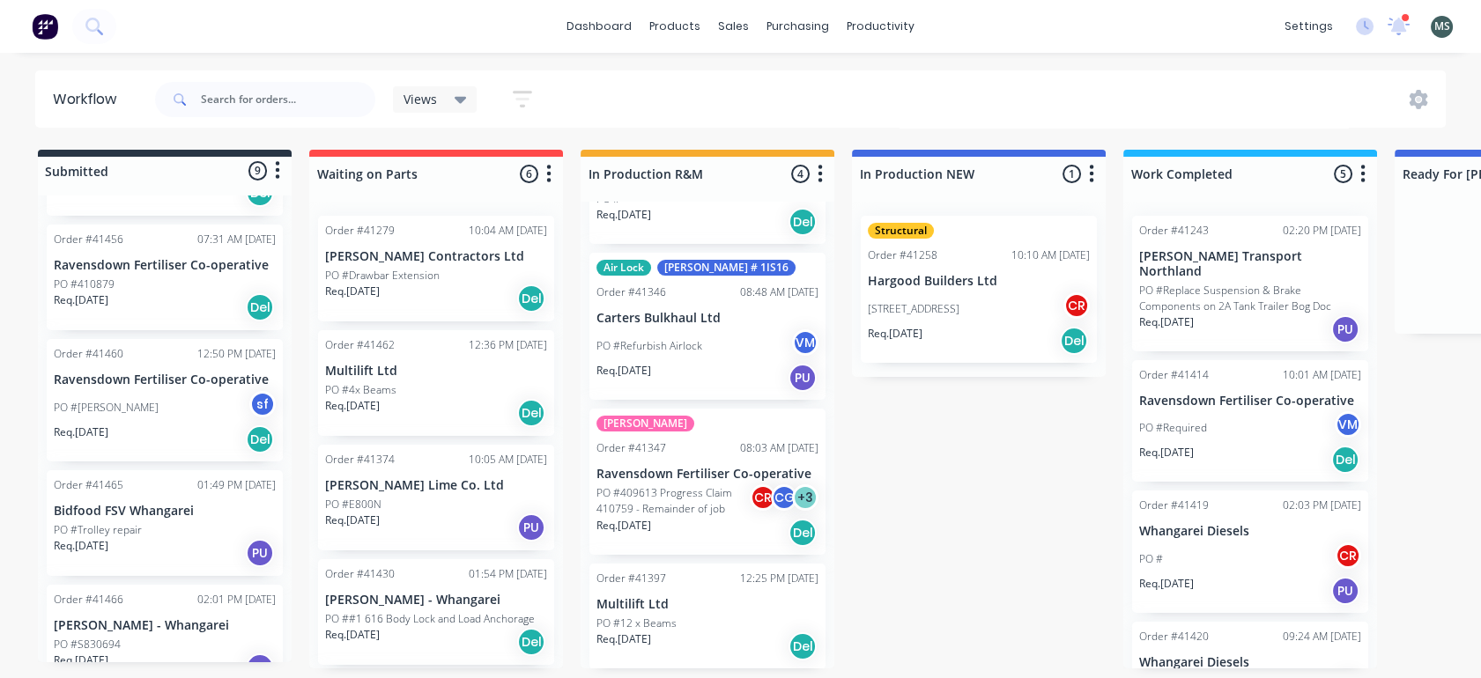
drag, startPoint x: 580, startPoint y: 446, endPoint x: 153, endPoint y: 525, distance: 433.6
click at [153, 525] on div "Submitted 9 Status colour #273444 hex #273444 Save Cancel Summaries Total order…" at bounding box center [1456, 409] width 2938 height 519
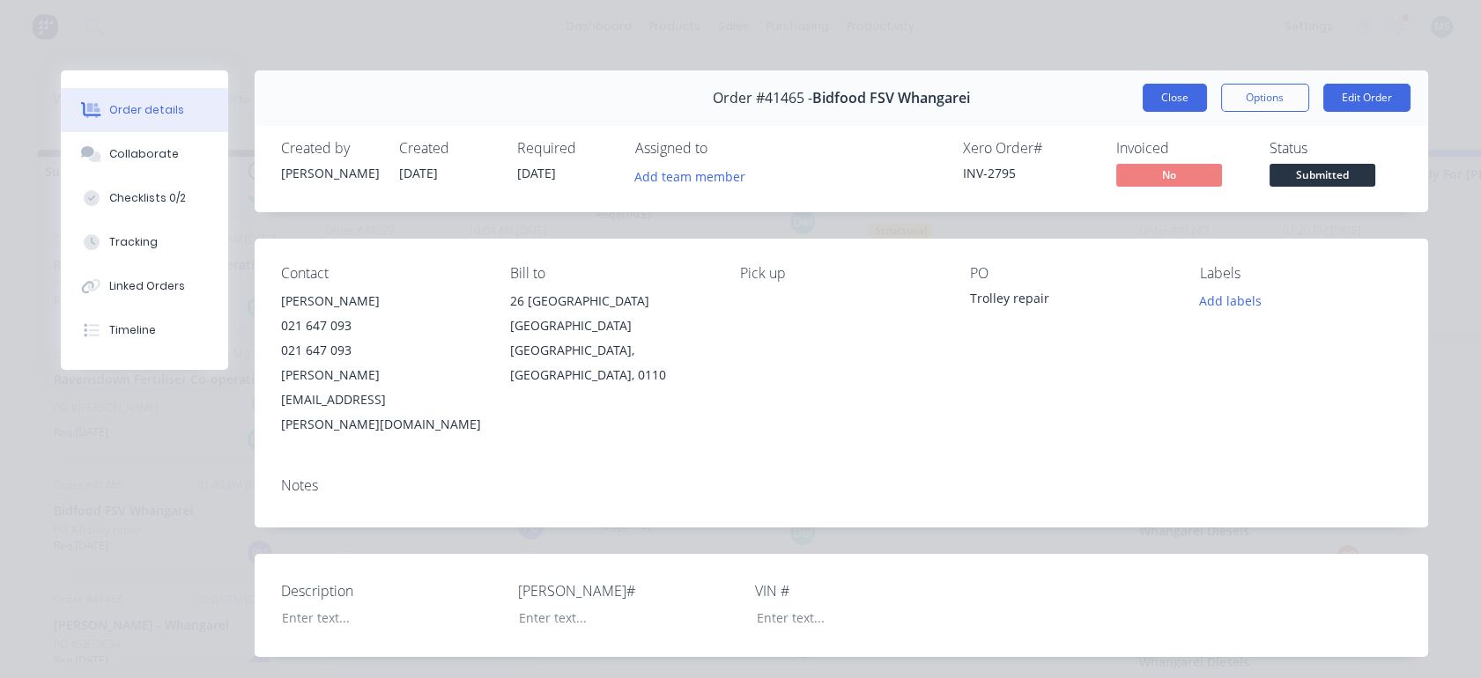
click at [1155, 87] on button "Close" at bounding box center [1174, 98] width 64 height 28
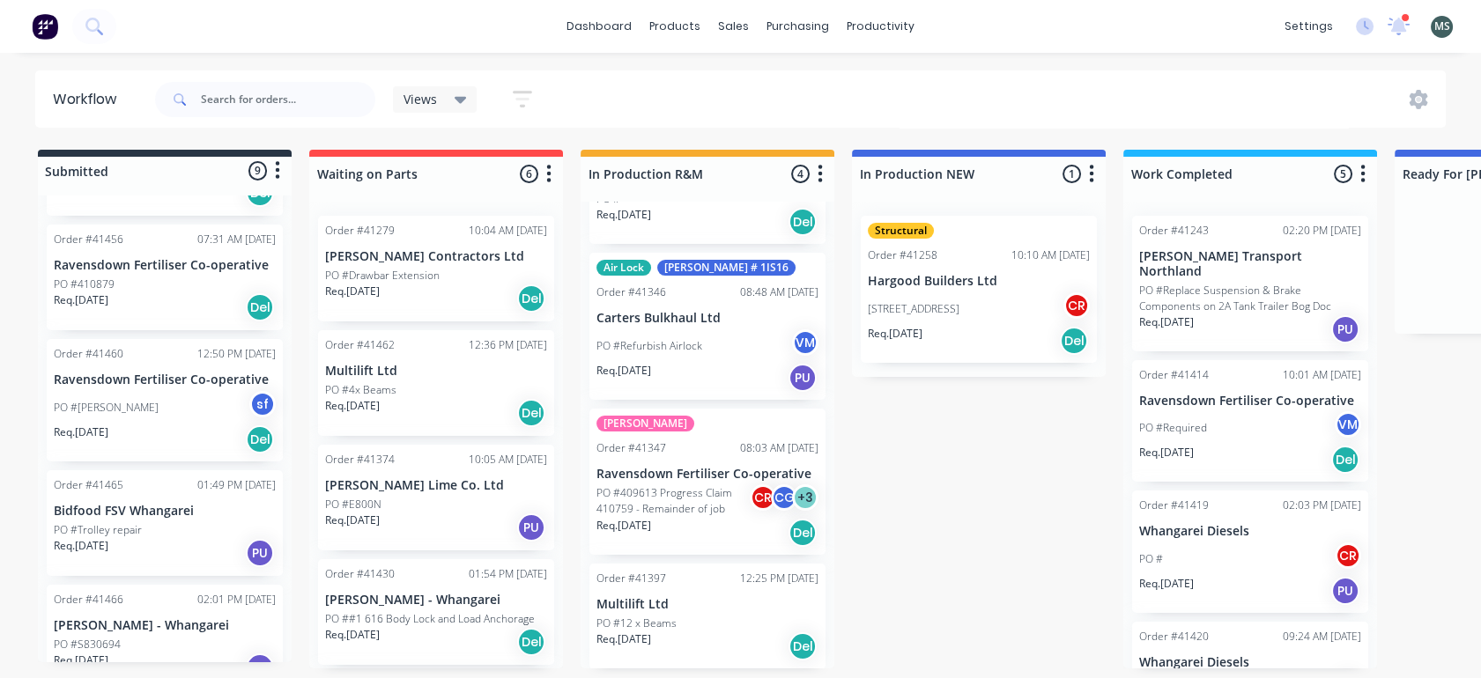
click at [150, 653] on div "Req. [DATE] PU" at bounding box center [165, 668] width 222 height 30
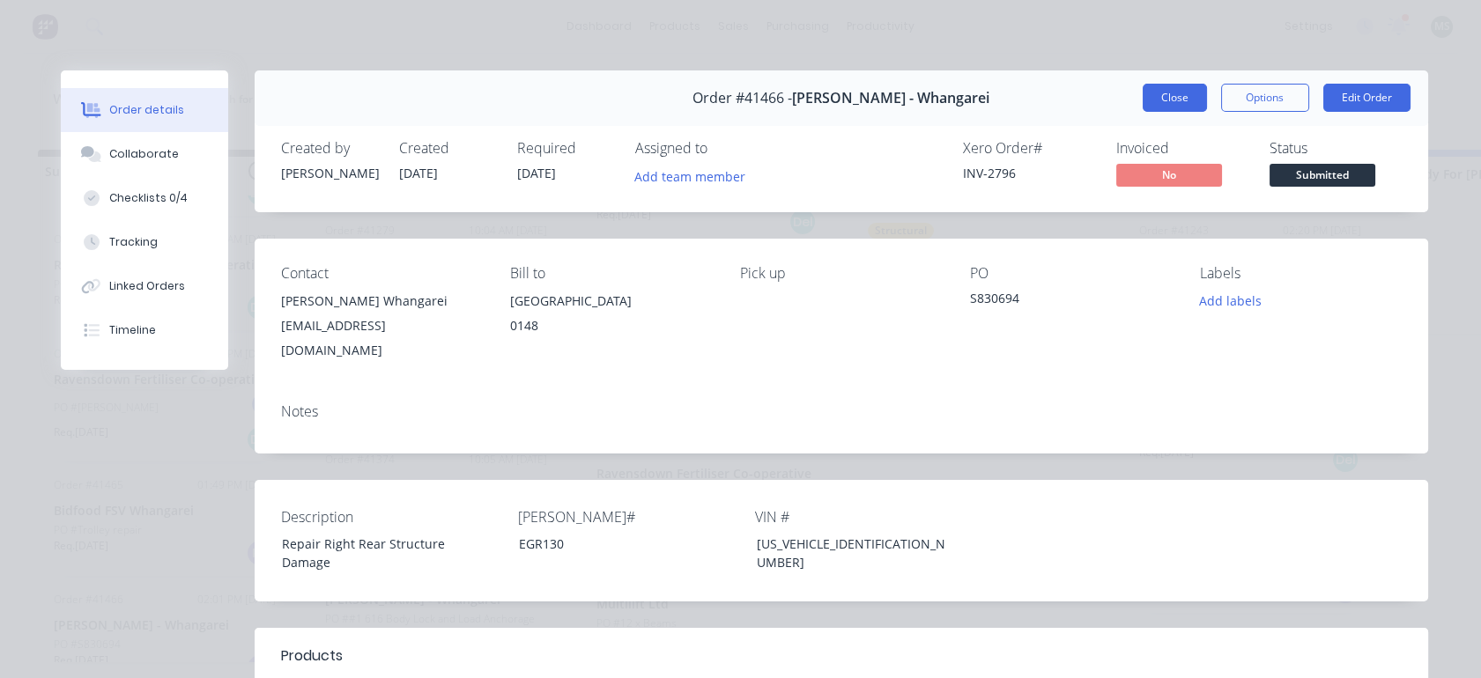
click at [1170, 89] on button "Close" at bounding box center [1174, 98] width 64 height 28
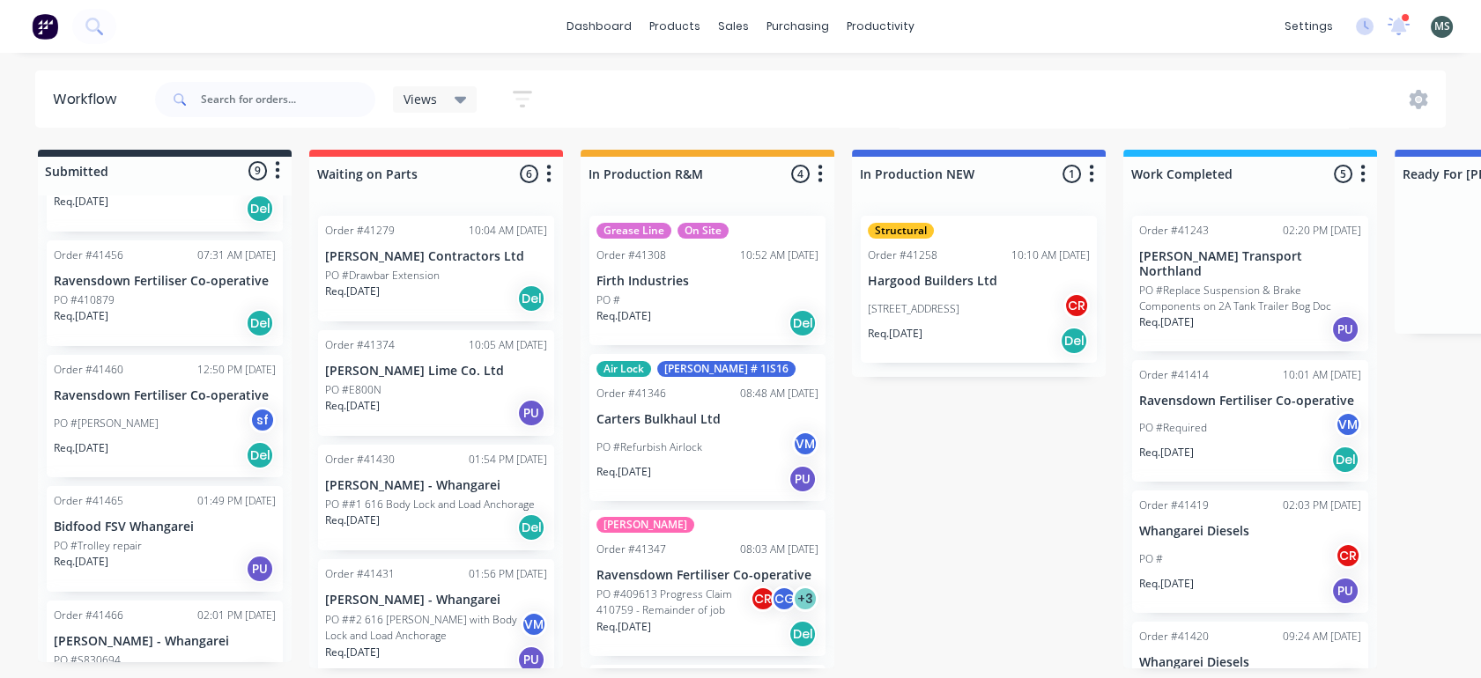
scroll to position [585, 0]
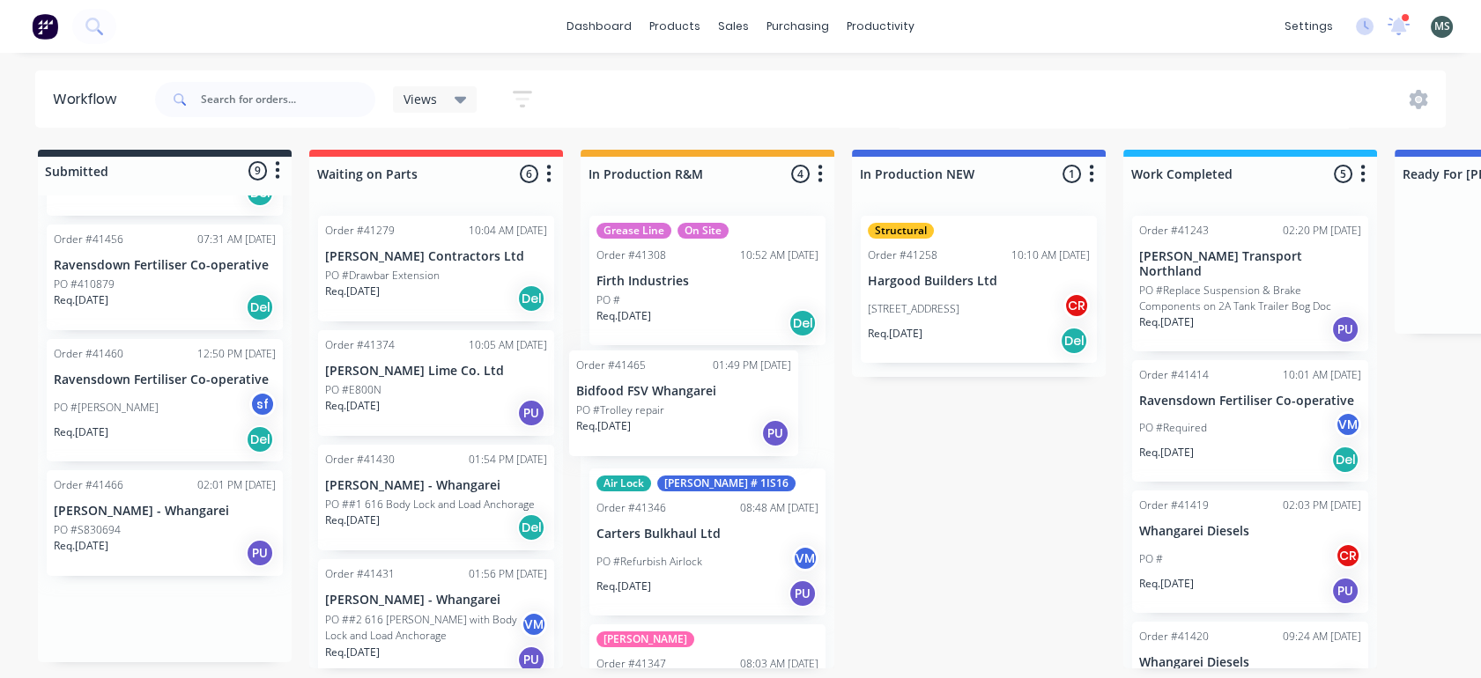
drag, startPoint x: 220, startPoint y: 506, endPoint x: 738, endPoint y: 419, distance: 525.2
click at [738, 419] on div "Submitted 9 Status colour #273444 hex #273444 Save Cancel Summaries Total order…" at bounding box center [1456, 409] width 2938 height 519
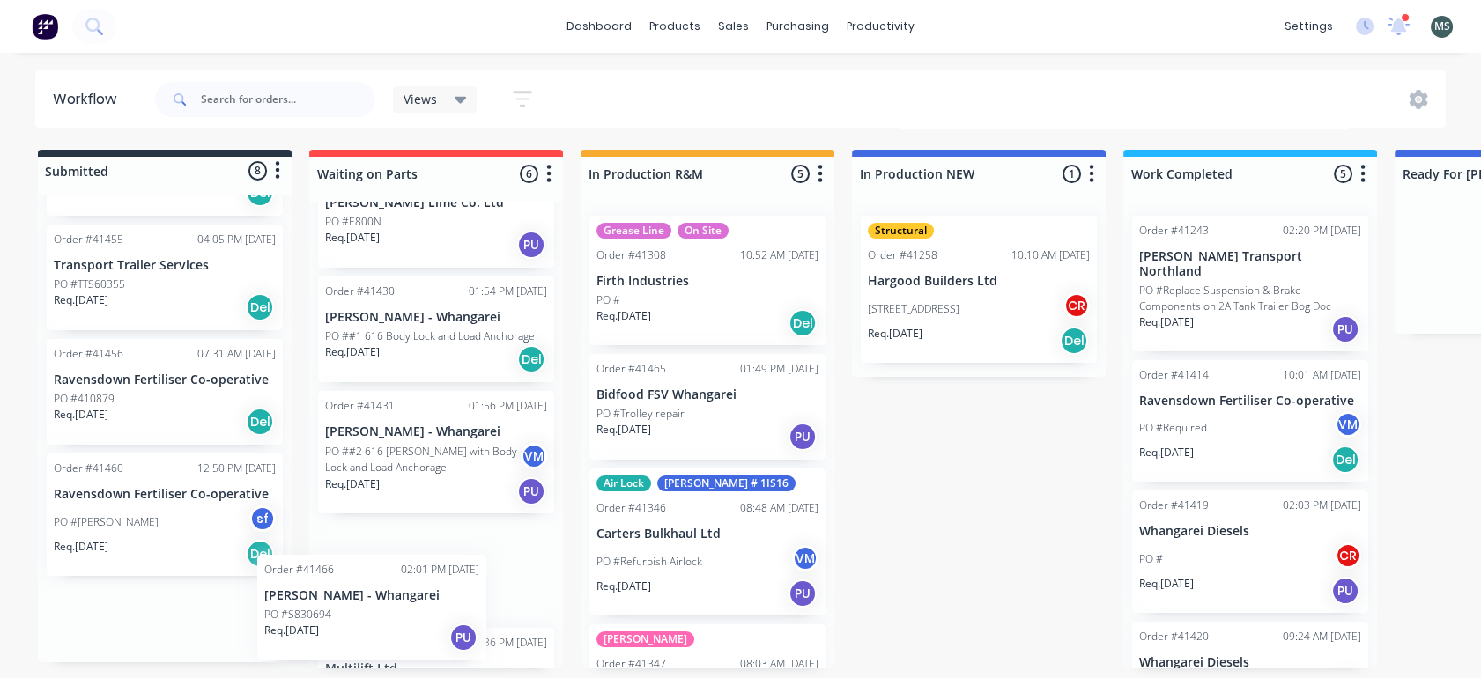
scroll to position [195, 0]
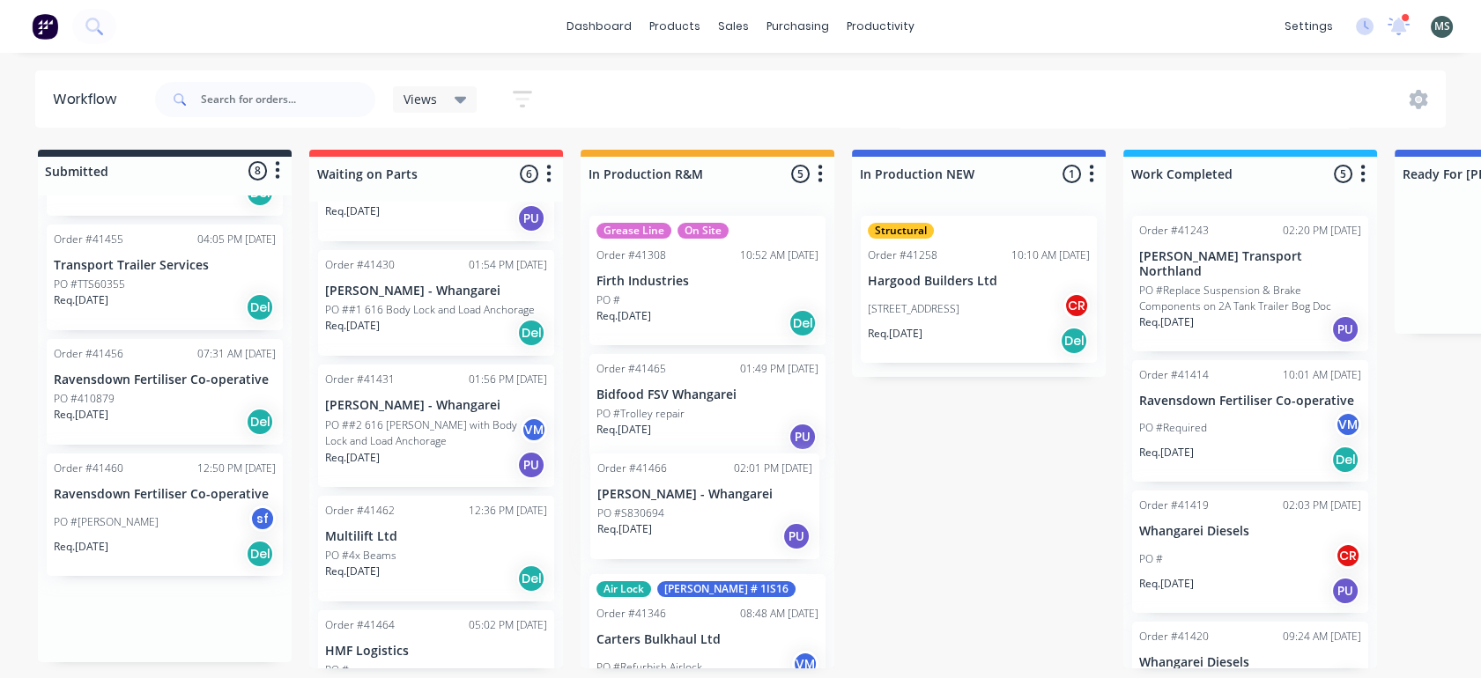
drag, startPoint x: 171, startPoint y: 643, endPoint x: 729, endPoint y: 546, distance: 566.8
click at [729, 546] on div "Submitted 8 Status colour #273444 hex #273444 Save Cancel Summaries Total order…" at bounding box center [1456, 409] width 2938 height 519
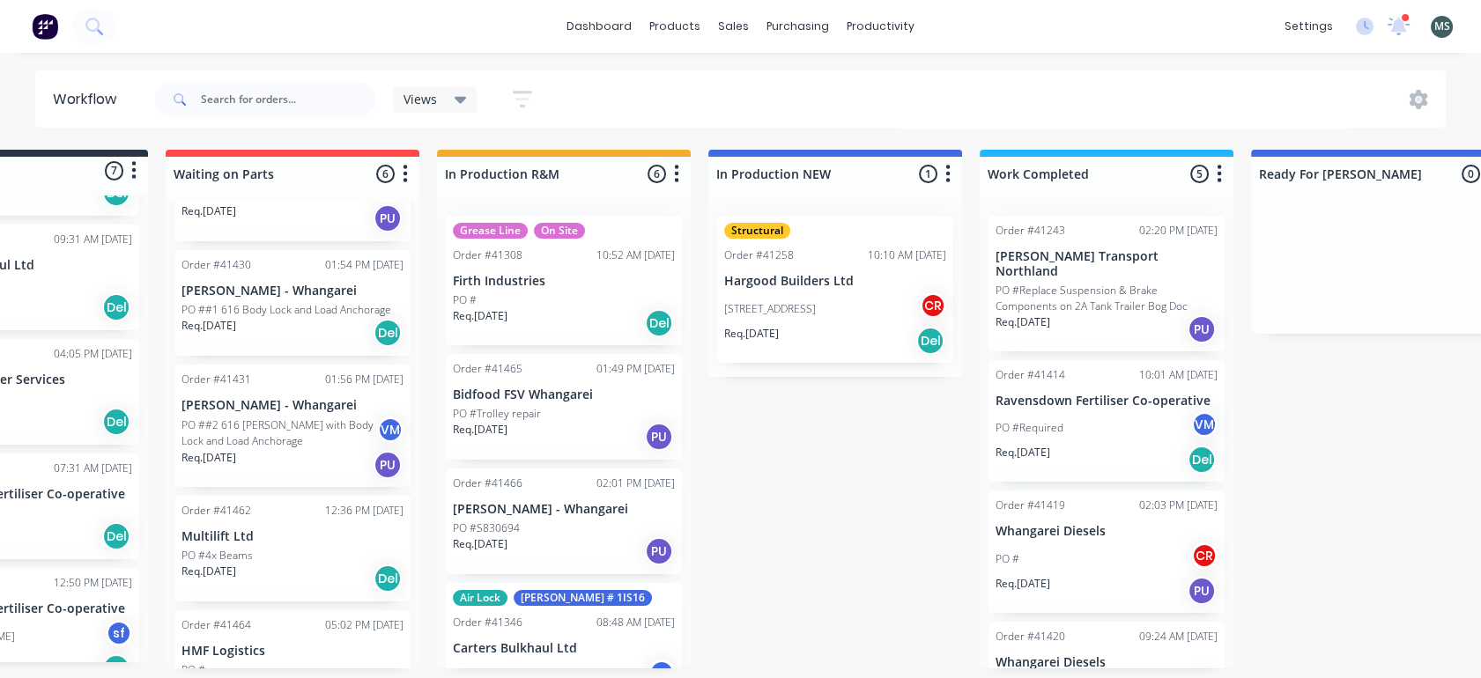
scroll to position [4, 155]
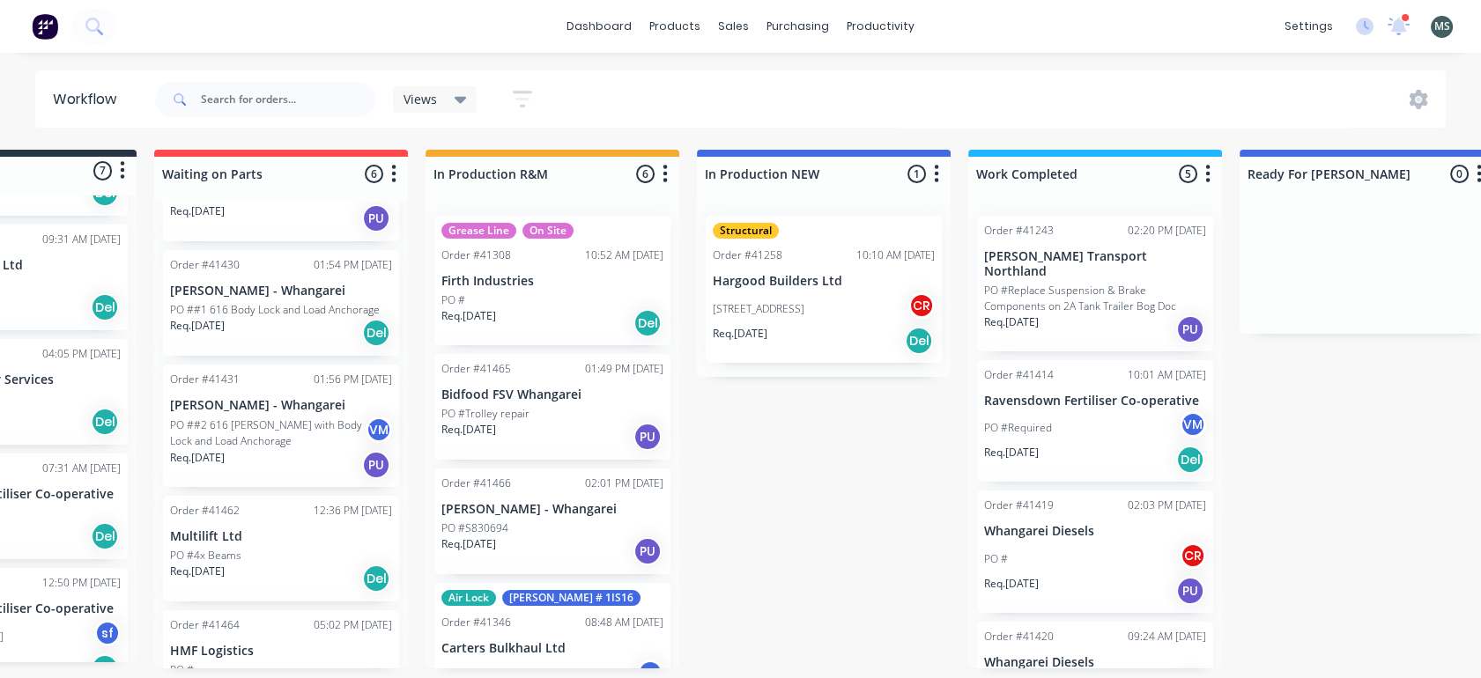
click at [514, 409] on p "PO #Trolley repair" at bounding box center [485, 414] width 88 height 16
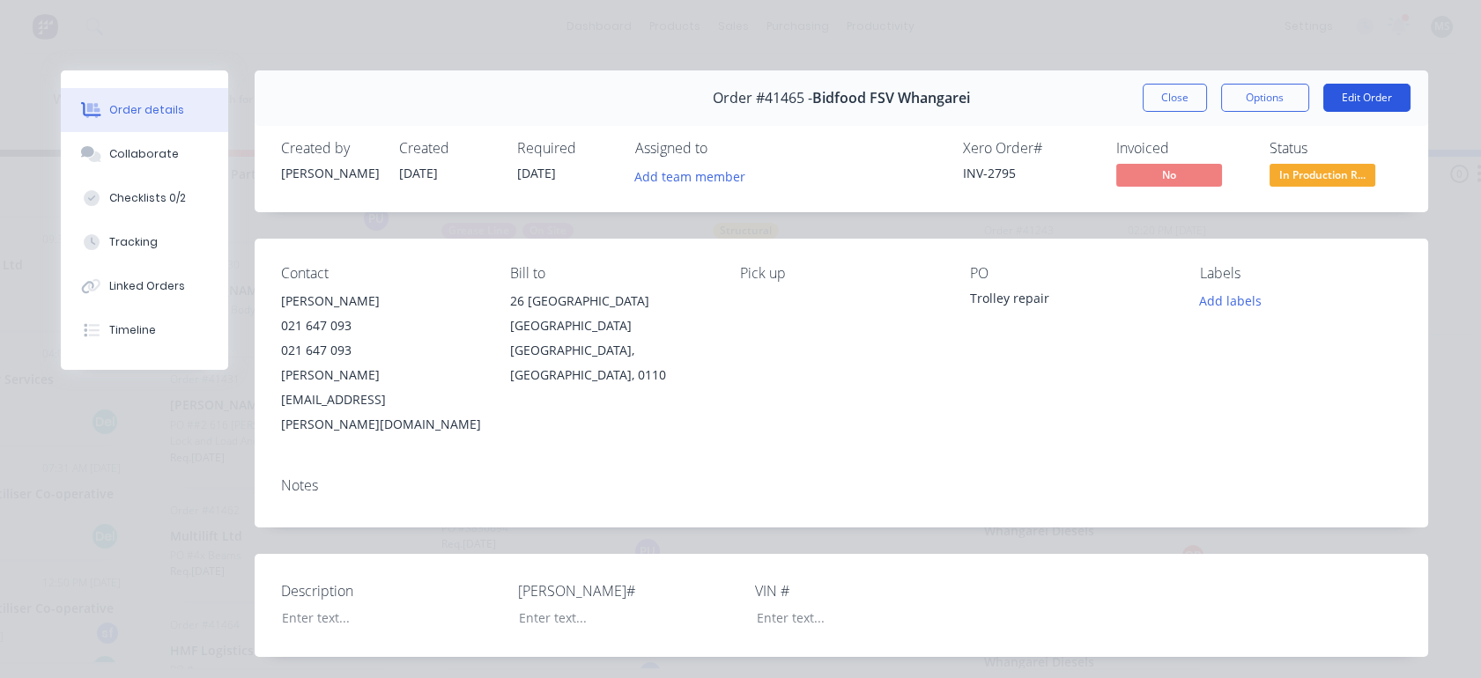
click at [1360, 91] on button "Edit Order" at bounding box center [1366, 98] width 87 height 28
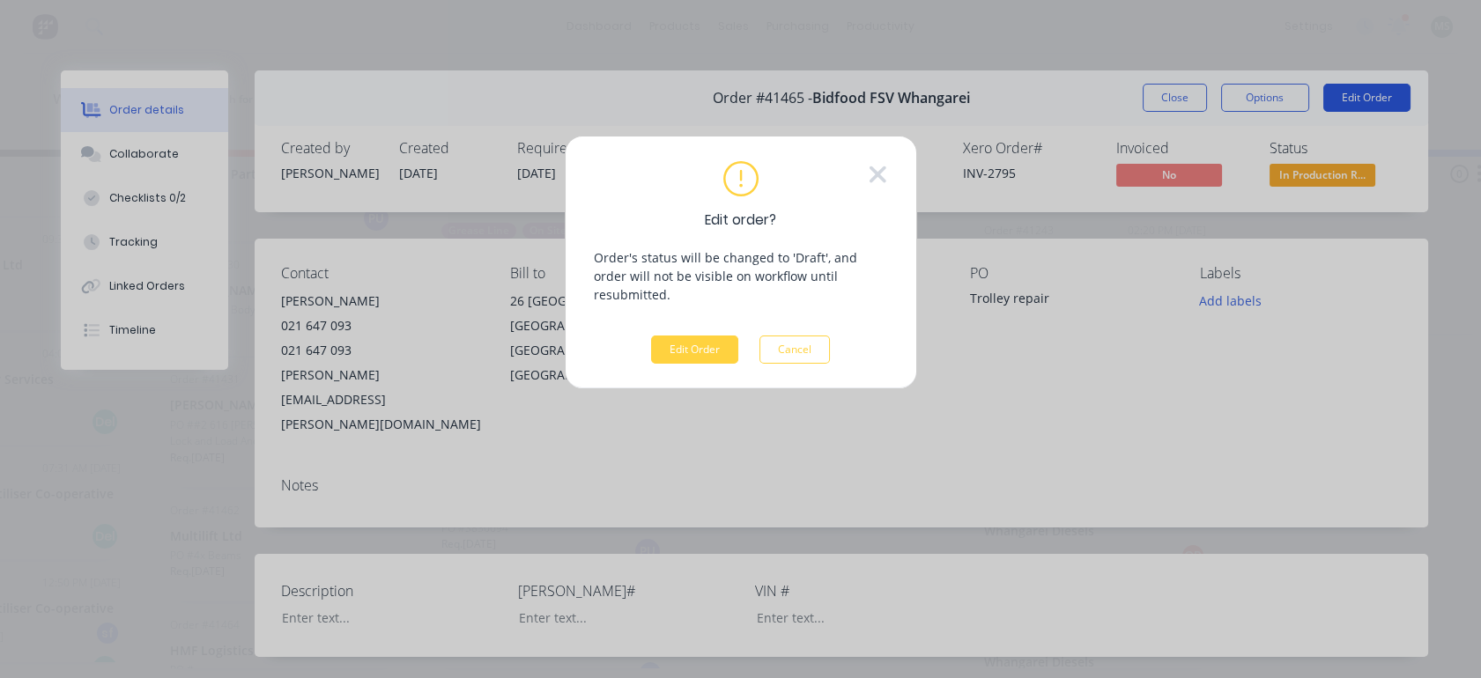
scroll to position [0, 155]
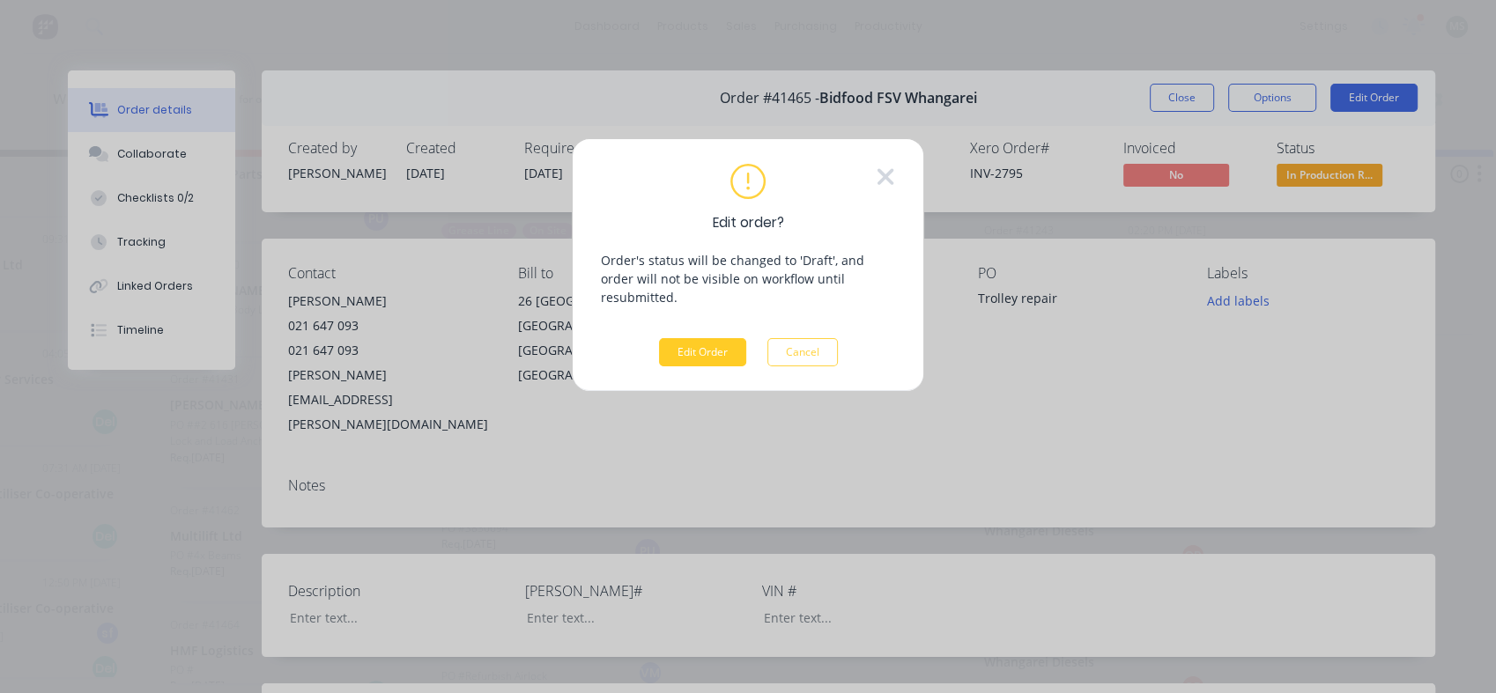
click at [706, 345] on button "Edit Order" at bounding box center [702, 352] width 87 height 28
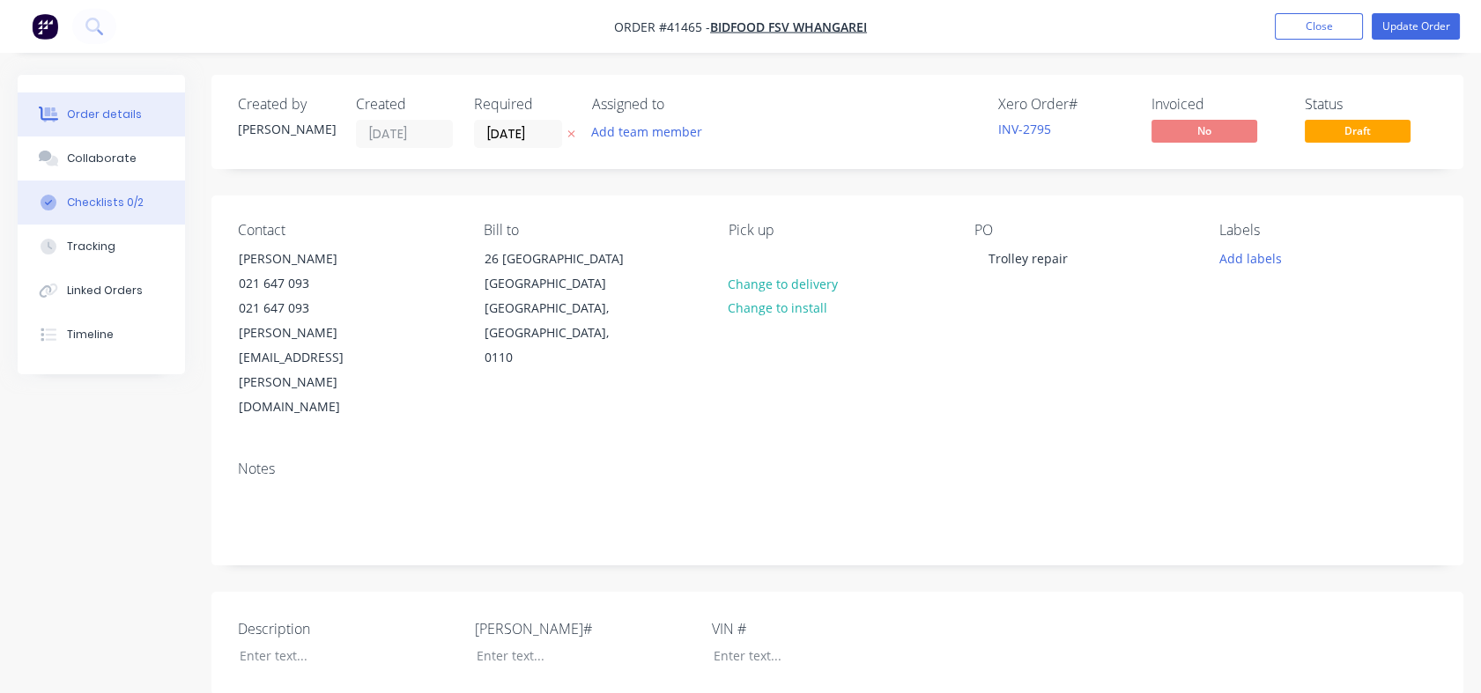
click at [90, 211] on button "Checklists 0/2" at bounding box center [101, 203] width 167 height 44
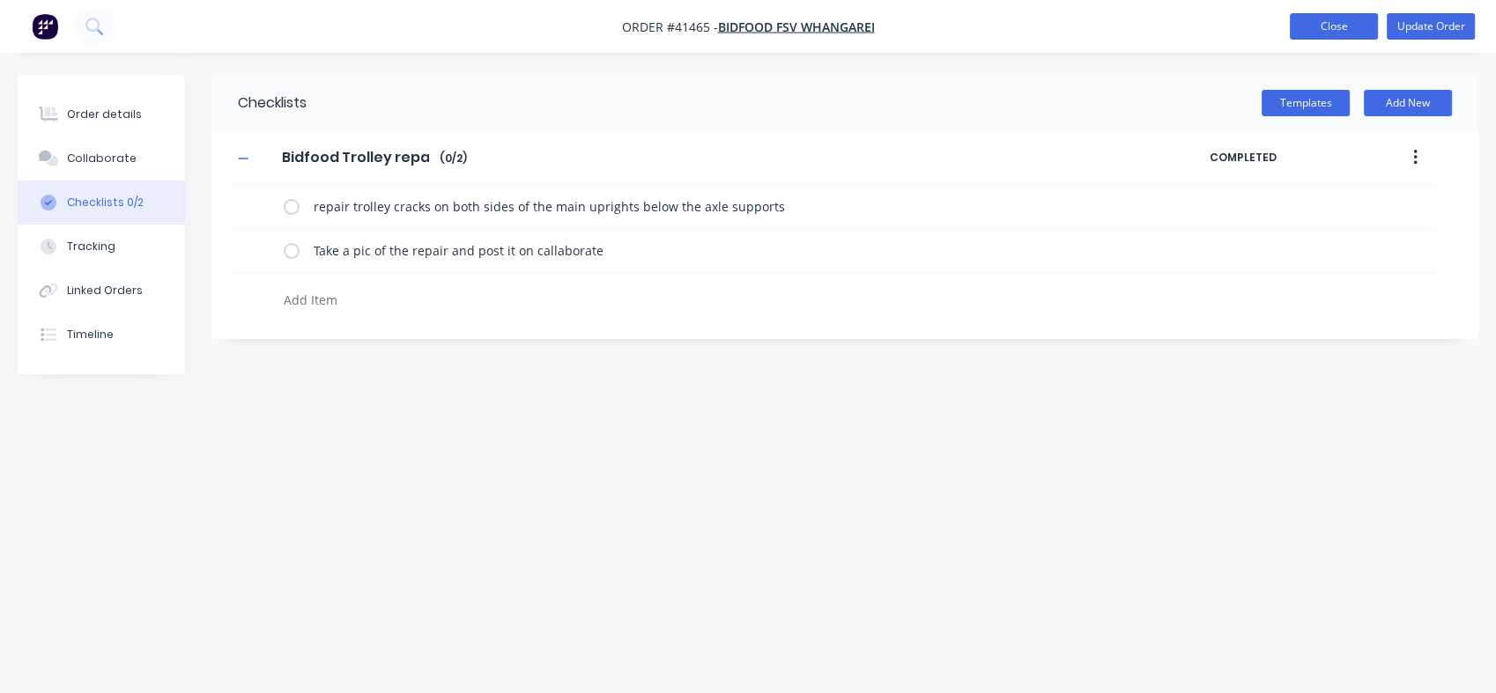
click at [1329, 29] on button "Close" at bounding box center [1334, 26] width 88 height 26
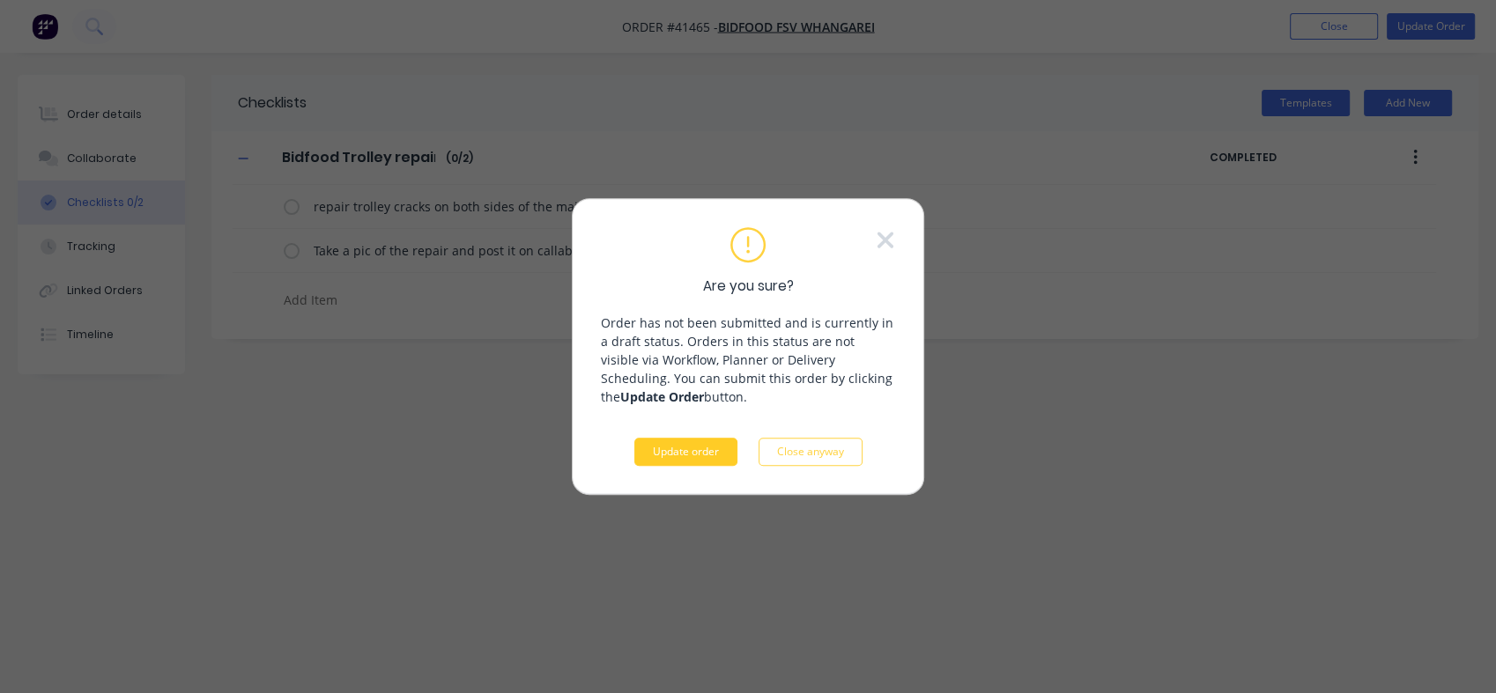
click at [663, 452] on button "Update order" at bounding box center [685, 452] width 103 height 28
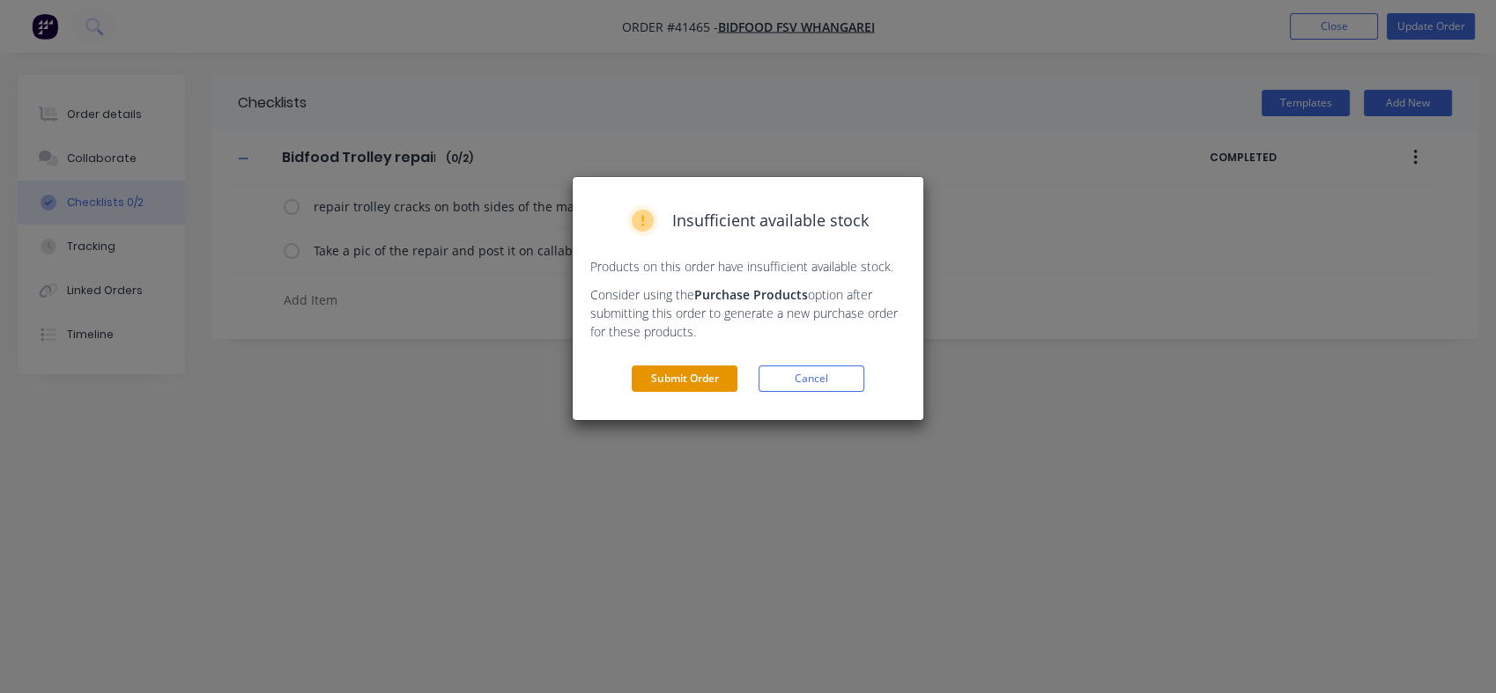
click at [684, 390] on button "Submit Order" at bounding box center [685, 379] width 106 height 26
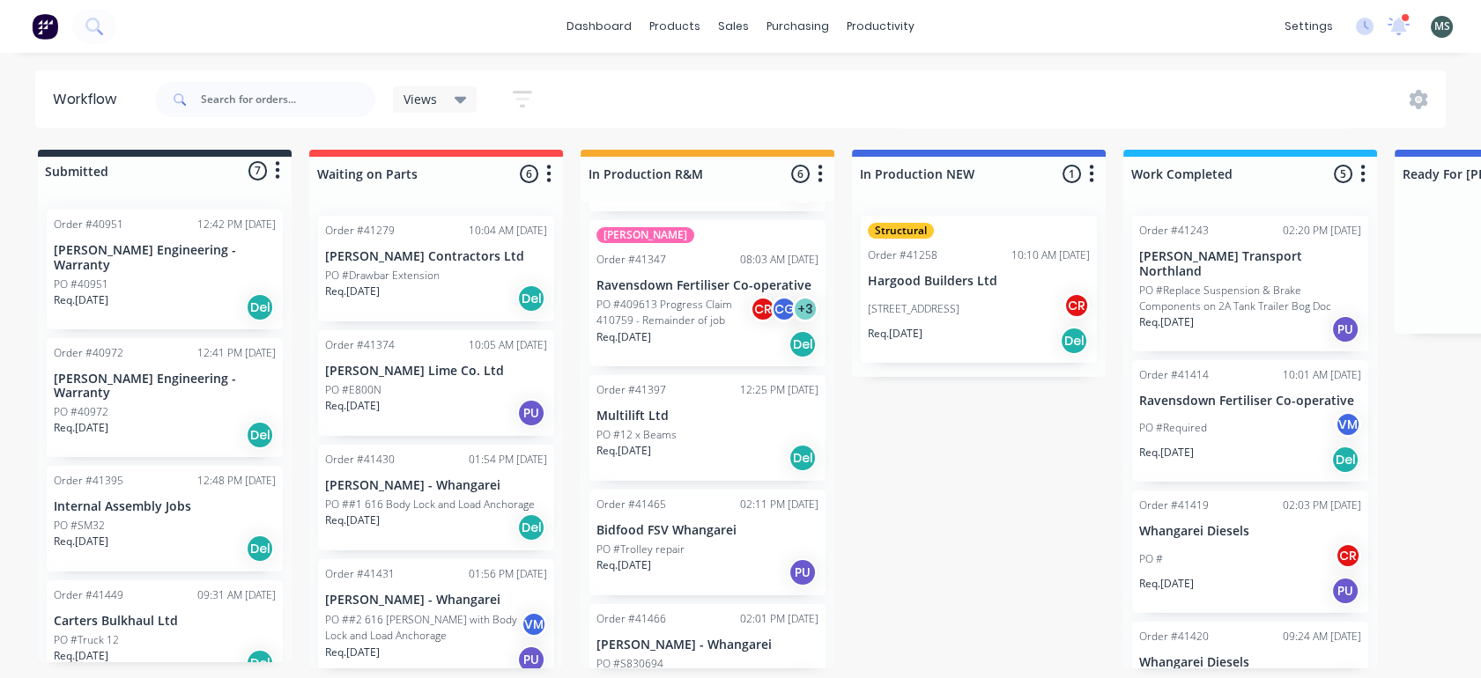
scroll to position [331, 0]
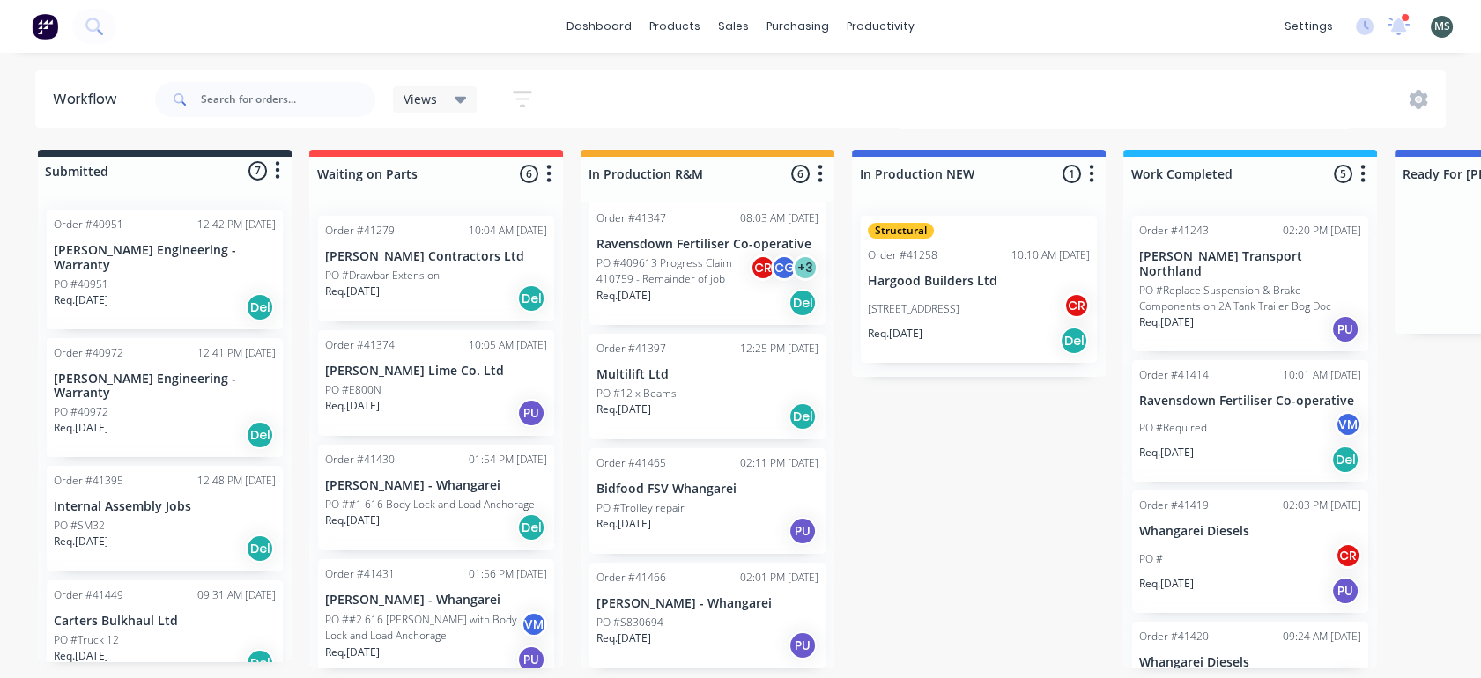
click at [676, 610] on p "[PERSON_NAME] - Whangarei" at bounding box center [707, 603] width 222 height 15
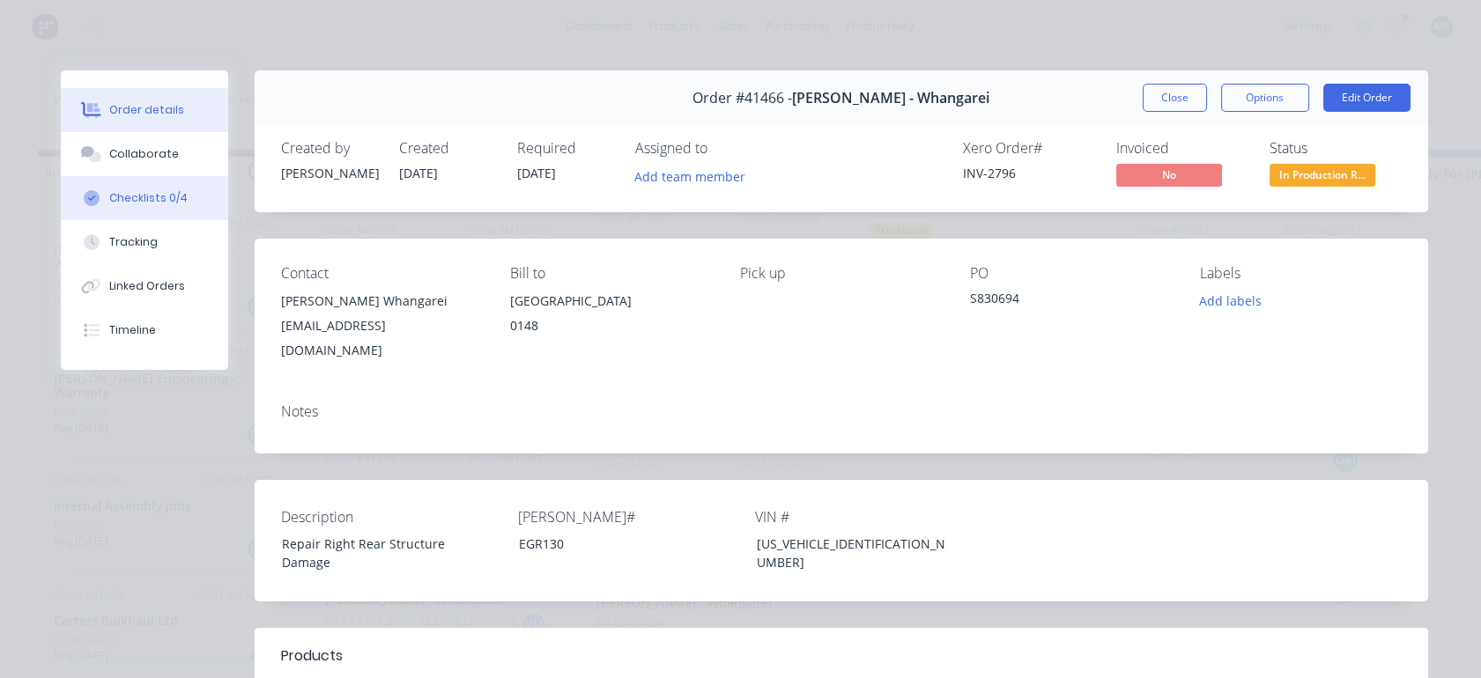
click at [148, 199] on div "Checklists 0/4" at bounding box center [148, 198] width 78 height 16
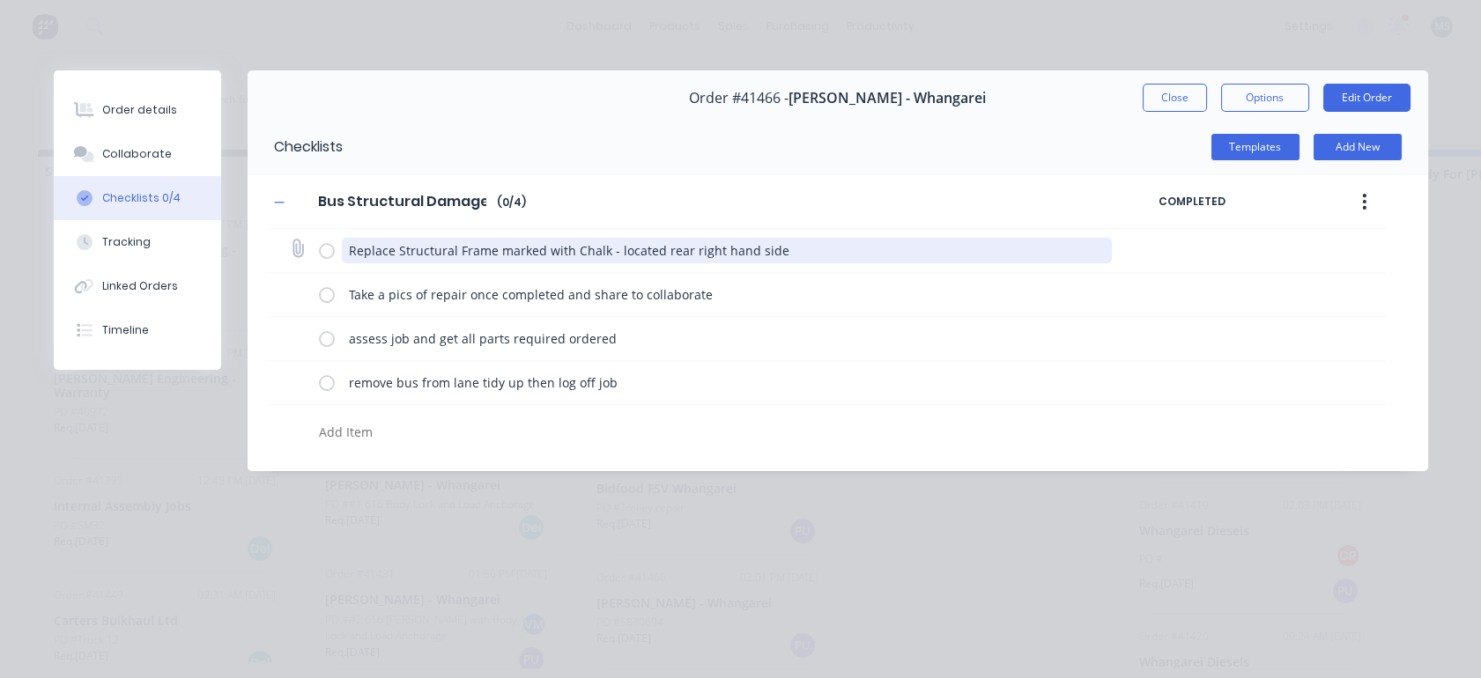
drag, startPoint x: 780, startPoint y: 252, endPoint x: 318, endPoint y: 249, distance: 461.6
click at [319, 249] on div "Replace Structural Frame marked with Chalk - located rear right hand side" at bounding box center [719, 250] width 800 height 35
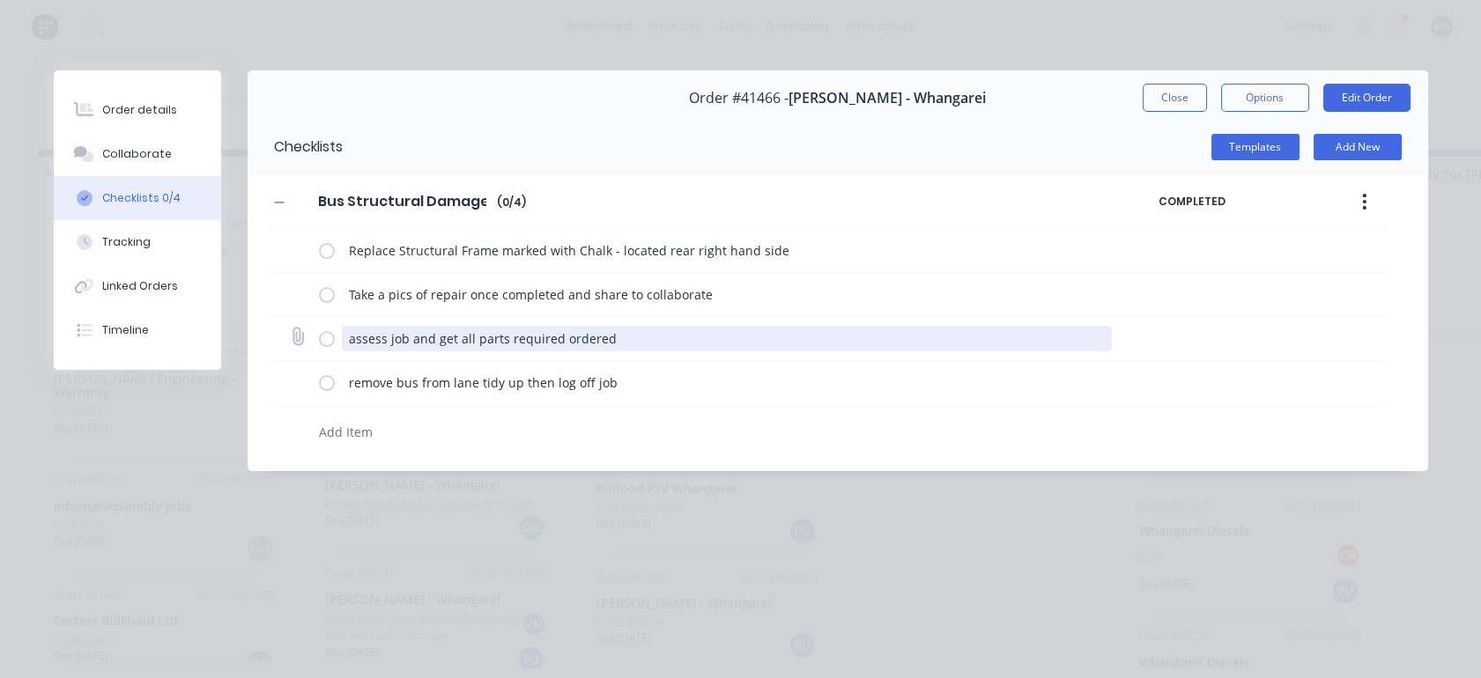
drag, startPoint x: 620, startPoint y: 338, endPoint x: 318, endPoint y: 326, distance: 302.4
click at [319, 326] on div "assess job and get all parts required ordered" at bounding box center [719, 338] width 800 height 35
paste textarea "Replace Structural Frame marked with Chalk - located rear right hand side"
type textarea "x"
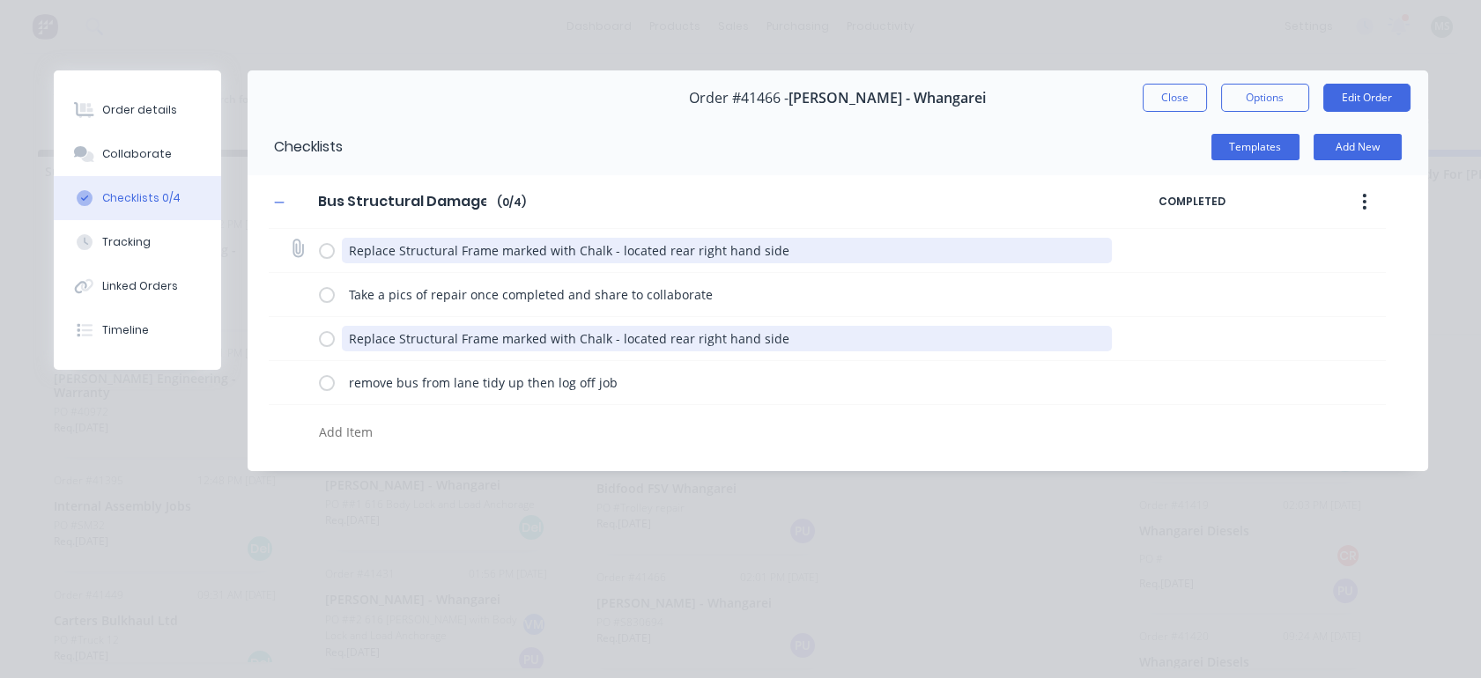
type textarea "Replace Structural Frame marked with Chalk - located rear right hand side"
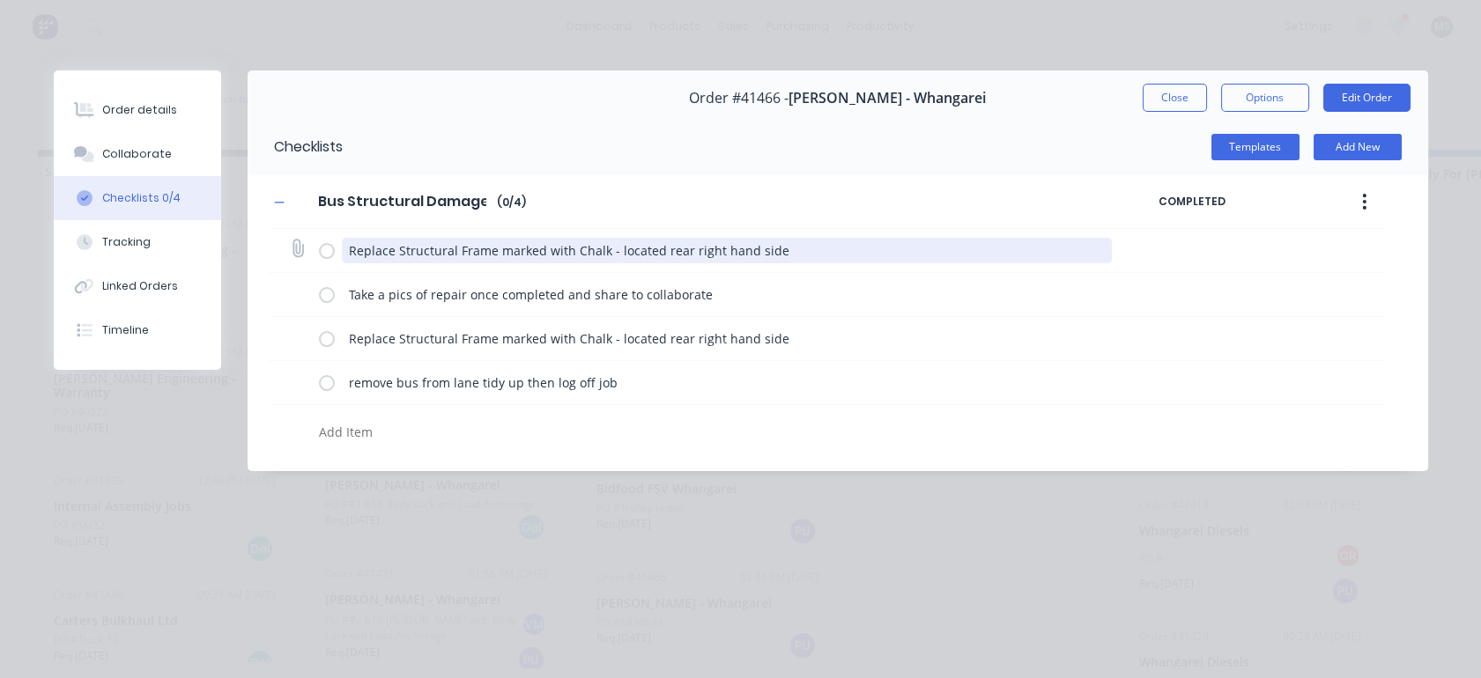
type textarea "x"
click at [773, 252] on textarea "Replace Structural Frame marked with Chalk - located rear right hand side" at bounding box center [727, 251] width 770 height 26
drag, startPoint x: 773, startPoint y: 252, endPoint x: 471, endPoint y: 233, distance: 302.7
drag, startPoint x: 471, startPoint y: 233, endPoint x: 891, endPoint y: 240, distance: 420.2
click at [891, 240] on textarea "Replace Structural Frame marked with Chalk - located rear right hand side" at bounding box center [727, 251] width 770 height 26
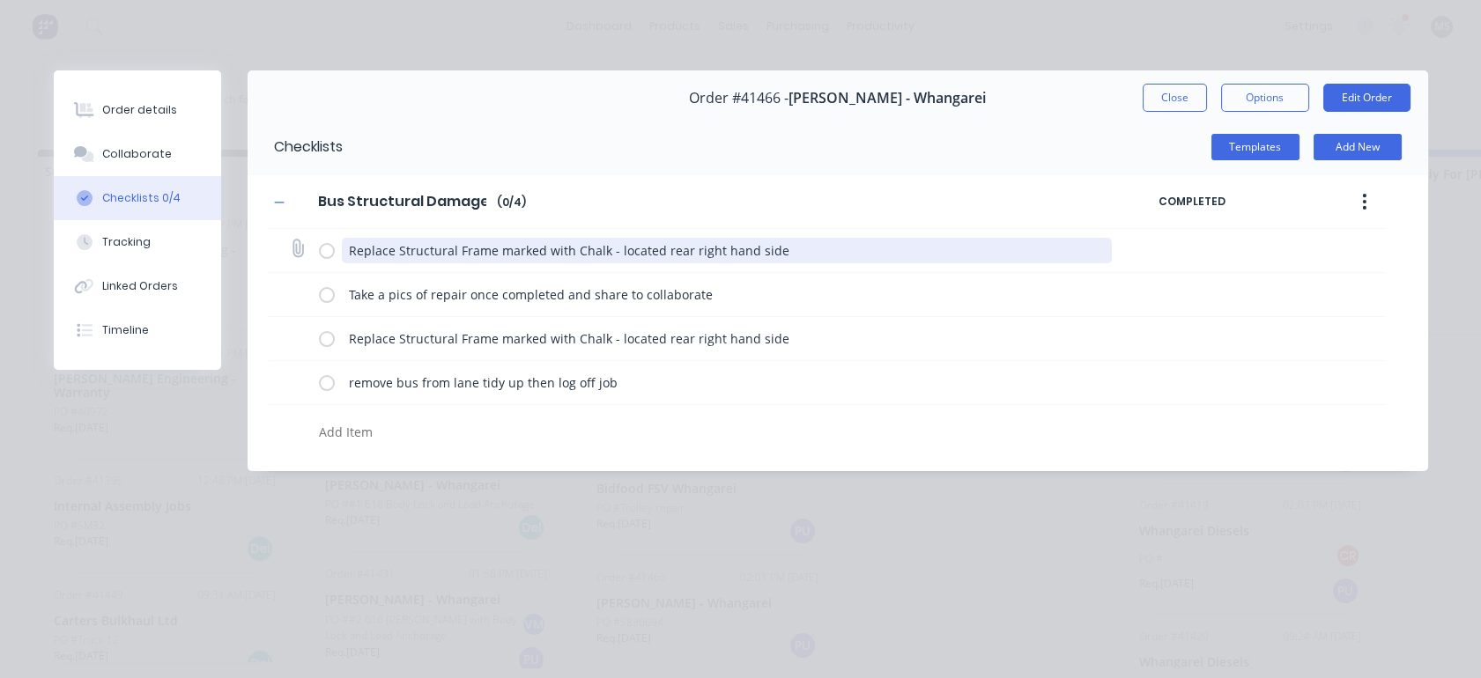
click at [812, 241] on textarea "Replace Structural Frame marked with Chalk - located rear right hand side" at bounding box center [727, 251] width 770 height 26
drag, startPoint x: 778, startPoint y: 241, endPoint x: 343, endPoint y: 260, distance: 435.5
click at [343, 260] on textarea "Replace Structural Frame marked with Chalk - located rear right hand side" at bounding box center [727, 251] width 770 height 26
type textarea "A"
type textarea "x"
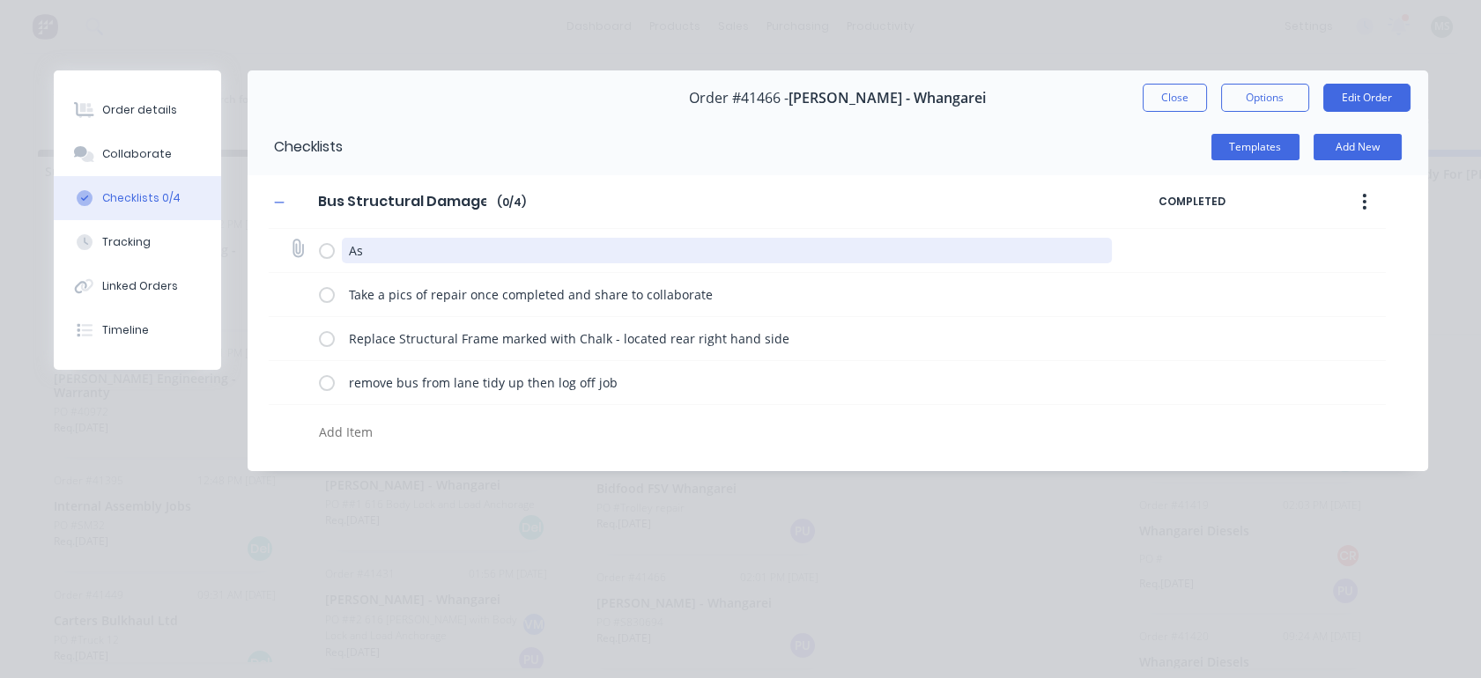
type textarea "Ass"
type textarea "x"
type textarea "Asse"
type textarea "x"
type textarea "Asses"
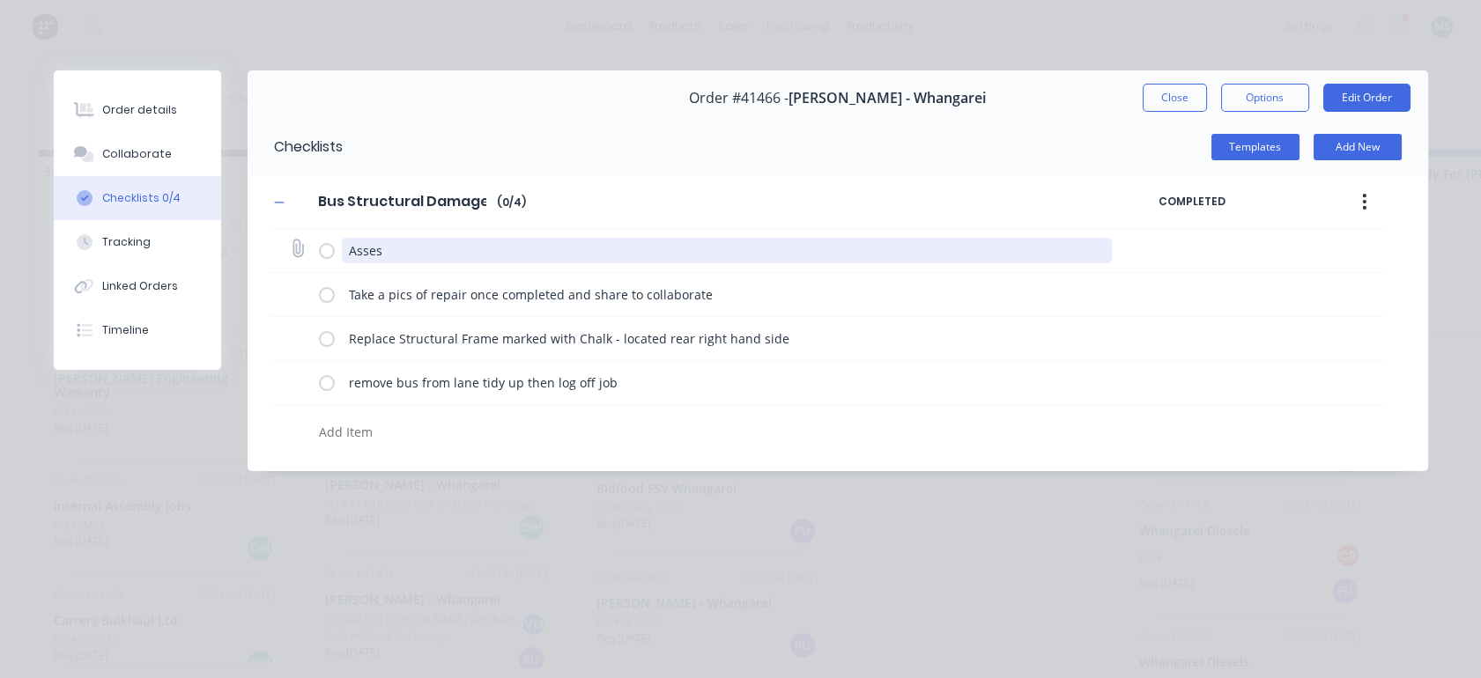
type textarea "x"
type textarea "Assess"
type textarea "x"
type textarea "Assess"
type textarea "x"
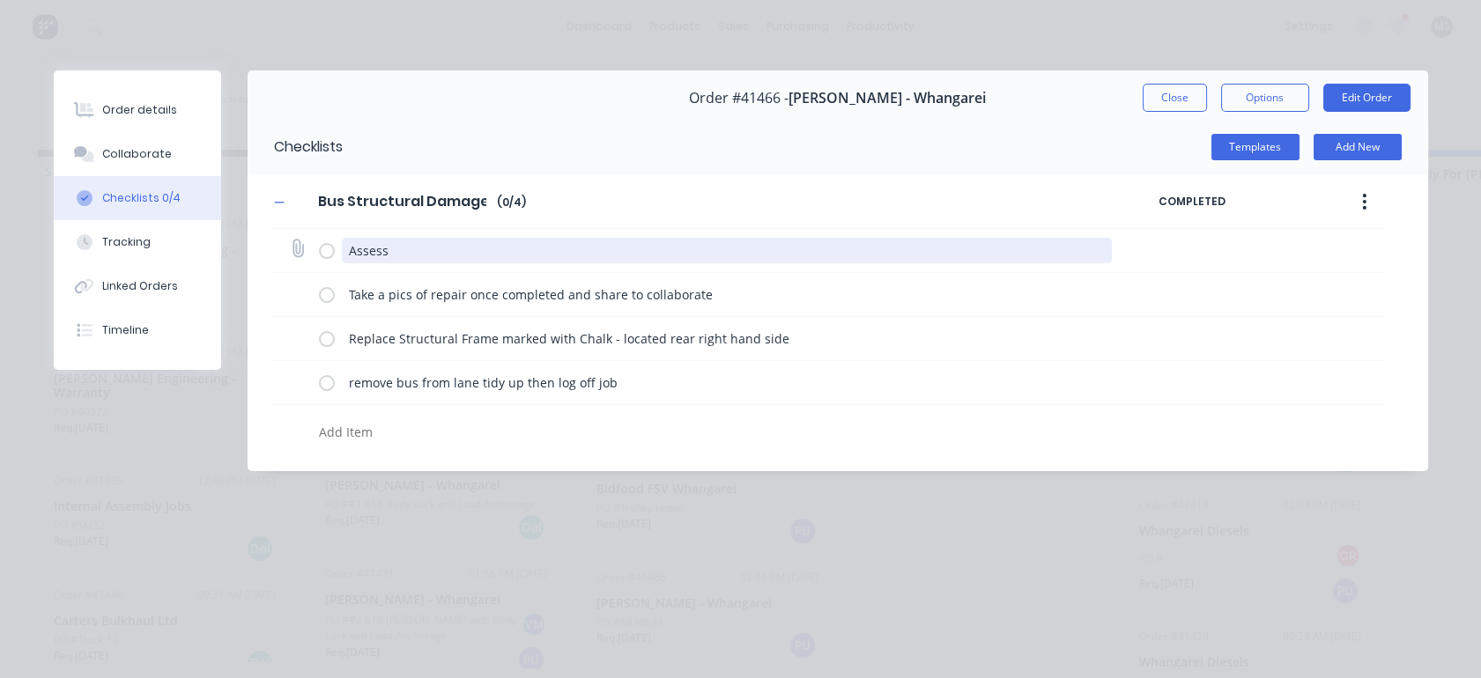
type textarea "Assess w"
type textarea "x"
type textarea "Assess wo"
type textarea "x"
type textarea "Assess wor"
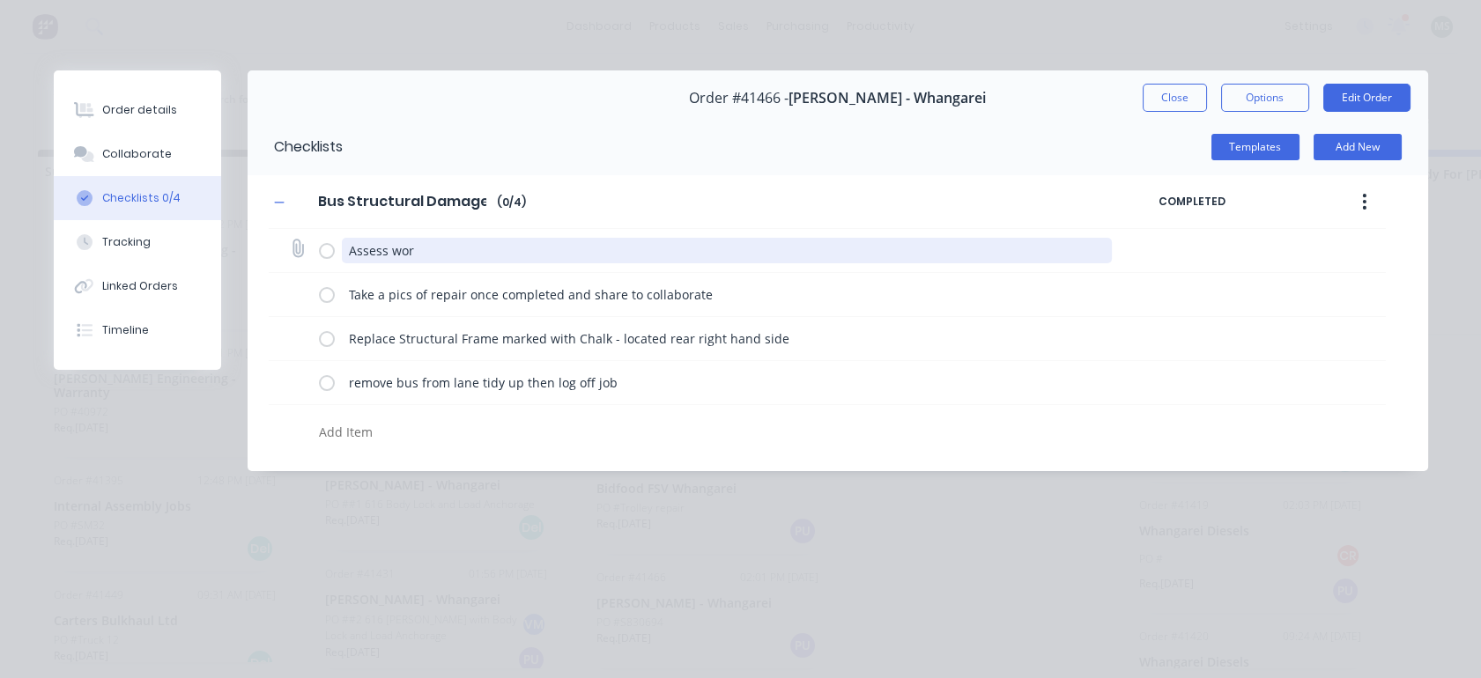
type textarea "x"
type textarea "Assess work"
type textarea "x"
type textarea "Assess work"
type textarea "x"
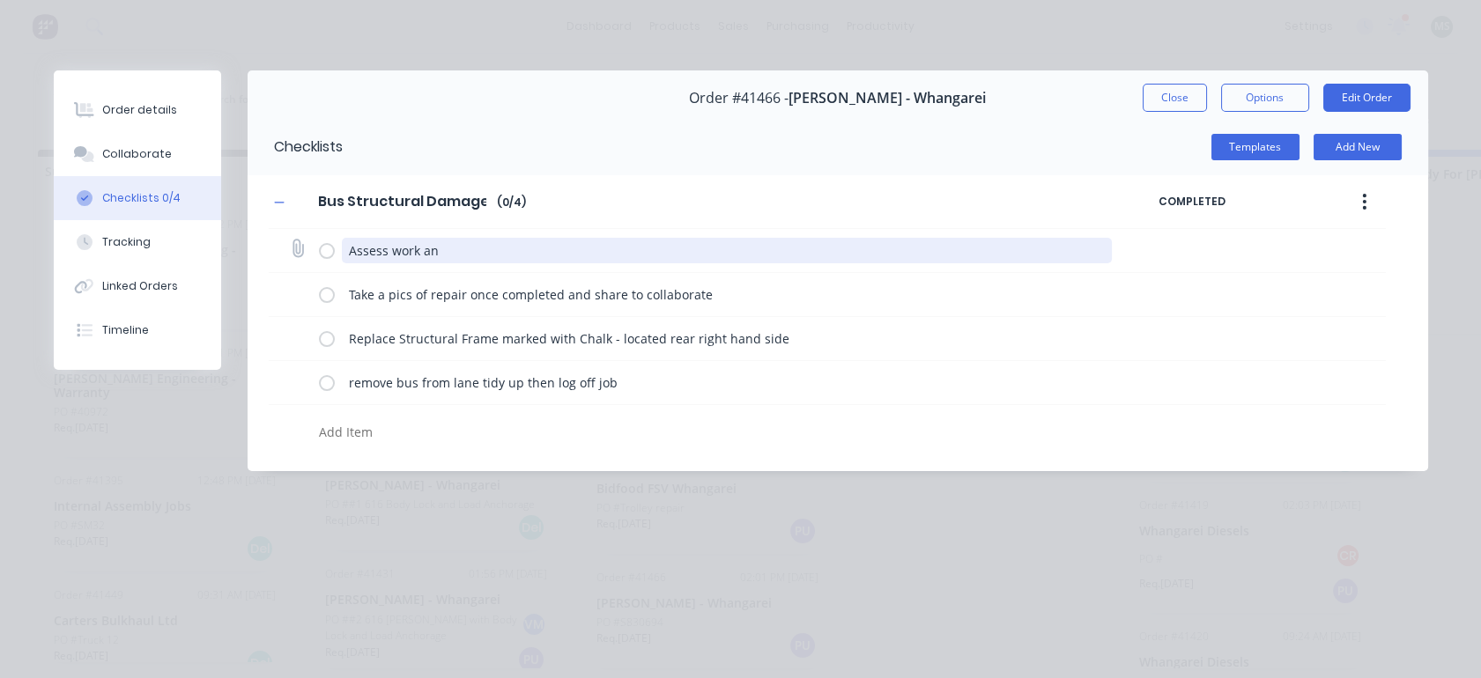
type textarea "Assess work and"
type textarea "x"
type textarea "Assess work and"
type textarea "x"
type textarea "Assess work and or"
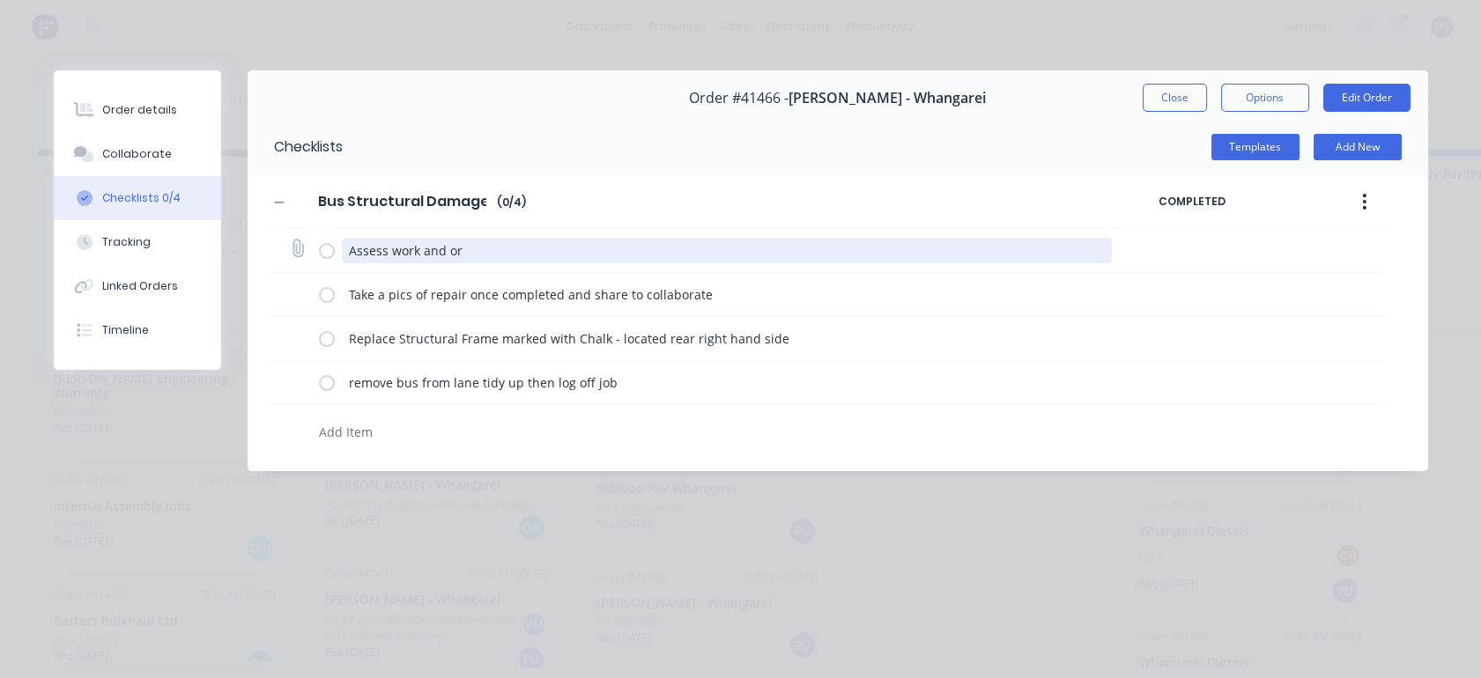
type textarea "x"
type textarea "Assess work and ord"
type textarea "x"
type textarea "Assess work and orde"
type textarea "x"
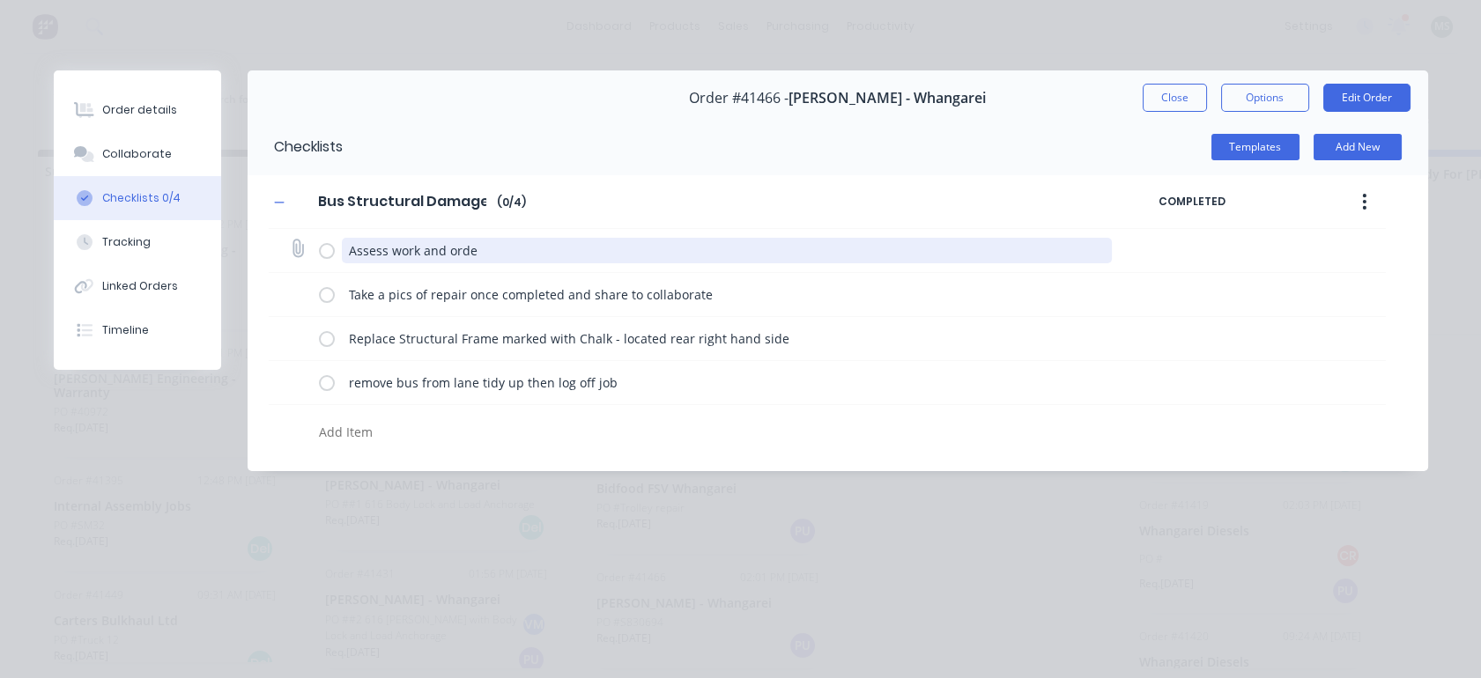
type textarea "Assess work and order"
type textarea "x"
type textarea "Assess work and orde"
type textarea "x"
type textarea "Assess work and ord"
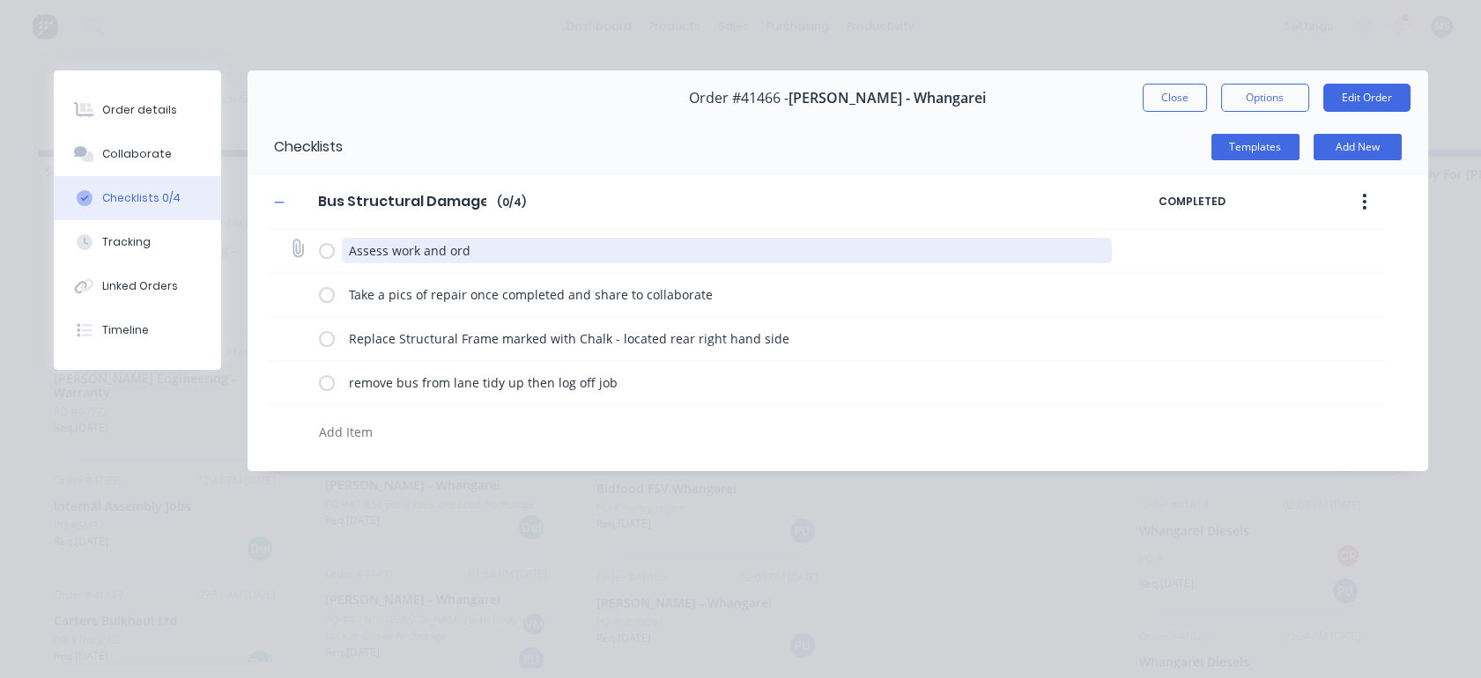
type textarea "x"
type textarea "Assess work and o"
type textarea "x"
type textarea "Assess work and or"
type textarea "x"
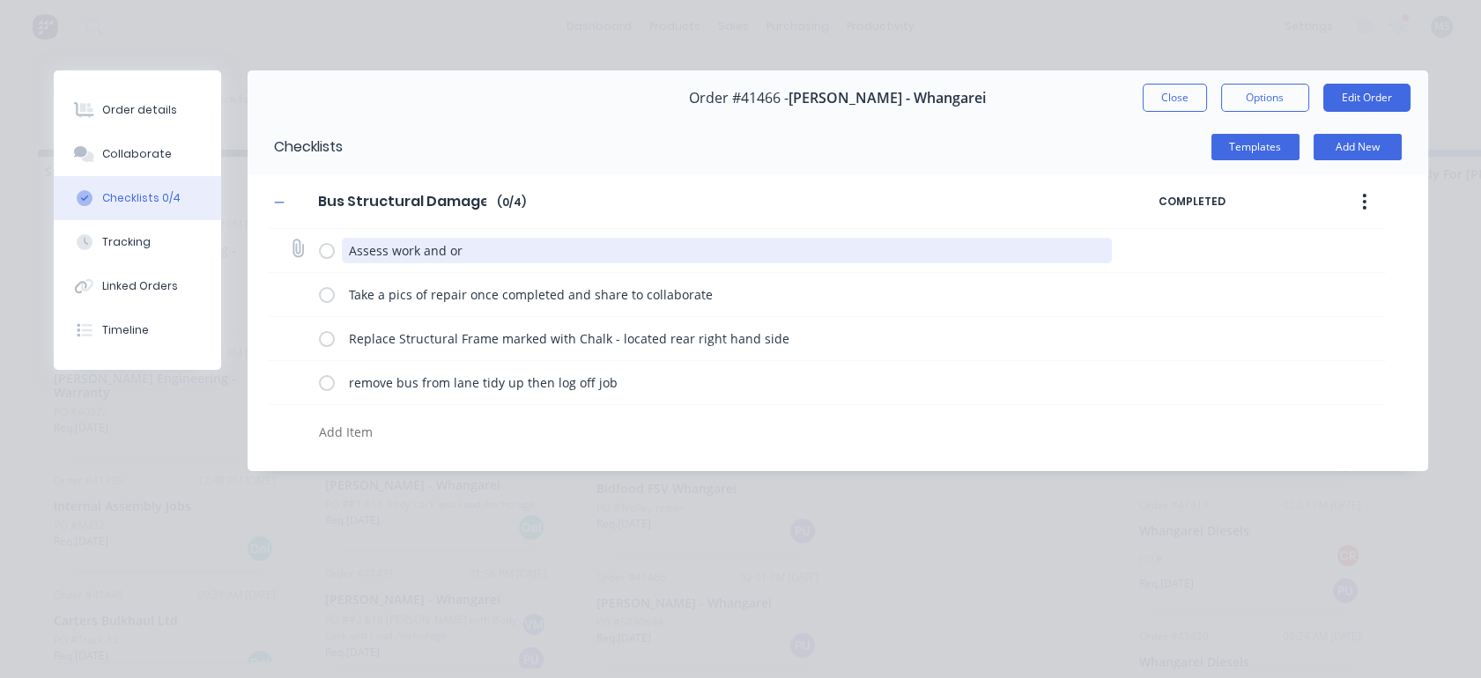
type textarea "Assess work and org"
type textarea "x"
type textarea "Assess work and organ"
type textarea "x"
type textarea "Assess work and organi"
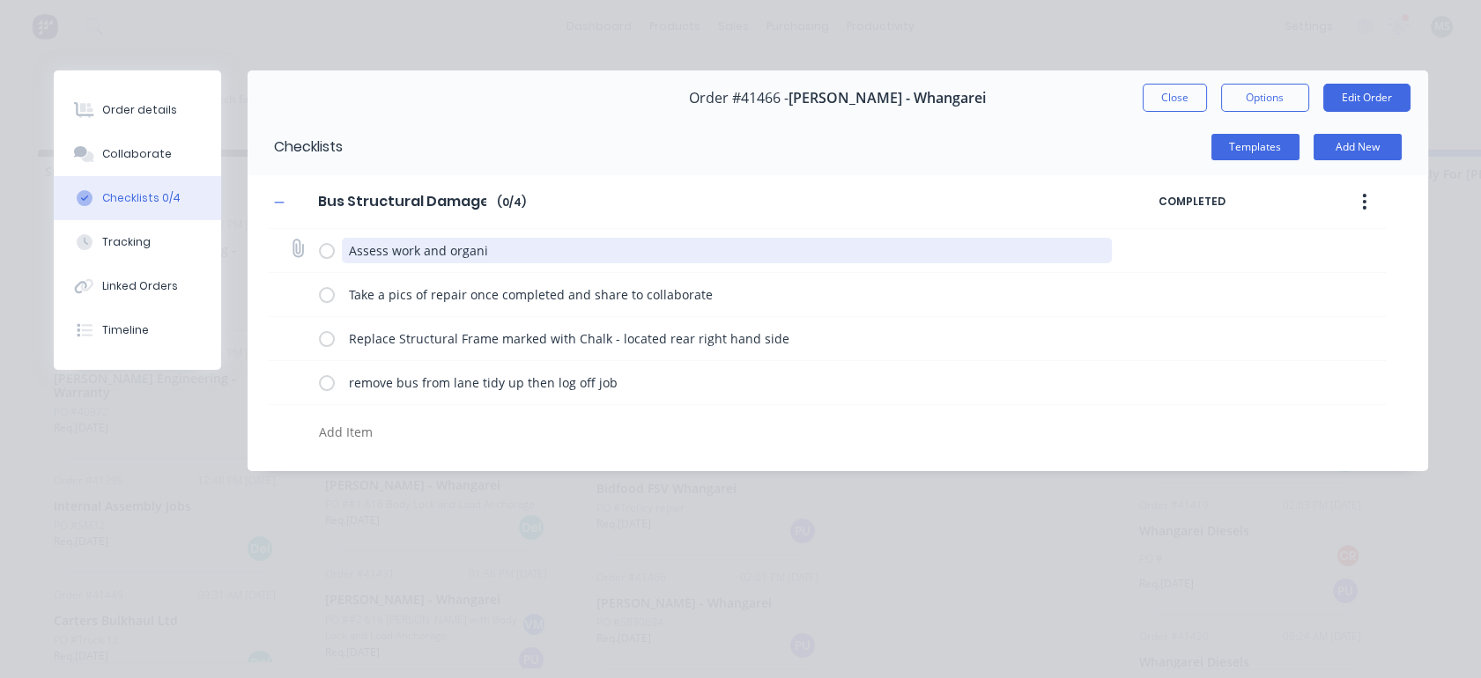
type textarea "x"
type textarea "Assess work and organis"
type textarea "x"
type textarea "Assess work and organise"
type textarea "x"
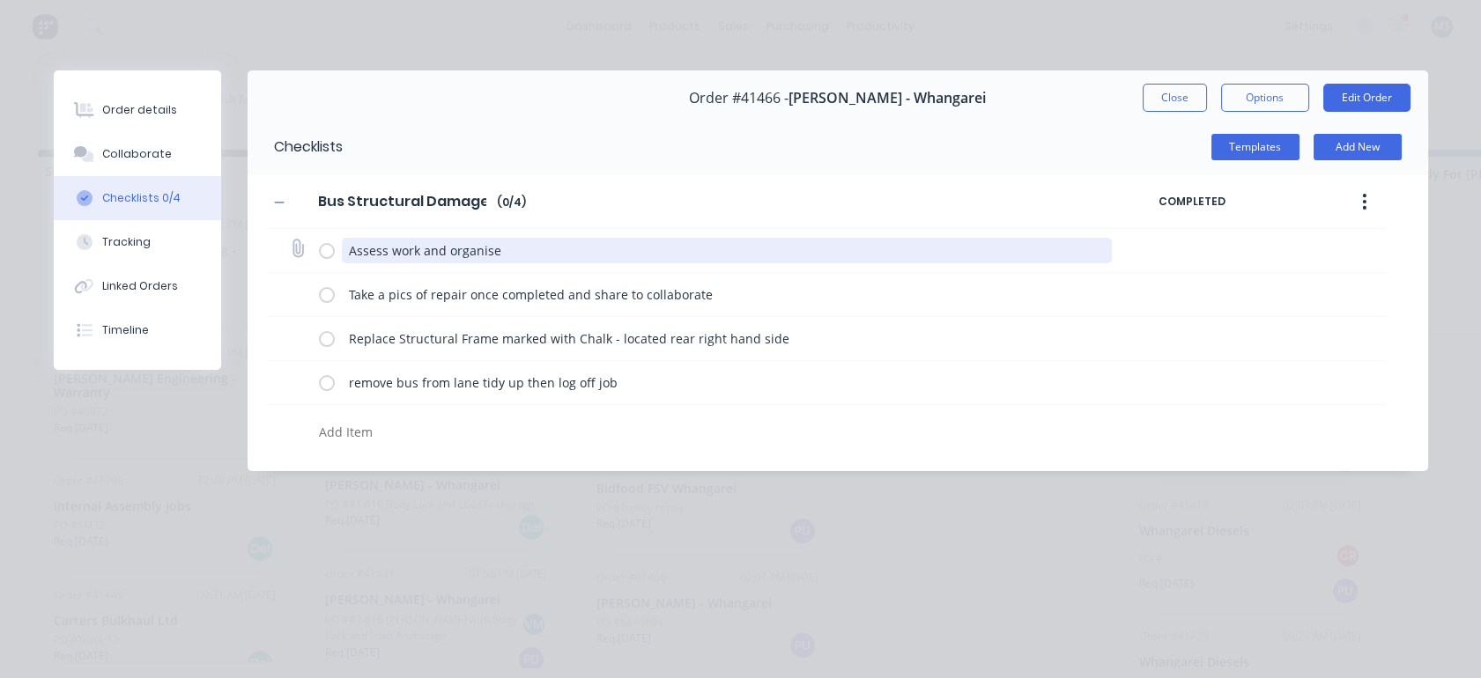
type textarea "Assess work and organise a"
type textarea "x"
type textarea "Assess work and organise an"
type textarea "x"
type textarea "Assess work and organise a"
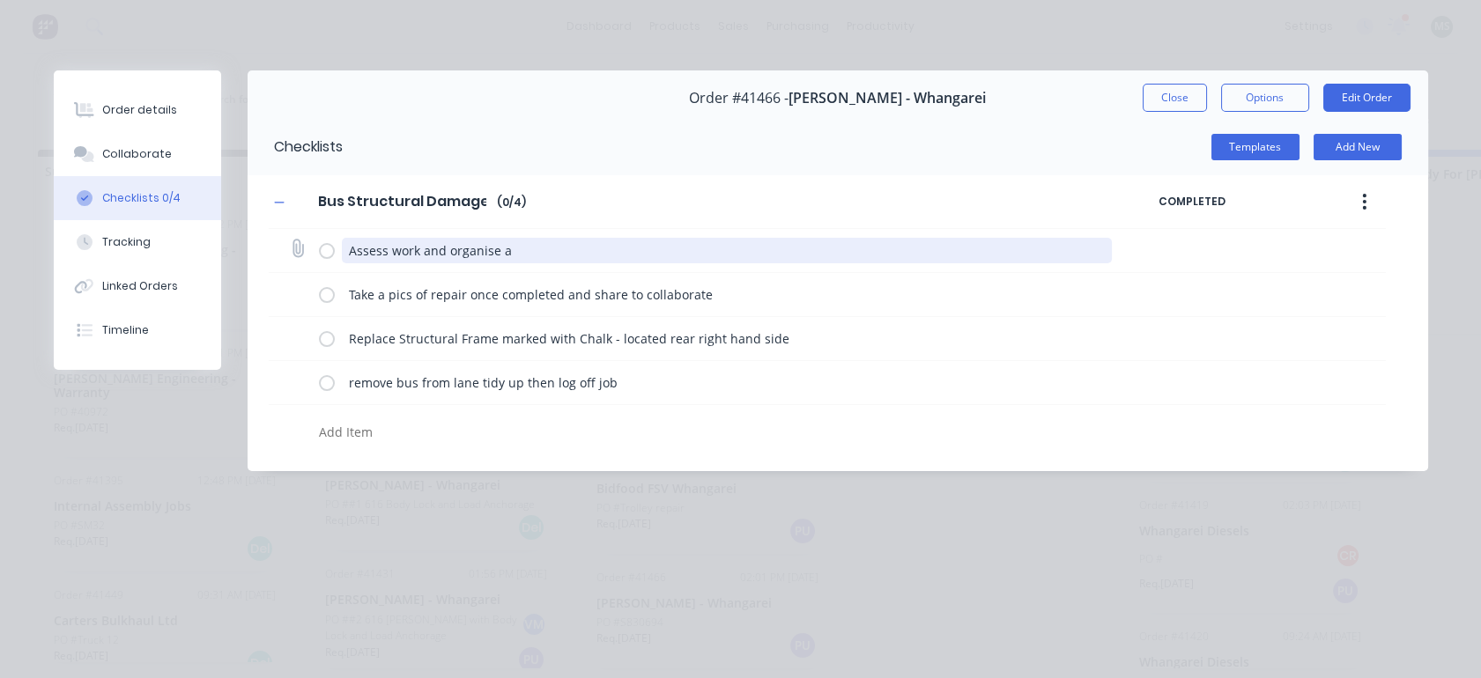
type textarea "x"
type textarea "Assess work and organise"
type textarea "x"
type textarea "Assess work and organise"
type textarea "x"
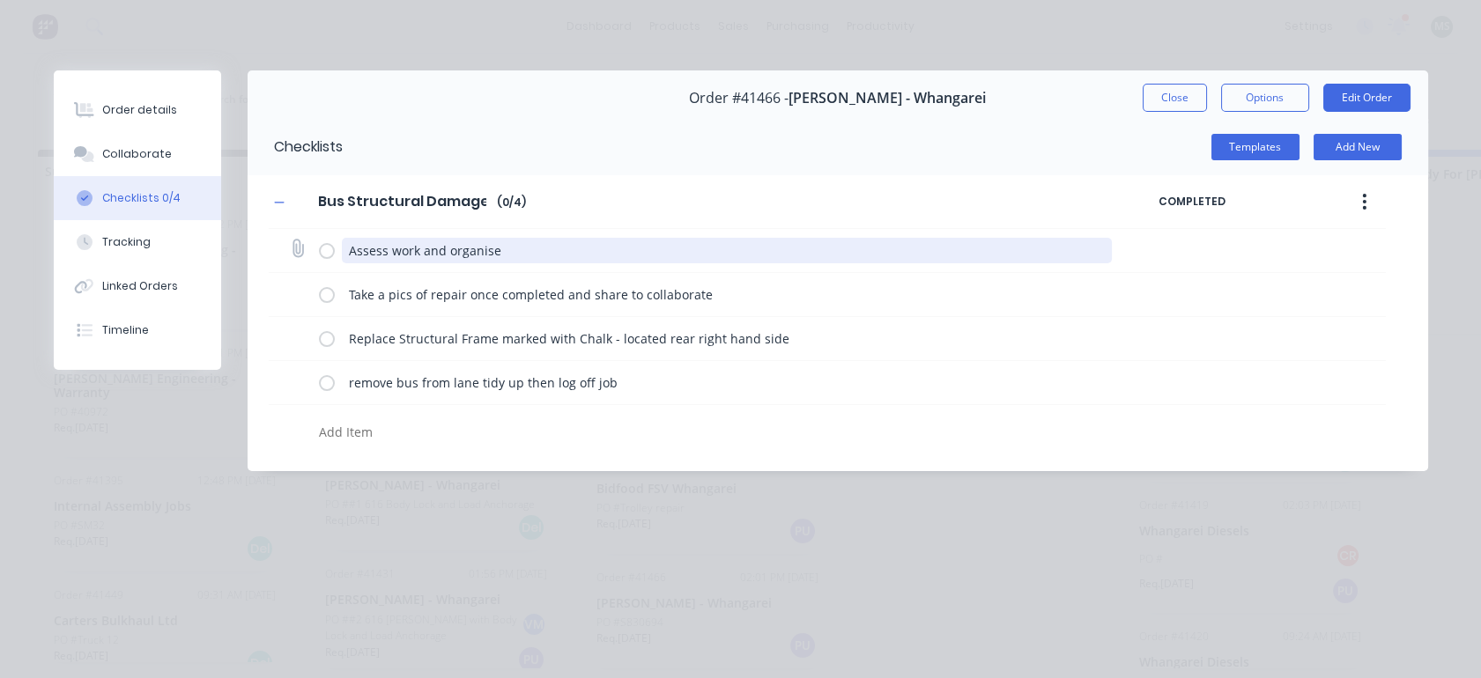
type textarea "Assess work and organise"
type textarea "x"
type textarea "Assess work and organise a"
type textarea "x"
type textarea "Assess work and organise an"
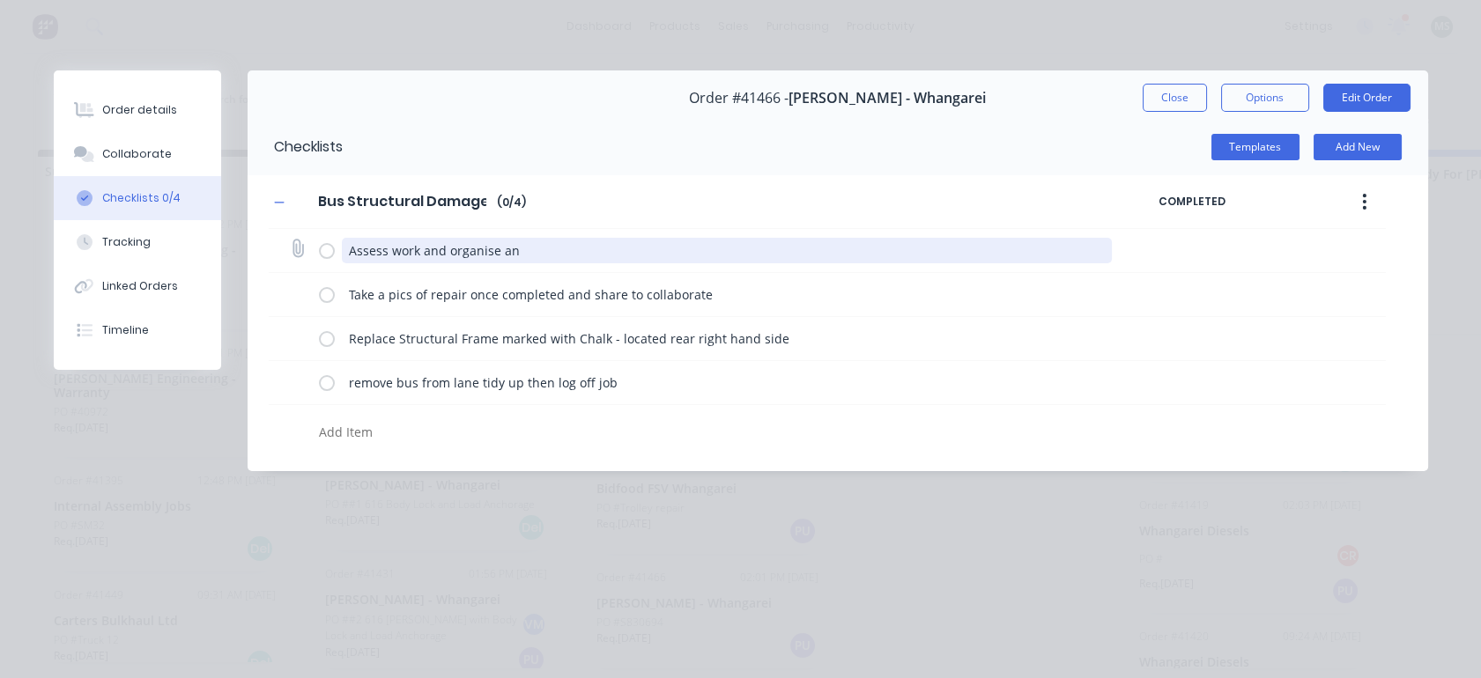
type textarea "x"
type textarea "Assess work and organise any"
type textarea "x"
type textarea "Assess work and organise any"
type textarea "x"
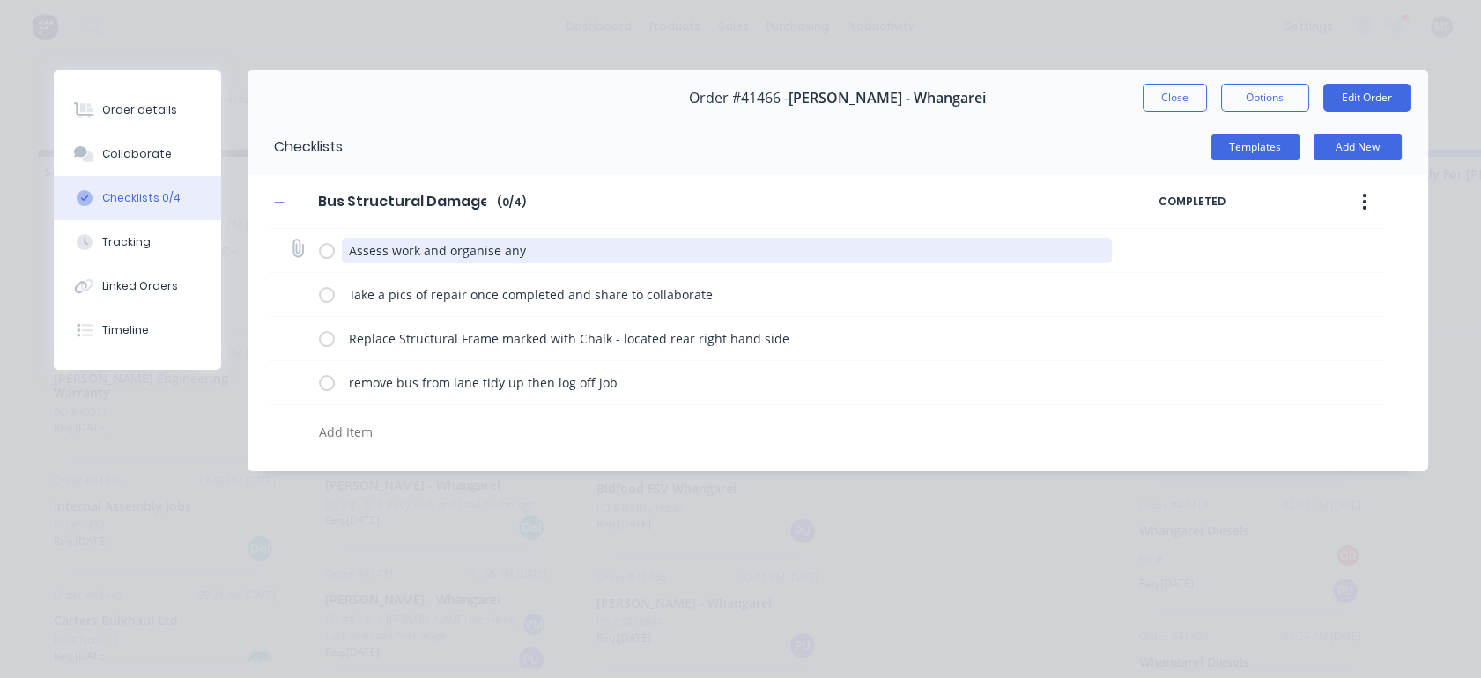
type textarea "Assess work and organise any p"
type textarea "x"
type textarea "Assess work and organise any pr"
type textarea "x"
type textarea "Assess work and organise any prar"
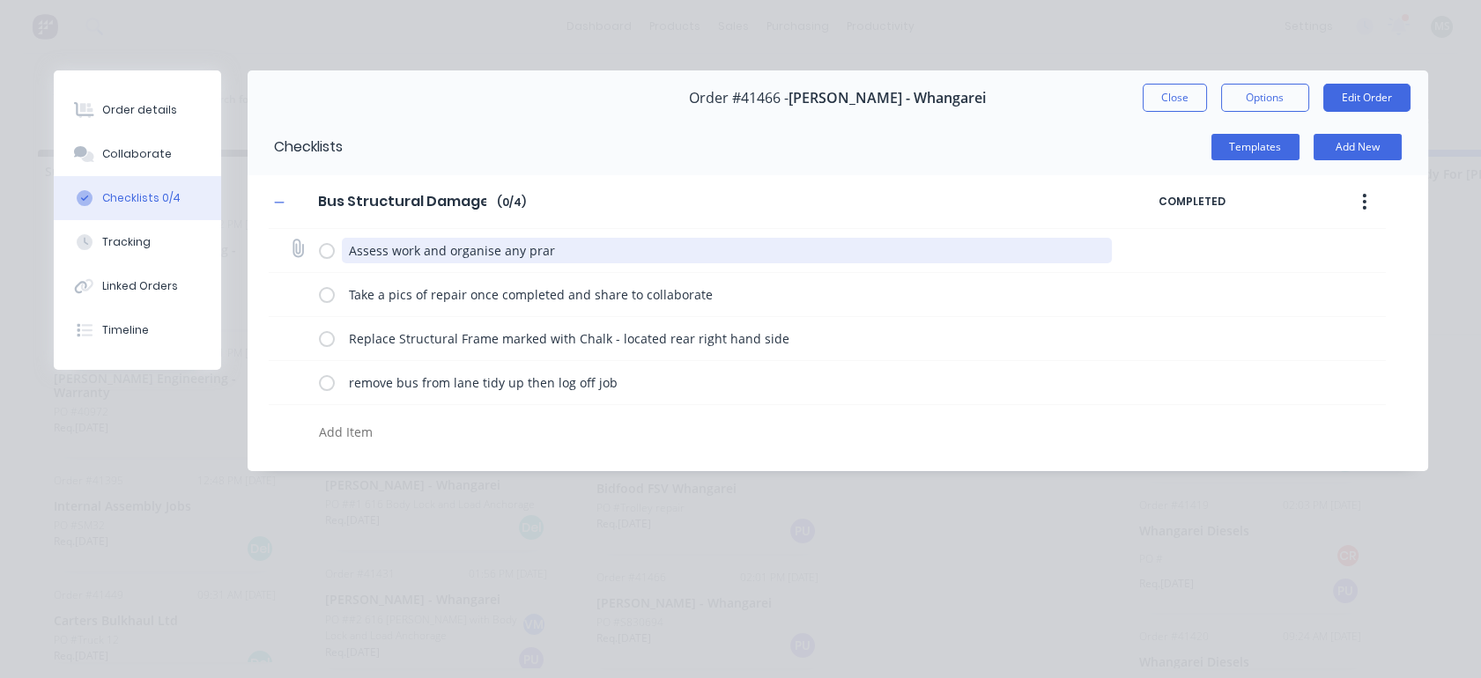
type textarea "x"
type textarea "Assess work and organise any pra"
type textarea "x"
type textarea "Assess work and organise any pr"
type textarea "x"
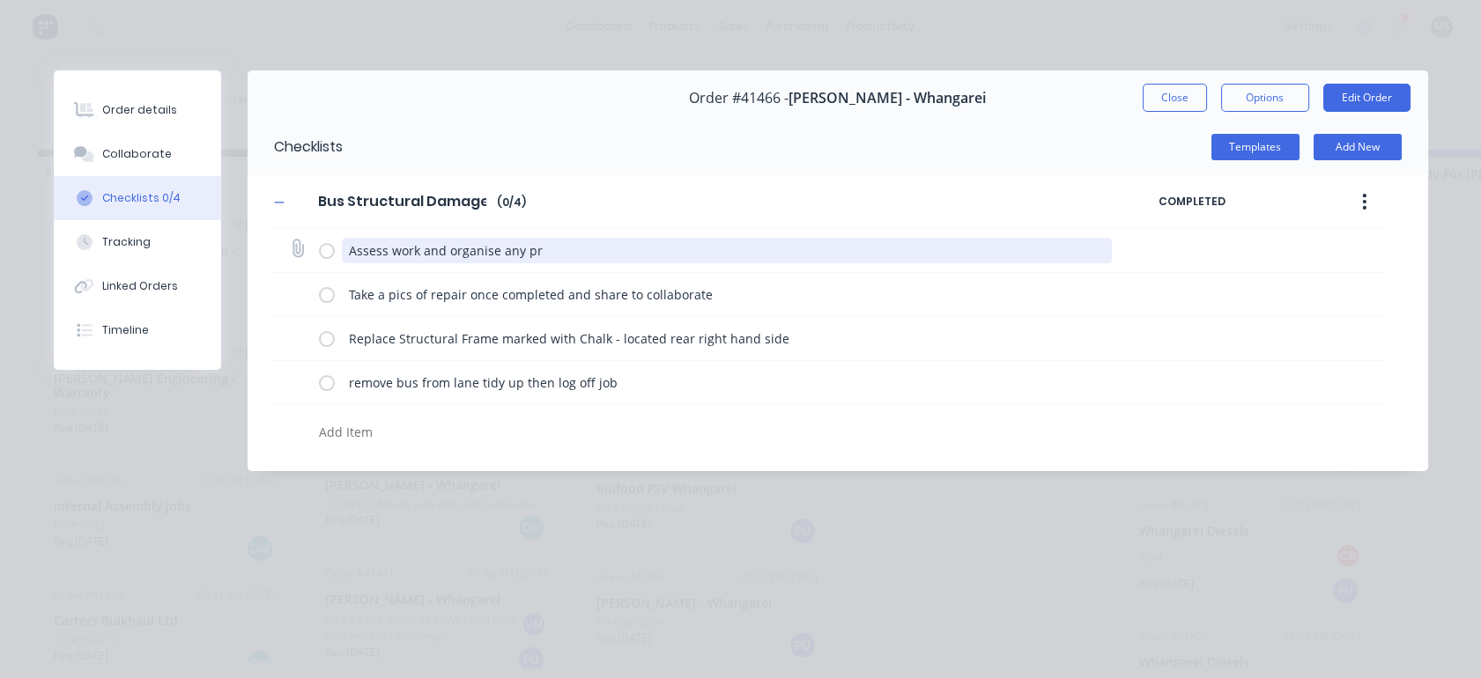
type textarea "Assess work and organise any p"
type textarea "x"
type textarea "Assess work and organise any par"
type textarea "x"
type textarea "Assess work and organise any part"
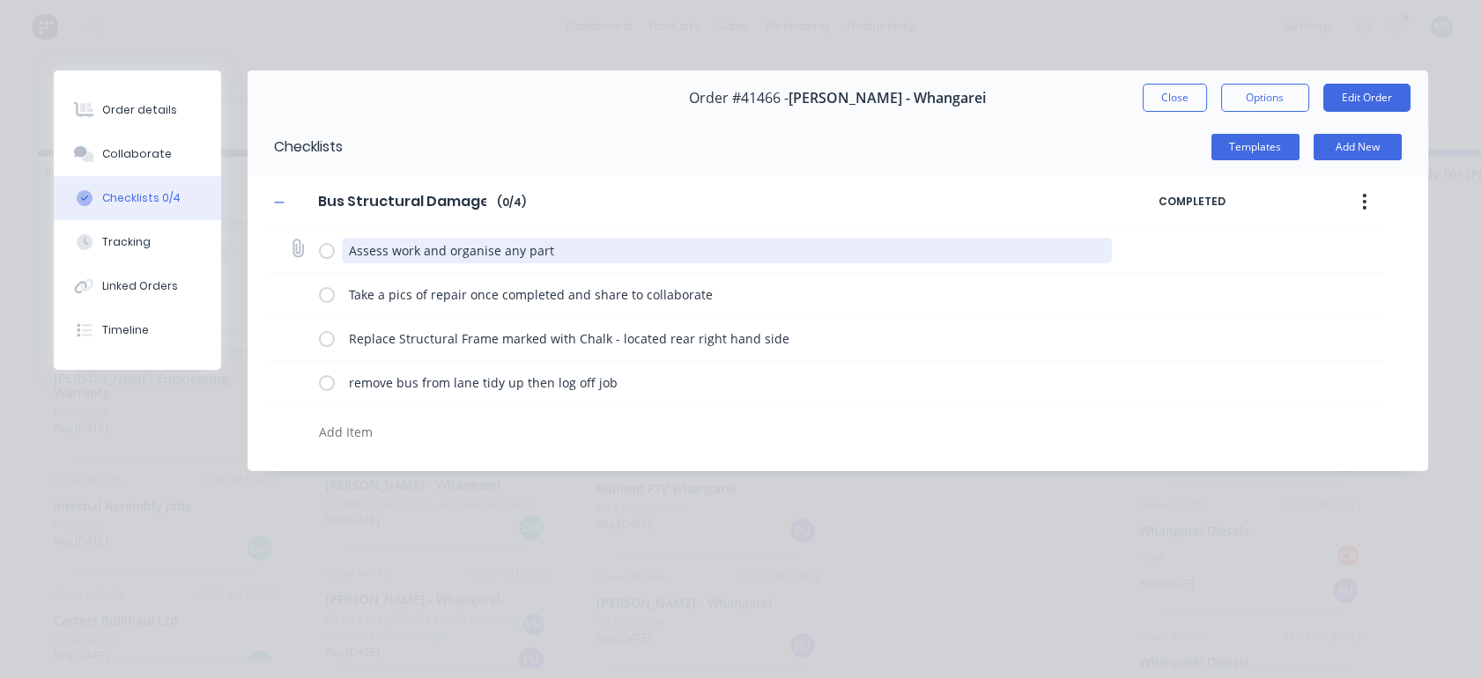
type textarea "x"
type textarea "Assess work and organise any parts"
type textarea "x"
type textarea "Assess work and organise any parts"
type textarea "x"
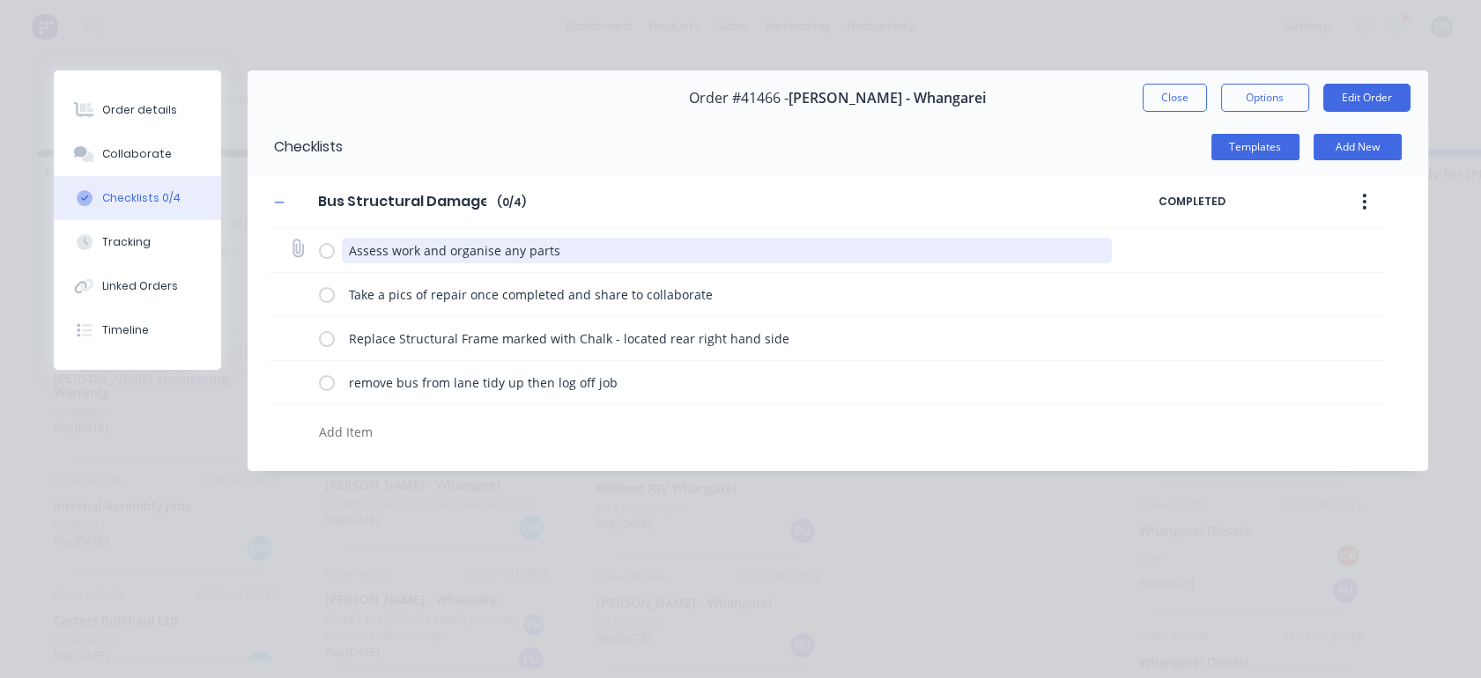
type textarea "Assess work and organise any parts r"
type textarea "x"
type textarea "Assess work and organise any parts rw"
type textarea "x"
type textarea "Assess work and organise any parts r"
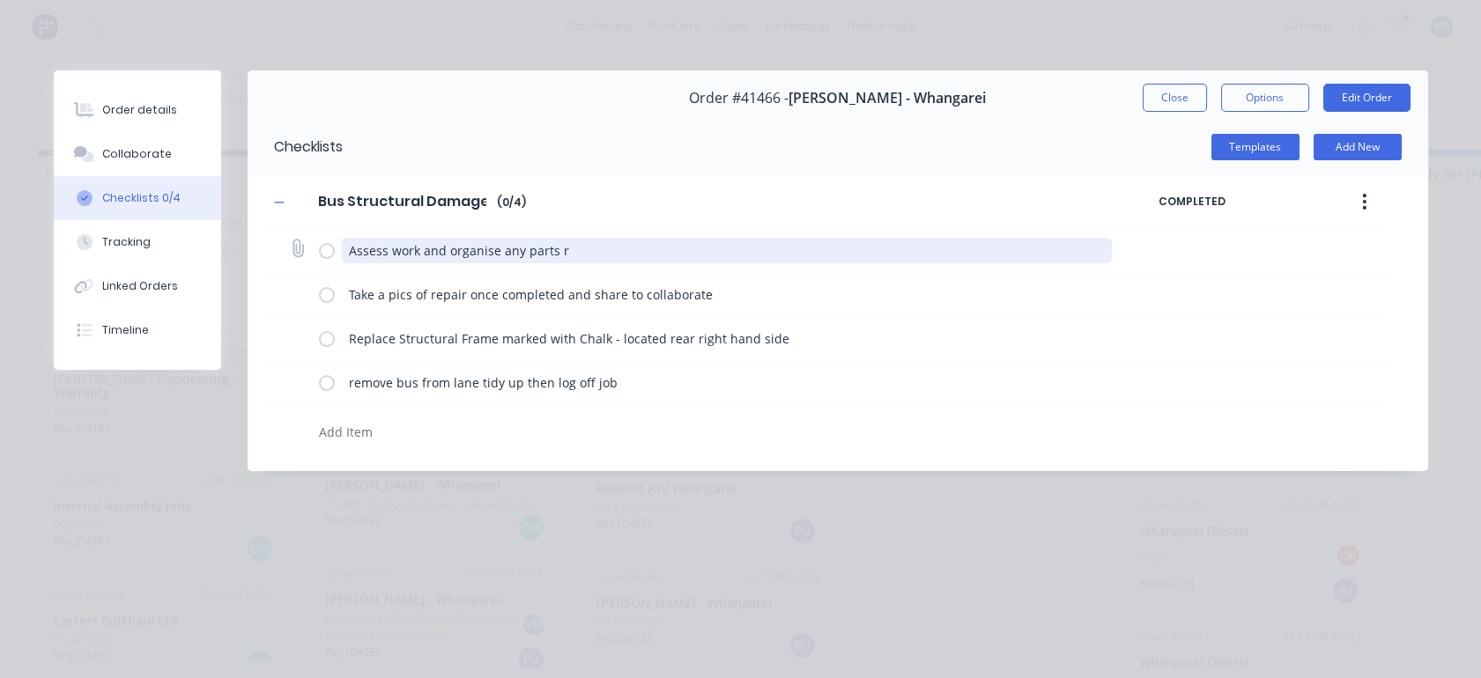
type textarea "x"
type textarea "Assess work and organise any parts re"
type textarea "x"
type textarea "Assess work and organise any parts requ"
type textarea "x"
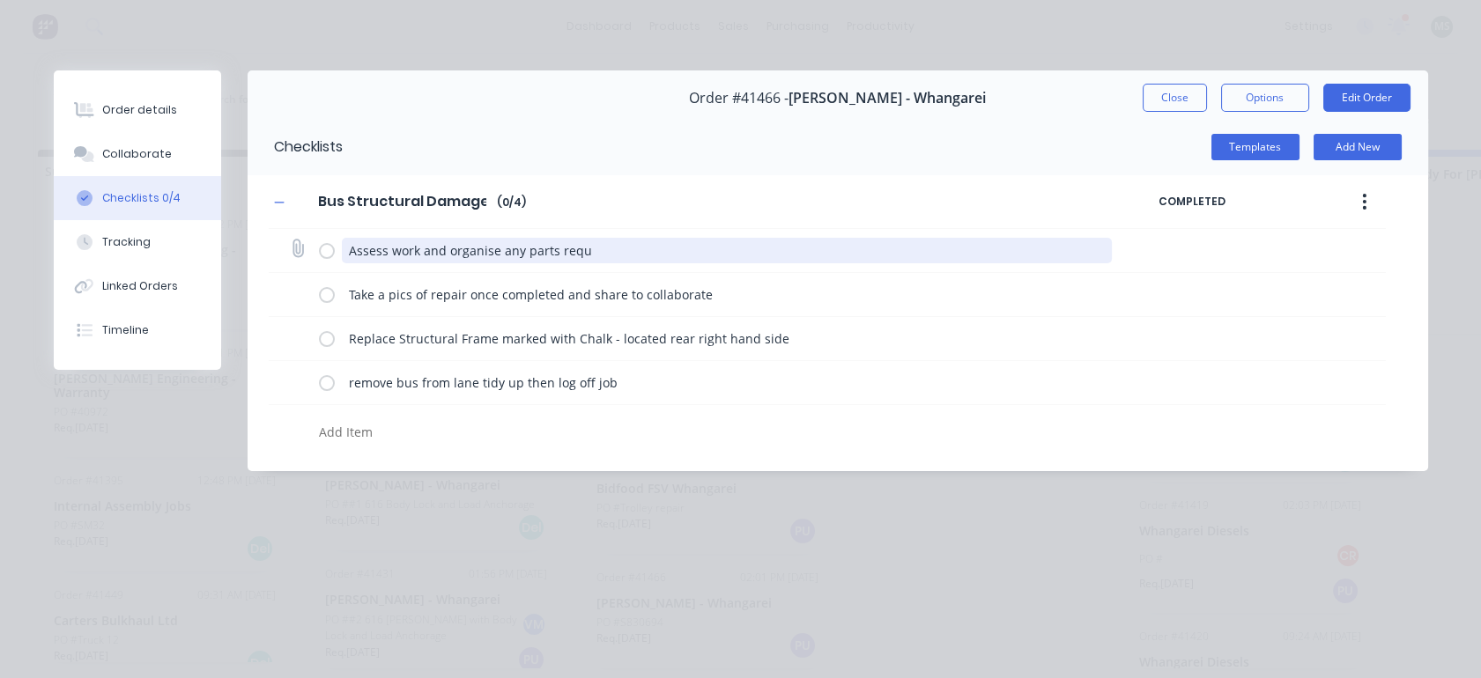
type textarea "Assess work and organise any parts requi"
type textarea "x"
type textarea "Assess work and organise any parts requir"
type textarea "x"
type textarea "Assess work and organise any parts require"
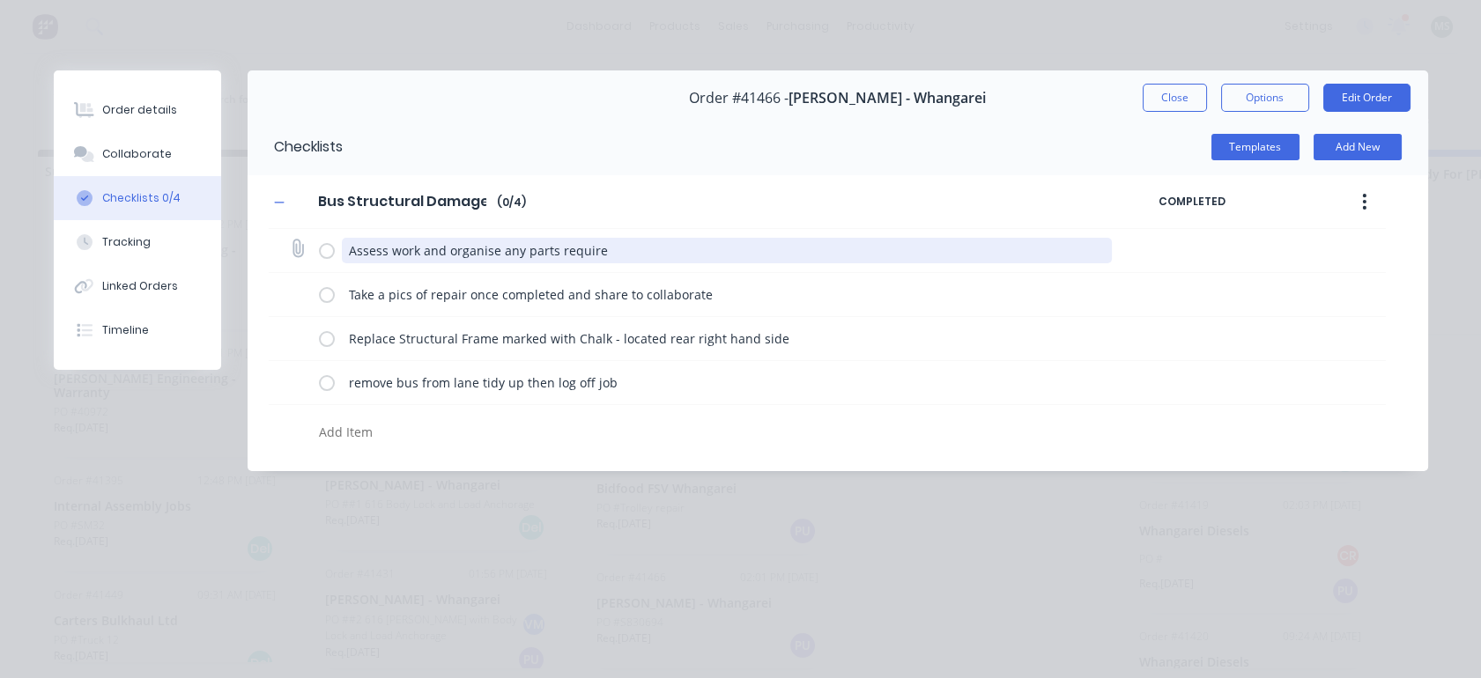
type textarea "x"
type textarea "Assess work and organise any parts required"
type textarea "x"
type textarea "Assess work and organise any parts required"
type textarea "x"
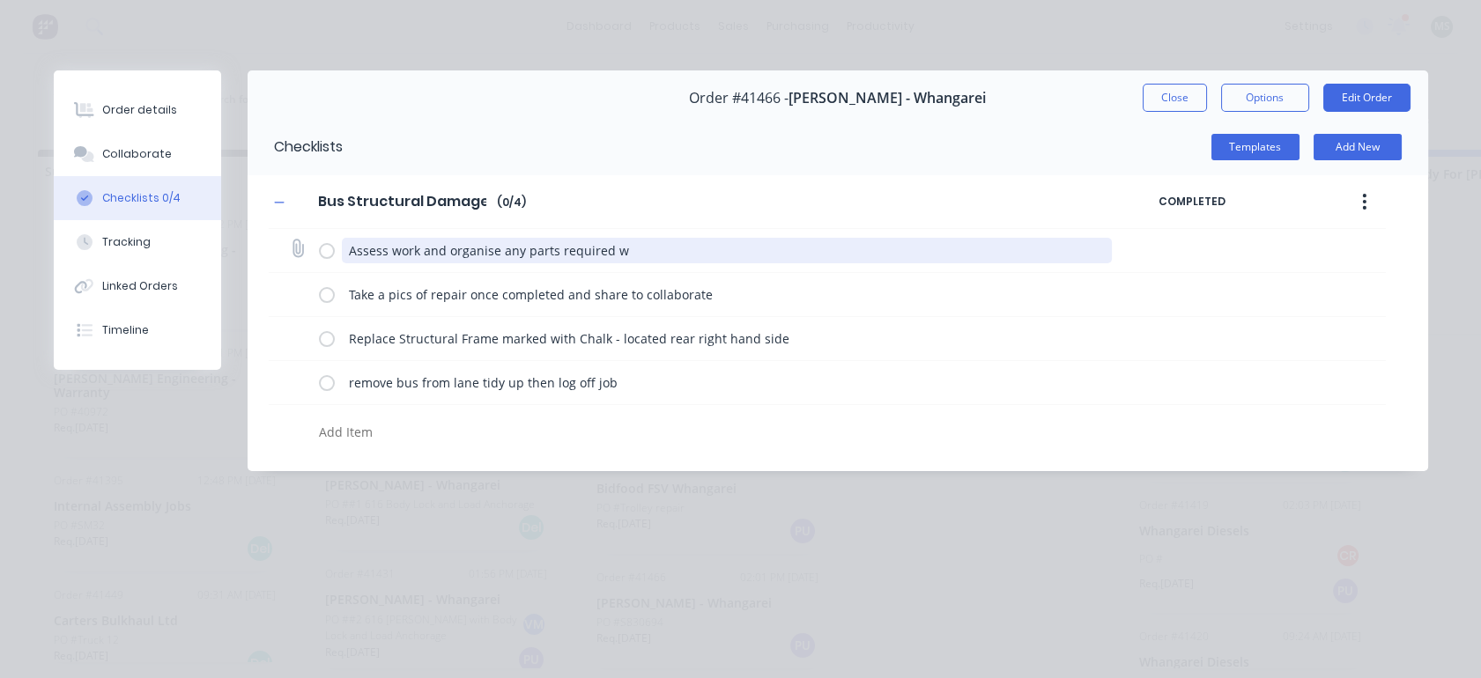
type textarea "Assess work and organise any parts required wi"
type textarea "x"
type textarea "Assess work and organise any parts required with"
type textarea "x"
type textarea "Assess work and organise any parts required with"
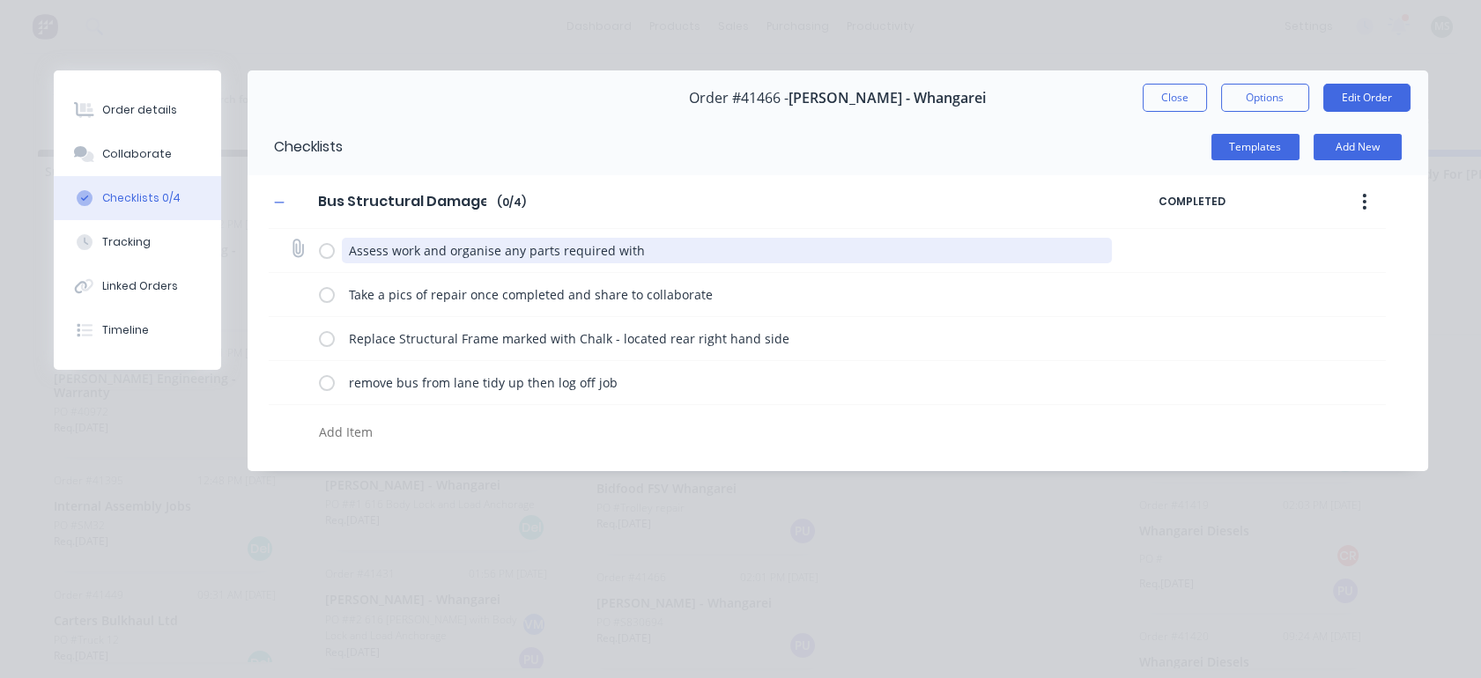
type textarea "x"
type textarea "Assess work and organise any parts required with a"
type textarea "x"
type textarea "Assess work and organise any parts required with adn"
type textarea "x"
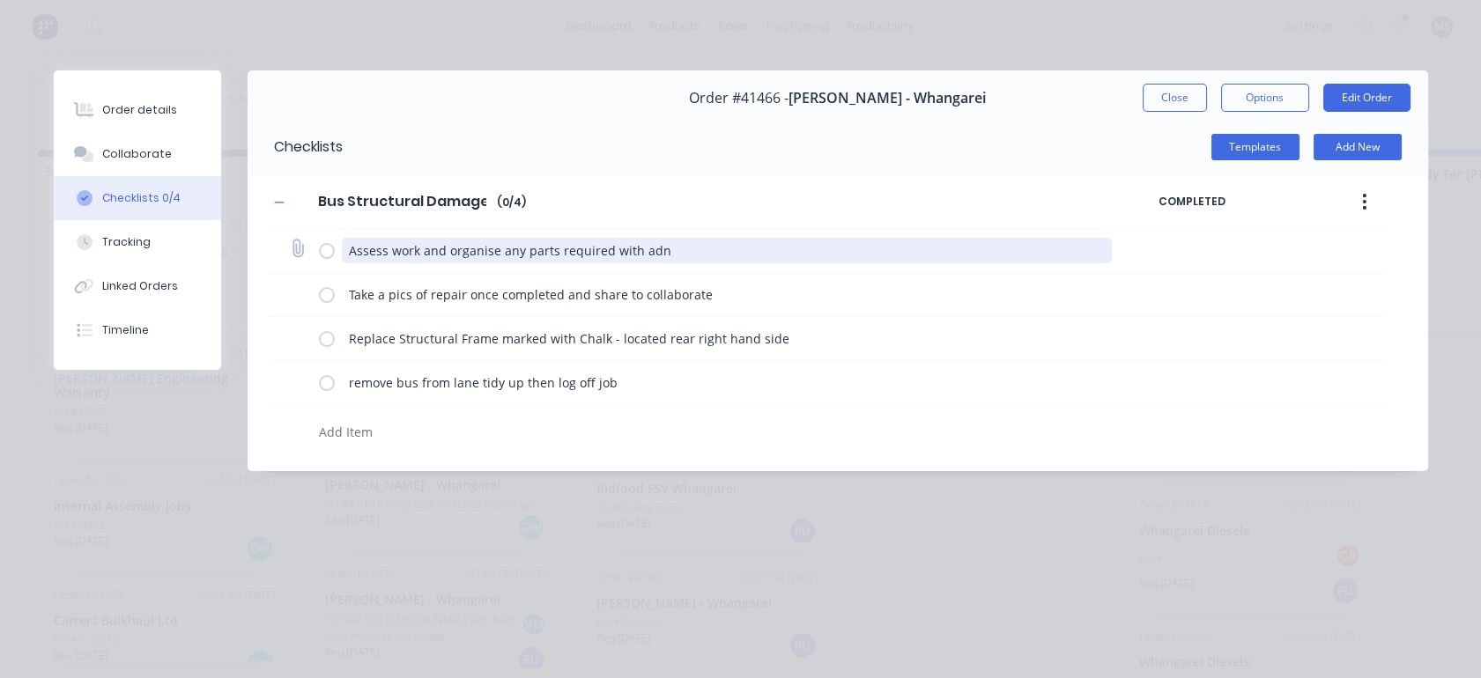
type textarea "Assess work and organise any parts required with adnm"
type textarea "x"
type textarea "Assess work and organise any parts required with adnmi"
type textarea "x"
type textarea "Assess work and organise any parts required with adnm"
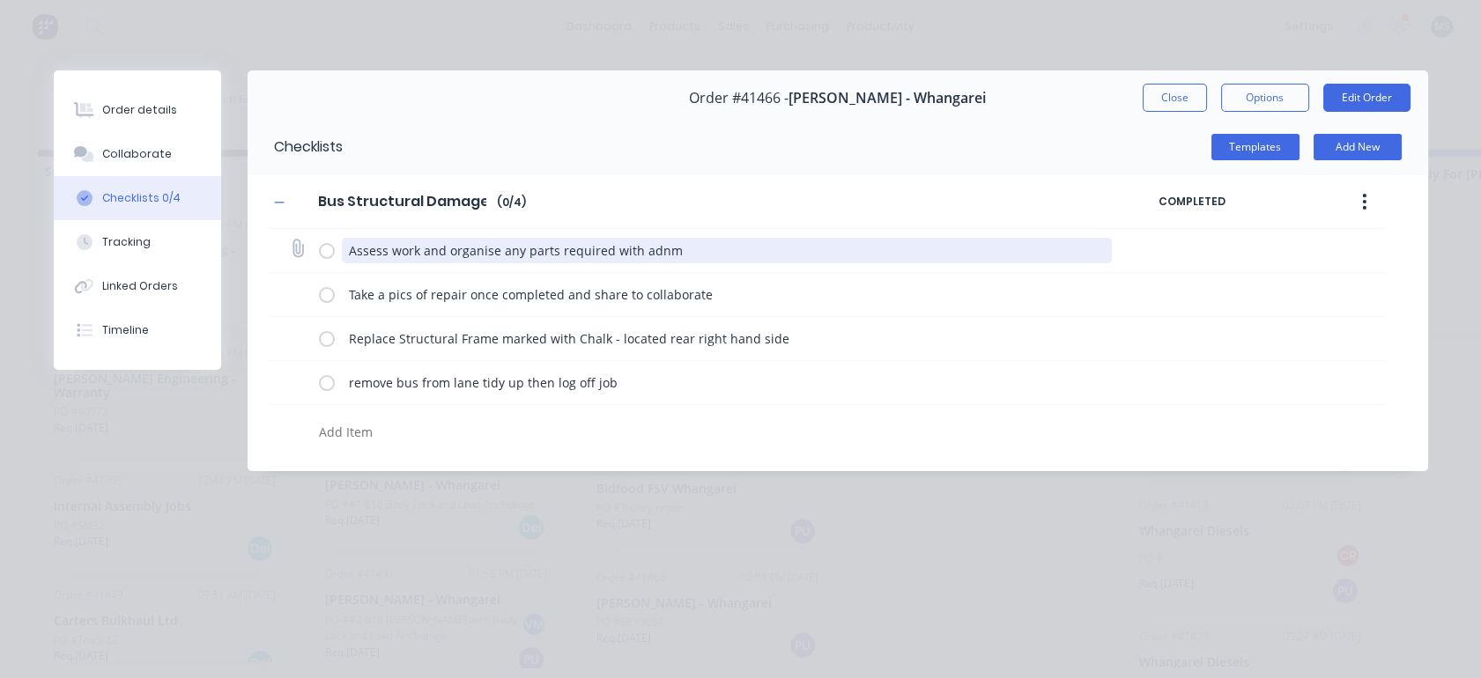
type textarea "x"
type textarea "Assess work and organise any parts required with adn"
type textarea "x"
type textarea "Assess work and organise any parts required with ad"
type textarea "x"
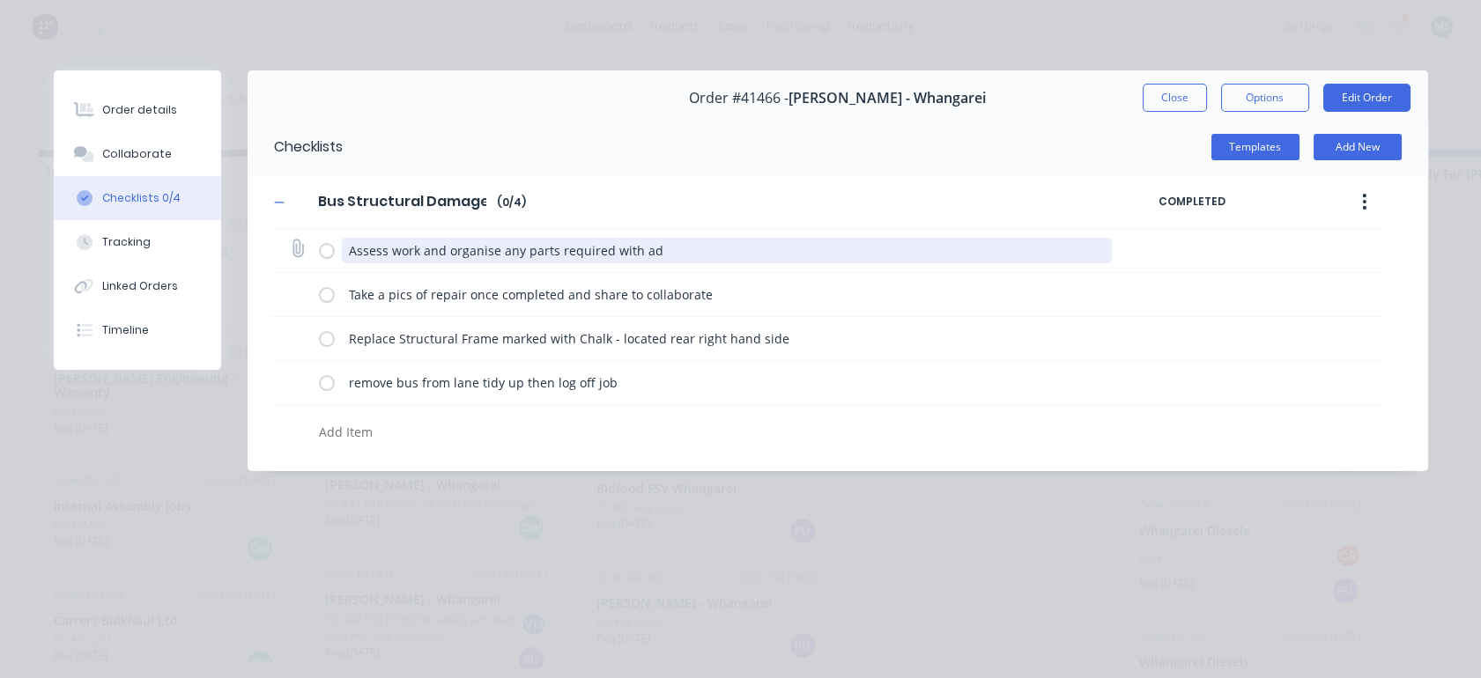
type textarea "Assess work and organise any parts required with adm"
type textarea "x"
type textarea "Assess work and organise any parts required with admin"
type textarea "x"
type textarea "Assess work and organise any parts required with admin"
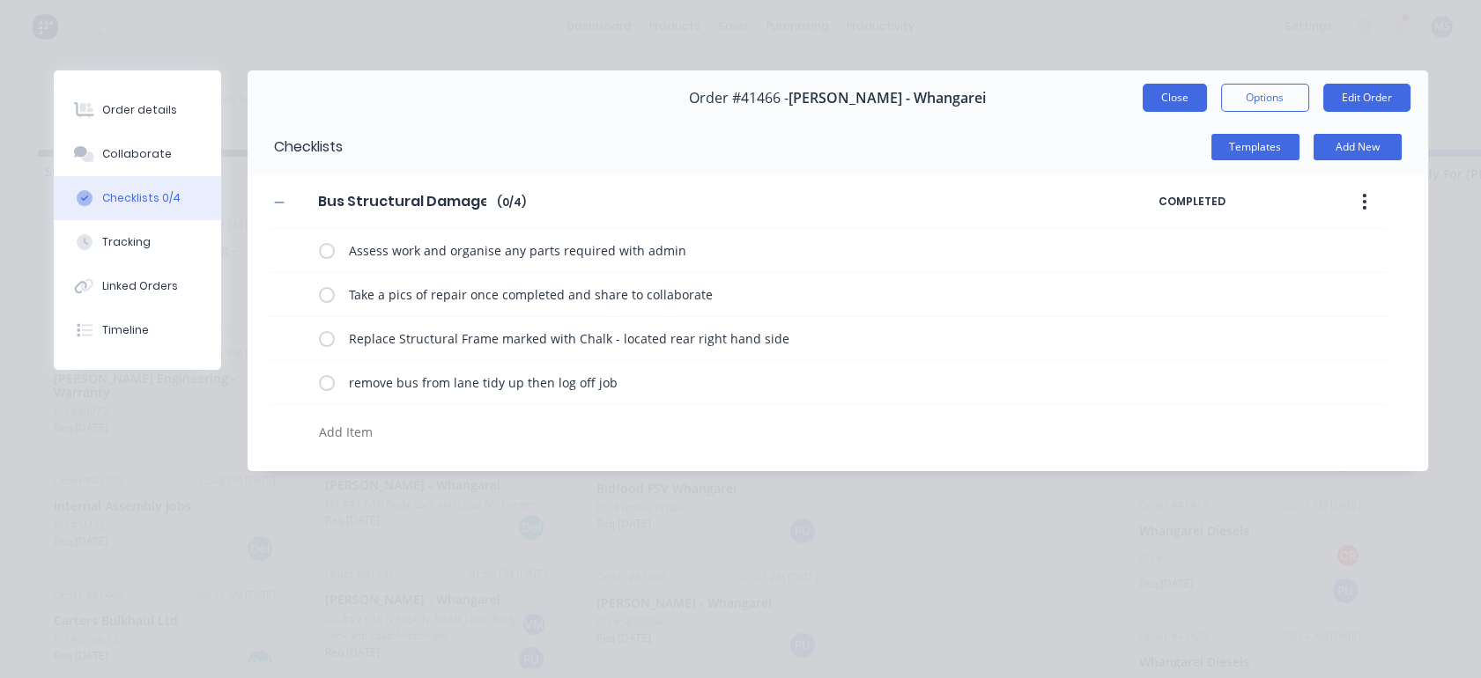
type textarea "x"
click at [1179, 92] on button "Close" at bounding box center [1174, 98] width 64 height 28
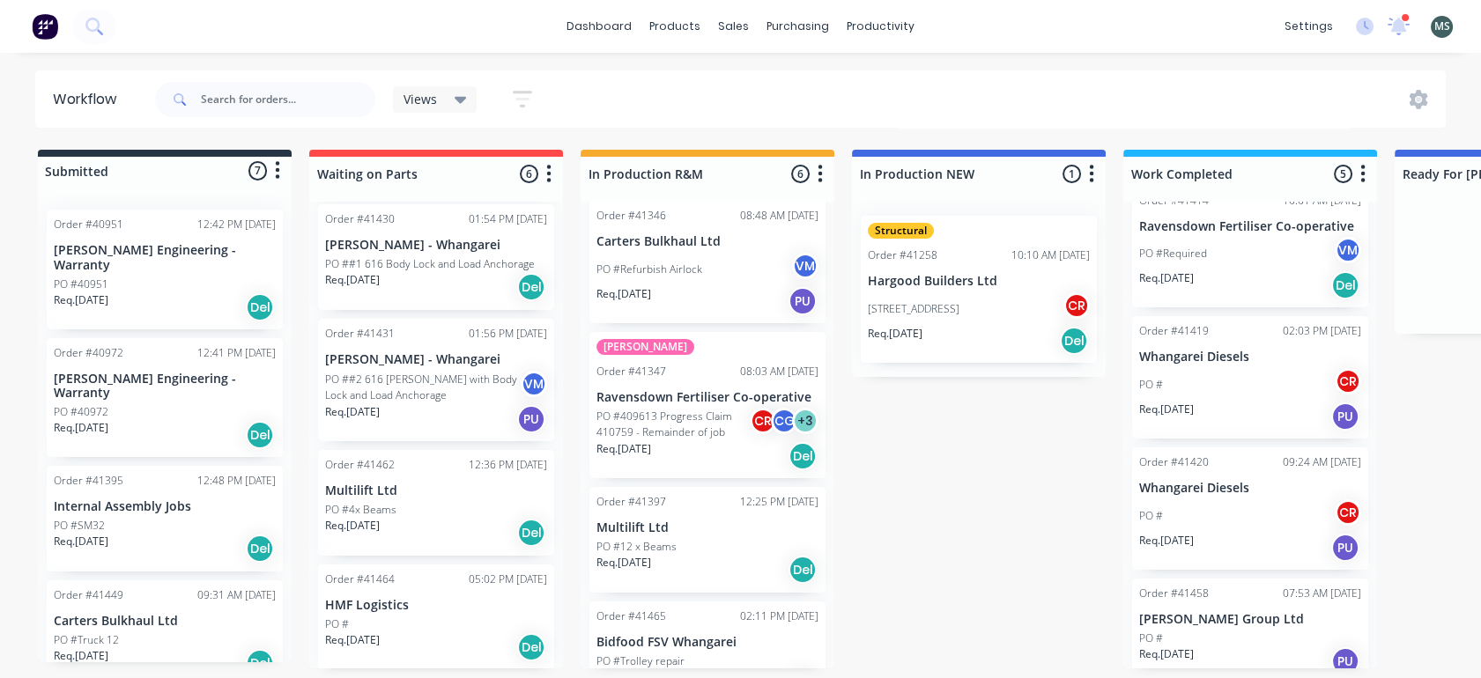
scroll to position [0, 0]
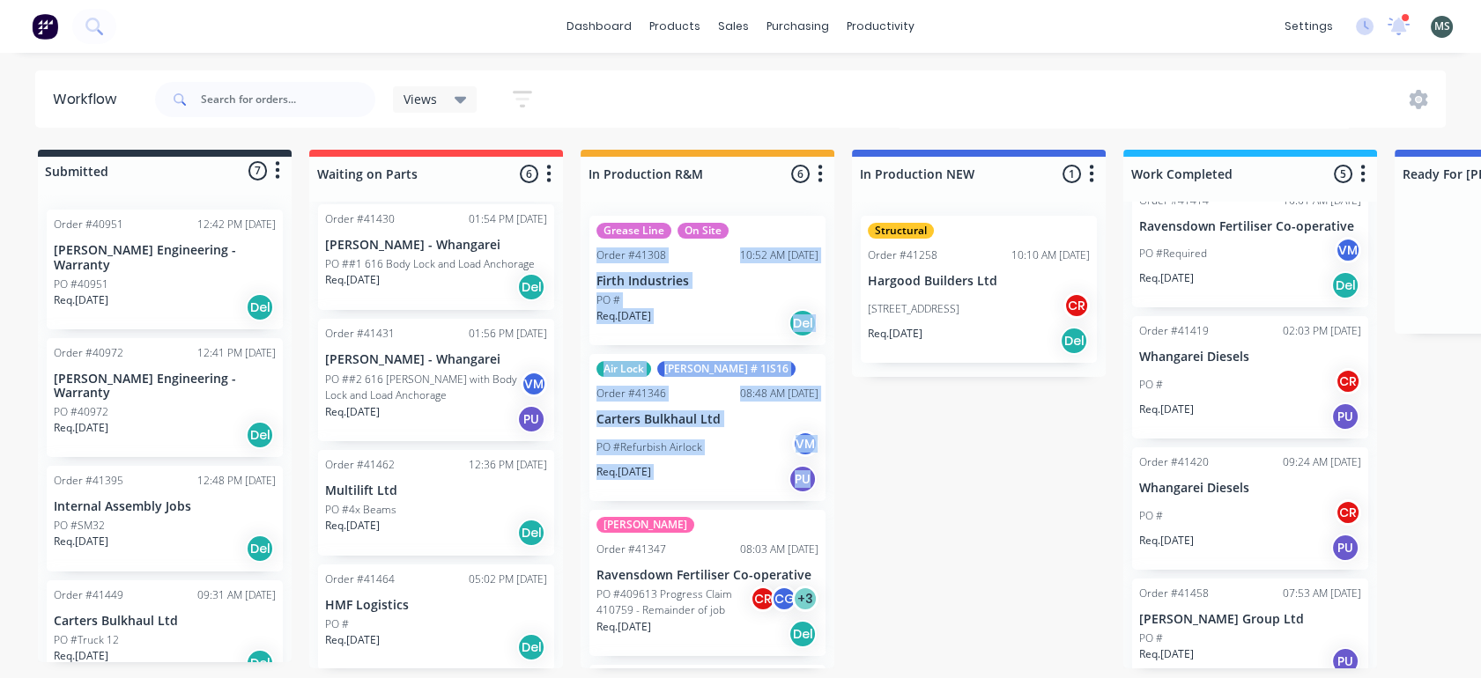
drag, startPoint x: 841, startPoint y: 201, endPoint x: 849, endPoint y: 492, distance: 291.7
click at [849, 492] on div "Submitted 7 Status colour #273444 hex #273444 Save Cancel Summaries Total order…" at bounding box center [1456, 409] width 2938 height 519
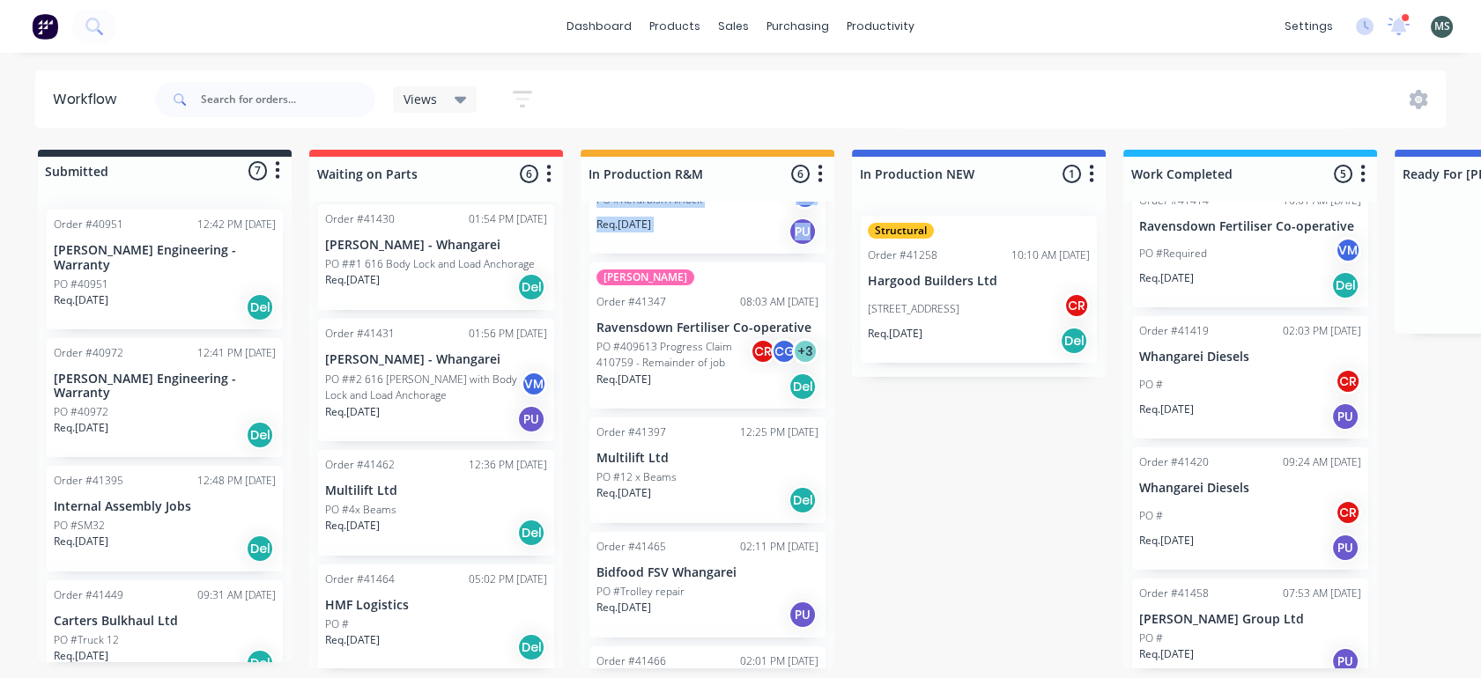
scroll to position [331, 0]
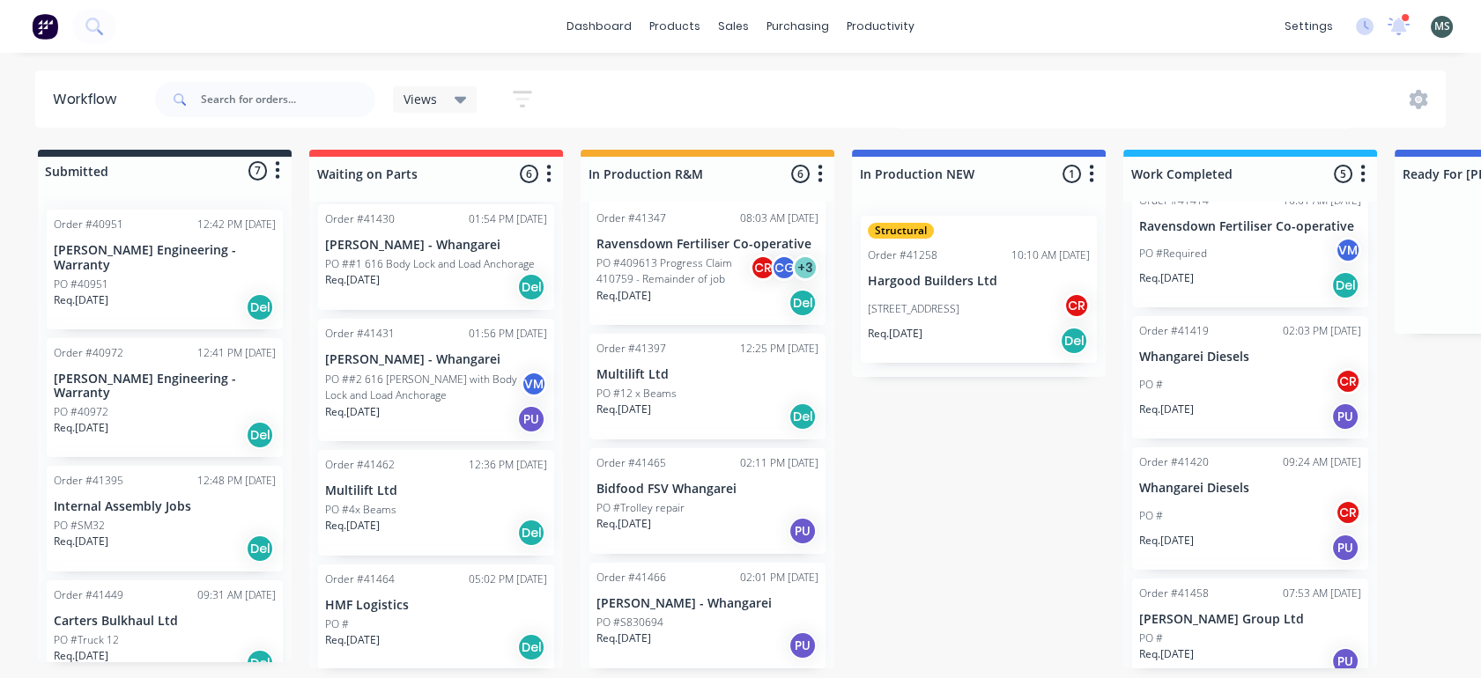
click at [978, 654] on div "Submitted 7 Status colour #273444 hex #273444 Save Cancel Summaries Total order…" at bounding box center [1456, 409] width 2938 height 519
drag, startPoint x: 833, startPoint y: 455, endPoint x: 832, endPoint y: 415, distance: 40.5
click at [832, 415] on div "Grease Line On Site Order #41308 10:52 AM 19/08/25 Firth Industries PO # Req. 0…" at bounding box center [707, 435] width 254 height 467
click at [927, 442] on div "Submitted 7 Status colour #273444 hex #273444 Save Cancel Summaries Total order…" at bounding box center [1456, 409] width 2938 height 519
